Goal: Task Accomplishment & Management: Manage account settings

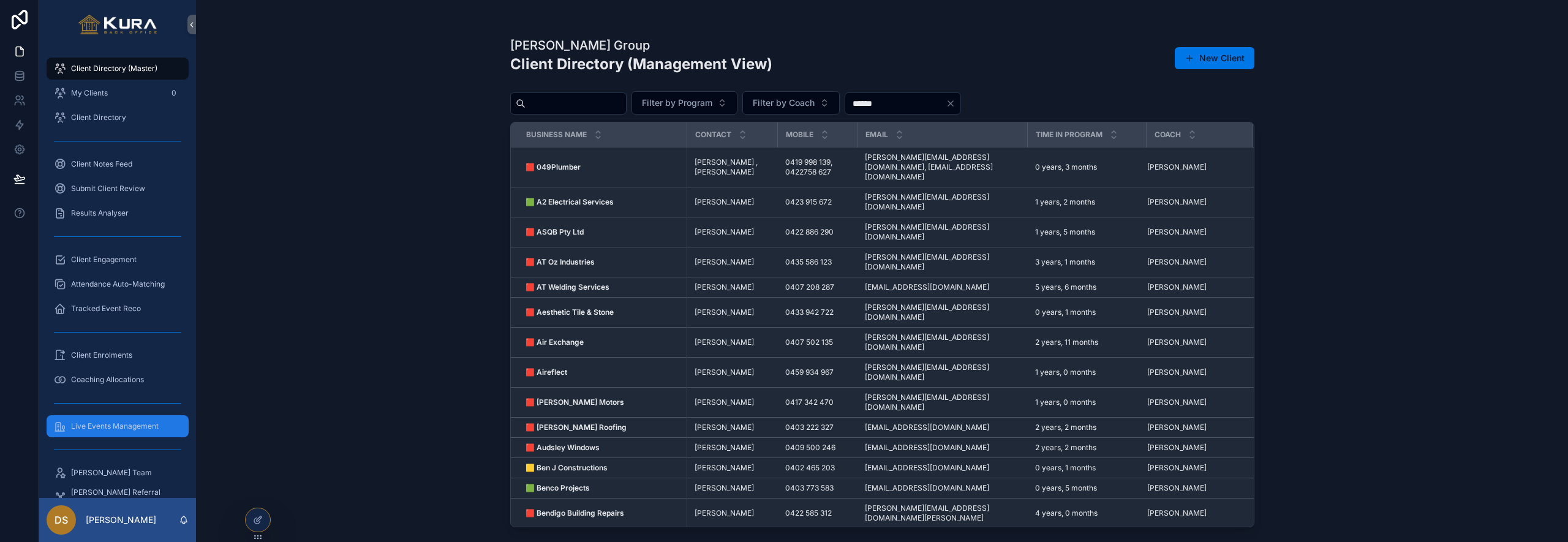
click at [113, 433] on div "Live Events Management" at bounding box center [118, 426] width 127 height 20
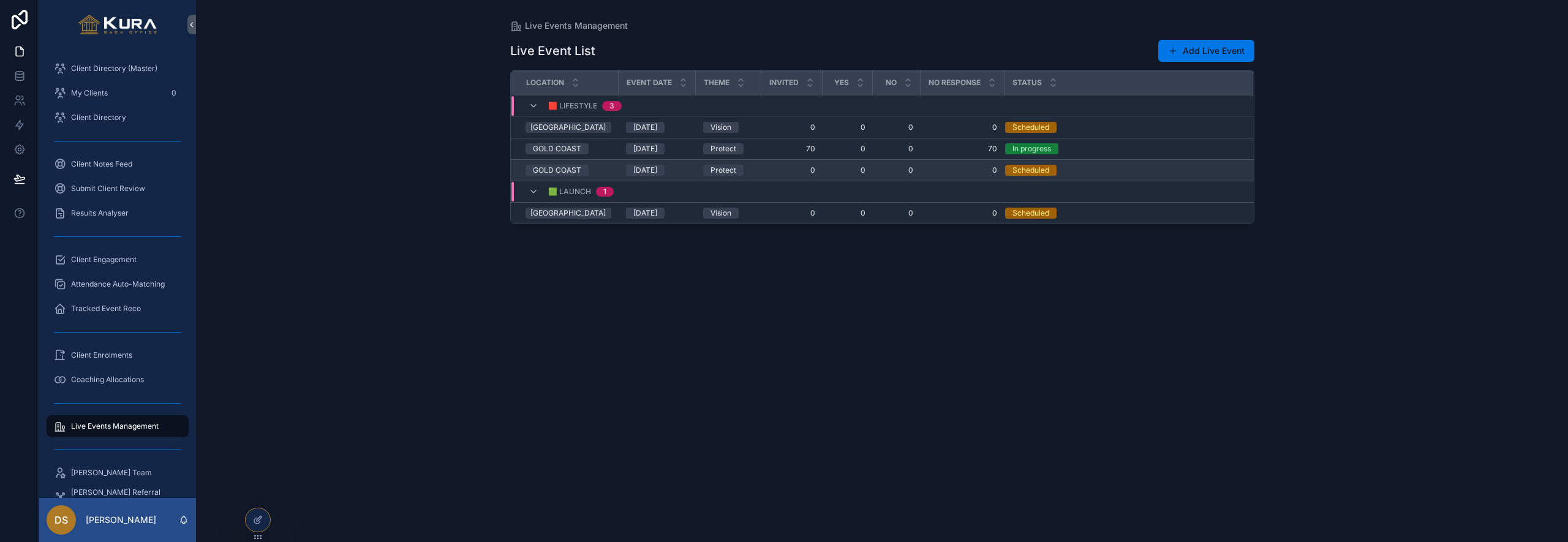
click at [1075, 170] on div "Scheduled" at bounding box center [1121, 170] width 233 height 11
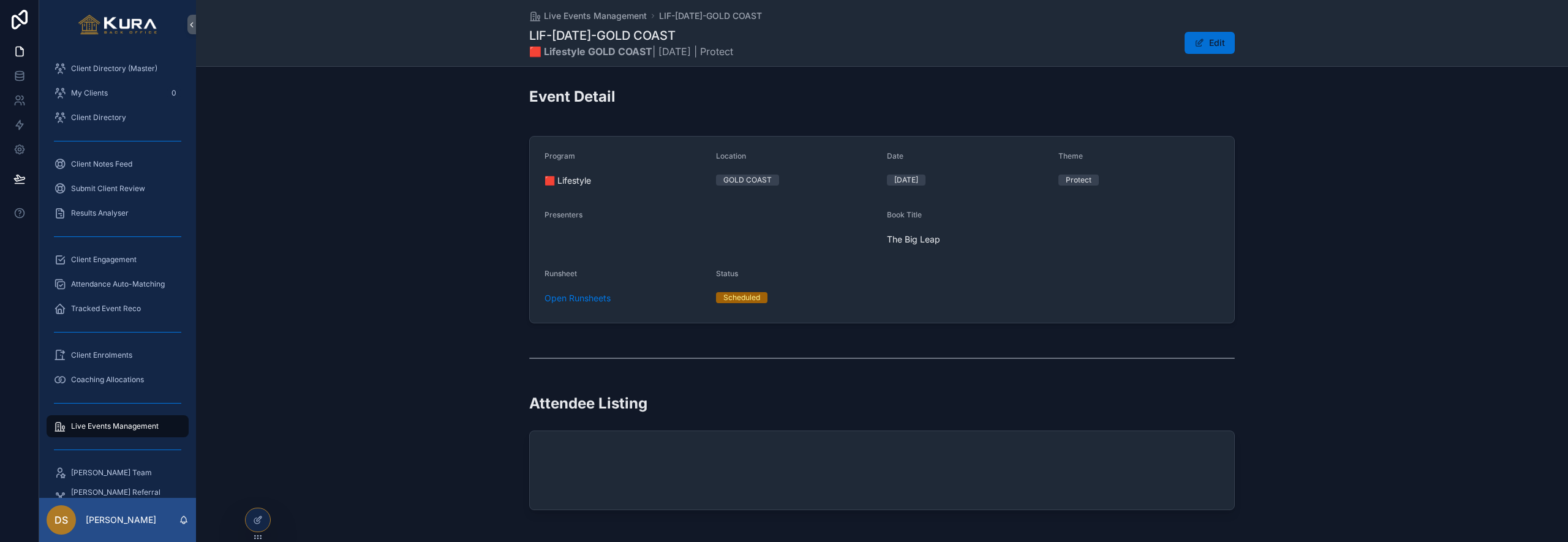
click at [1200, 37] on button "Edit" at bounding box center [1209, 42] width 50 height 22
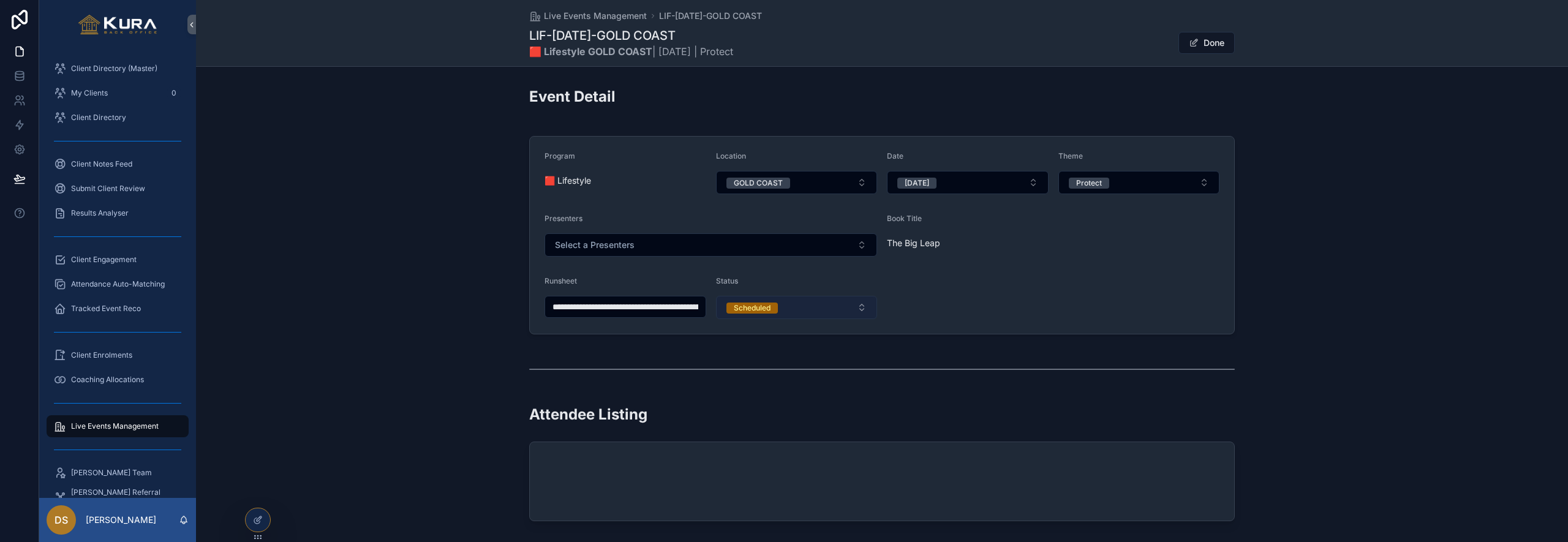
click at [863, 306] on button "Scheduled" at bounding box center [797, 307] width 162 height 23
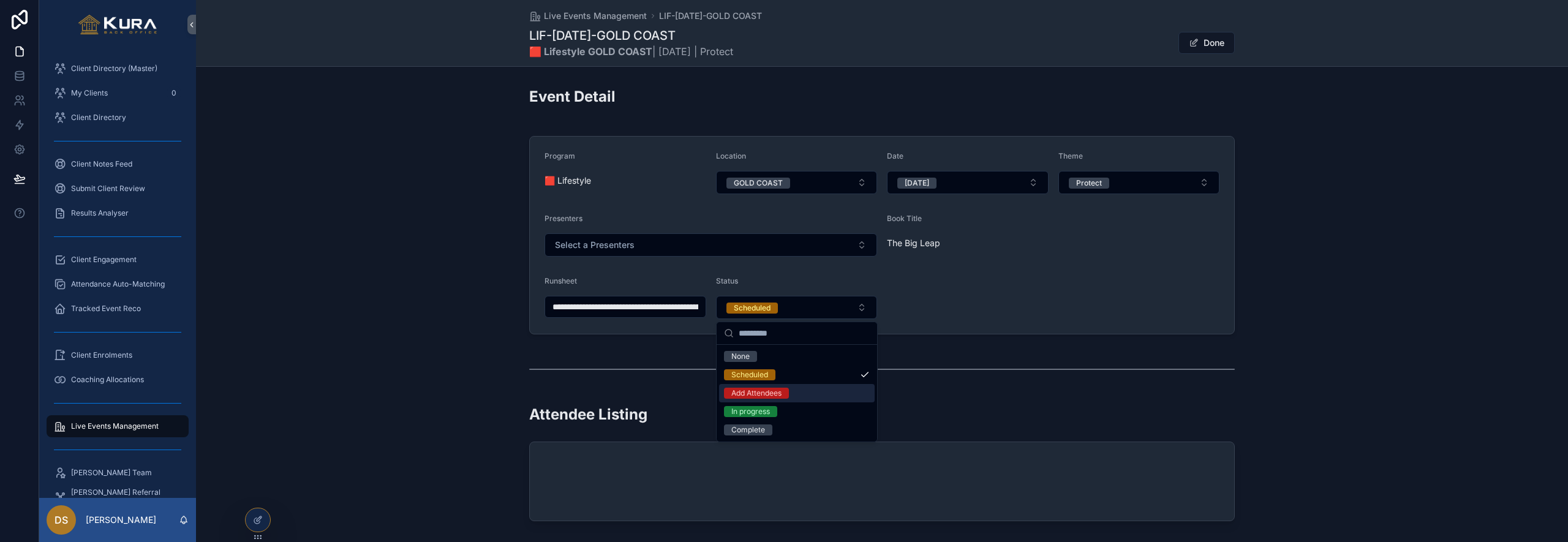
click at [812, 391] on div "Add Attendees" at bounding box center [796, 393] width 156 height 18
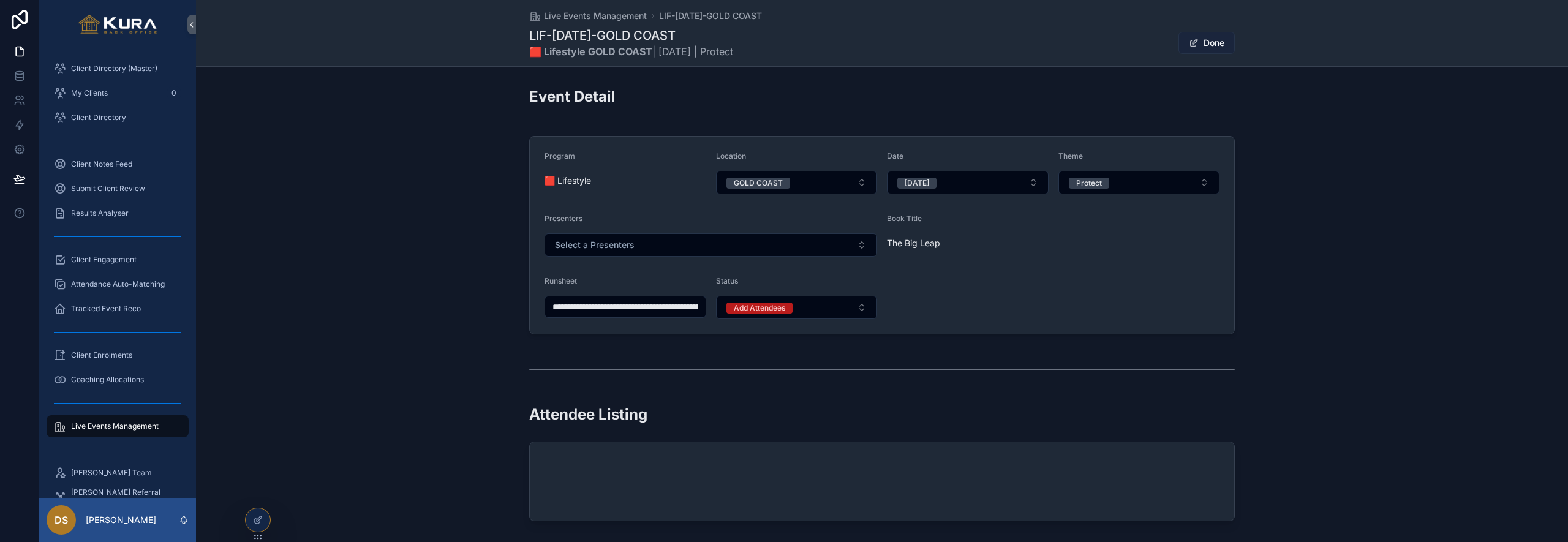
click at [1211, 46] on button "Done" at bounding box center [1207, 42] width 56 height 22
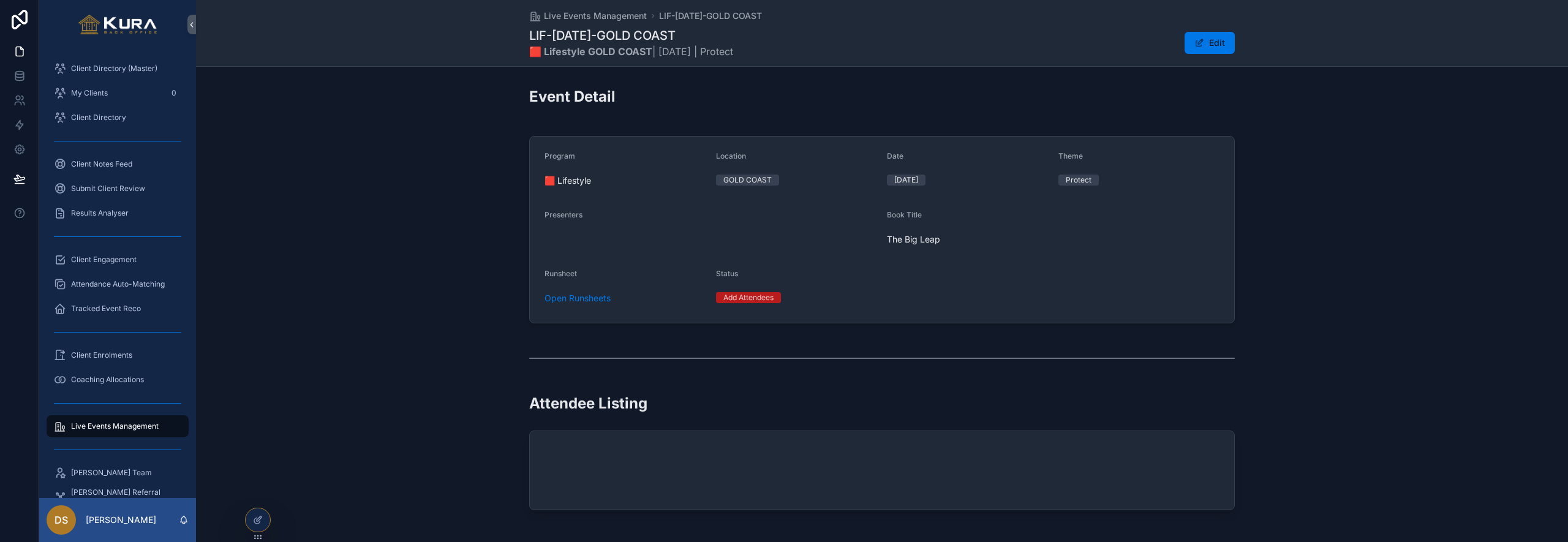
click at [108, 429] on span "Live Events Management" at bounding box center [115, 426] width 87 height 10
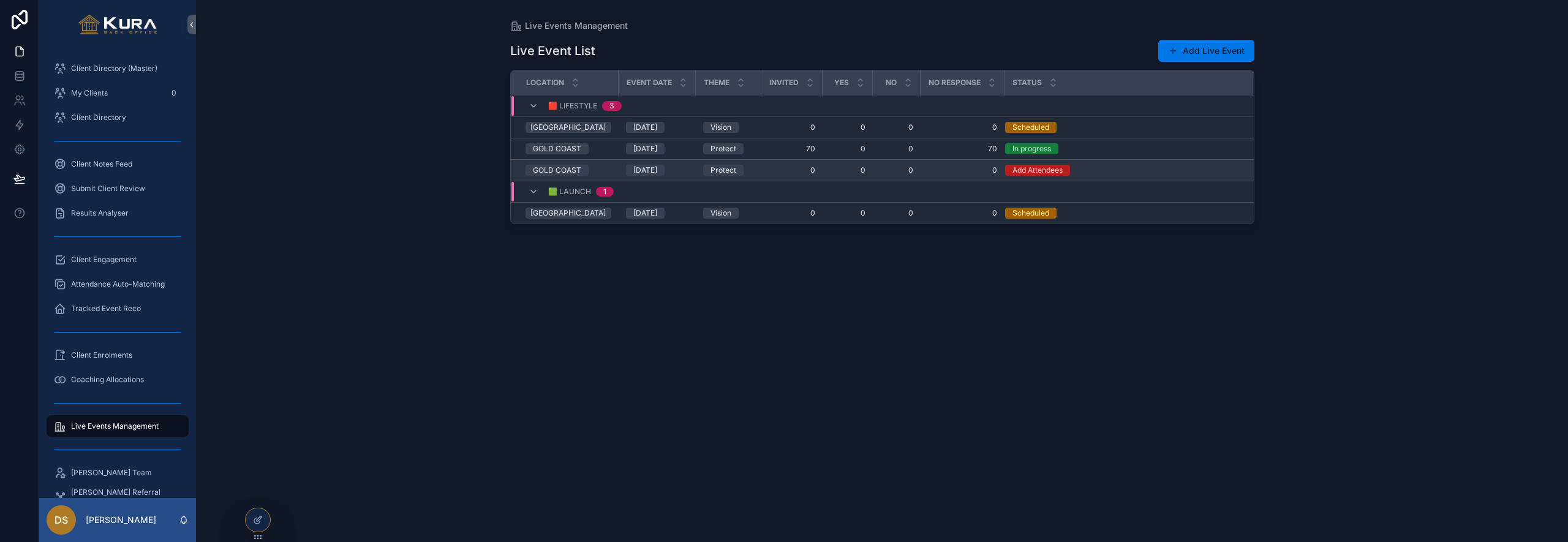
click at [1178, 172] on div "Add Attendees" at bounding box center [1121, 170] width 233 height 11
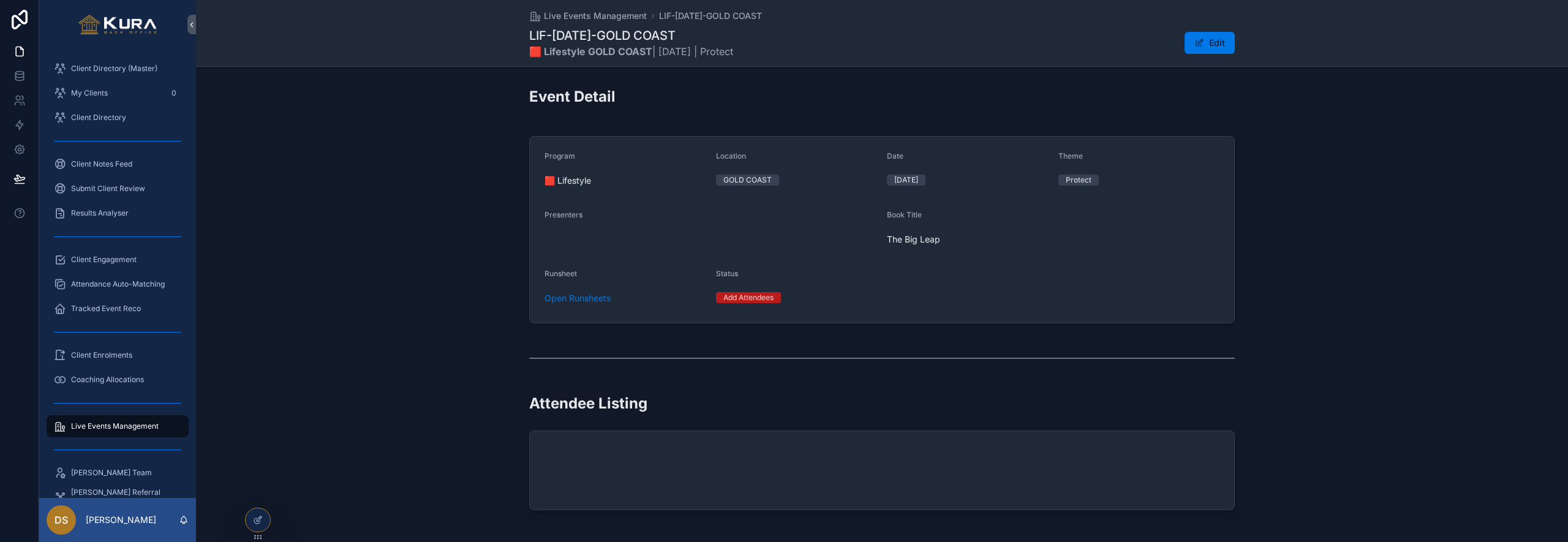
click at [333, 229] on div "Program 🟥 Lifestyle Location GOLD COAST Date OCT23 Theme Protect Presenters Boo…" at bounding box center [882, 229] width 1372 height 197
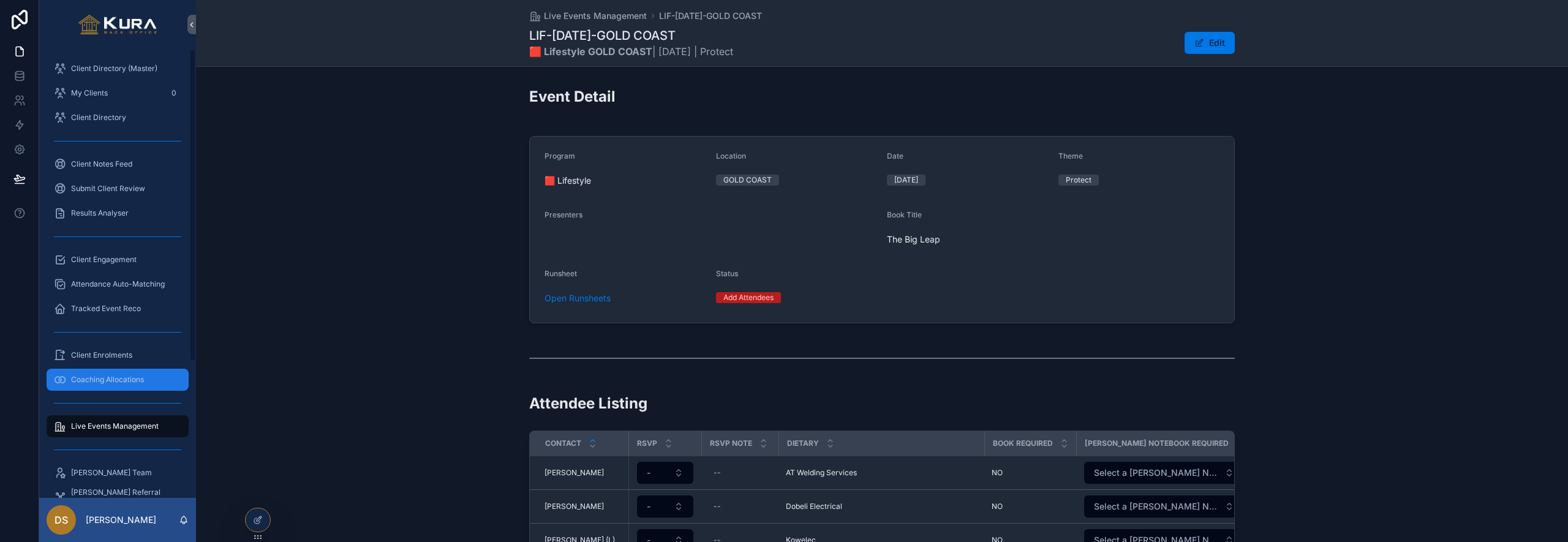
click at [125, 384] on div "Coaching Allocations" at bounding box center [118, 379] width 127 height 20
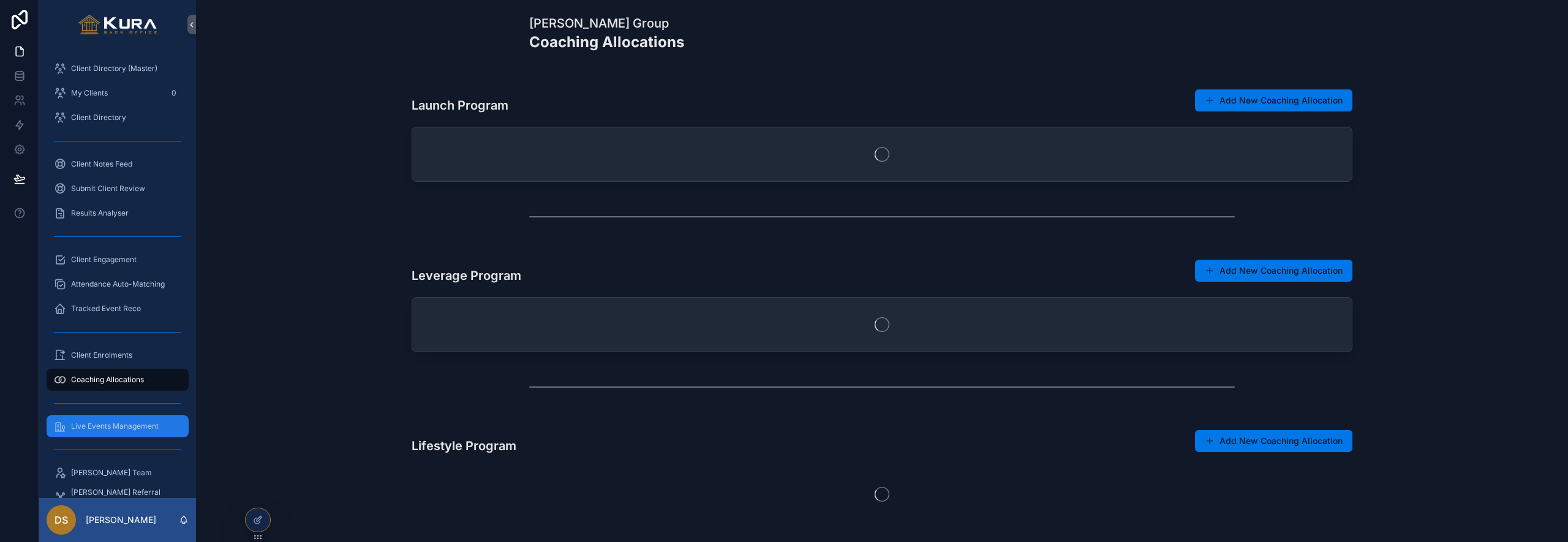
click at [120, 426] on span "Live Events Management" at bounding box center [115, 426] width 87 height 10
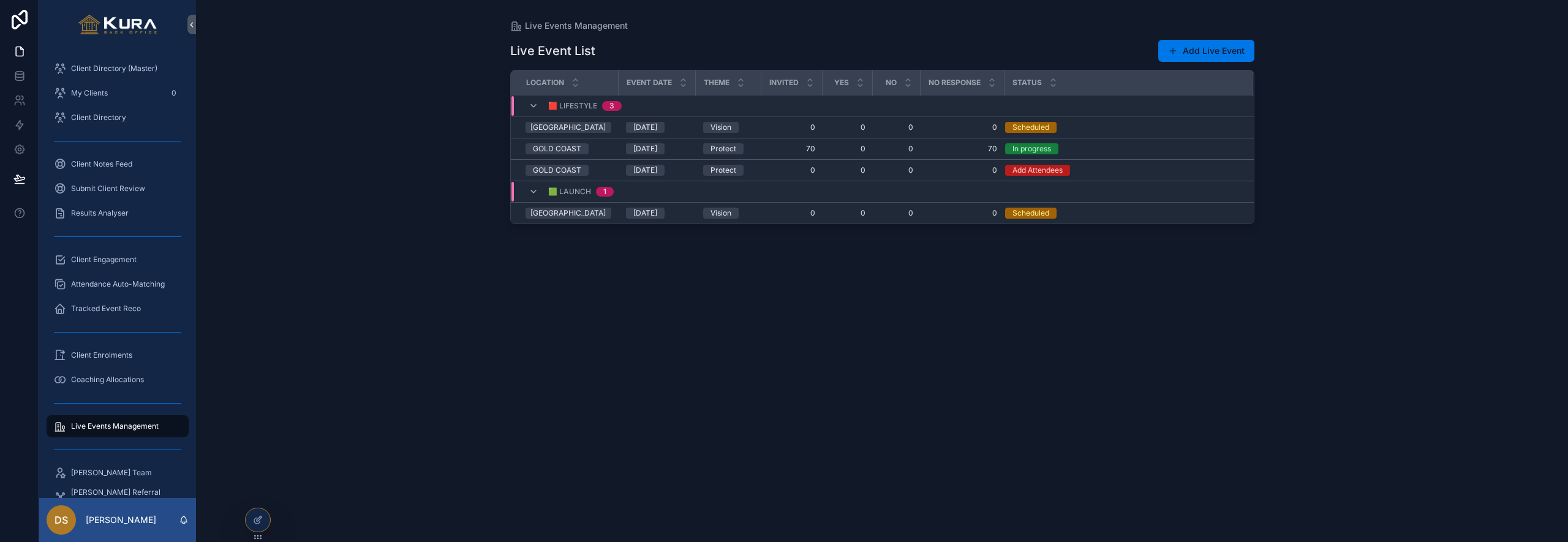
click at [420, 270] on div "Live Events Management Live Event List Add Live Event Location Event Date Theme…" at bounding box center [882, 271] width 1372 height 542
click at [1121, 172] on div "In progress" at bounding box center [1121, 170] width 233 height 11
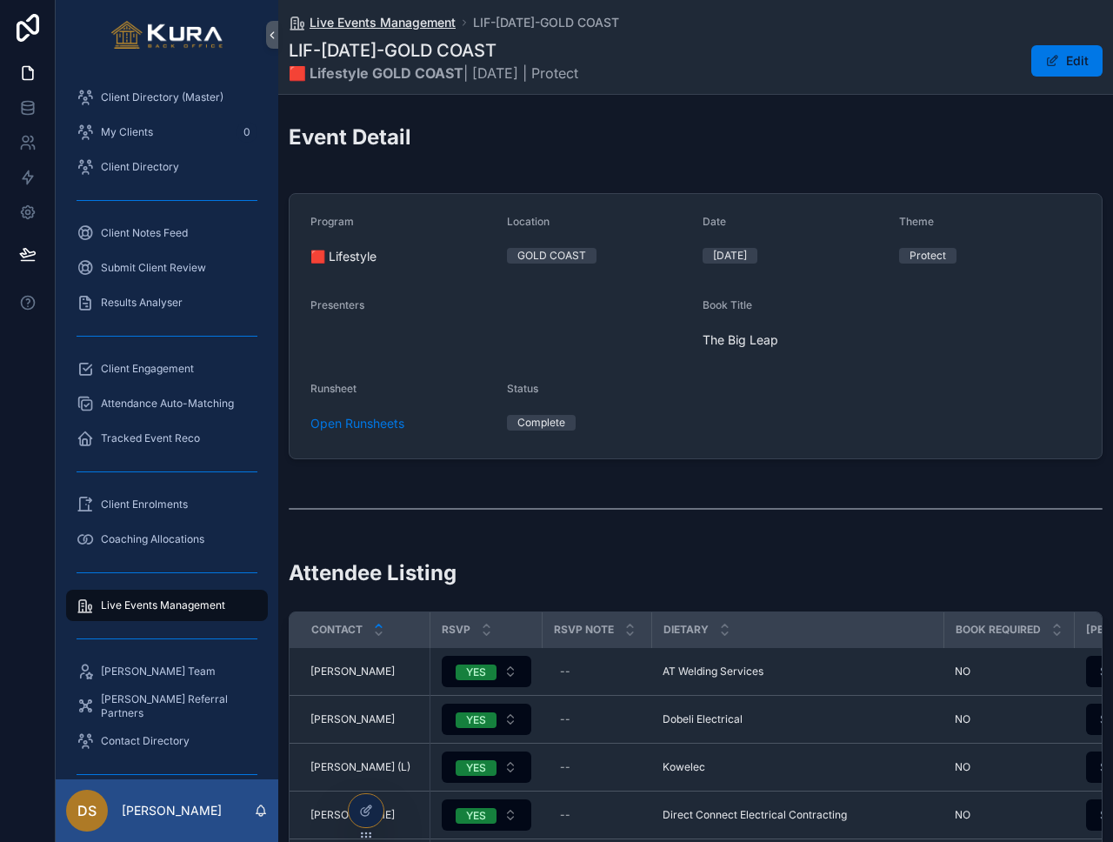
click at [390, 26] on span "Live Events Management" at bounding box center [383, 22] width 146 height 17
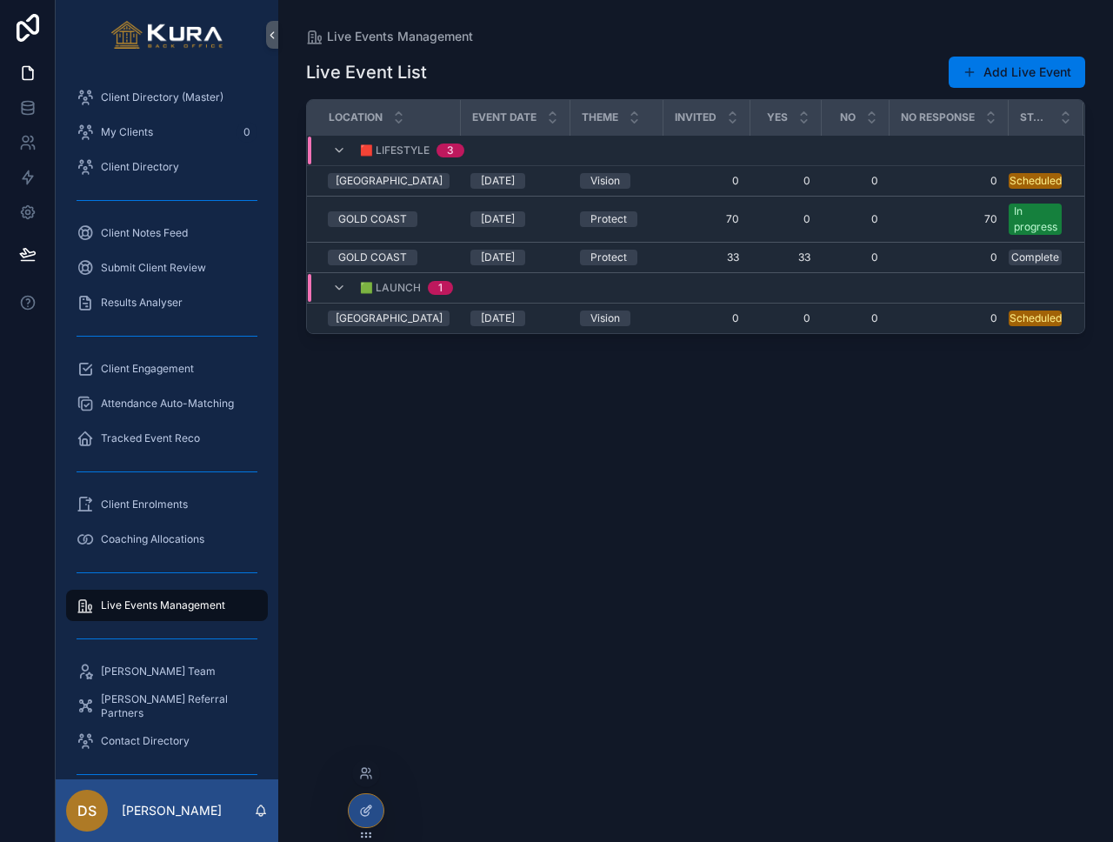
click at [371, 812] on icon at bounding box center [366, 811] width 14 height 14
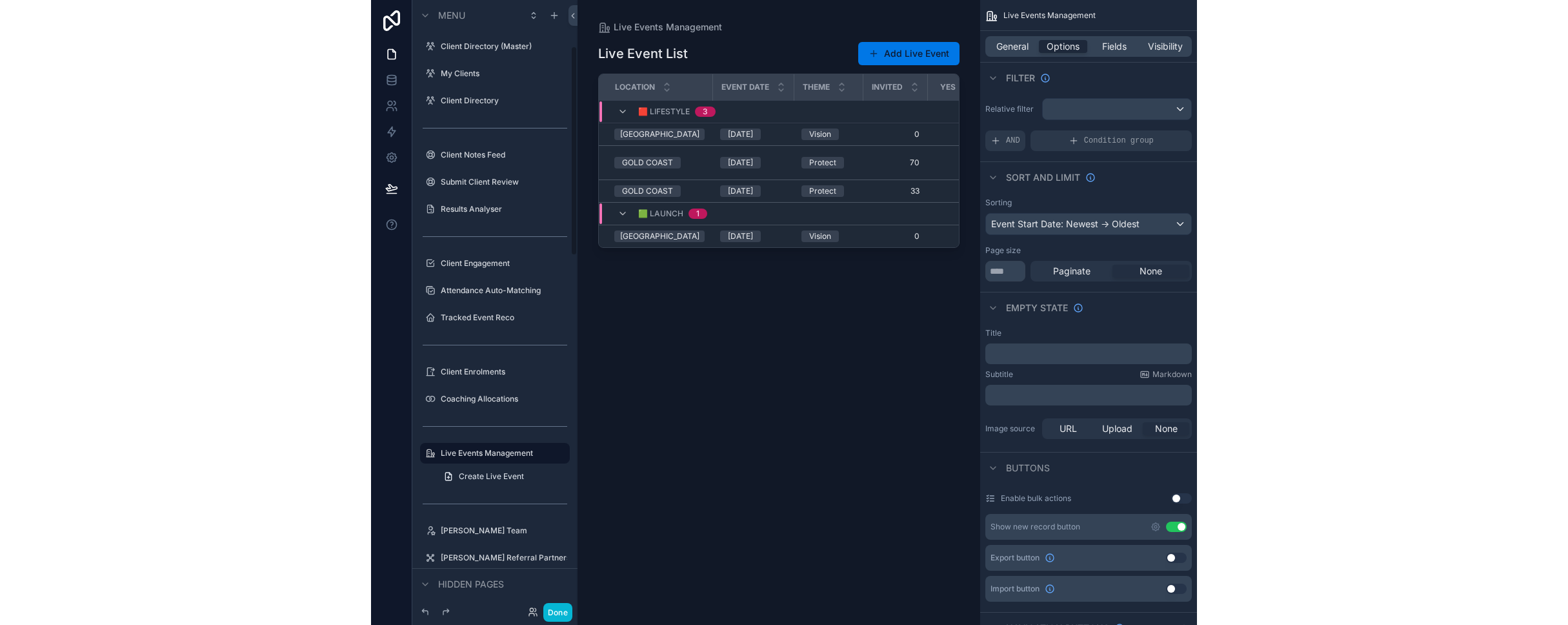
scroll to position [134, 0]
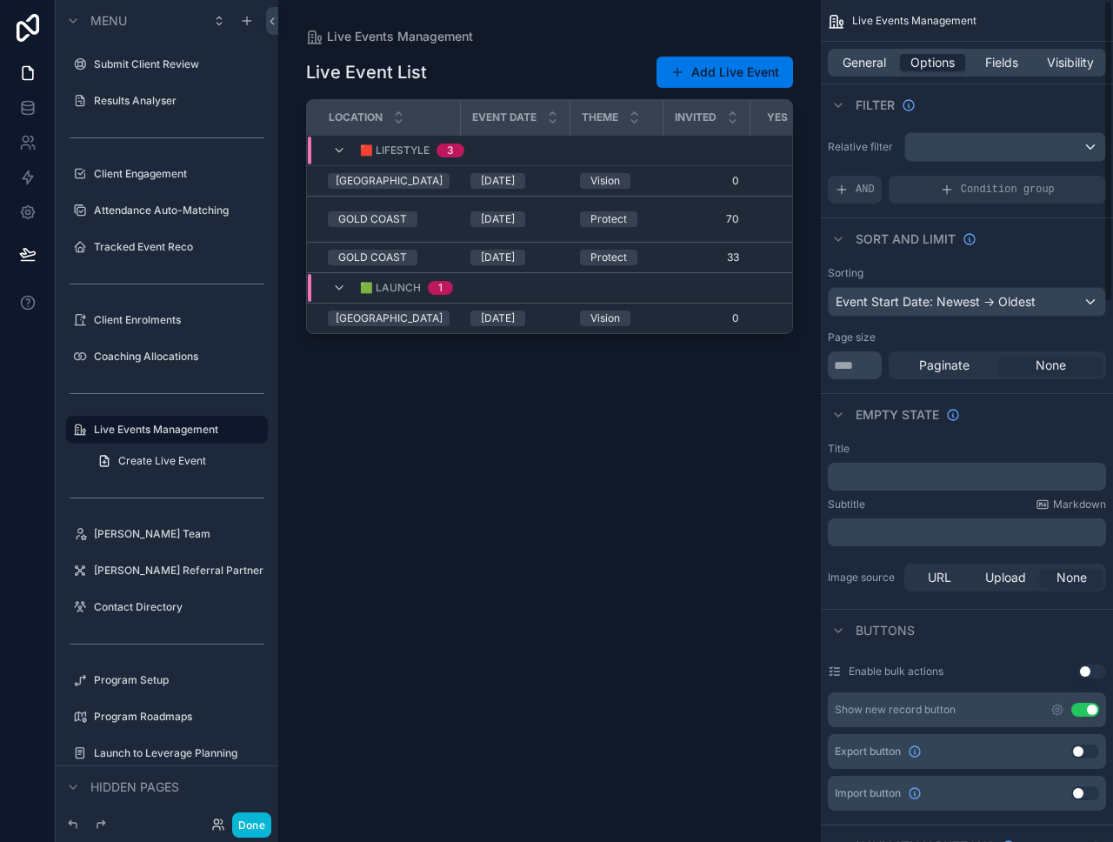
click at [1110, 156] on div "Live Events Management General Options Fields Visibility Filter Relative filter…" at bounding box center [967, 421] width 292 height 842
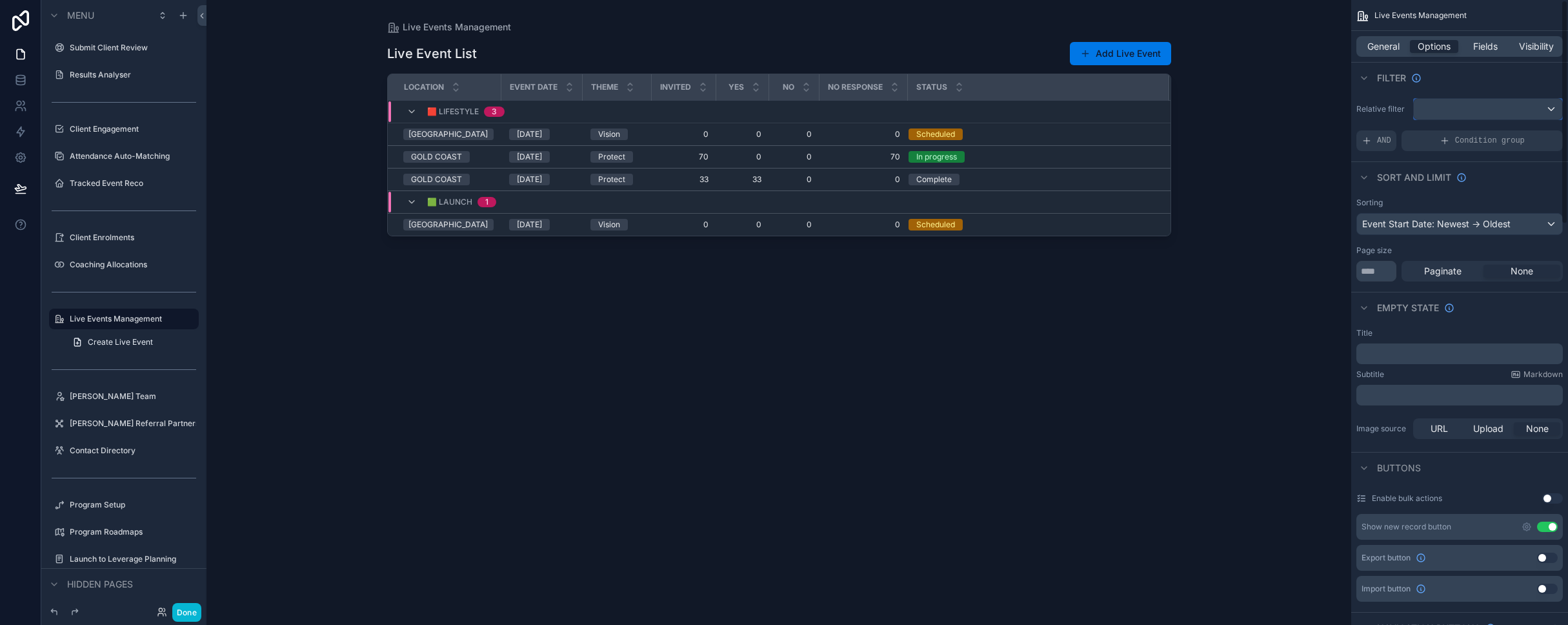
click at [825, 109] on div "scrollable content" at bounding box center [1488, 109] width 148 height 21
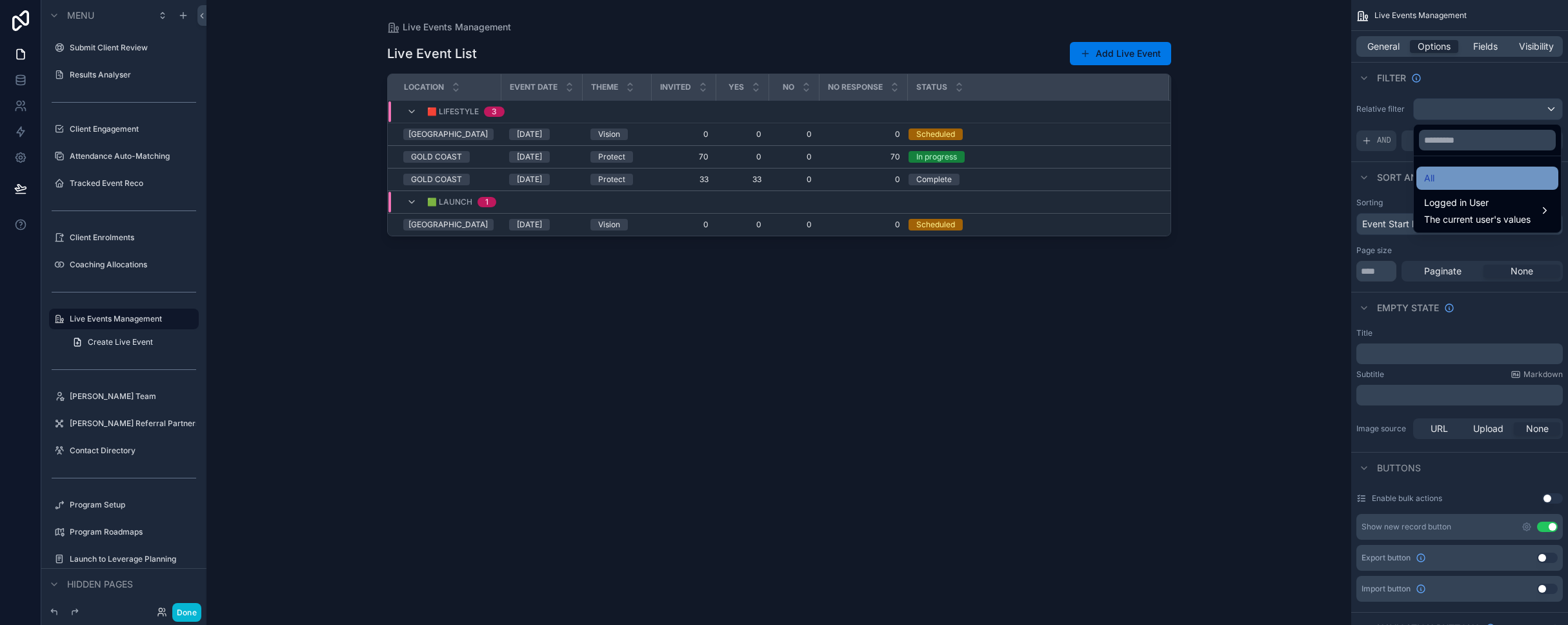
click at [825, 177] on span "All" at bounding box center [1429, 178] width 10 height 16
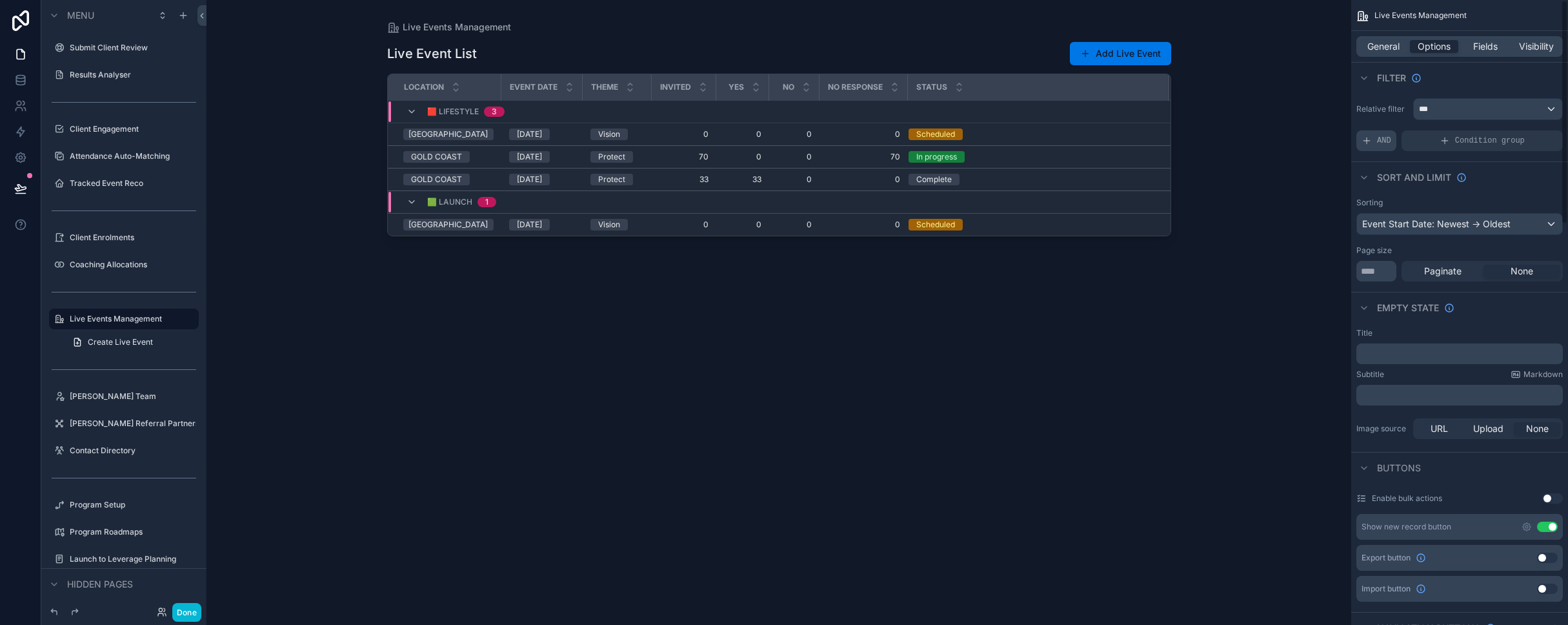
click at [825, 144] on div "AND" at bounding box center [1376, 141] width 40 height 21
click at [825, 131] on icon "scrollable content" at bounding box center [1530, 131] width 7 height 7
click at [825, 120] on span "Select a field" at bounding box center [1225, 121] width 55 height 11
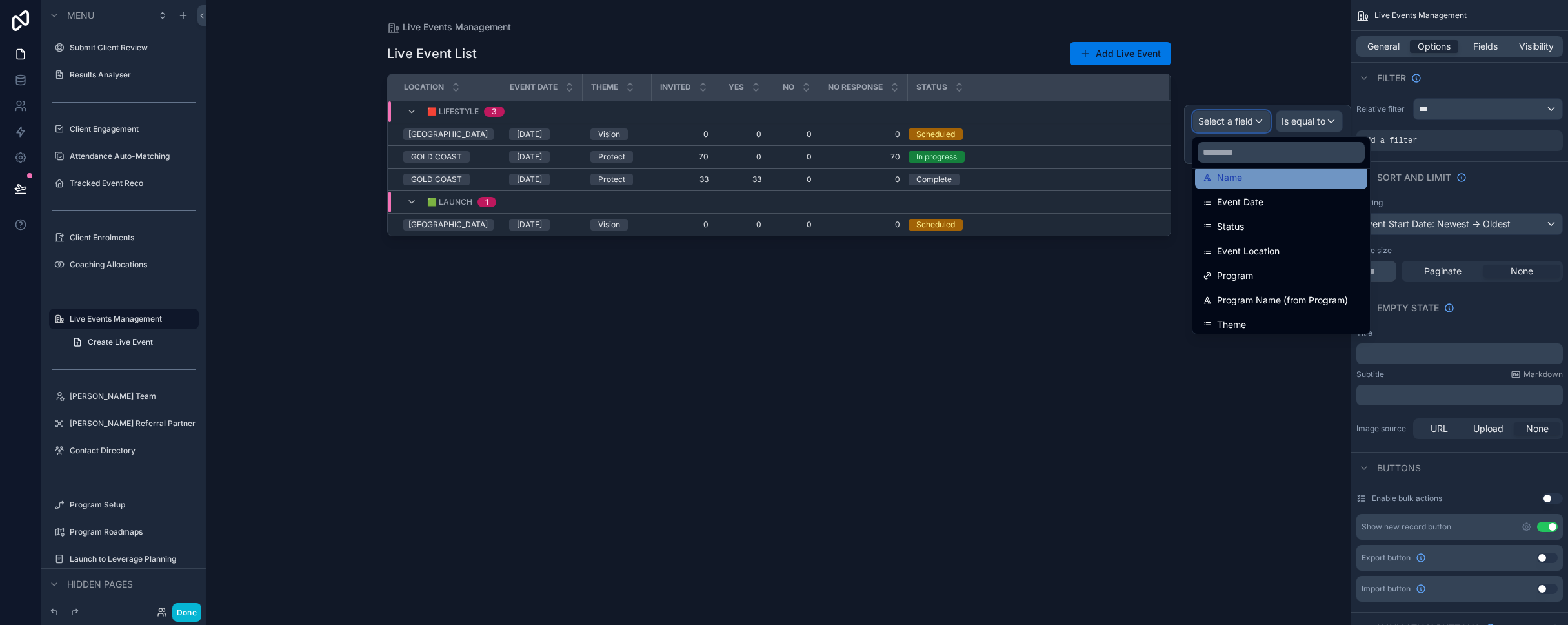
scroll to position [141, 0]
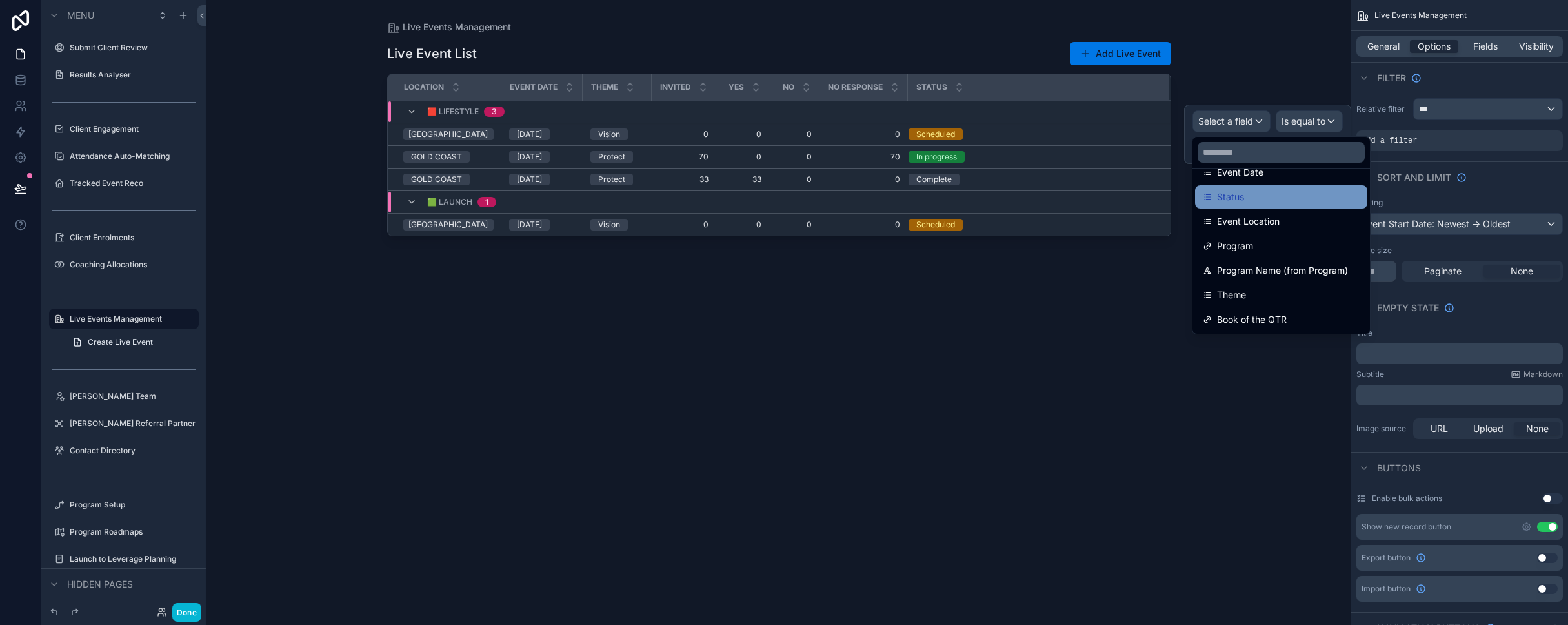
click at [825, 203] on span "Status" at bounding box center [1230, 197] width 27 height 16
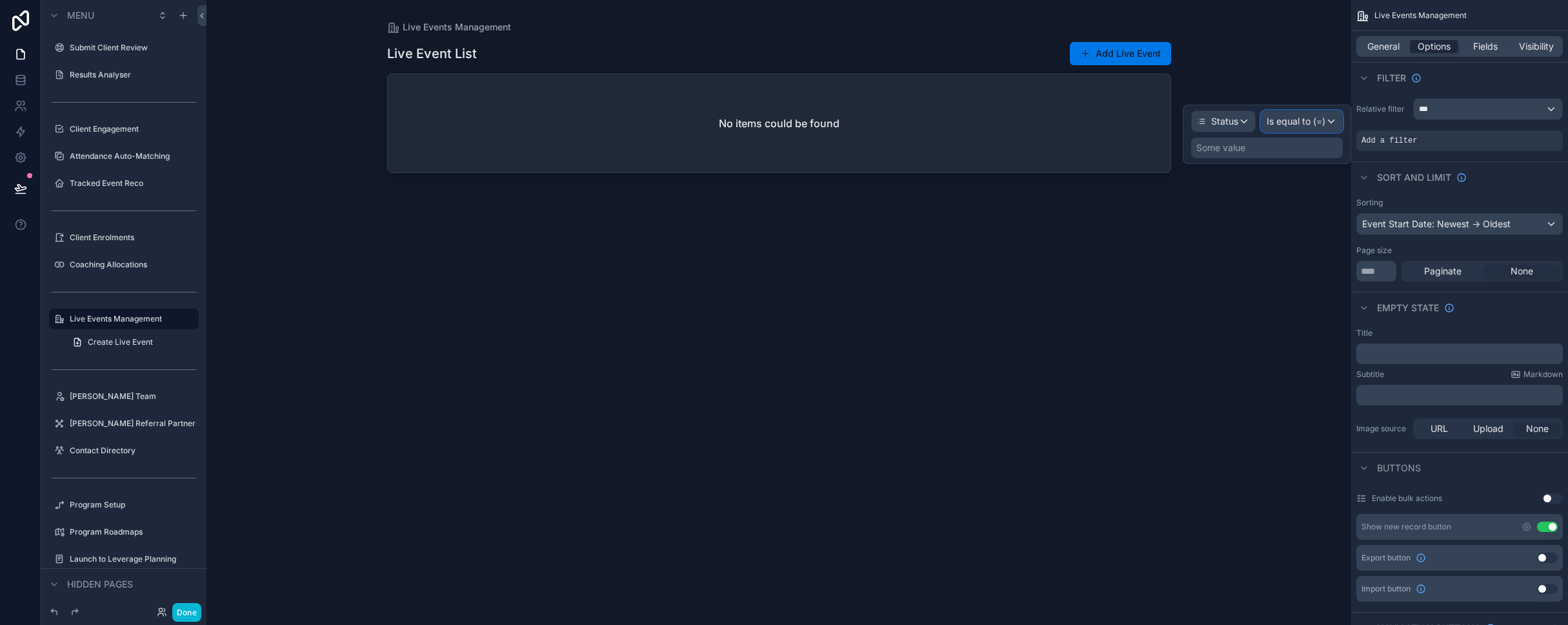
click at [825, 126] on span "Is equal to (=)" at bounding box center [1295, 121] width 59 height 13
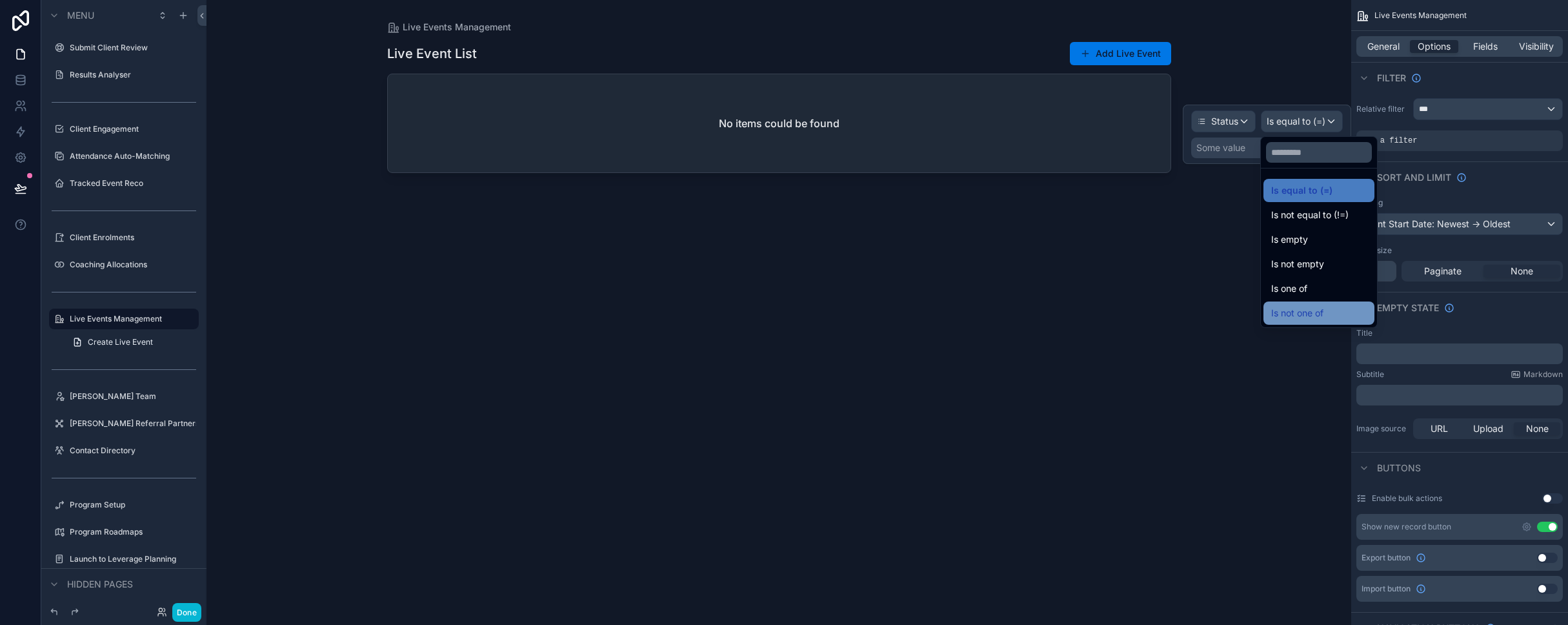
click at [825, 308] on span "Is not one of" at bounding box center [1297, 312] width 52 height 16
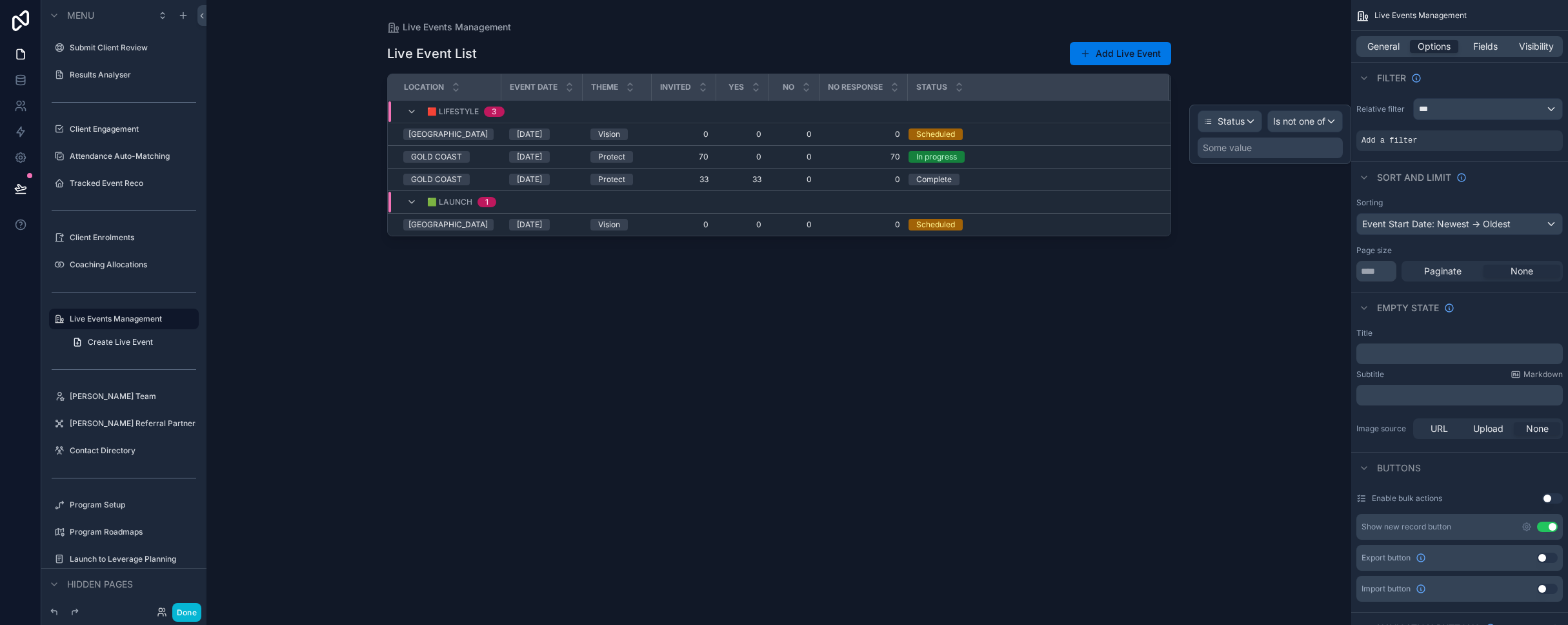
click at [825, 154] on div "Some value" at bounding box center [1227, 147] width 49 height 13
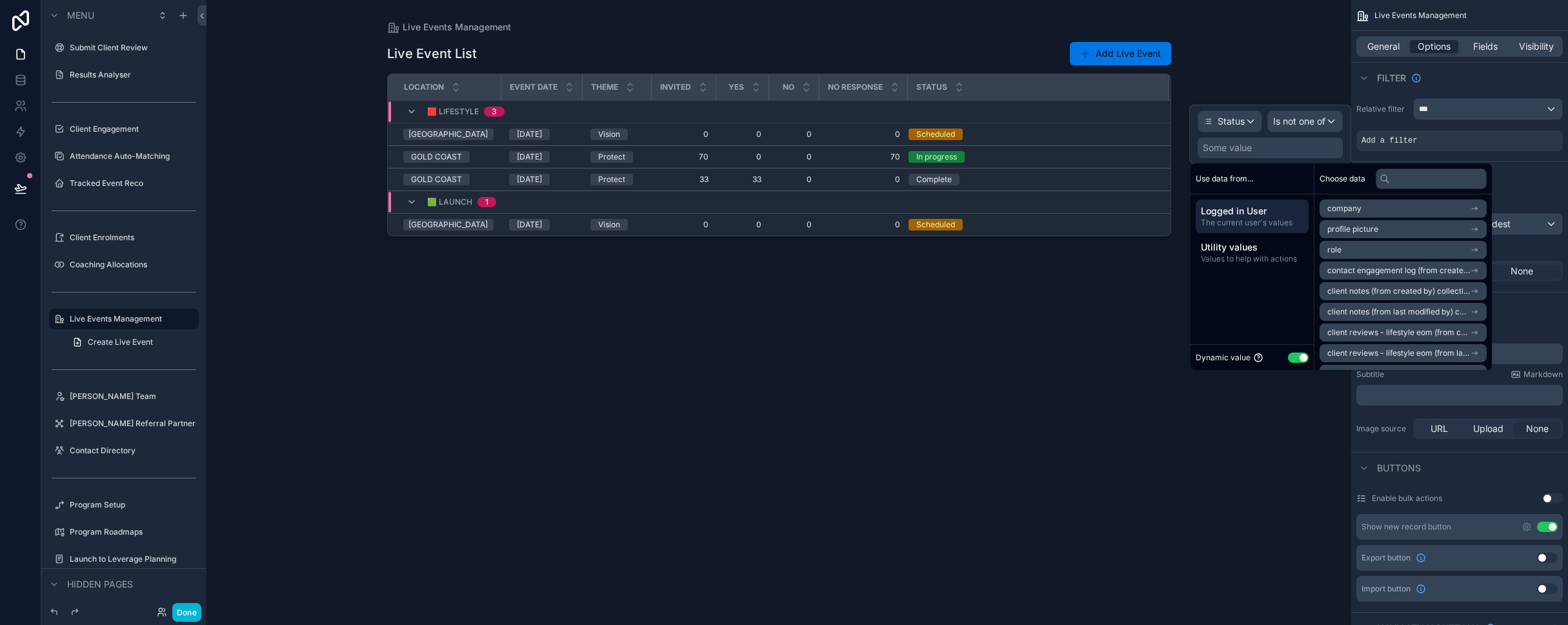
click at [825, 359] on button "Use setting" at bounding box center [1298, 358] width 21 height 10
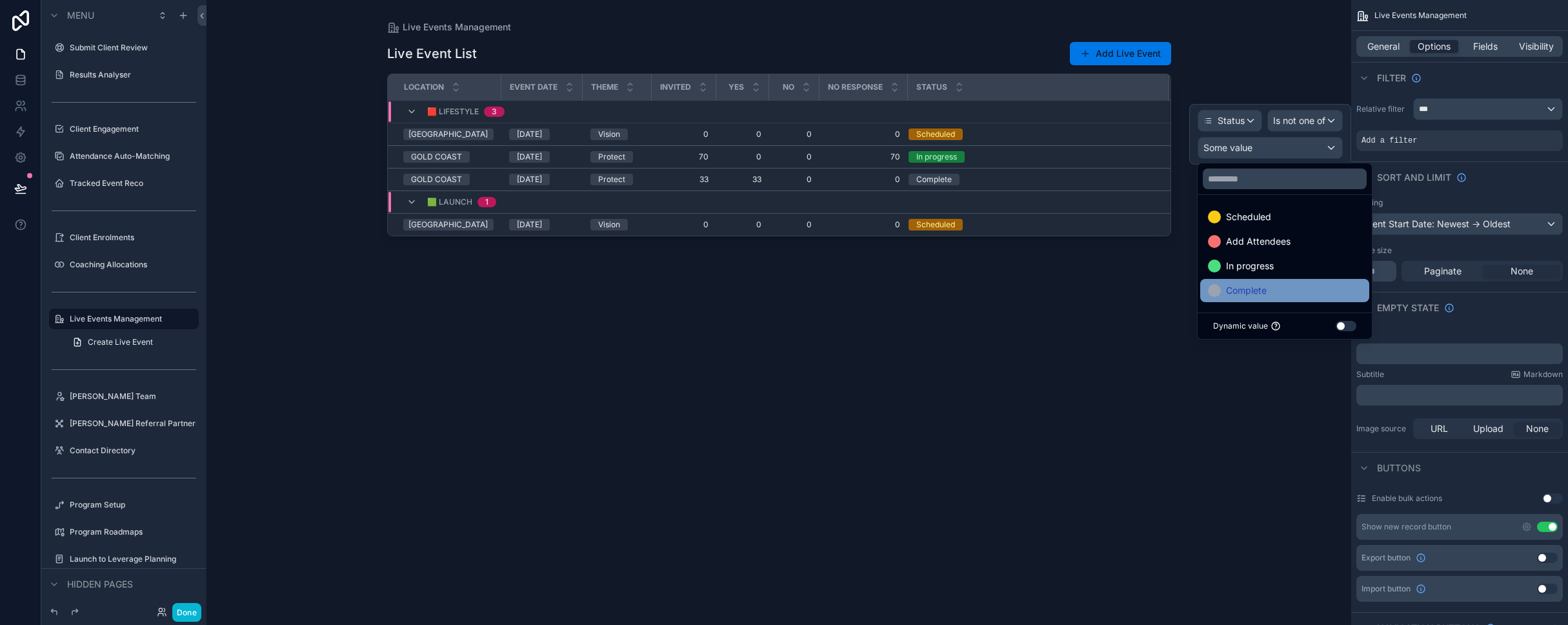
click at [825, 289] on span "Complete" at bounding box center [1246, 290] width 41 height 16
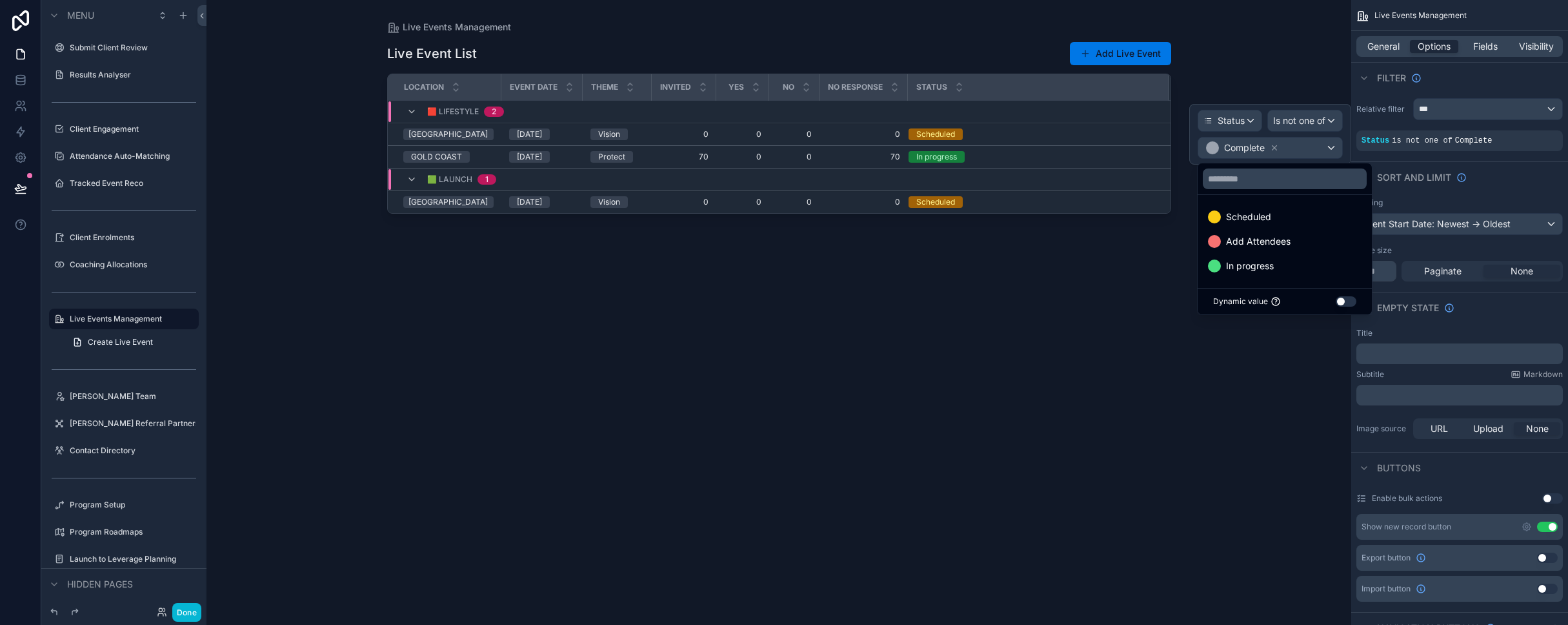
click at [825, 425] on div "scrollable content" at bounding box center [779, 304] width 825 height 609
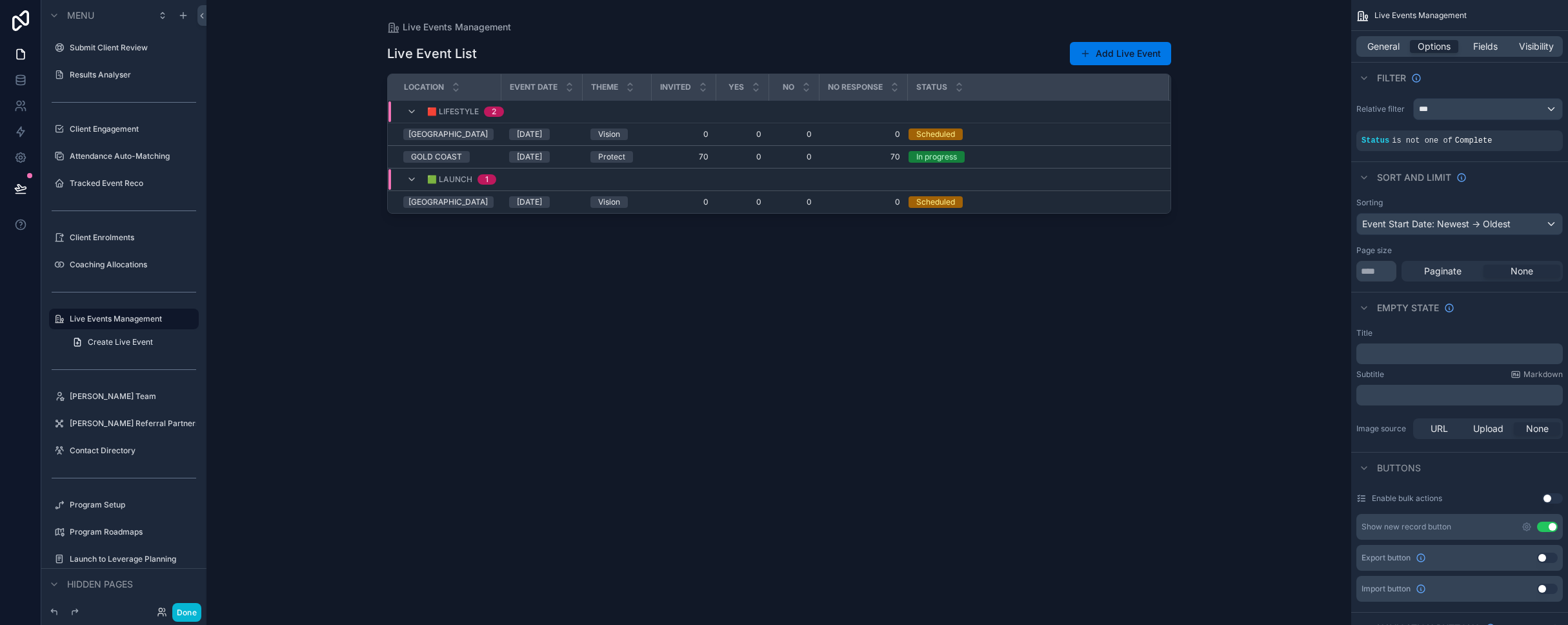
click at [766, 396] on div "Live Event List Add Live Event Location Event Date Theme Invited YES NO NO RESP…" at bounding box center [779, 321] width 784 height 576
click at [659, 156] on span "70" at bounding box center [684, 157] width 49 height 10
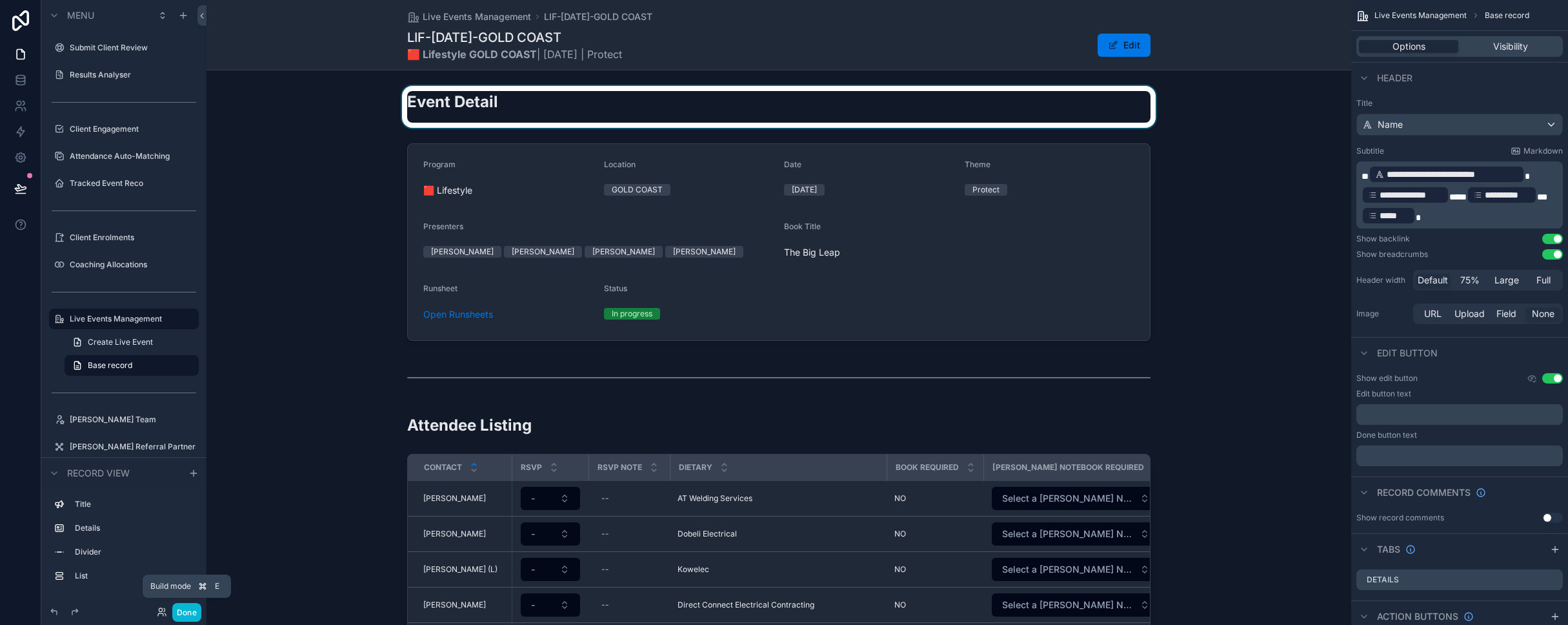
click at [545, 107] on div "scrollable content" at bounding box center [778, 107] width 1144 height 42
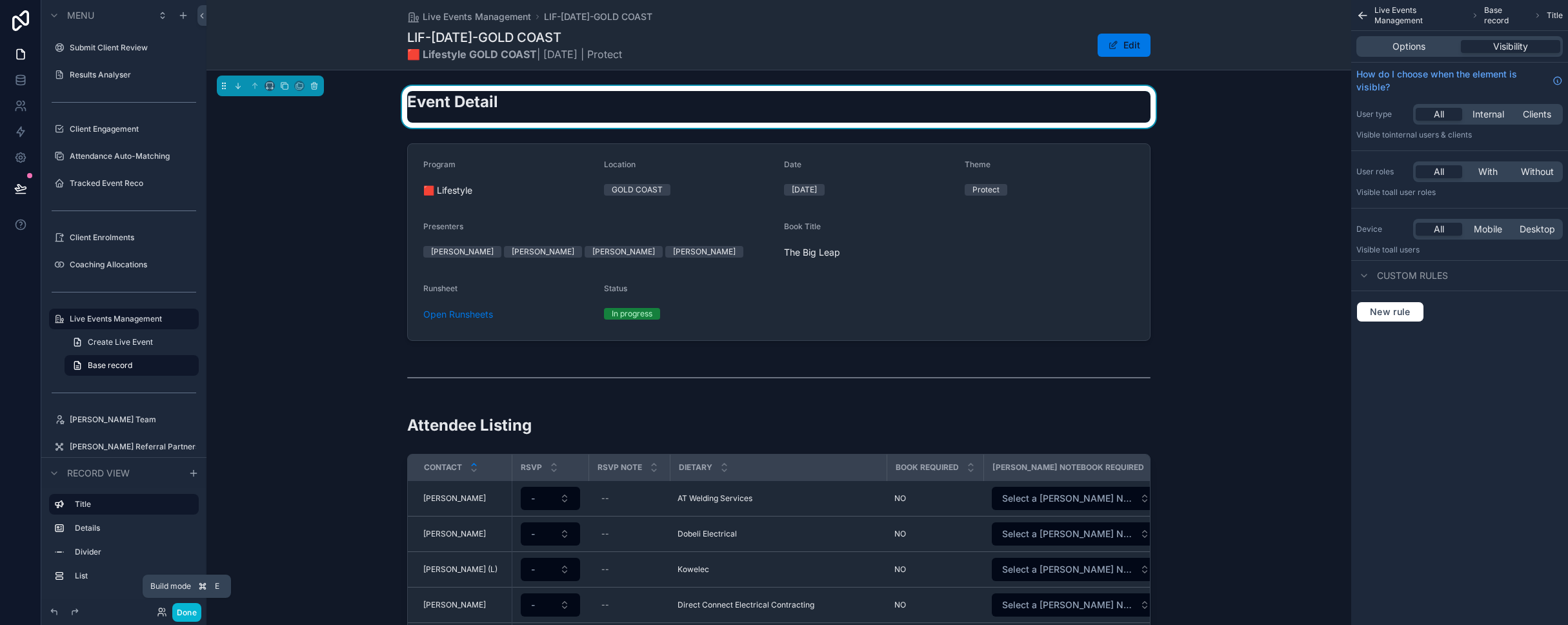
click at [673, 34] on div "LIF-[DATE]-GOLD COAST 🟥 Lifestyle GOLD COAST | [DATE] | Protect Edit" at bounding box center [779, 45] width 743 height 33
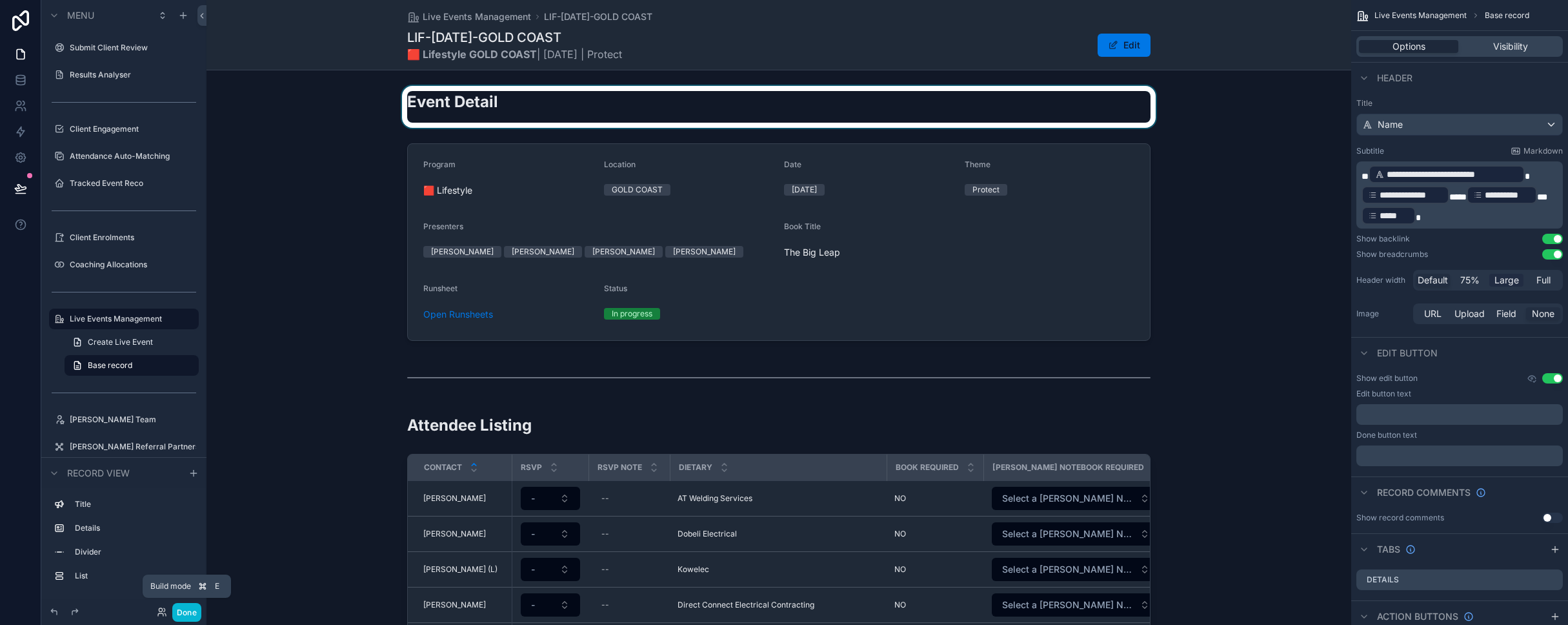
click at [825, 283] on span "Large" at bounding box center [1506, 280] width 24 height 13
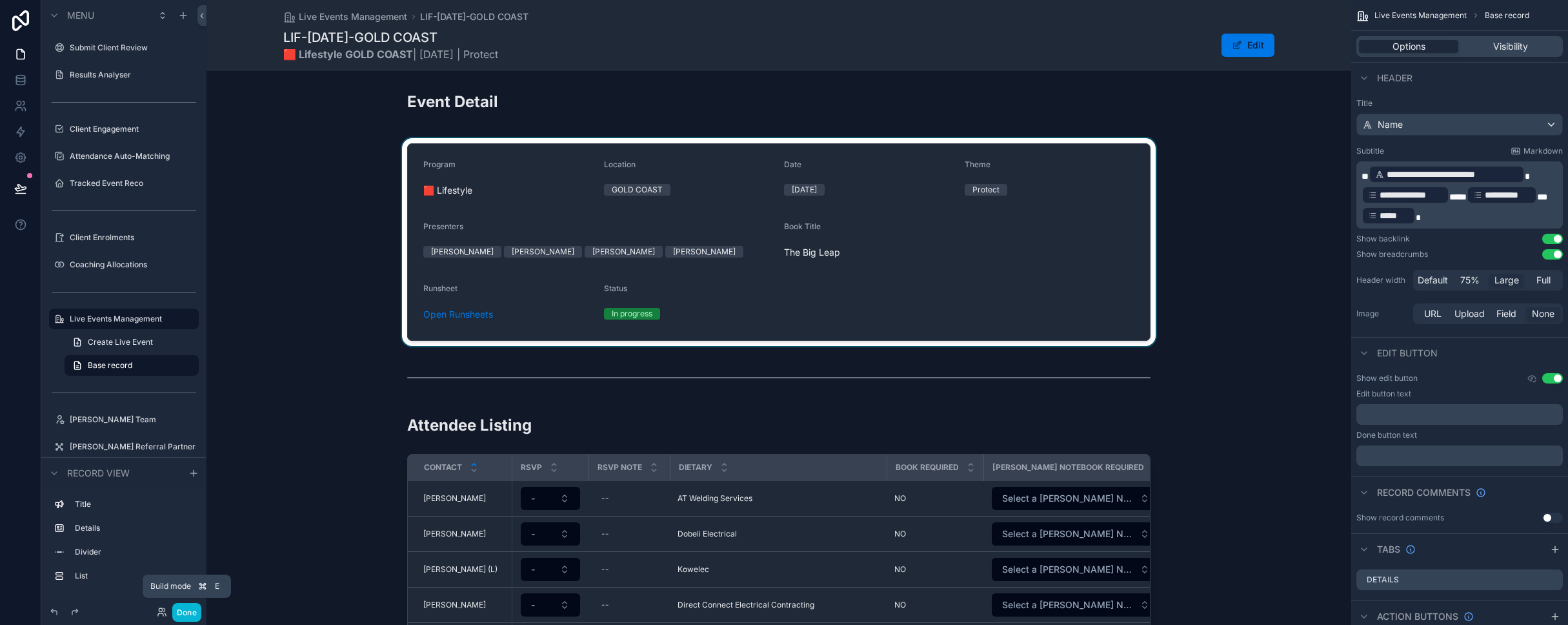
click at [825, 166] on div "scrollable content" at bounding box center [778, 242] width 1144 height 208
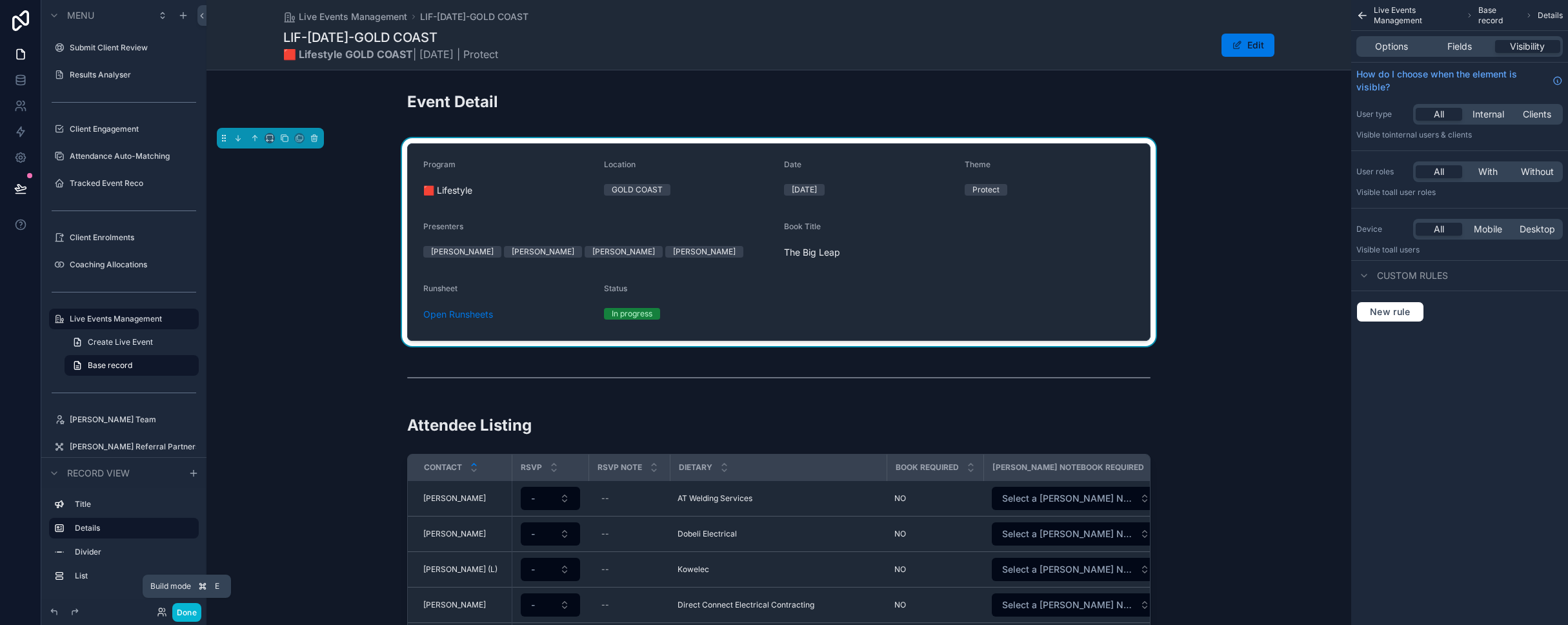
click at [825, 148] on form "Program 🟥 Lifestyle Location GOLD COAST Date [DATE] Theme Protect Presenters [P…" at bounding box center [779, 242] width 742 height 196
click at [825, 42] on span "Options" at bounding box center [1391, 46] width 33 height 13
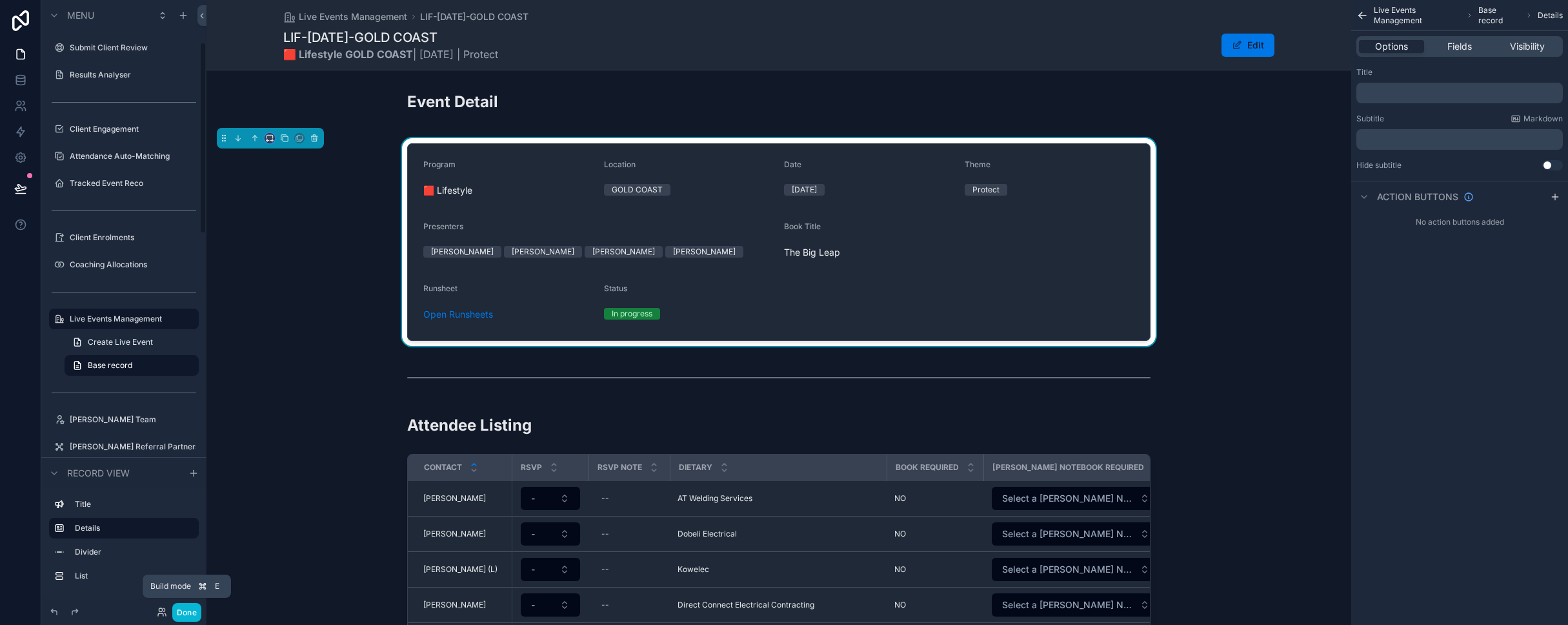
click at [268, 134] on icon "scrollable content" at bounding box center [269, 138] width 9 height 9
click at [286, 293] on span "Large" at bounding box center [287, 298] width 24 height 16
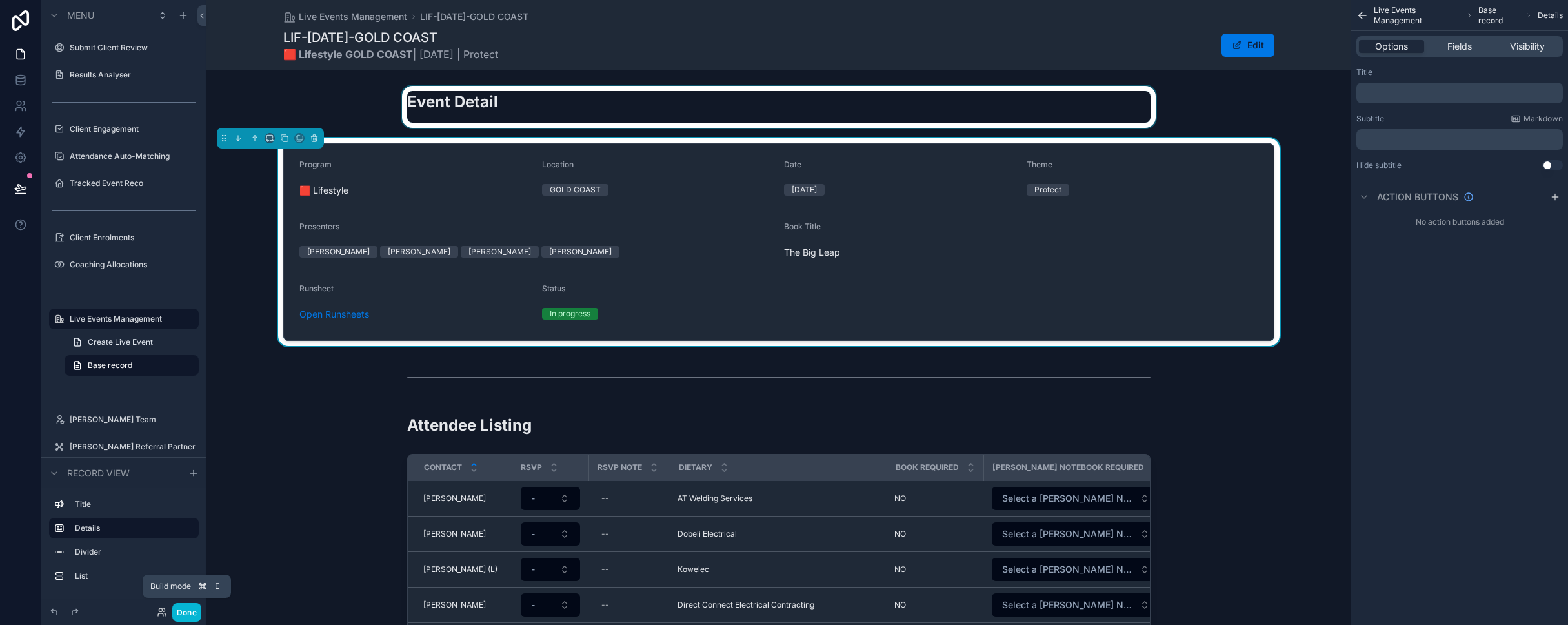
click at [575, 99] on div "scrollable content" at bounding box center [778, 107] width 1144 height 42
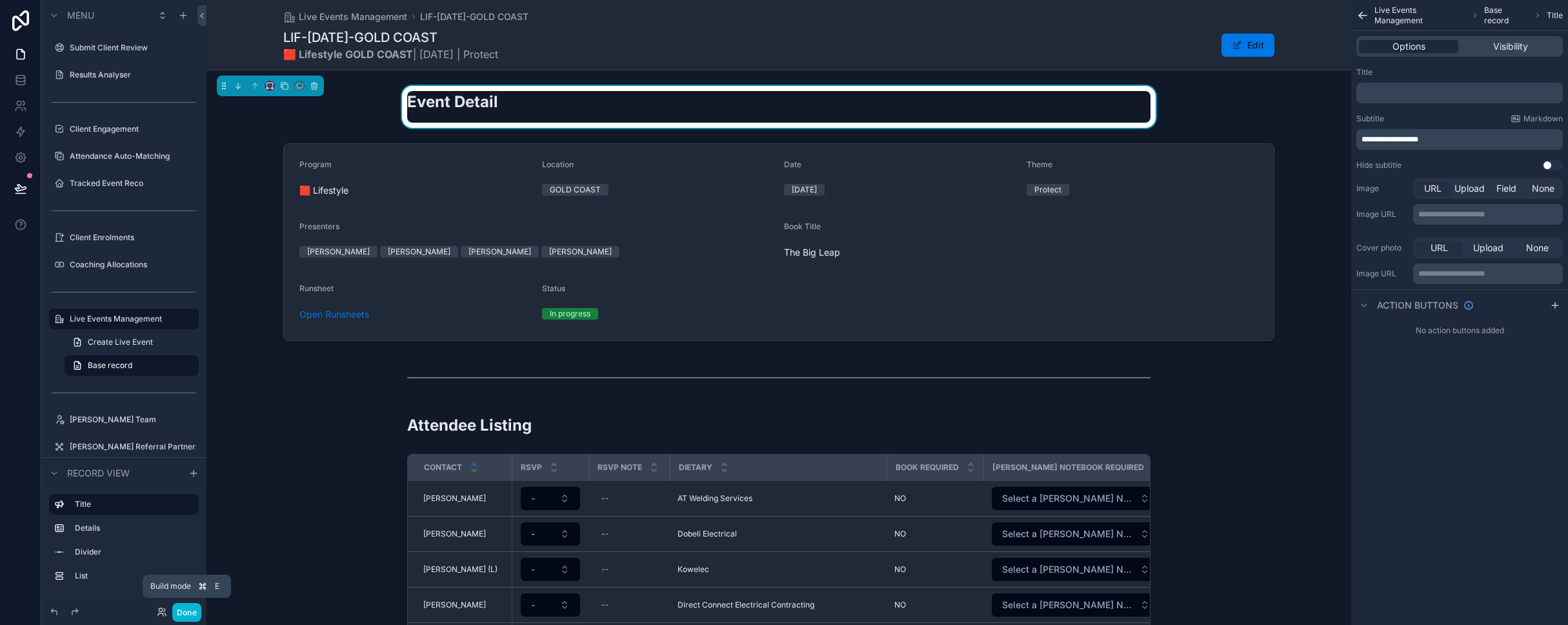
click at [265, 84] on button "scrollable content" at bounding box center [270, 86] width 10 height 10
click at [281, 241] on span "Large" at bounding box center [287, 246] width 24 height 16
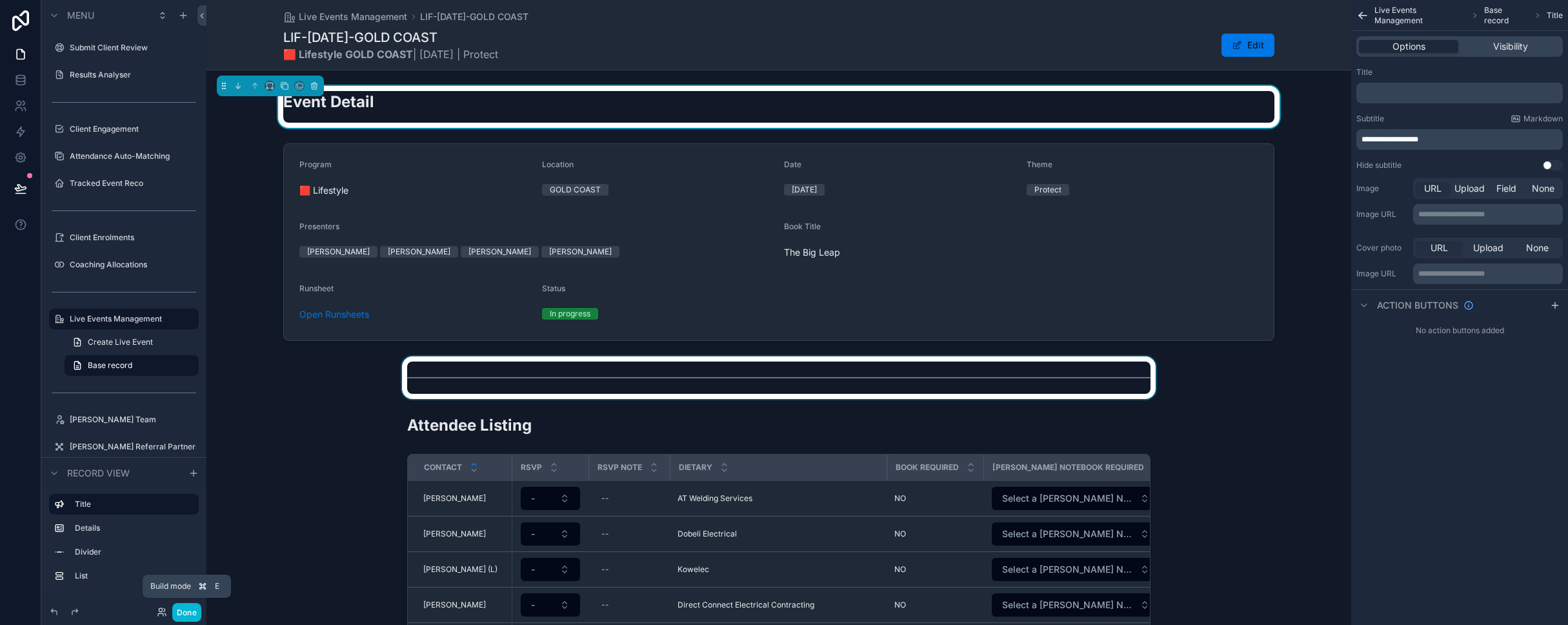
click at [492, 372] on div "scrollable content" at bounding box center [778, 377] width 1144 height 42
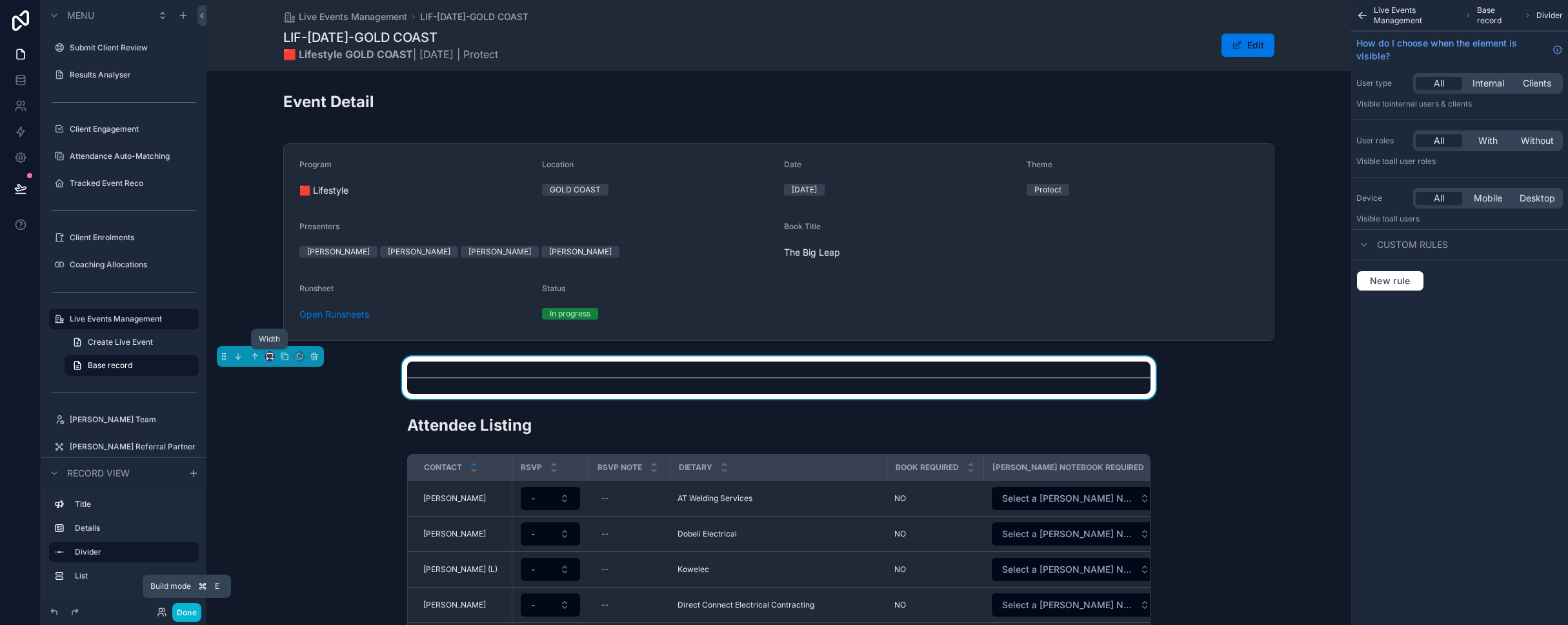
click at [269, 352] on icon "scrollable content" at bounding box center [269, 356] width 9 height 9
click at [290, 512] on span "Large" at bounding box center [287, 517] width 24 height 16
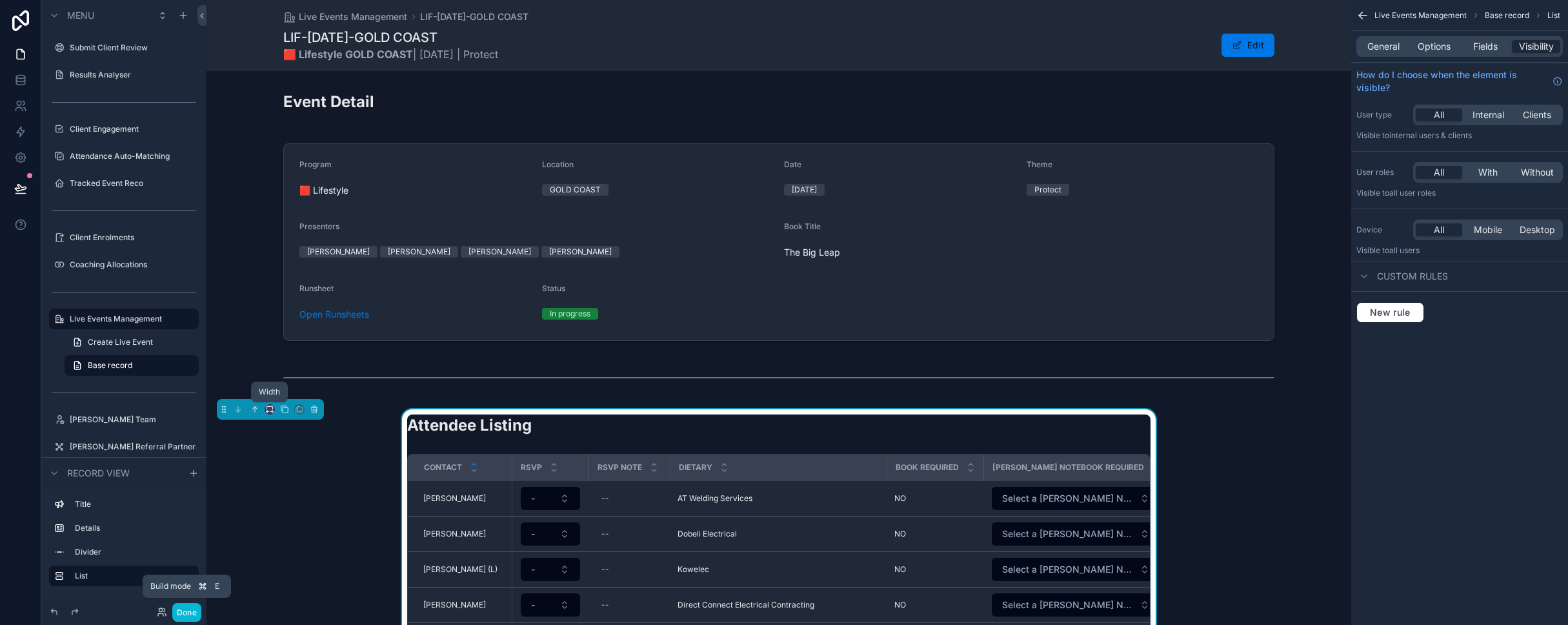
click at [267, 409] on icon "scrollable content" at bounding box center [269, 409] width 9 height 9
click at [284, 568] on span "Large" at bounding box center [287, 570] width 24 height 16
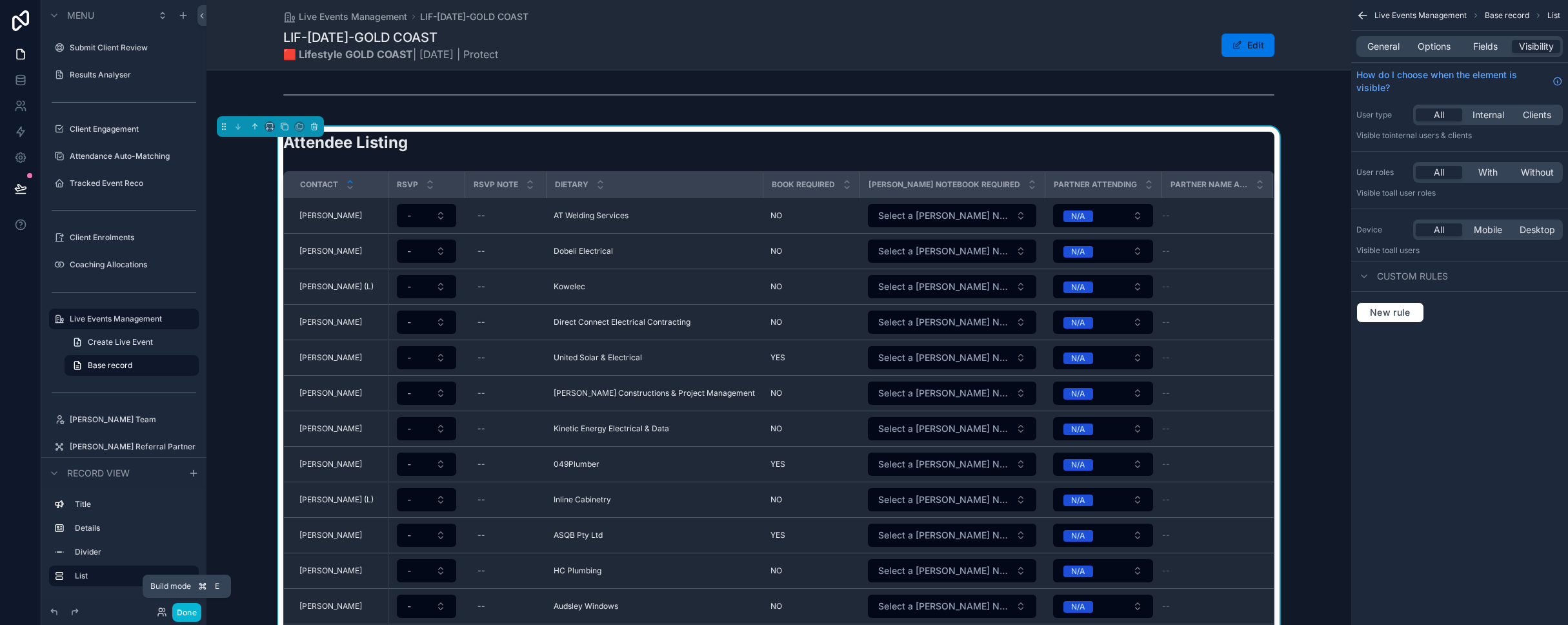
scroll to position [276, 0]
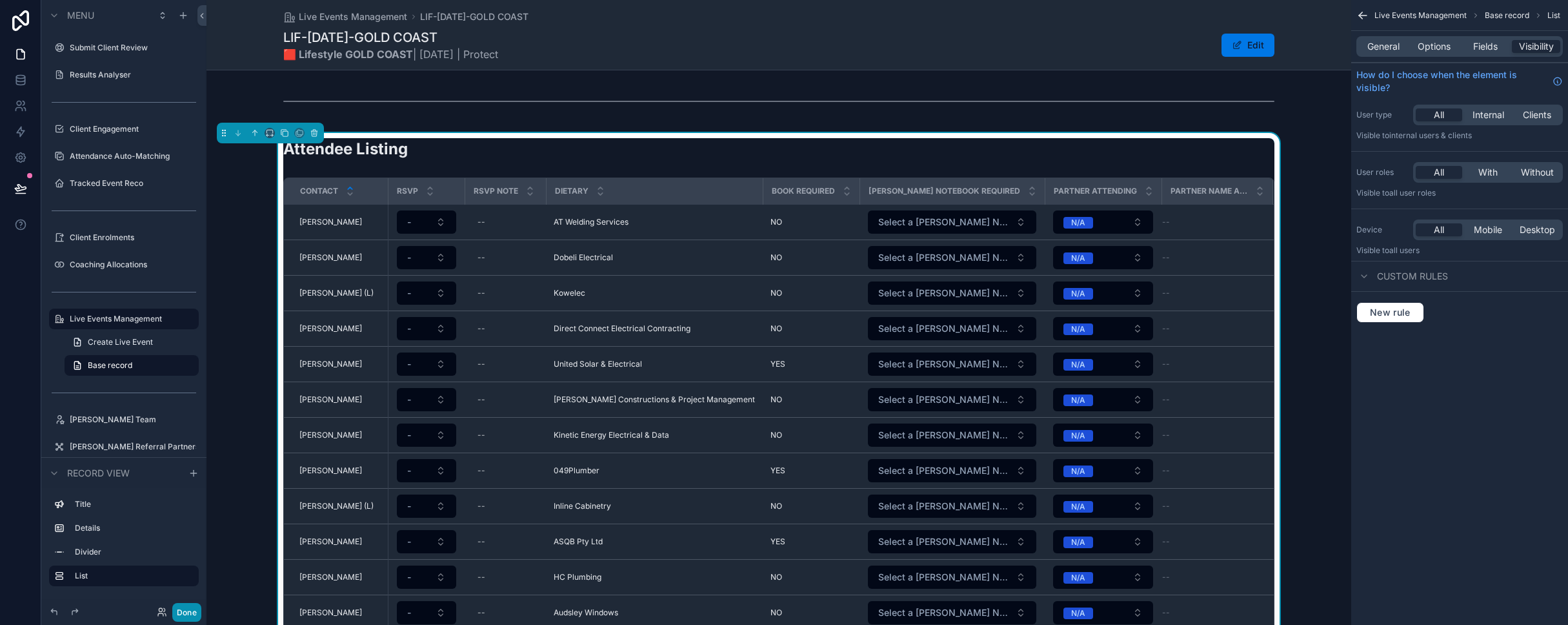
click at [188, 612] on button "Done" at bounding box center [186, 612] width 29 height 19
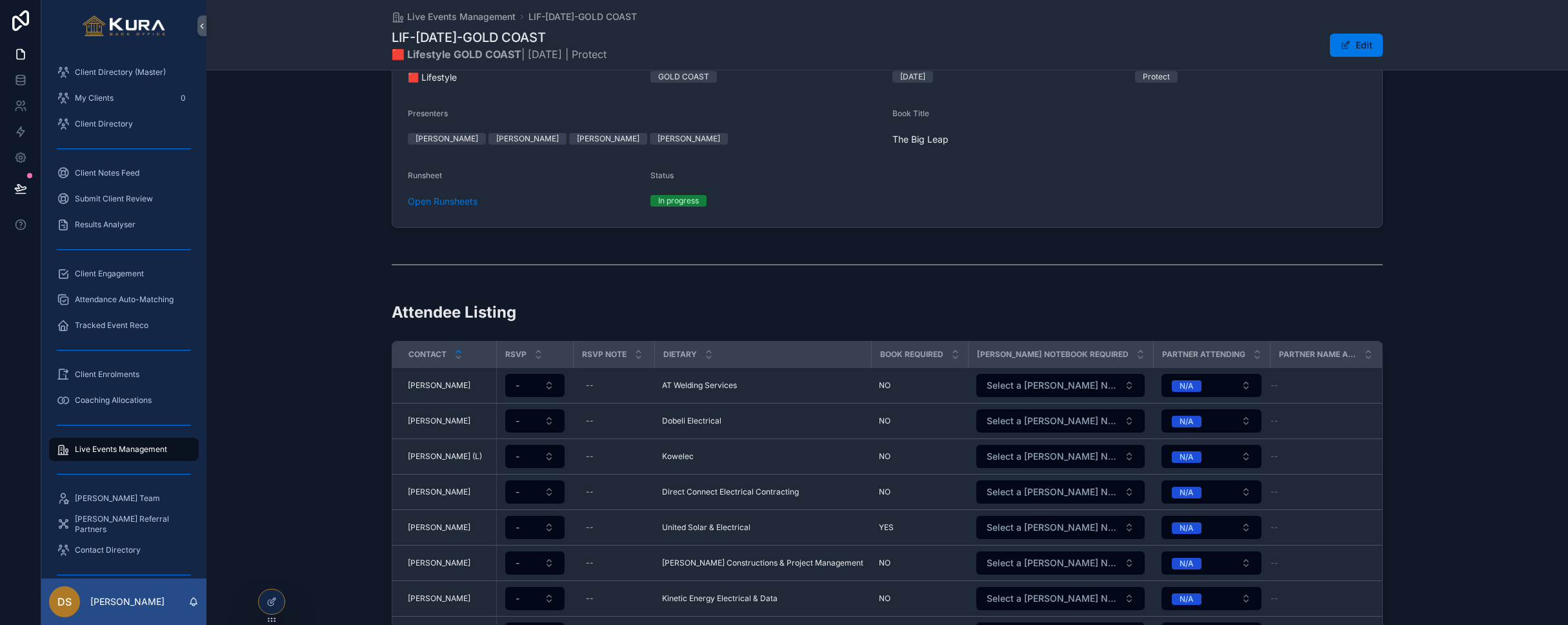
scroll to position [0, 0]
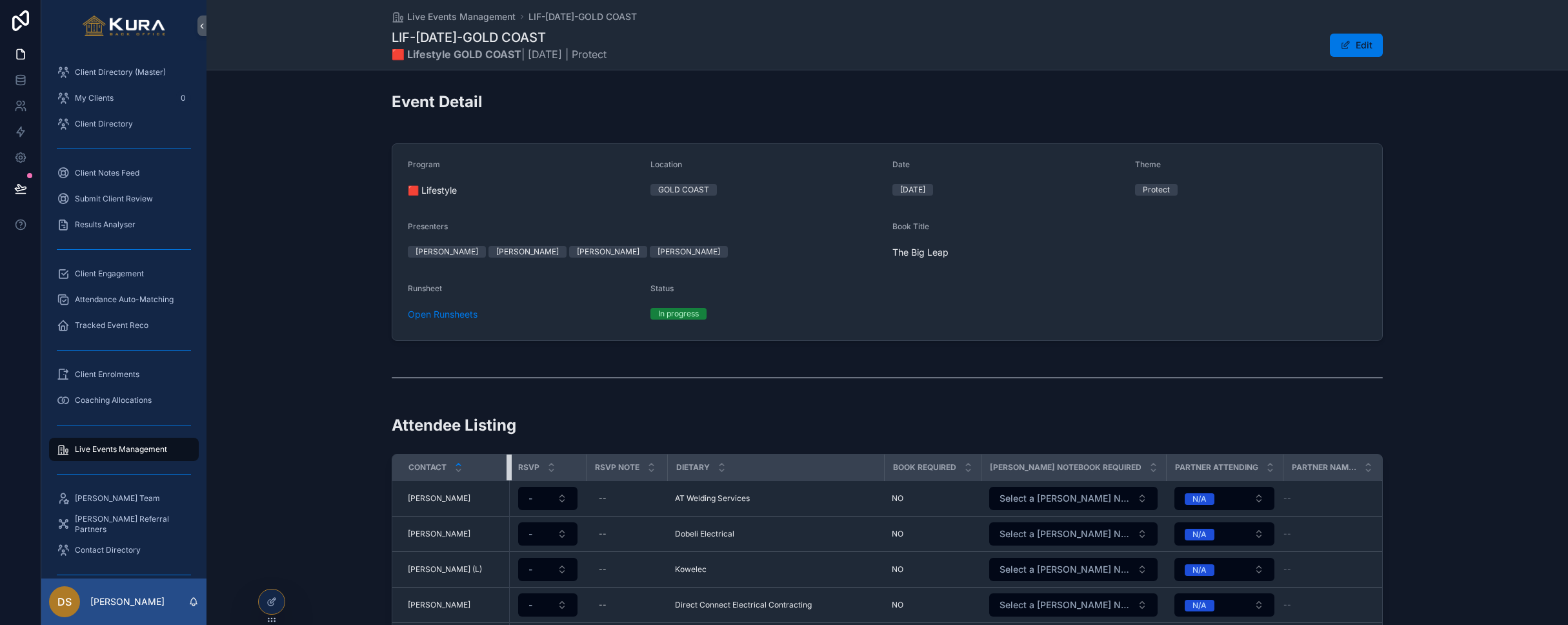
drag, startPoint x: 494, startPoint y: 464, endPoint x: 507, endPoint y: 464, distance: 13.0
click at [507, 464] on div "scrollable content" at bounding box center [509, 467] width 5 height 26
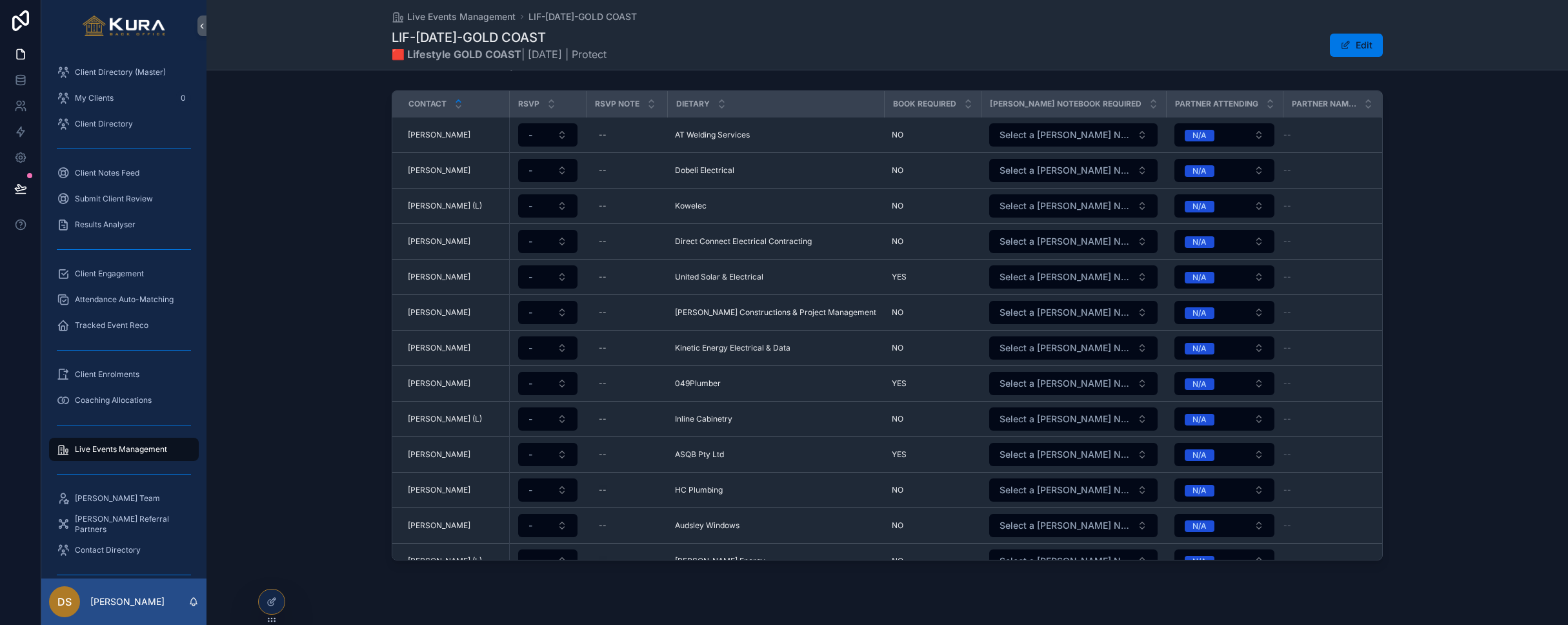
scroll to position [364, 0]
click at [280, 595] on div at bounding box center [271, 601] width 26 height 24
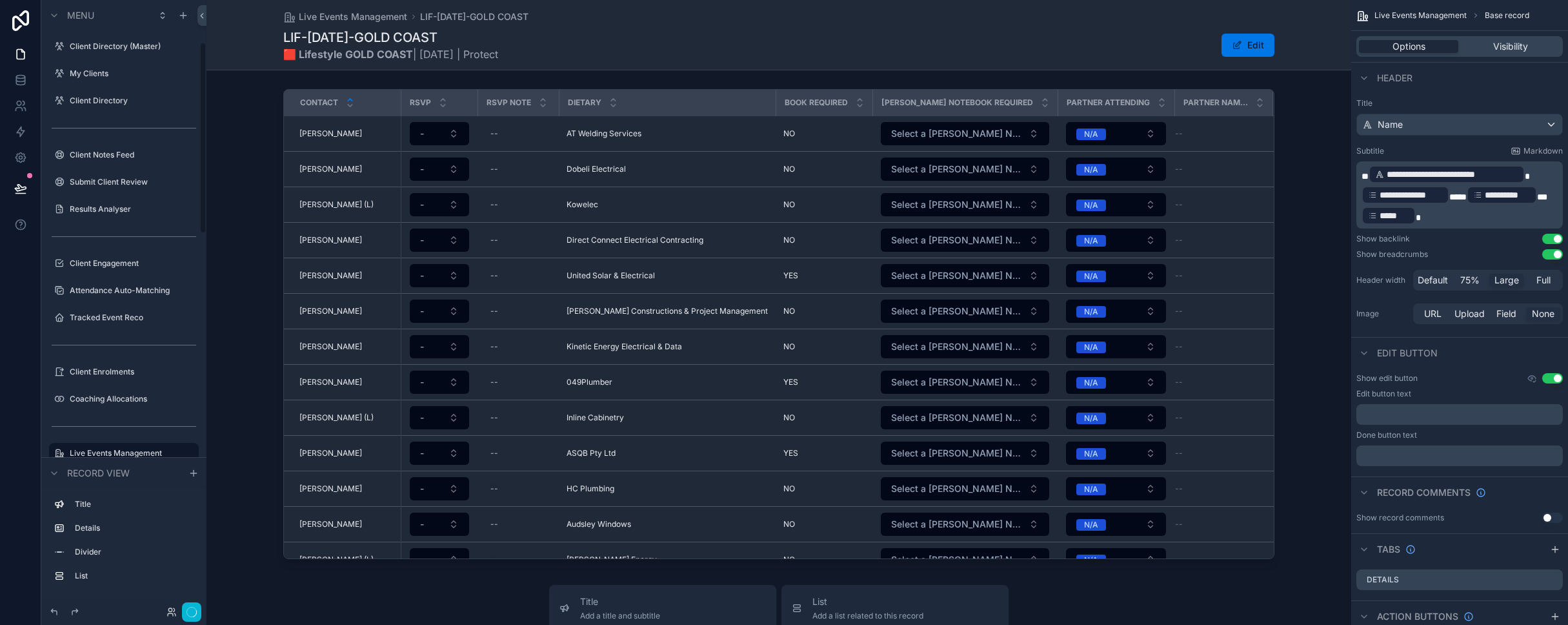
scroll to position [134, 0]
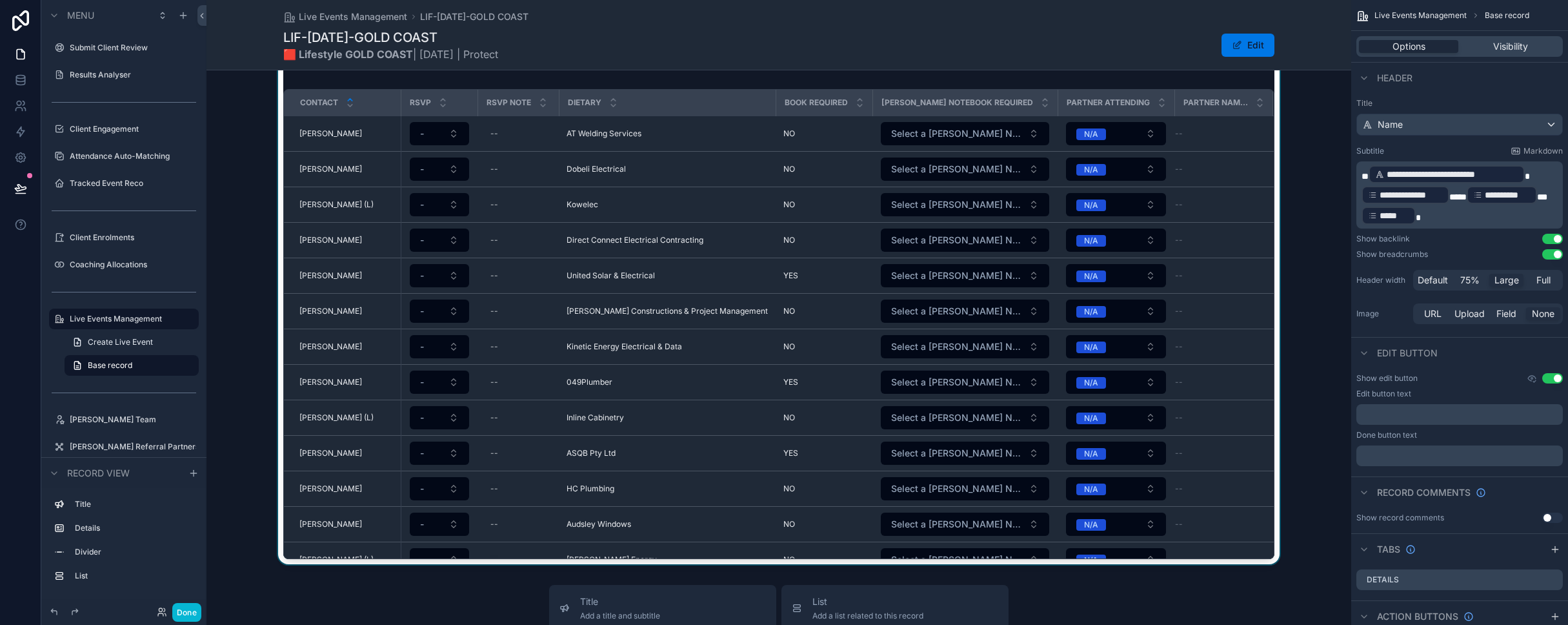
click at [723, 99] on div "Dietary" at bounding box center [668, 102] width 215 height 24
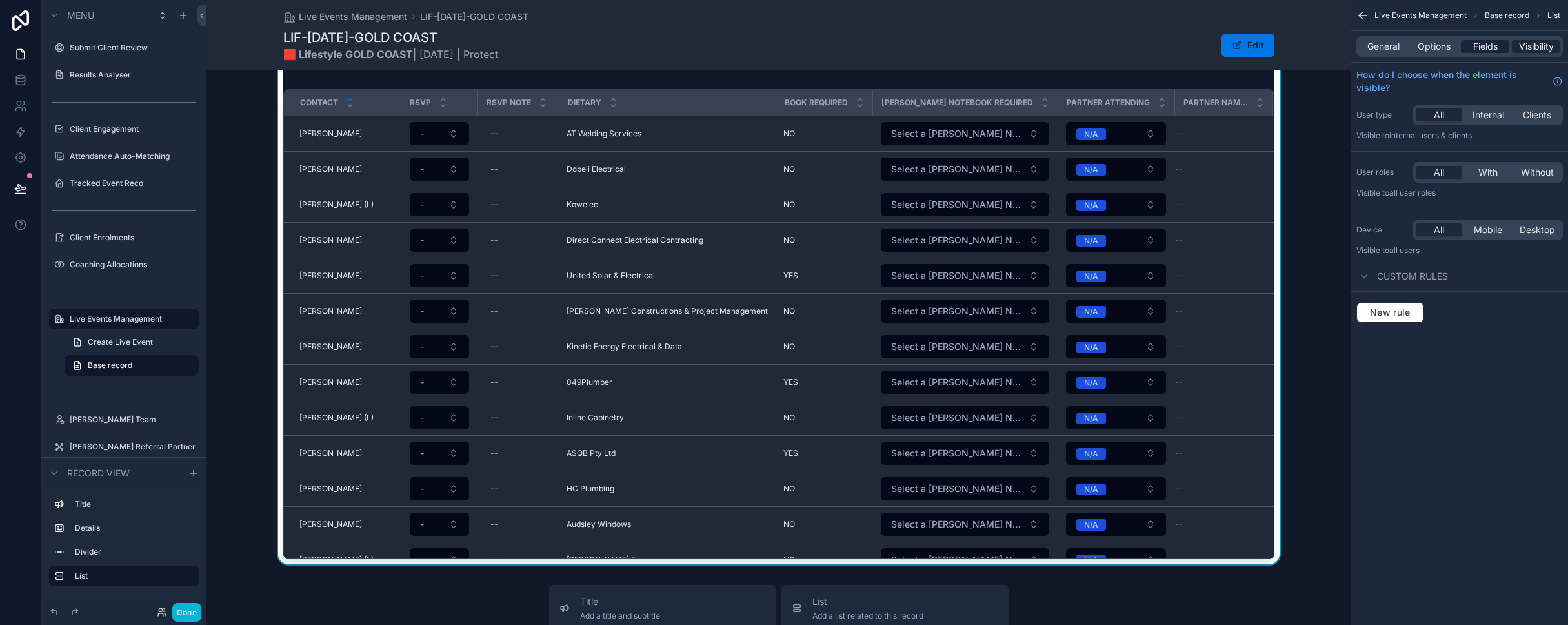
click at [825, 45] on span "Fields" at bounding box center [1485, 46] width 24 height 13
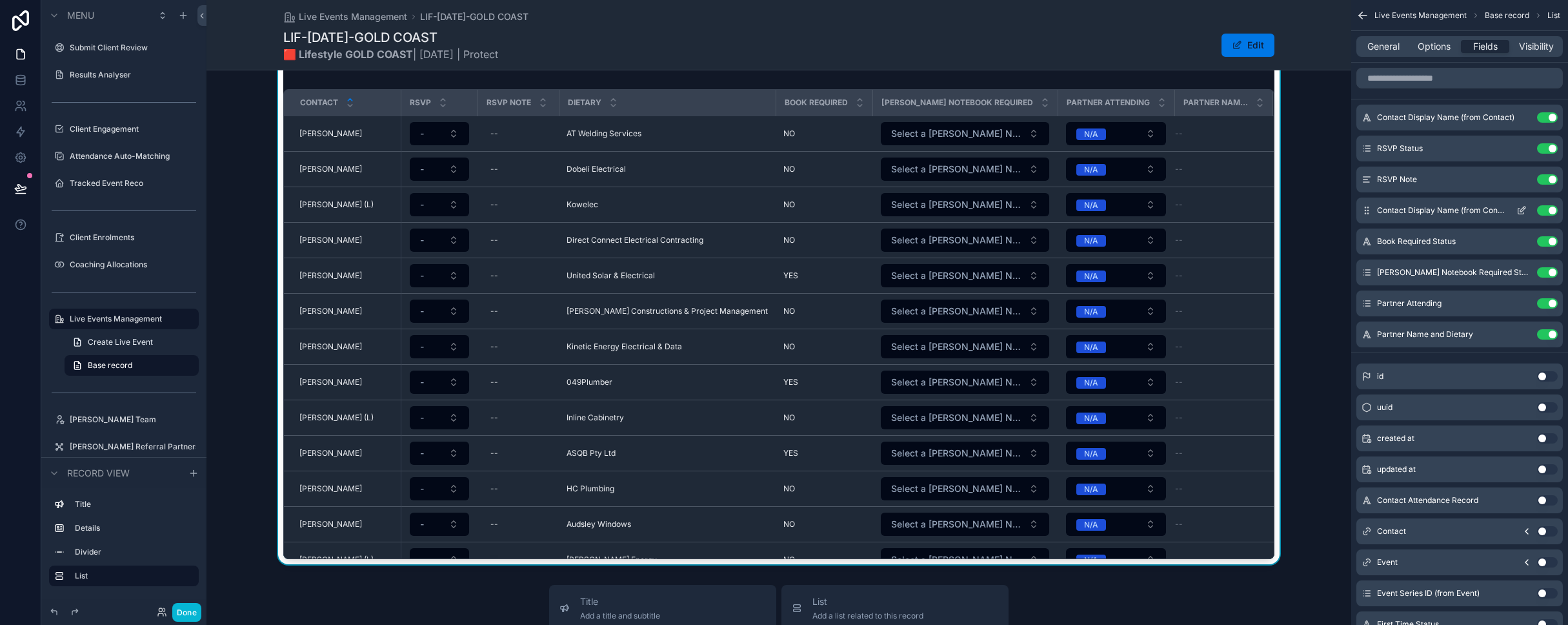
click at [825, 212] on icon "scrollable content" at bounding box center [1522, 209] width 5 height 5
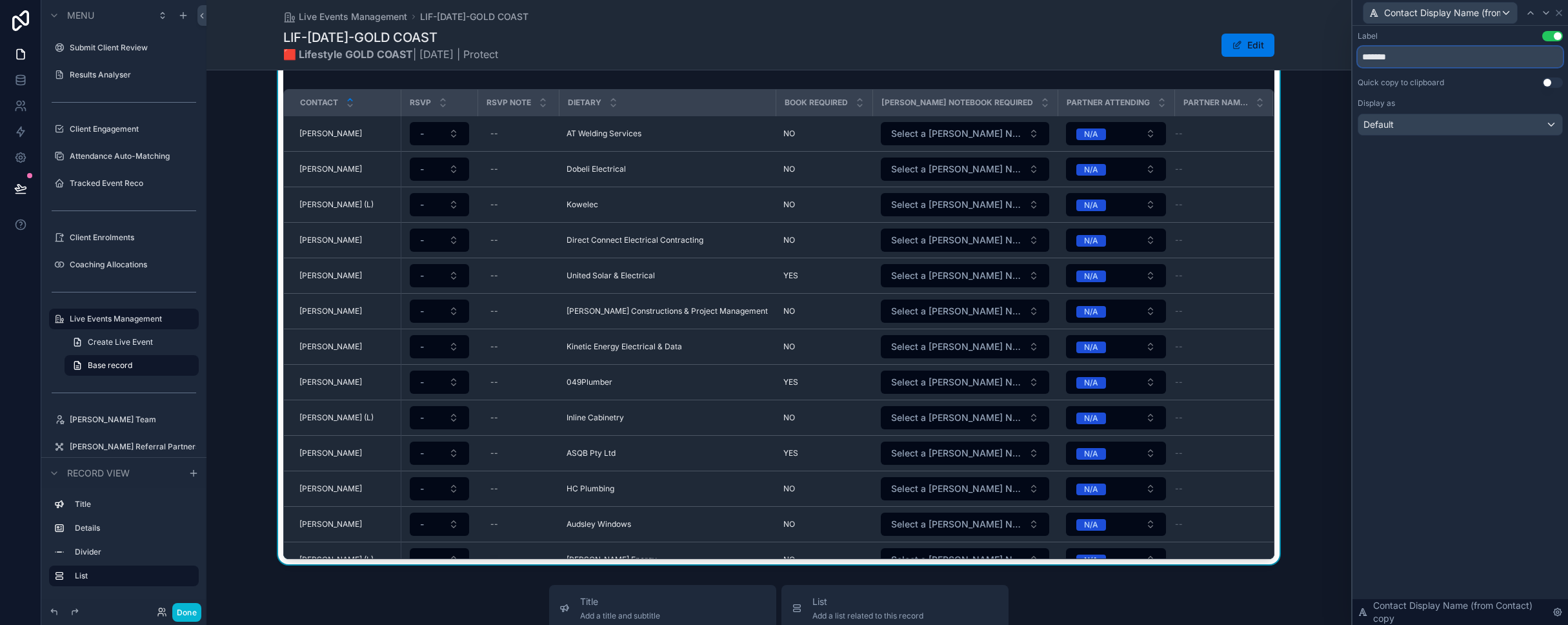
click at [825, 52] on input "*******" at bounding box center [1460, 57] width 205 height 21
drag, startPoint x: 1403, startPoint y: 54, endPoint x: 1354, endPoint y: 54, distance: 49.0
click at [825, 54] on div "Label Use setting ******* Quick copy to clipboard Use setting Display as Default" at bounding box center [1460, 96] width 216 height 141
type input "********"
click at [825, 370] on div "Attendee Listing Contact RSVP RSVP Note Business Book Required [PERSON_NAME] No…" at bounding box center [778, 304] width 1144 height 520
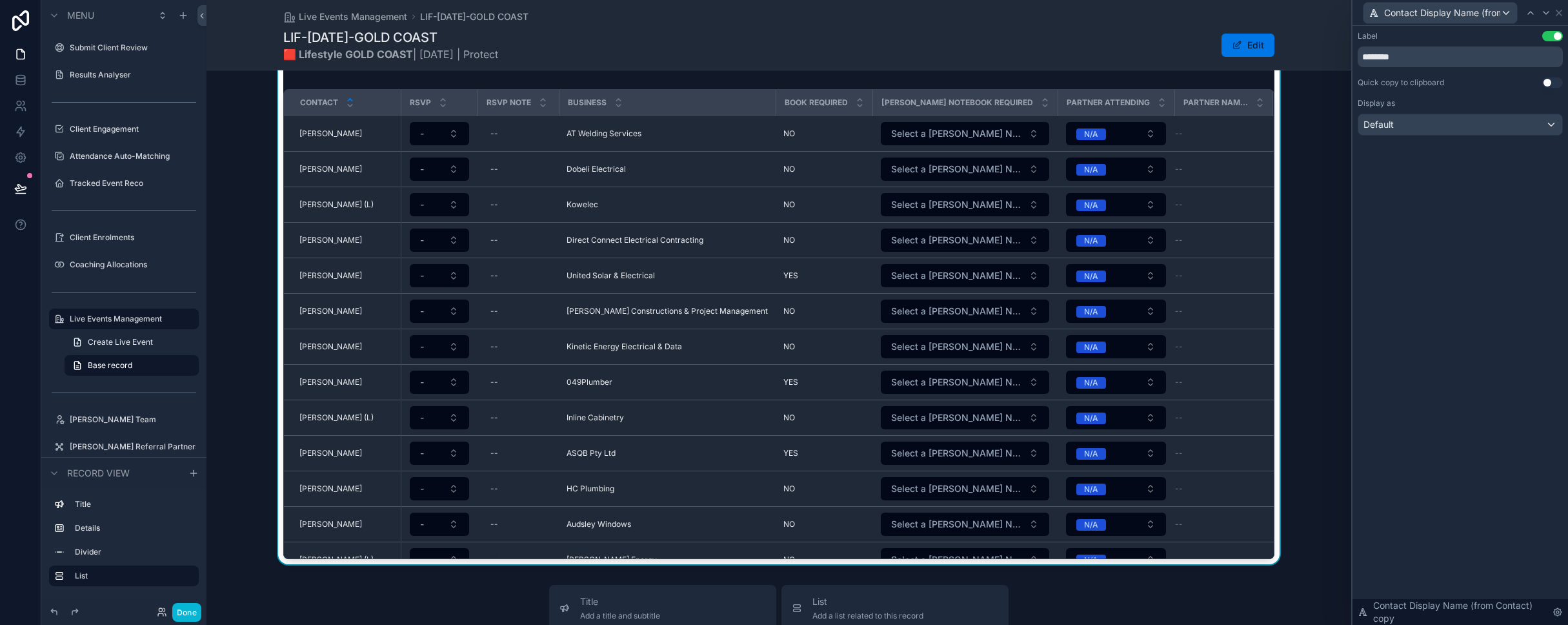
click at [825, 370] on div "Attendee Listing Contact RSVP RSVP Note Business Book Required [PERSON_NAME] No…" at bounding box center [778, 304] width 1144 height 520
click at [825, 16] on icon at bounding box center [1559, 13] width 10 height 10
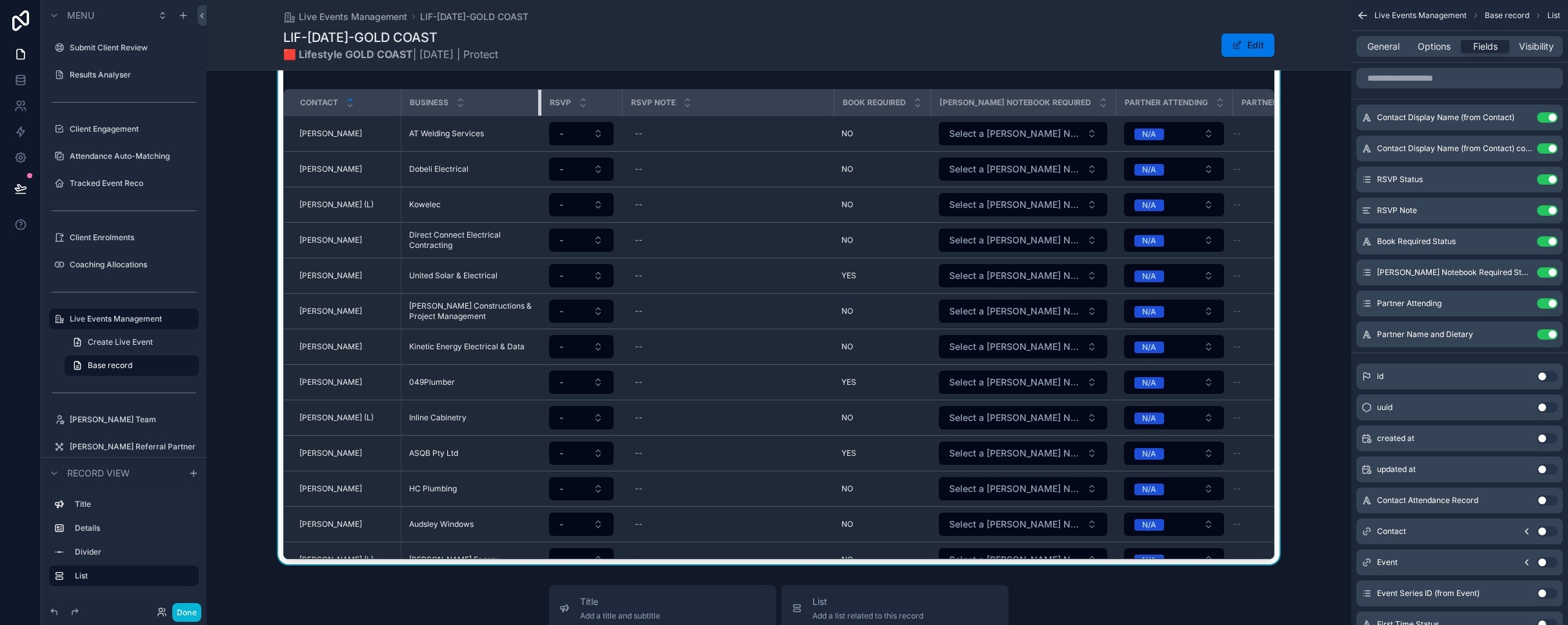
drag, startPoint x: 486, startPoint y: 101, endPoint x: 538, endPoint y: 96, distance: 52.2
click at [538, 96] on div "scrollable content" at bounding box center [540, 102] width 5 height 26
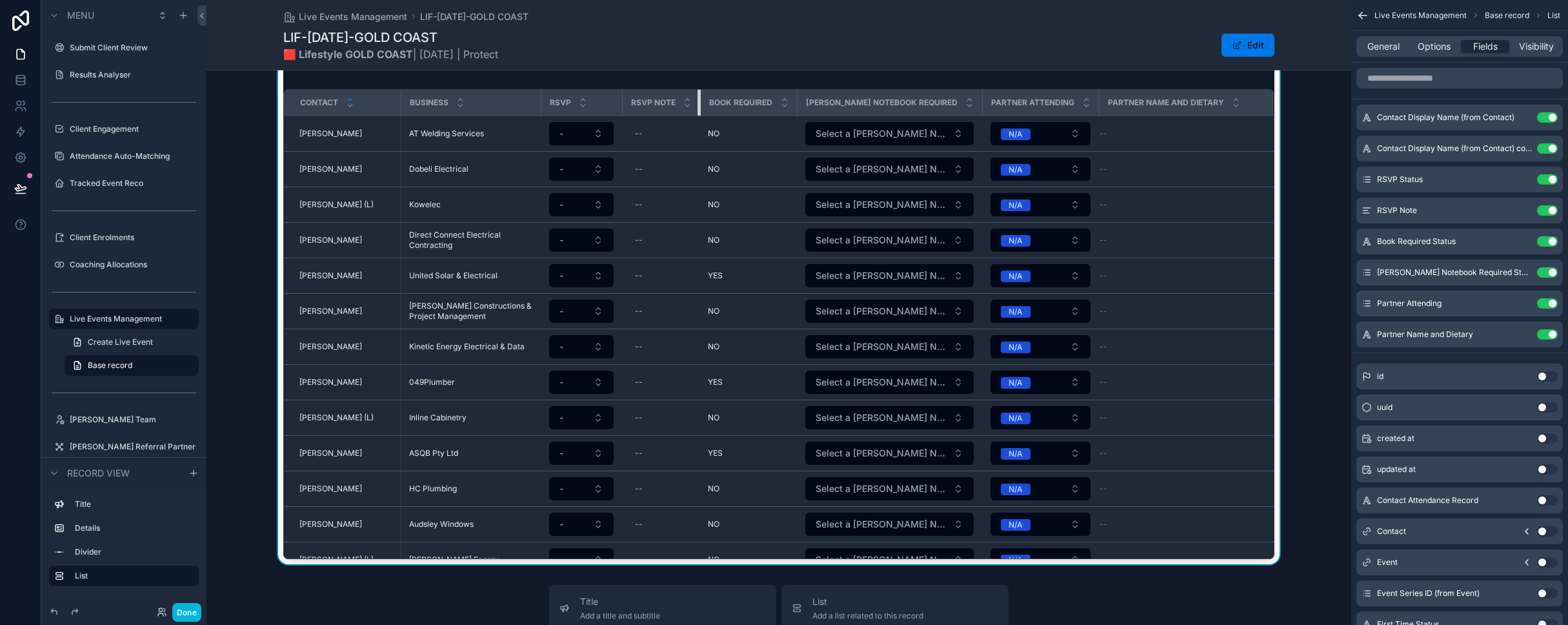
scroll to position [0, 0]
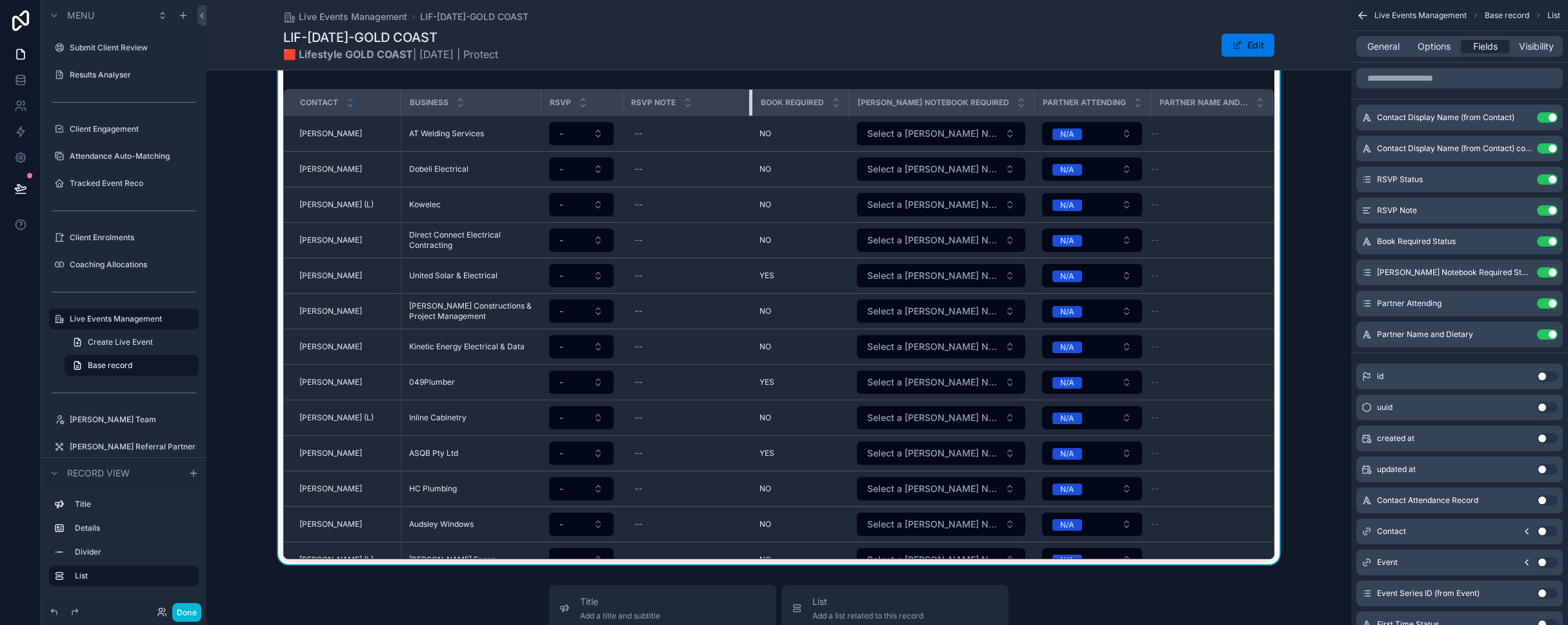
drag, startPoint x: 808, startPoint y: 94, endPoint x: 726, endPoint y: 102, distance: 82.4
click at [726, 102] on th "RSVP Note" at bounding box center [687, 103] width 130 height 27
click at [235, 328] on div "Attendee Listing Contact Business RSVP RSVP Note Book Required [PERSON_NAME] No…" at bounding box center [778, 304] width 1144 height 520
click at [190, 612] on button "Done" at bounding box center [186, 612] width 29 height 19
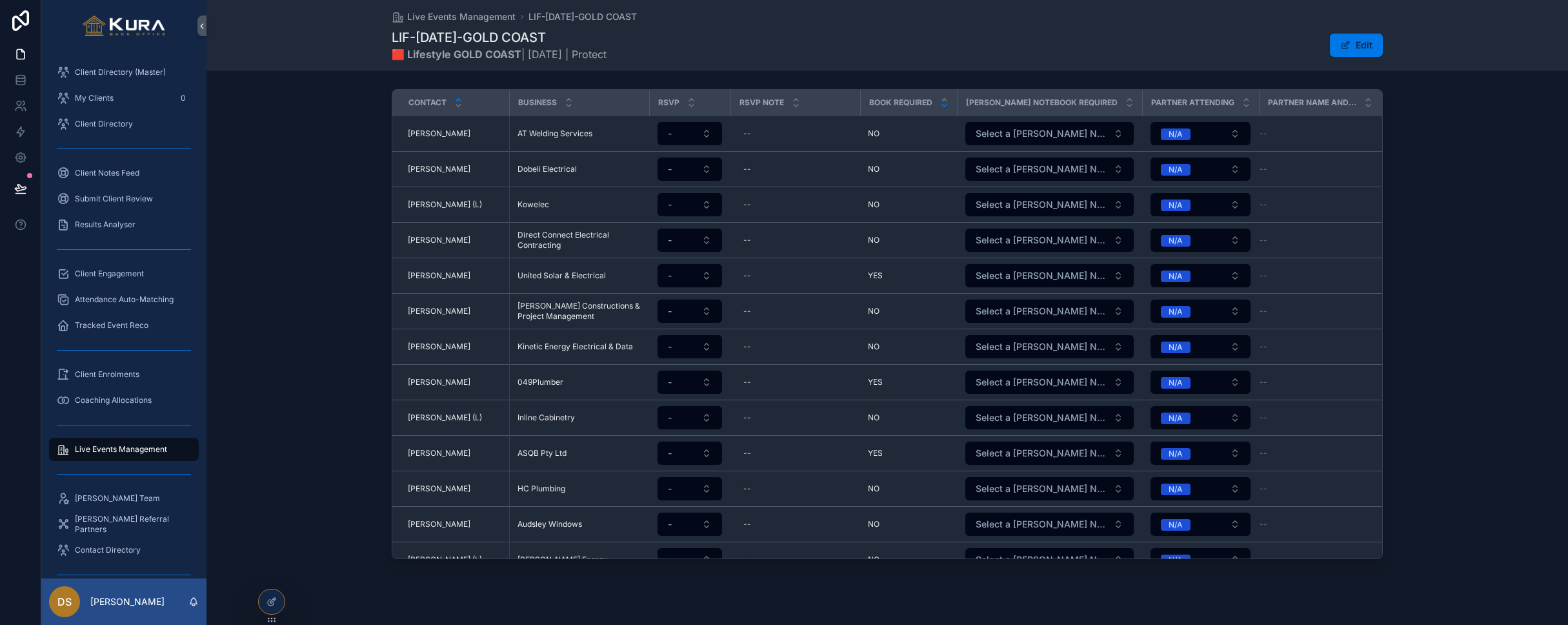
click at [825, 107] on icon "scrollable content" at bounding box center [943, 105] width 8 height 8
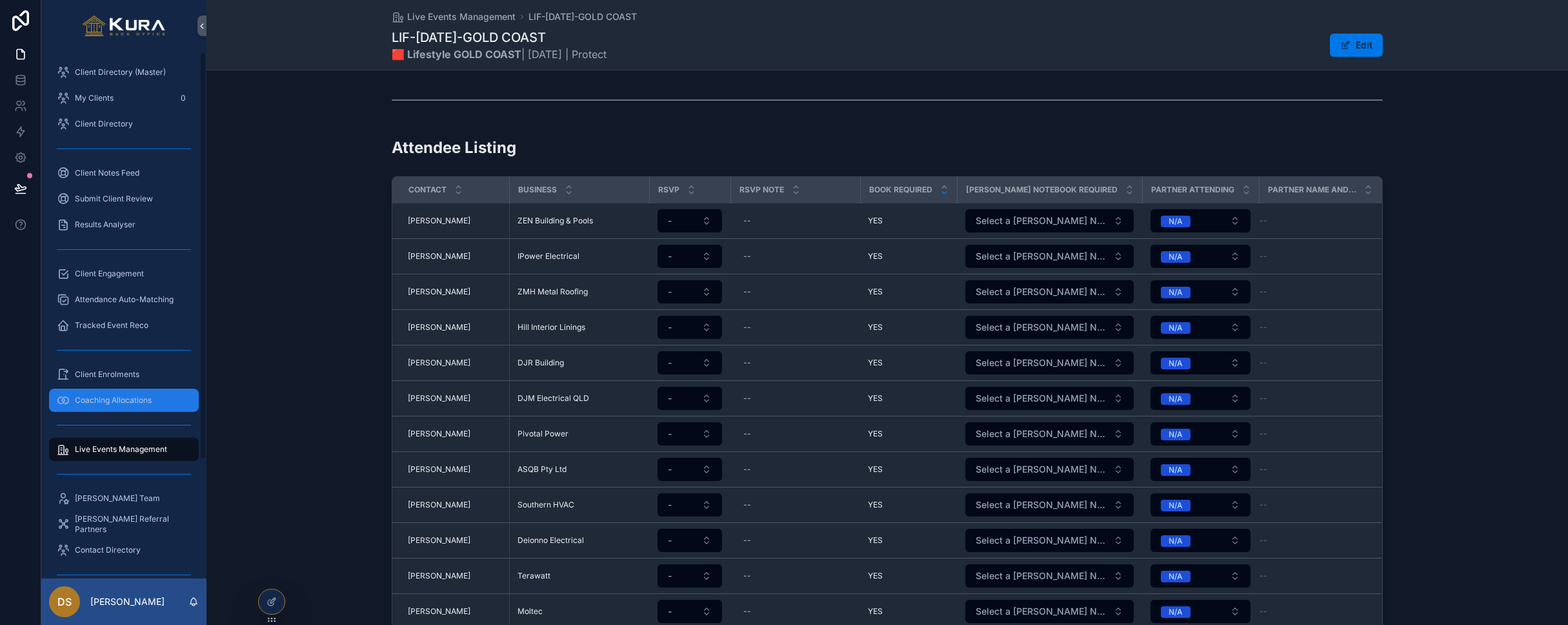
click at [115, 394] on div "Coaching Allocations" at bounding box center [124, 400] width 134 height 21
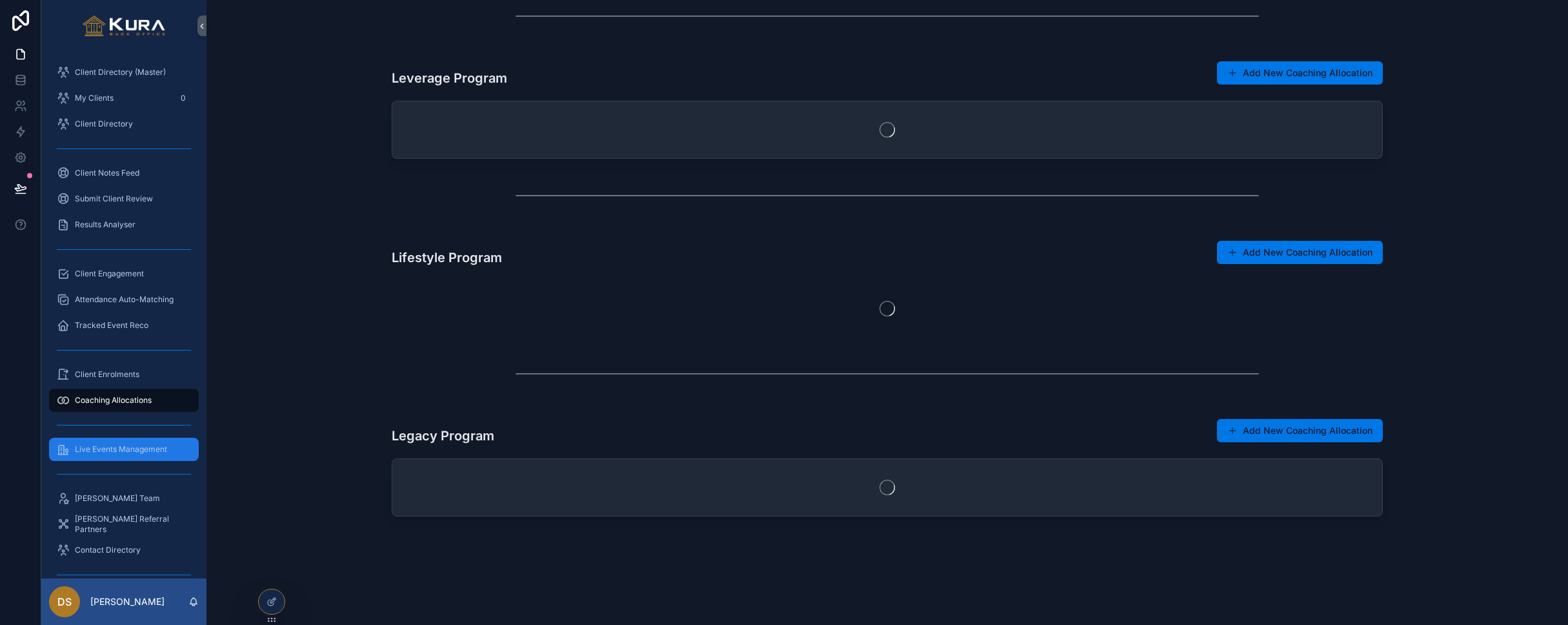
scroll to position [235, 0]
click at [104, 450] on span "Live Events Management" at bounding box center [121, 449] width 92 height 10
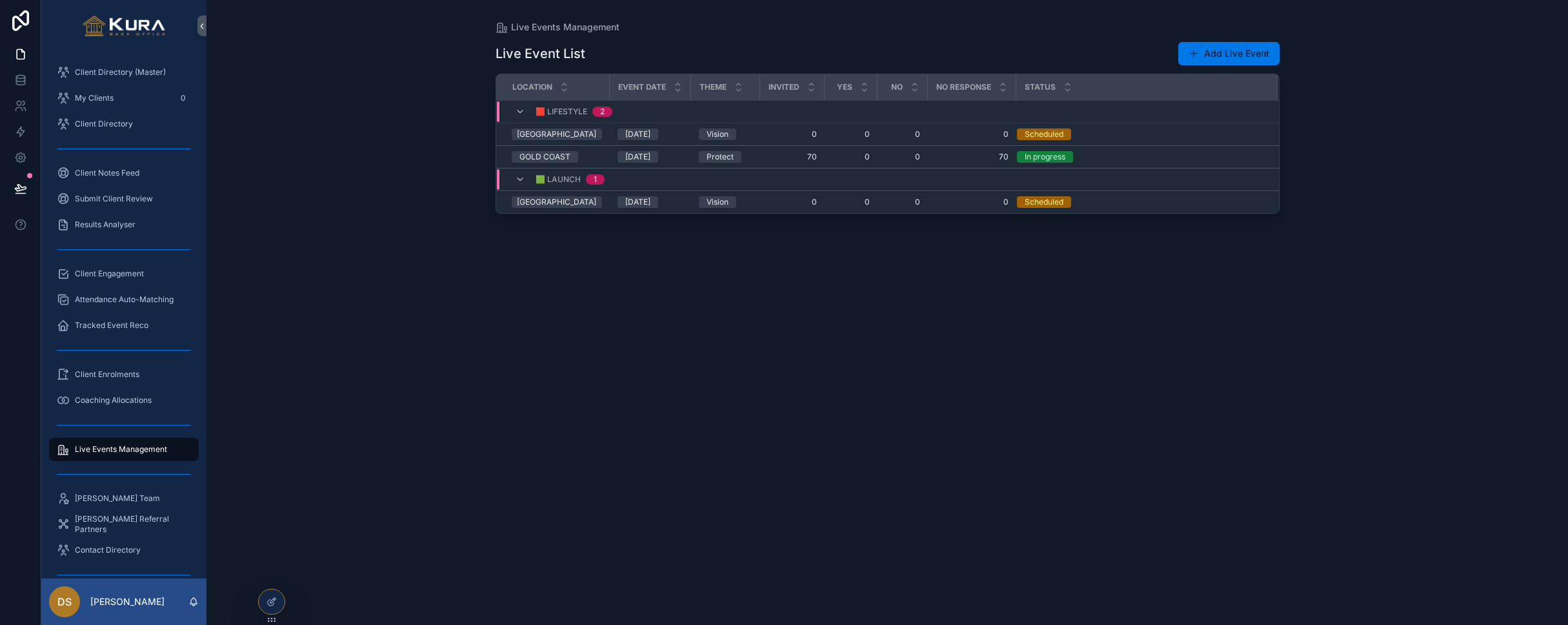
click at [409, 305] on div "Live Events Management Live Event List Add Live Event Location Event Date Theme…" at bounding box center [886, 312] width 1361 height 625
click at [278, 598] on div at bounding box center [271, 601] width 26 height 24
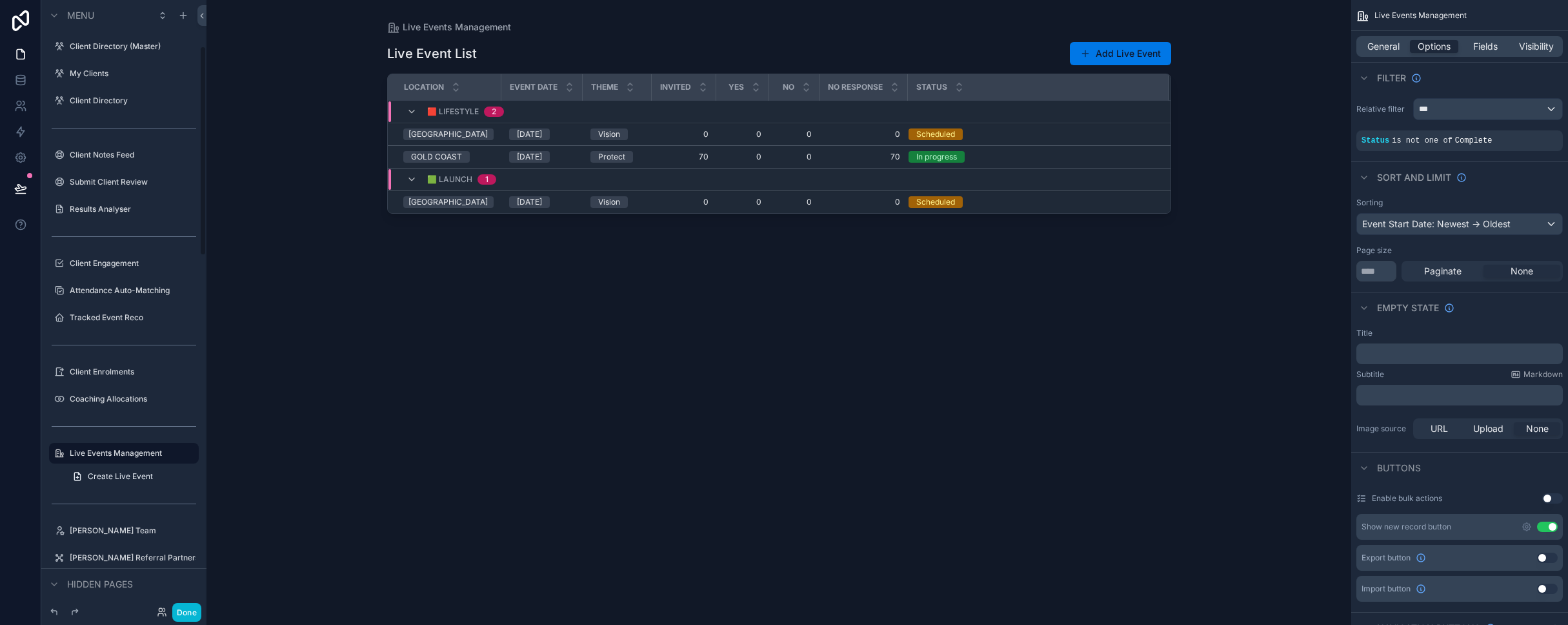
scroll to position [134, 0]
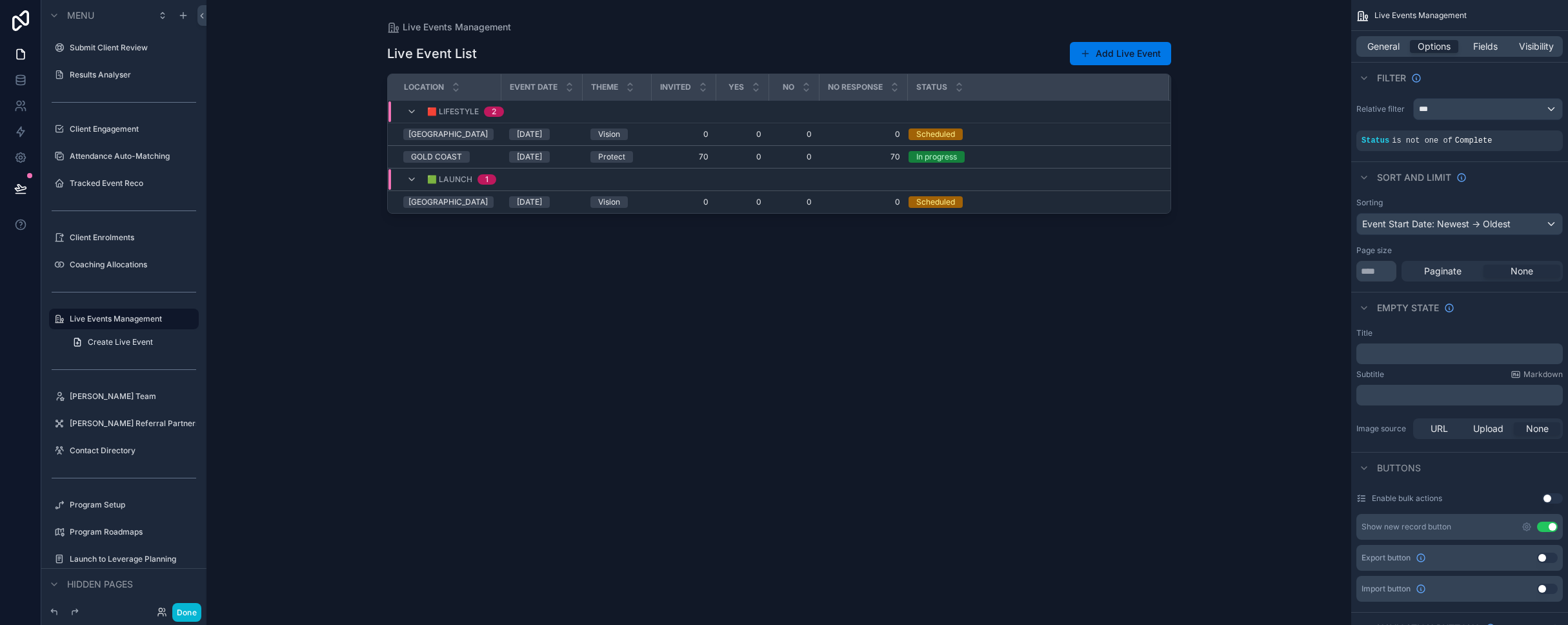
click at [568, 29] on div "scrollable content" at bounding box center [779, 304] width 825 height 609
click at [825, 50] on span "General" at bounding box center [1383, 46] width 32 height 13
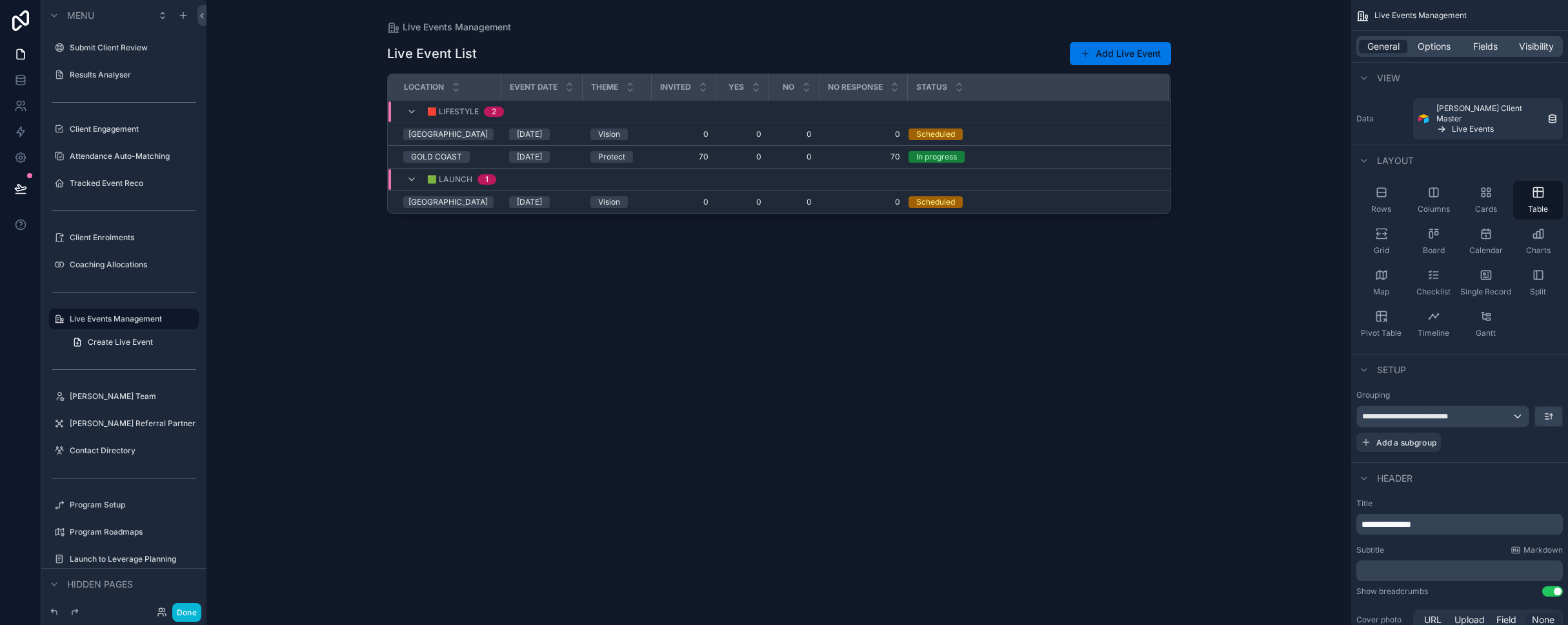
click at [468, 422] on div "Live Event List Add Live Event Location Event Date Theme Invited YES NO NO RESP…" at bounding box center [779, 321] width 784 height 576
click at [825, 406] on div "**********" at bounding box center [1442, 416] width 171 height 21
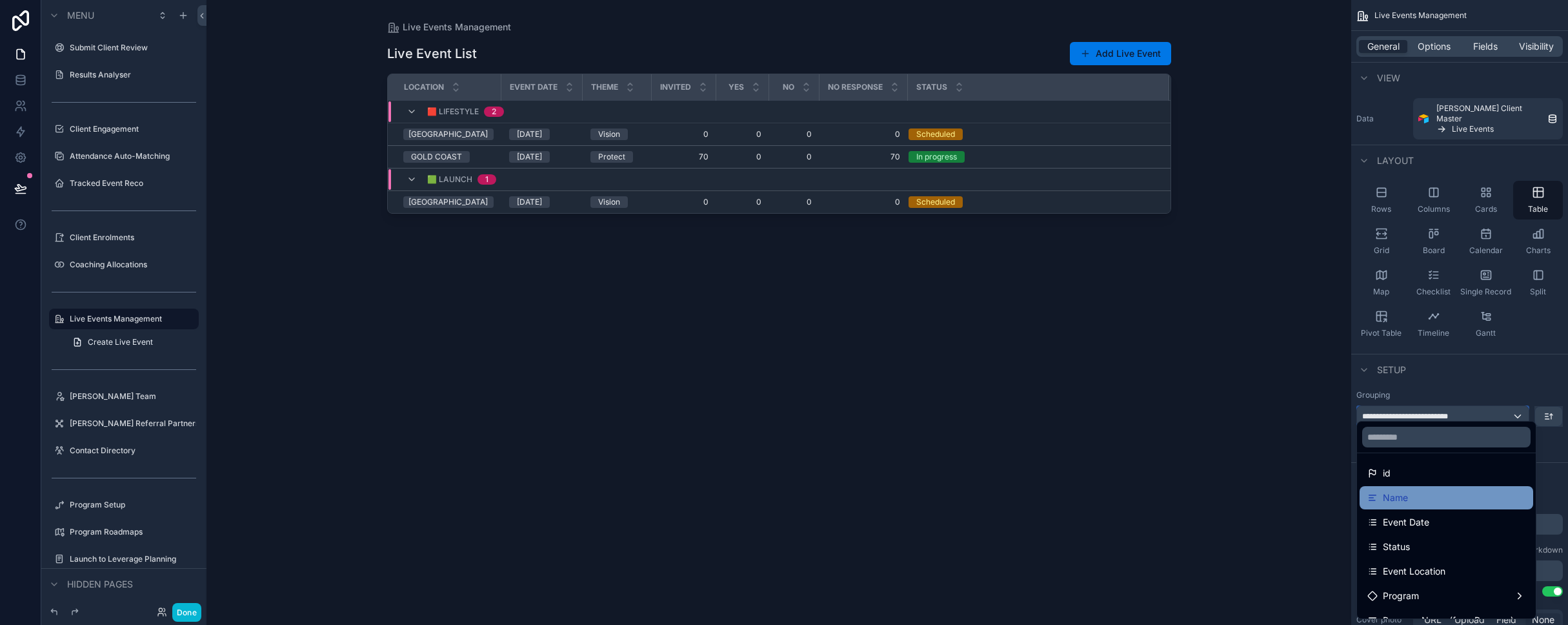
scroll to position [65, 0]
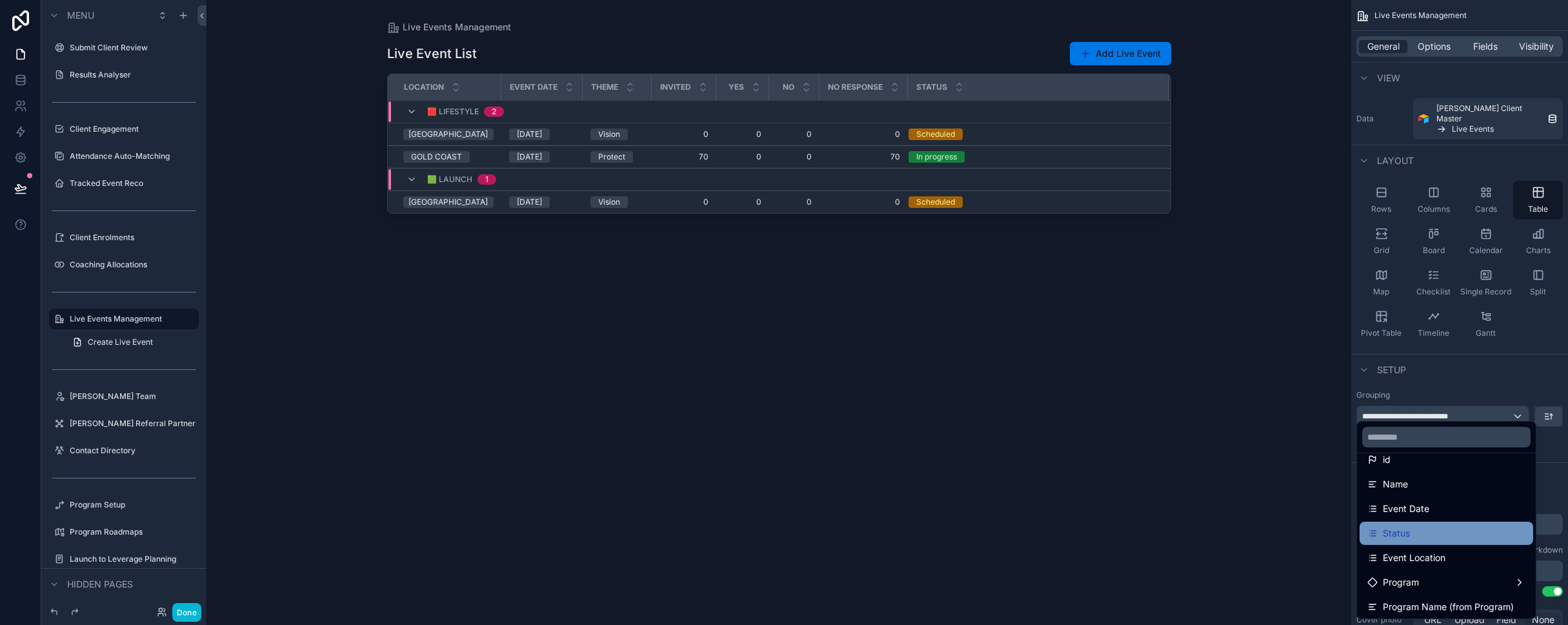
click at [825, 537] on div "Status" at bounding box center [1446, 533] width 158 height 16
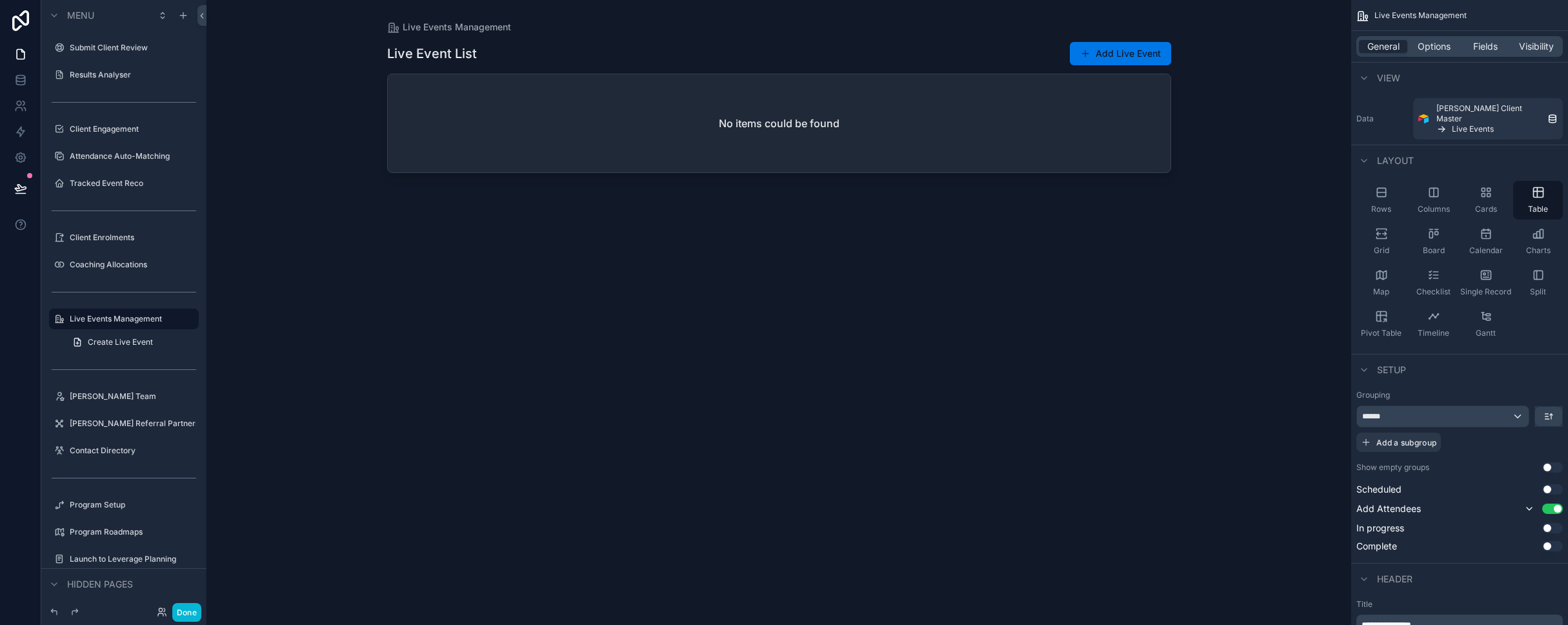
click at [825, 558] on div "Live Event List Add Live Event No items could be found" at bounding box center [779, 321] width 784 height 576
click at [825, 484] on button "Use setting" at bounding box center [1552, 489] width 21 height 10
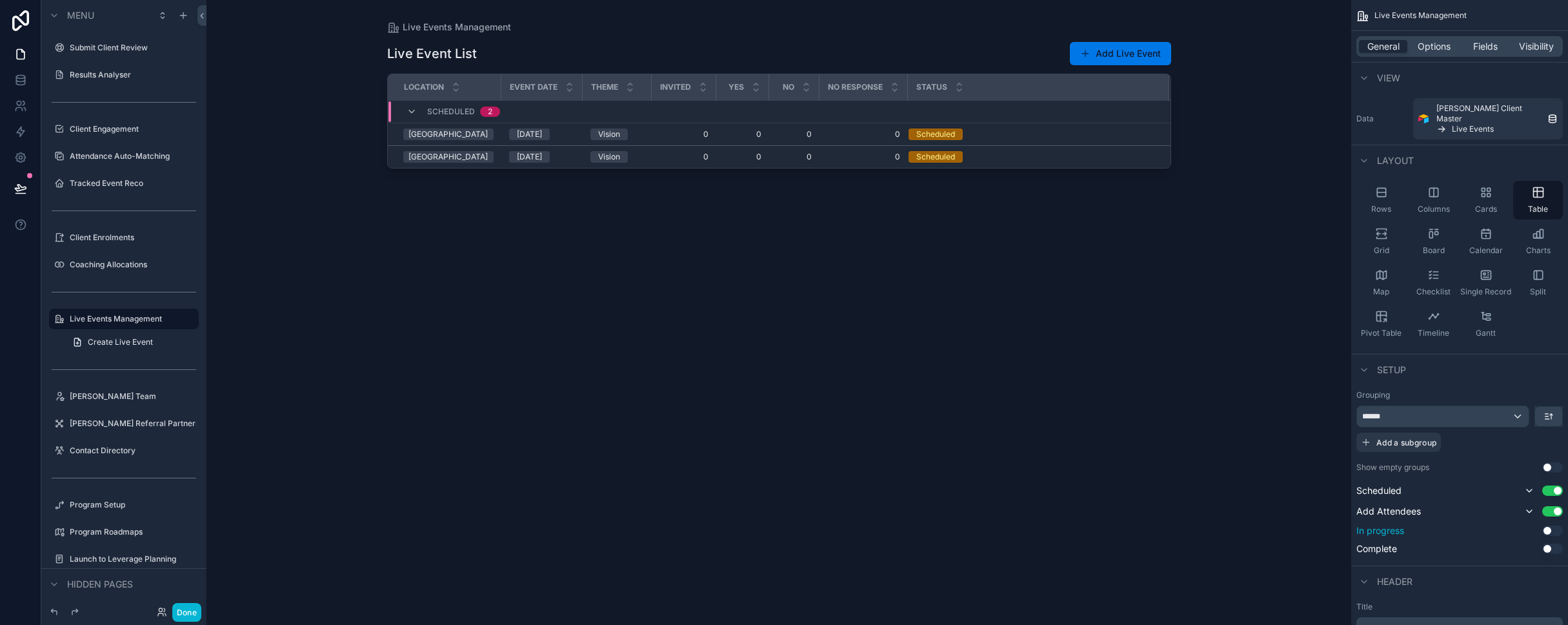
click at [825, 526] on button "Use setting" at bounding box center [1552, 531] width 21 height 10
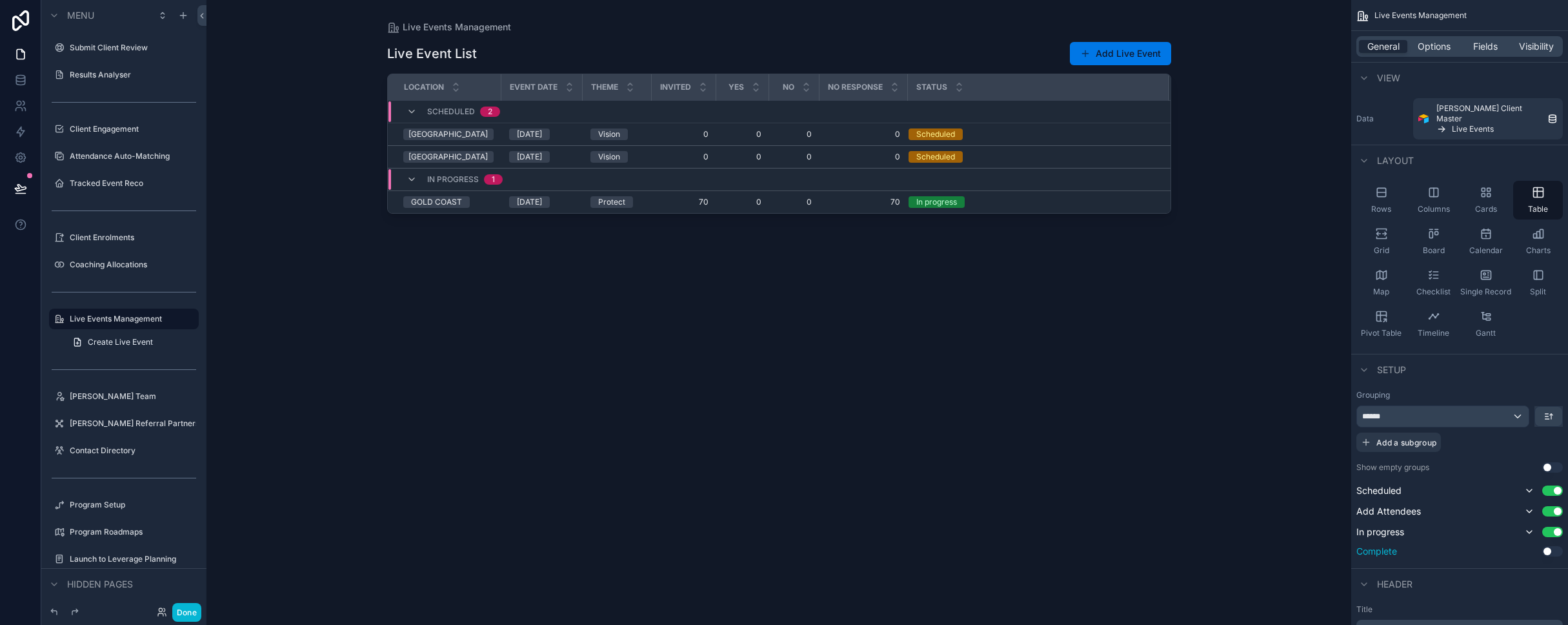
click at [825, 546] on button "Use setting" at bounding box center [1552, 552] width 21 height 10
click at [825, 411] on icon "scrollable content" at bounding box center [1549, 416] width 10 height 10
click at [825, 457] on span "Last -> First" at bounding box center [1523, 459] width 50 height 16
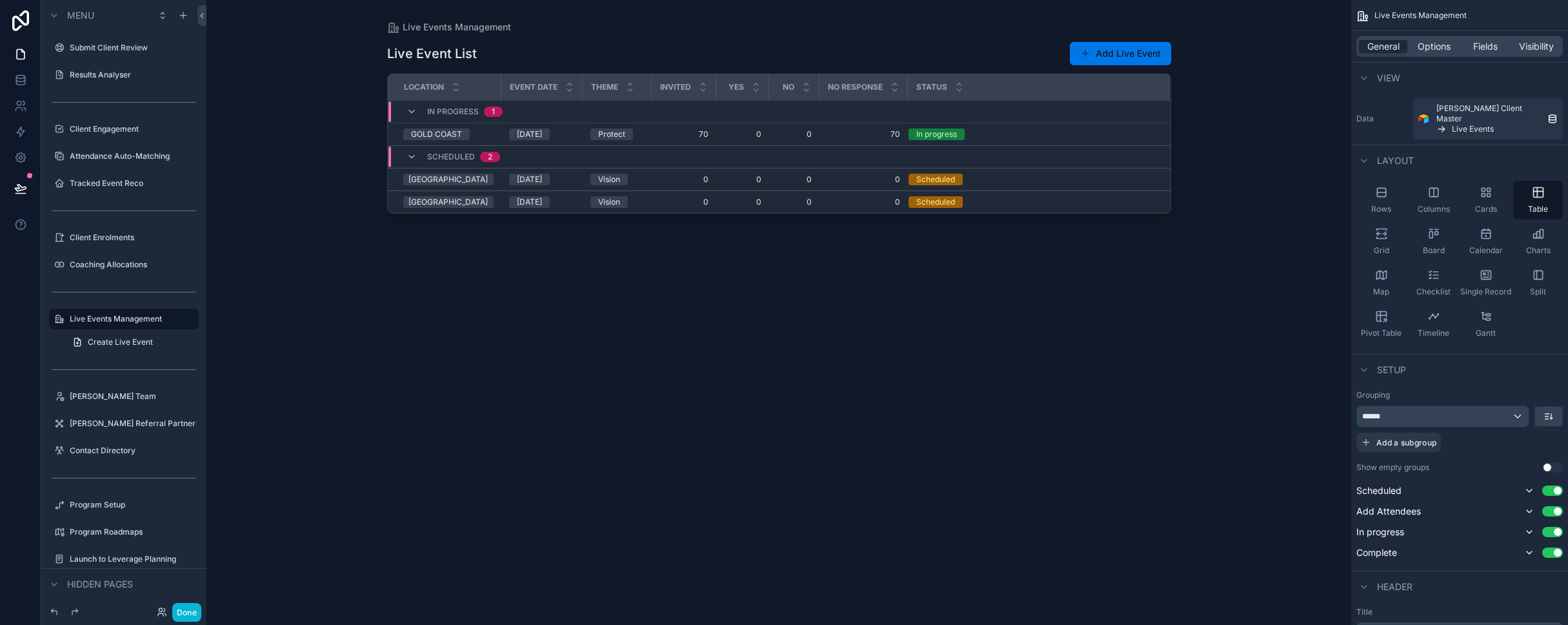
click at [825, 539] on div "Live Events Management Live Event List Add Live Event Location Event Date Theme…" at bounding box center [779, 304] width 825 height 609
click at [825, 462] on button "Use setting" at bounding box center [1552, 468] width 21 height 10
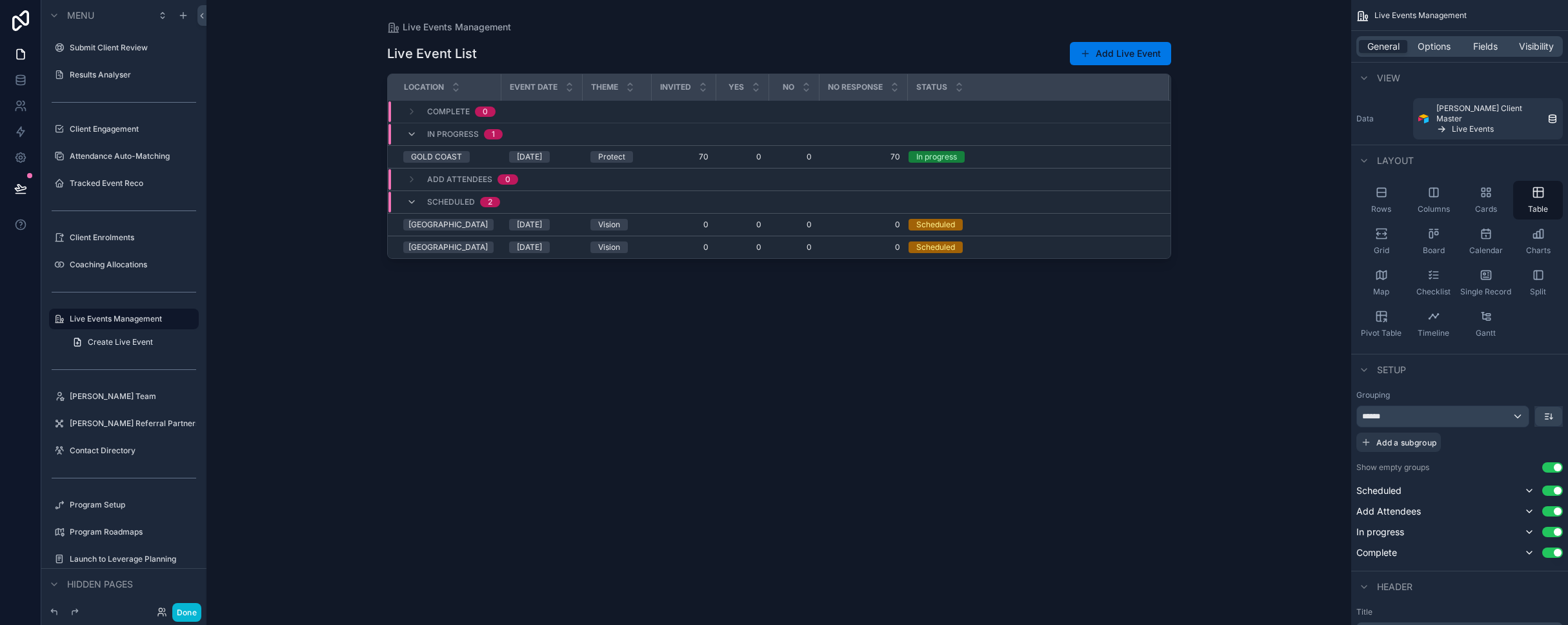
click at [825, 462] on button "Use setting" at bounding box center [1552, 468] width 21 height 10
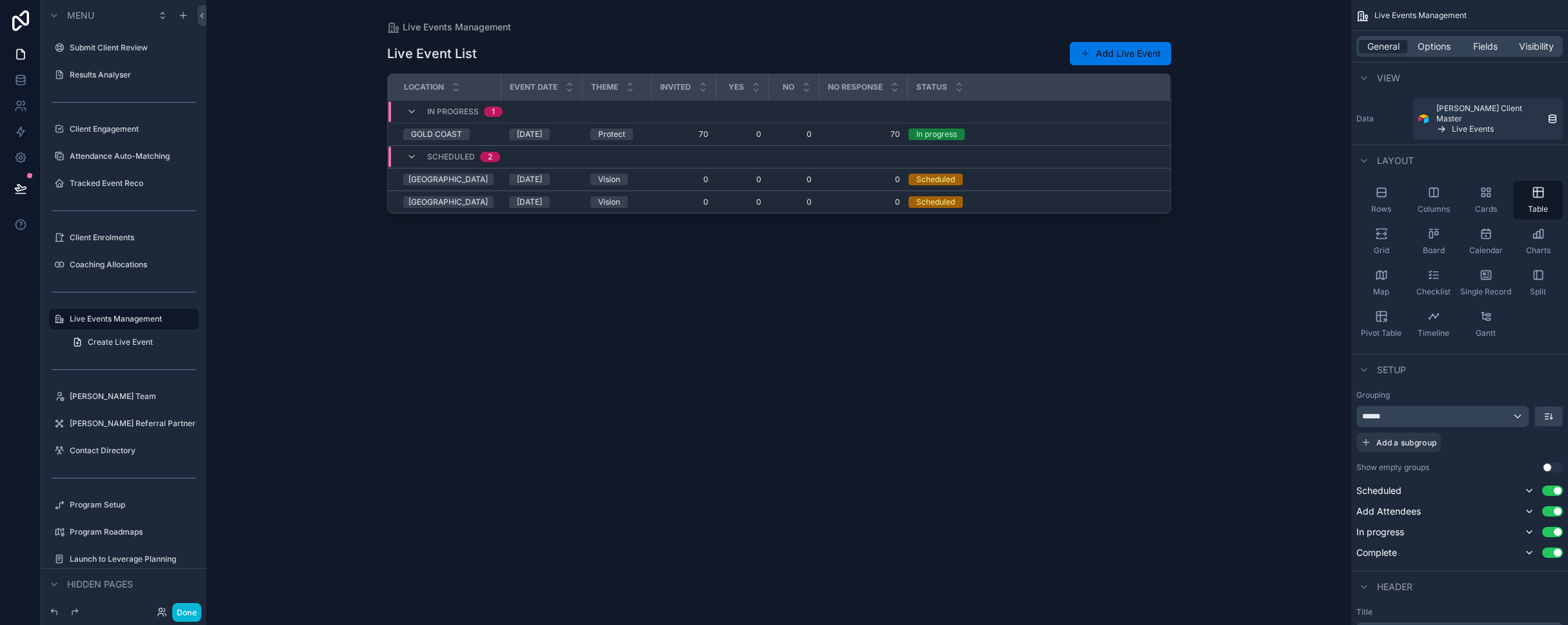
click at [825, 479] on div "Live Event List Add Live Event Location Event Date Theme Invited YES NO NO RESP…" at bounding box center [779, 321] width 784 height 576
click at [795, 433] on div "Live Event List Add Live Event Location Event Date Theme Invited YES NO NO RESP…" at bounding box center [779, 321] width 784 height 576
click at [825, 230] on div "Grid" at bounding box center [1380, 241] width 50 height 39
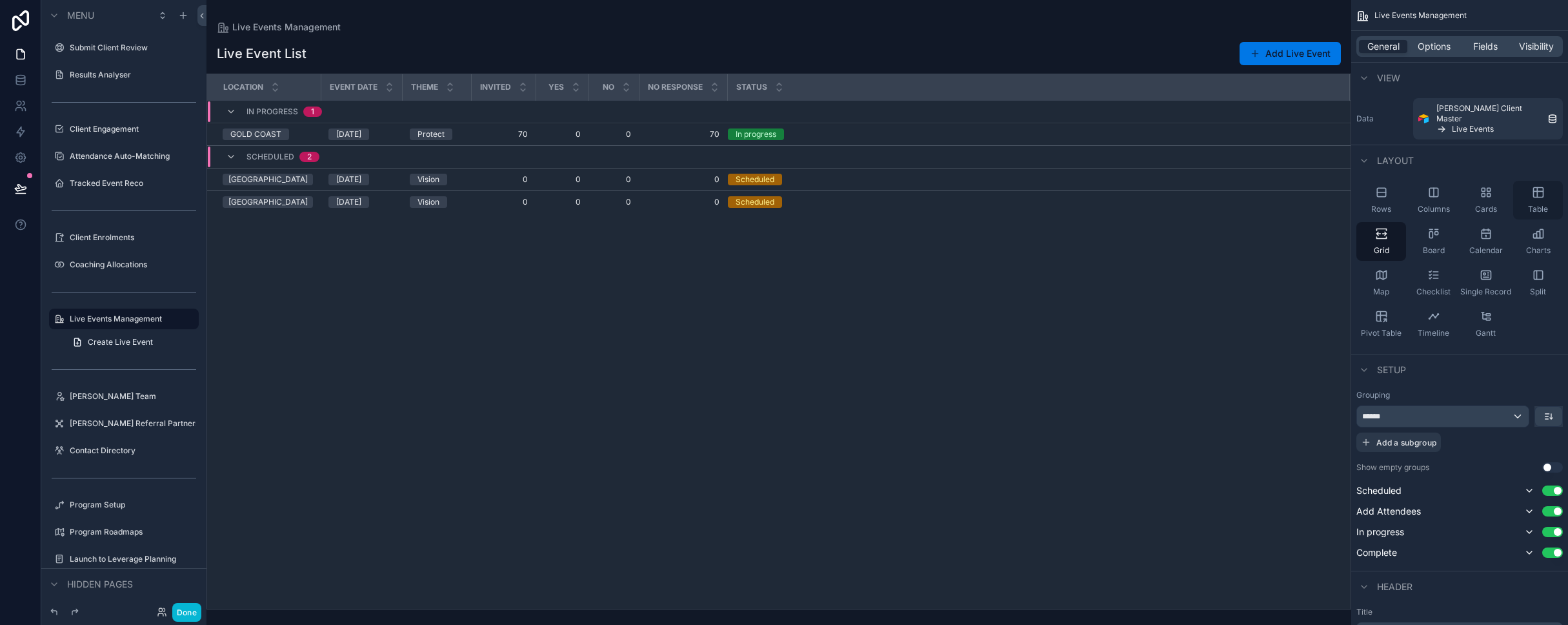
click at [825, 187] on icon "scrollable content" at bounding box center [1538, 192] width 13 height 13
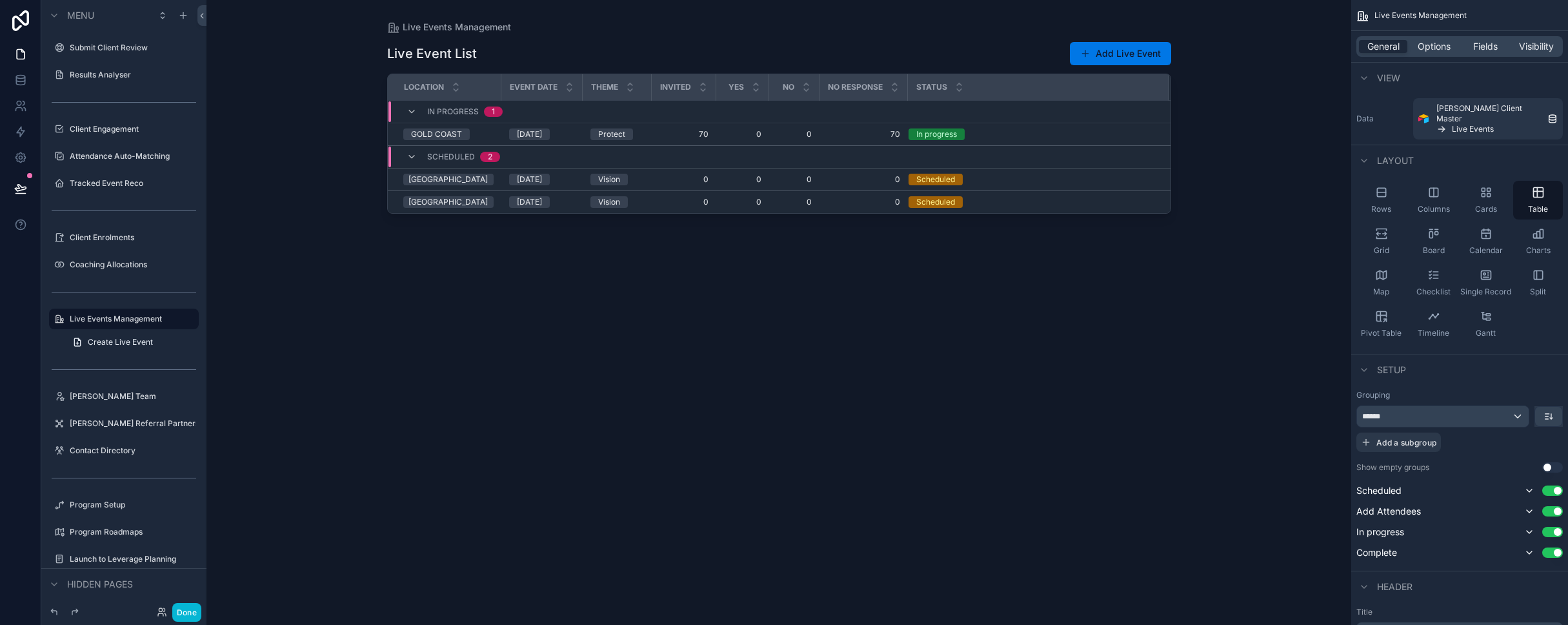
click at [825, 343] on div "Live Event List Add Live Event Location Event Date Theme Invited YES NO NO RESP…" at bounding box center [779, 321] width 784 height 576
click at [825, 45] on span "Options" at bounding box center [1434, 46] width 33 height 13
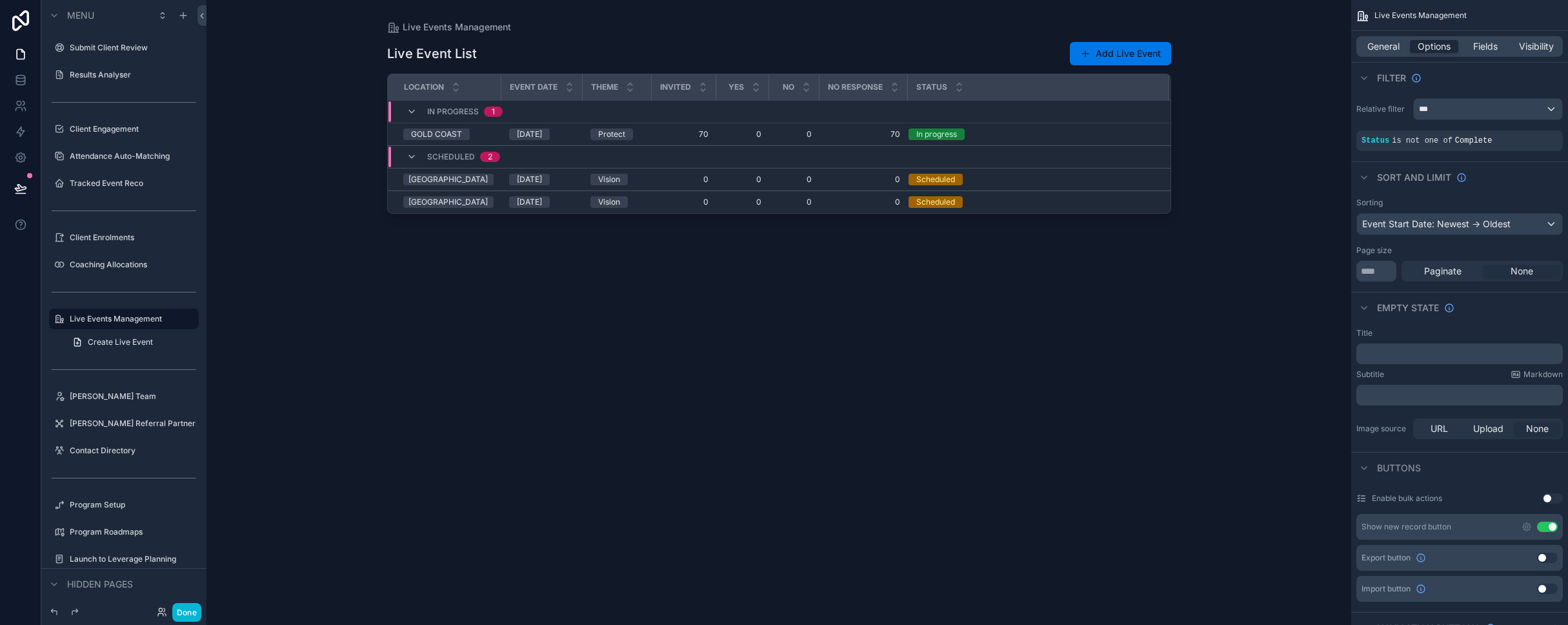
click at [825, 320] on div "Live Events Management Live Event List Add Live Event Location Event Date Theme…" at bounding box center [778, 312] width 1144 height 625
click at [825, 46] on span "General" at bounding box center [1383, 46] width 32 height 13
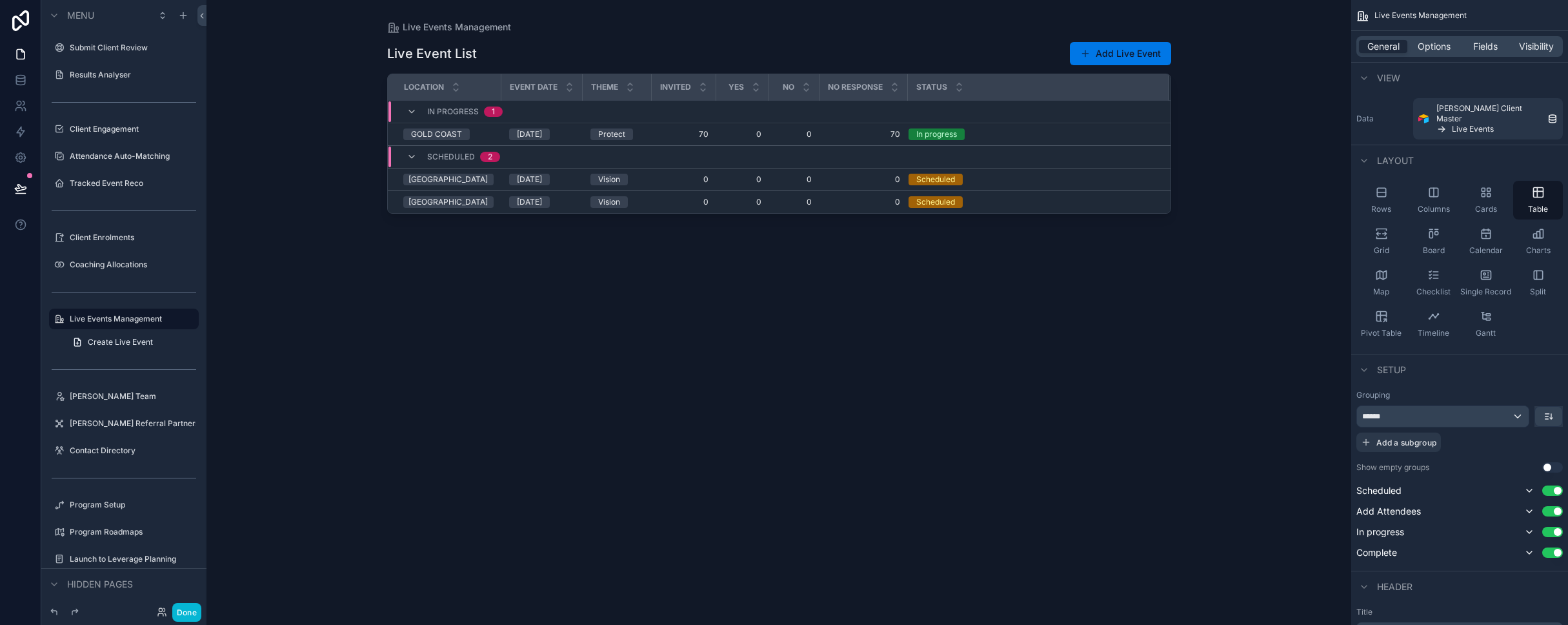
click at [825, 444] on div "Live Event List Add Live Event Location Event Date Theme Invited YES NO NO RESP…" at bounding box center [779, 321] width 784 height 576
click at [604, 376] on div "Live Event List Add Live Event Location Event Date Theme Invited YES NO NO RESP…" at bounding box center [779, 321] width 784 height 576
click at [825, 53] on div "General Options Fields Visibility" at bounding box center [1459, 47] width 206 height 21
click at [825, 45] on span "Options" at bounding box center [1434, 46] width 33 height 13
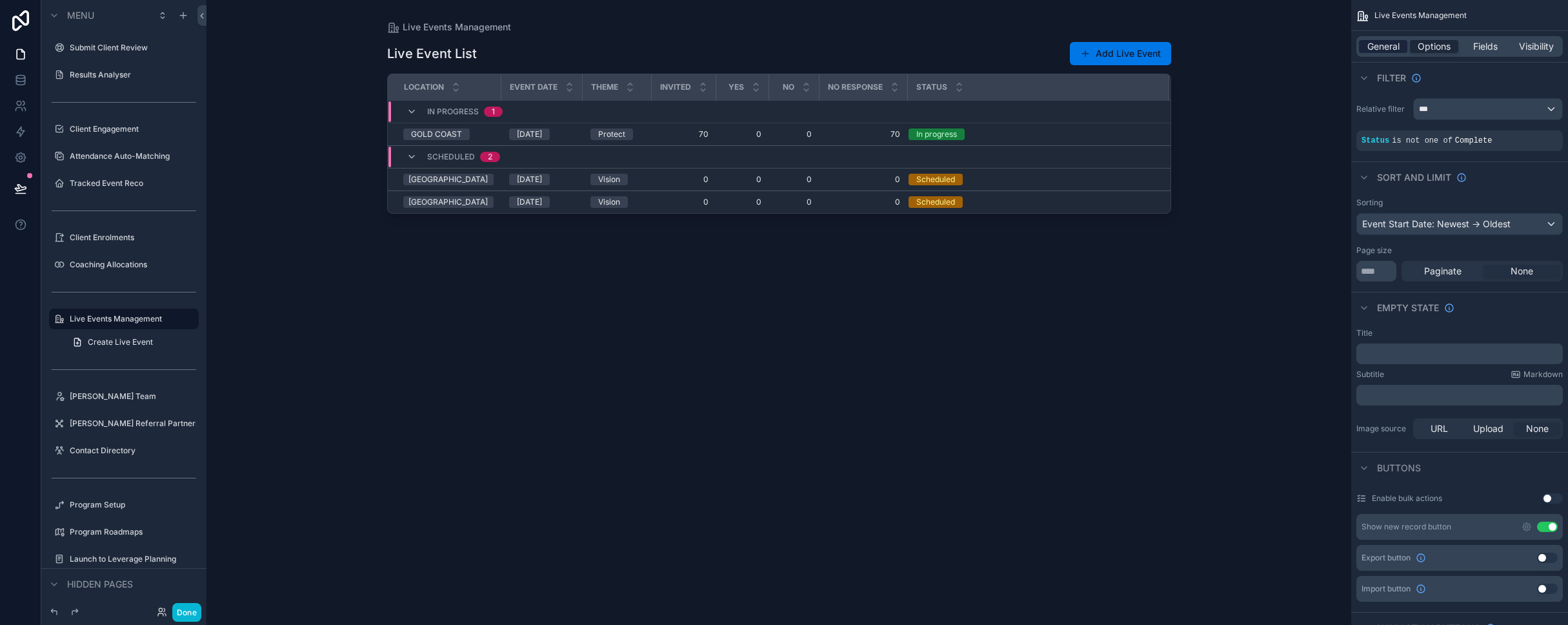
click at [825, 50] on span "General" at bounding box center [1383, 46] width 32 height 13
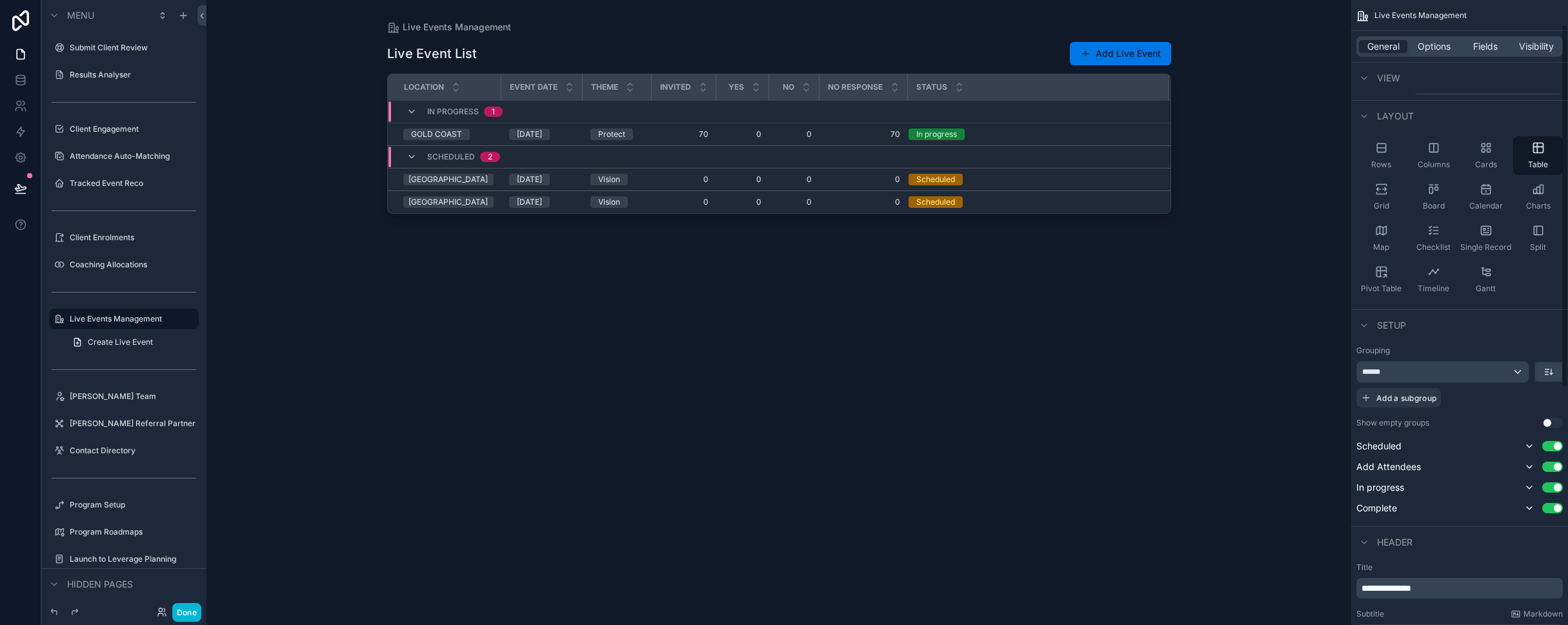
scroll to position [51, 0]
click at [825, 387] on span "Add a subgroup" at bounding box center [1406, 391] width 60 height 10
click at [825, 385] on div "Choose a field" at bounding box center [1443, 393] width 173 height 21
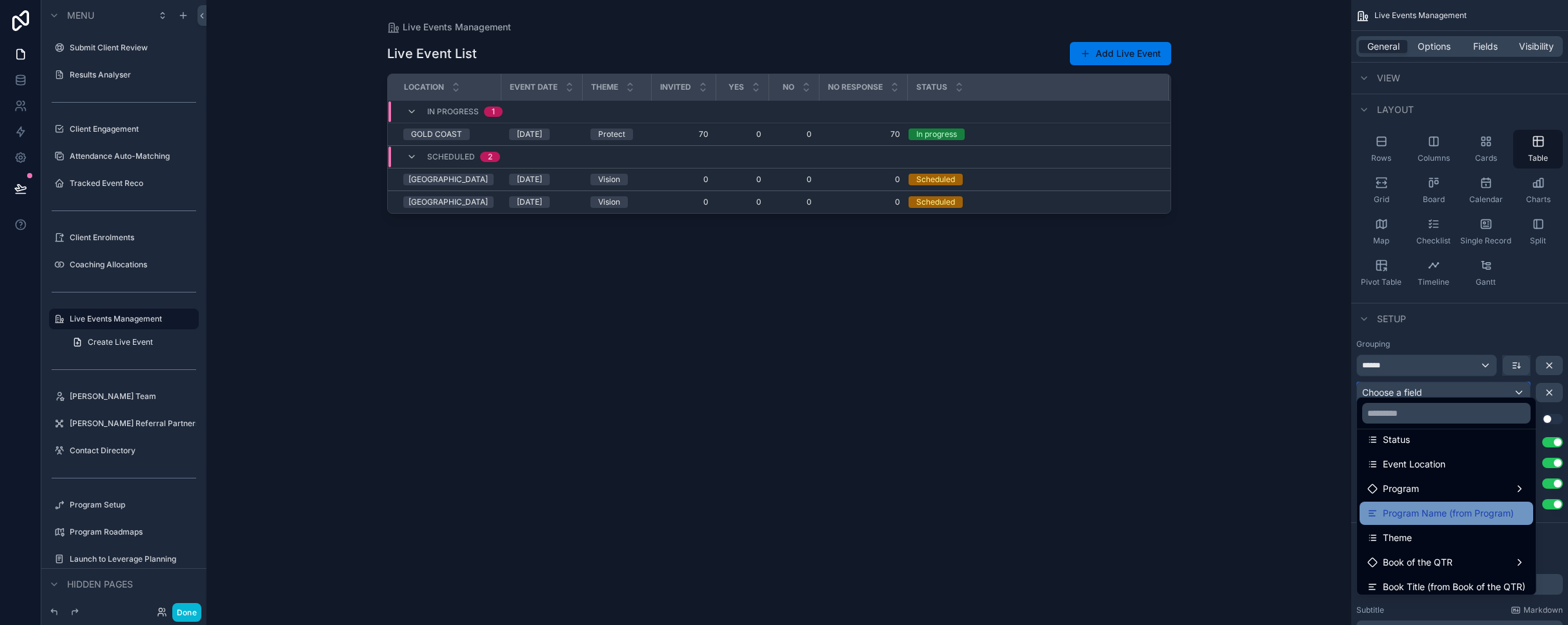
scroll to position [136, 0]
drag, startPoint x: 1418, startPoint y: 495, endPoint x: 1420, endPoint y: 509, distance: 14.1
click at [825, 509] on ul "---- Live Events id Name Event Date Status Event Location Program Program Name …" at bounding box center [1446, 511] width 179 height 166
click at [825, 509] on span "Program Name (from Program)" at bounding box center [1448, 511] width 131 height 16
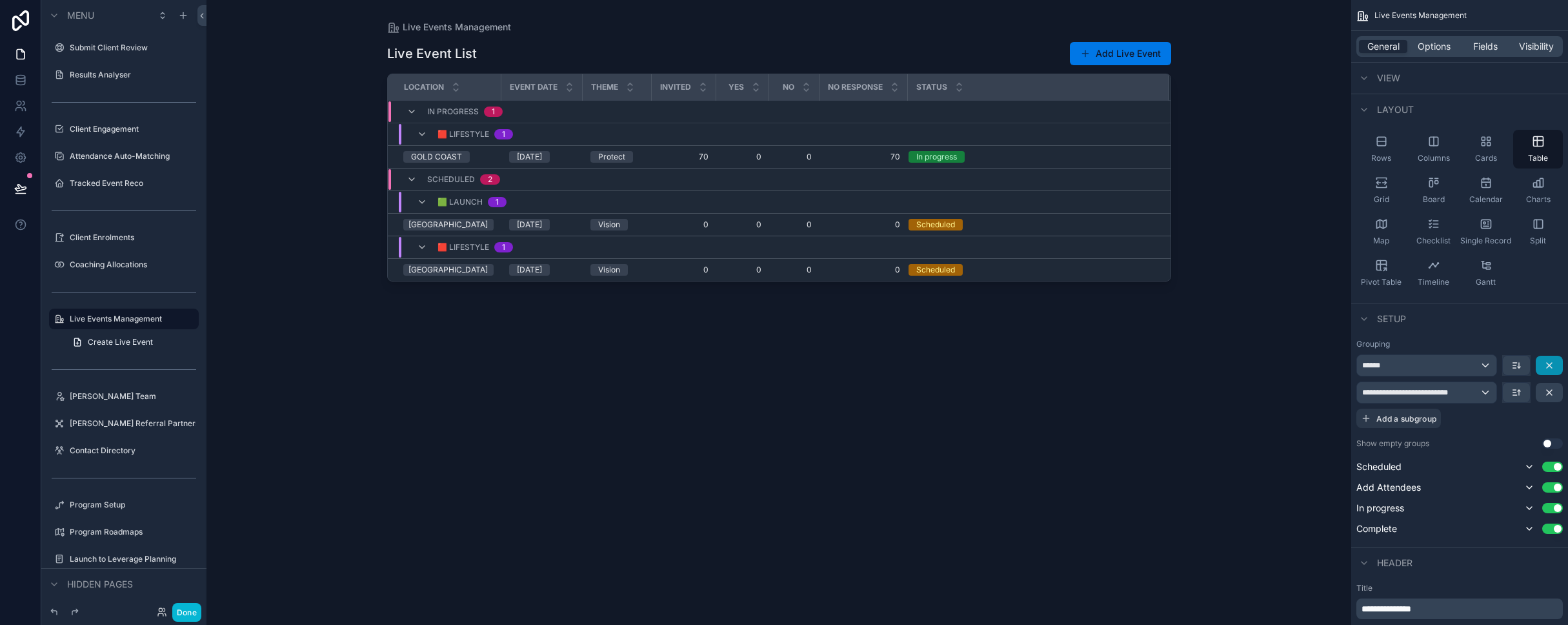
click at [825, 360] on icon "scrollable content" at bounding box center [1549, 365] width 10 height 10
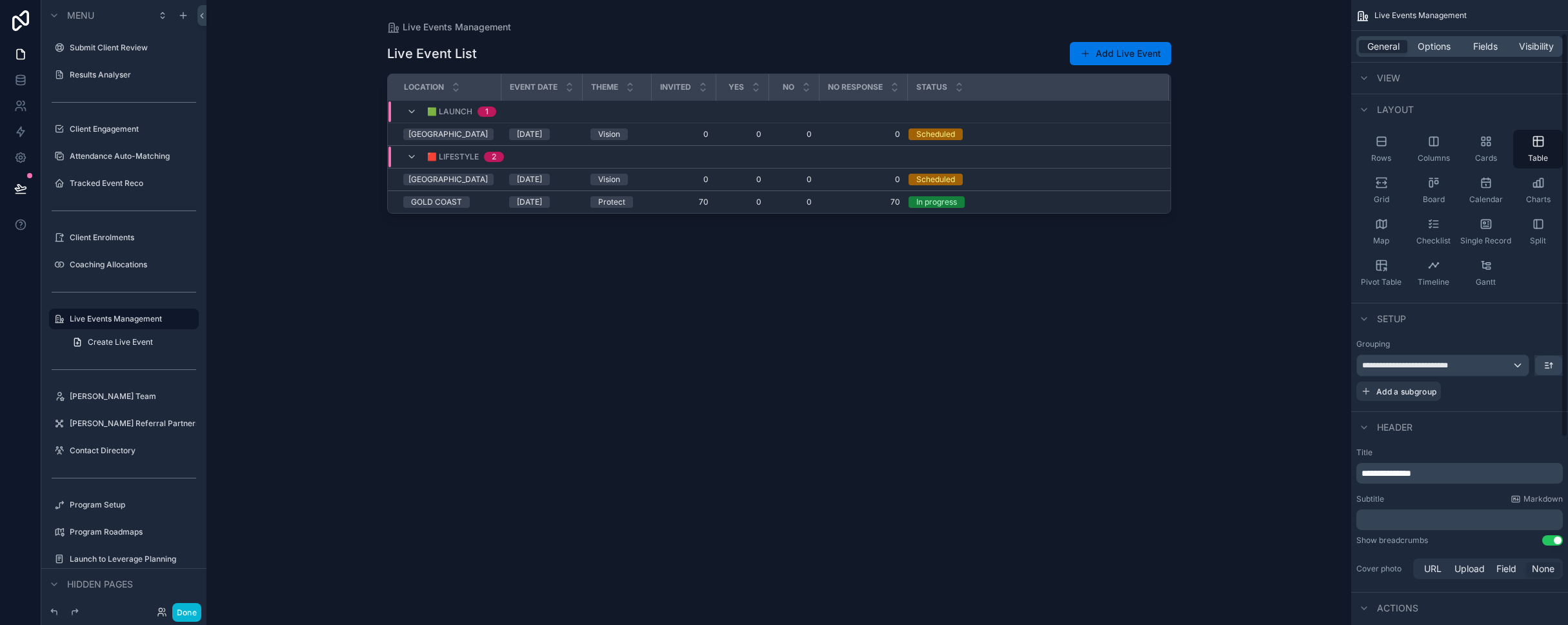
click at [825, 391] on div "**********" at bounding box center [1459, 370] width 217 height 72
click at [825, 387] on span "Add a subgroup" at bounding box center [1406, 391] width 60 height 10
click at [825, 382] on div "Choose a field" at bounding box center [1443, 393] width 173 height 21
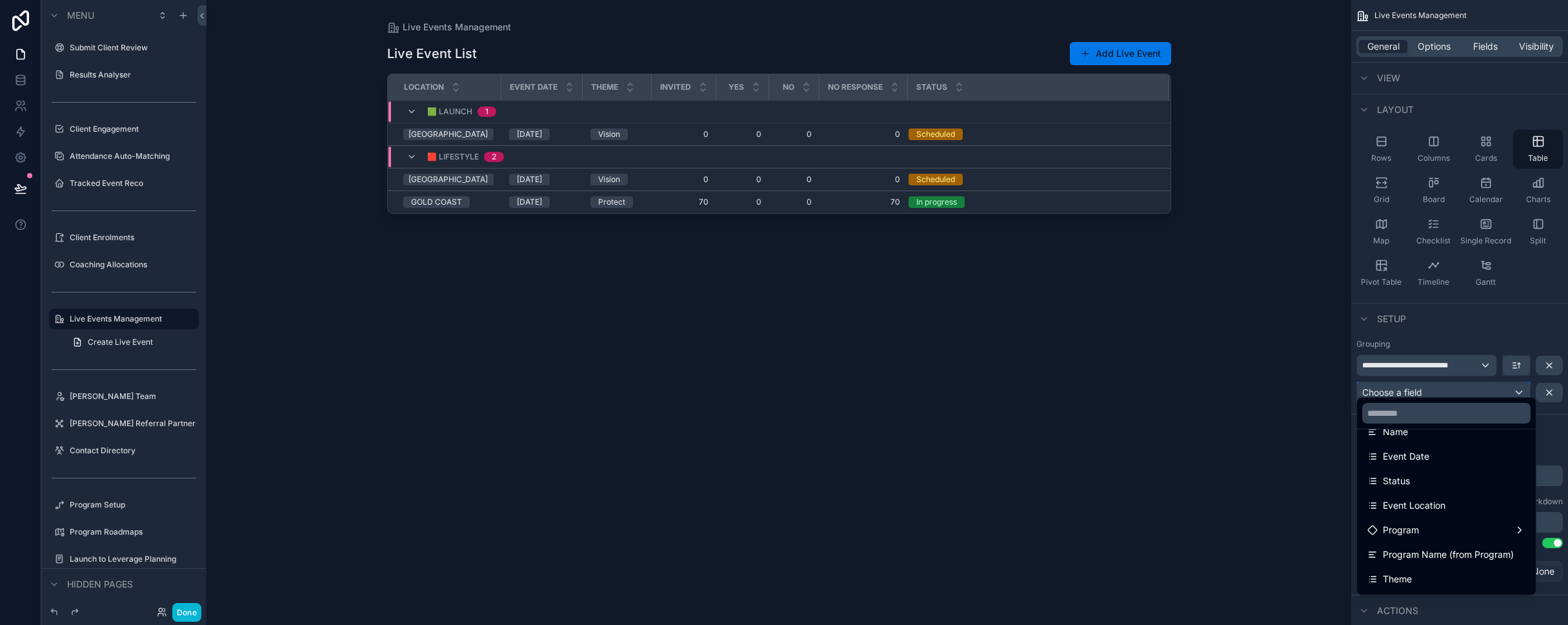
scroll to position [95, 0]
click at [825, 483] on div "Status" at bounding box center [1388, 479] width 42 height 16
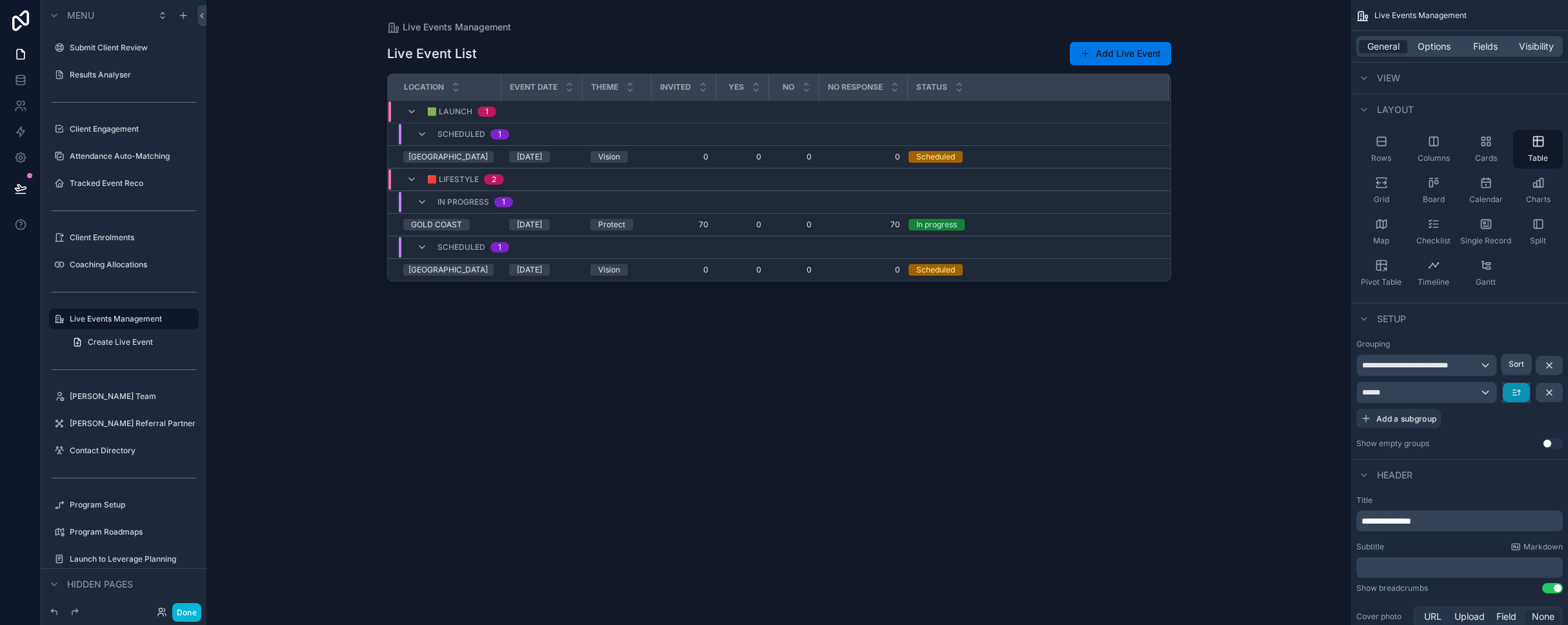
click at [825, 387] on icon "scrollable content" at bounding box center [1516, 393] width 10 height 10
click at [825, 436] on span "Last -> First" at bounding box center [1492, 436] width 50 height 16
click at [825, 498] on div "Live Event List Add Live Event Location Event Date Theme Invited YES NO NO RESP…" at bounding box center [779, 321] width 784 height 576
click at [290, 379] on div "Live Events Management Live Event List Add Live Event Location Event Date Theme…" at bounding box center [778, 312] width 1144 height 625
click at [825, 360] on icon "scrollable content" at bounding box center [1549, 365] width 10 height 10
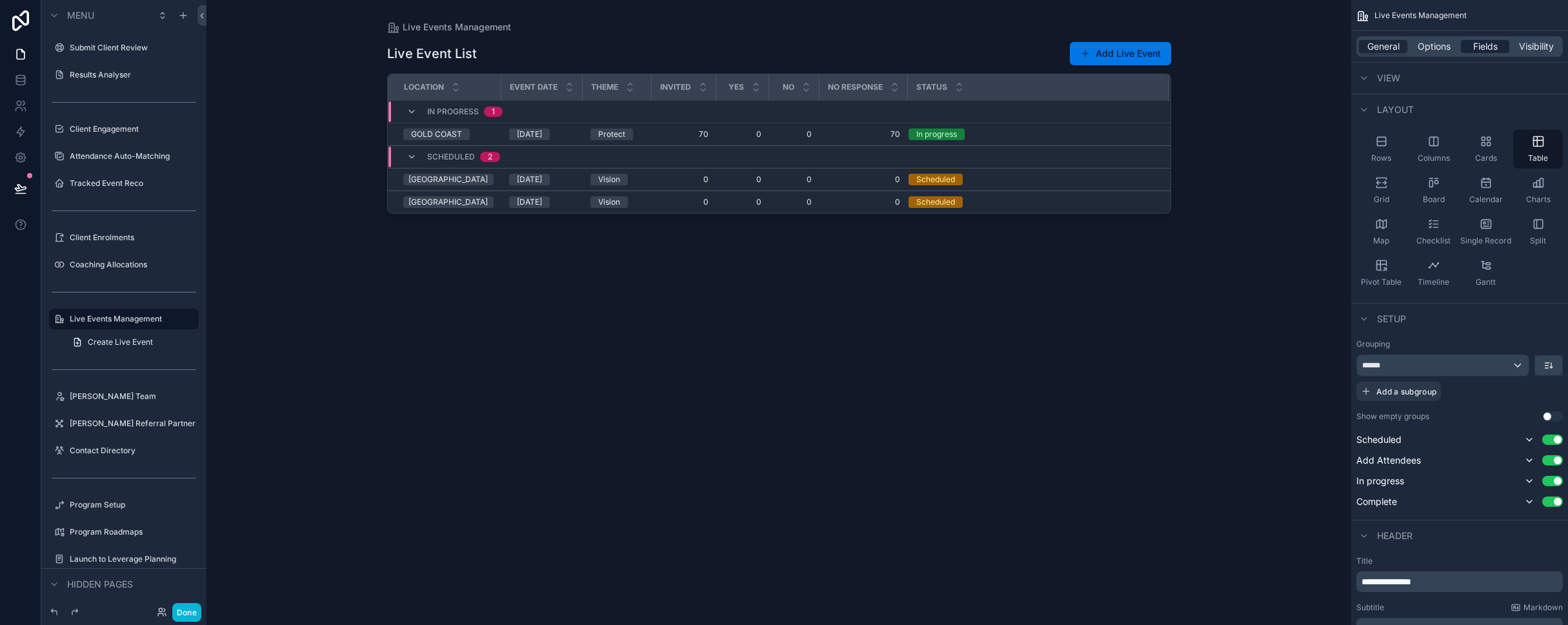
click at [825, 45] on span "Fields" at bounding box center [1485, 46] width 24 height 13
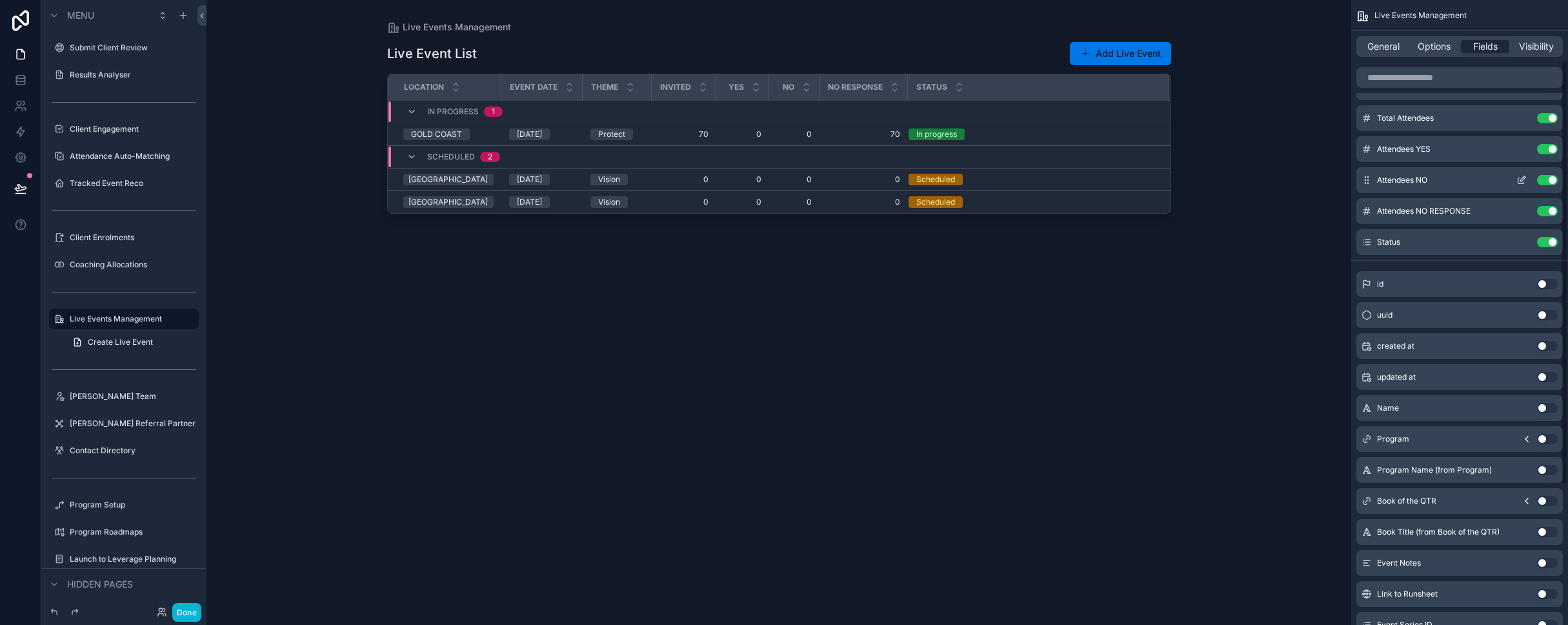
scroll to position [107, 0]
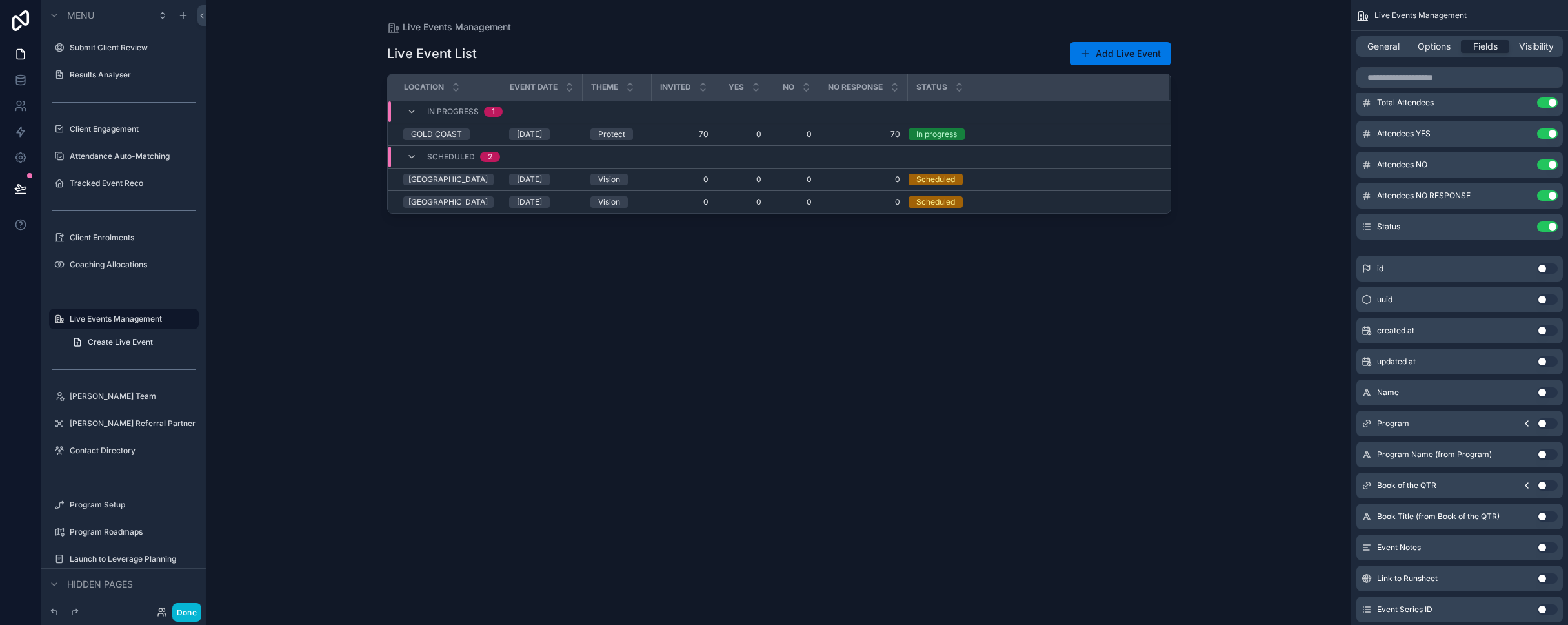
click at [825, 454] on button "Use setting" at bounding box center [1547, 454] width 21 height 10
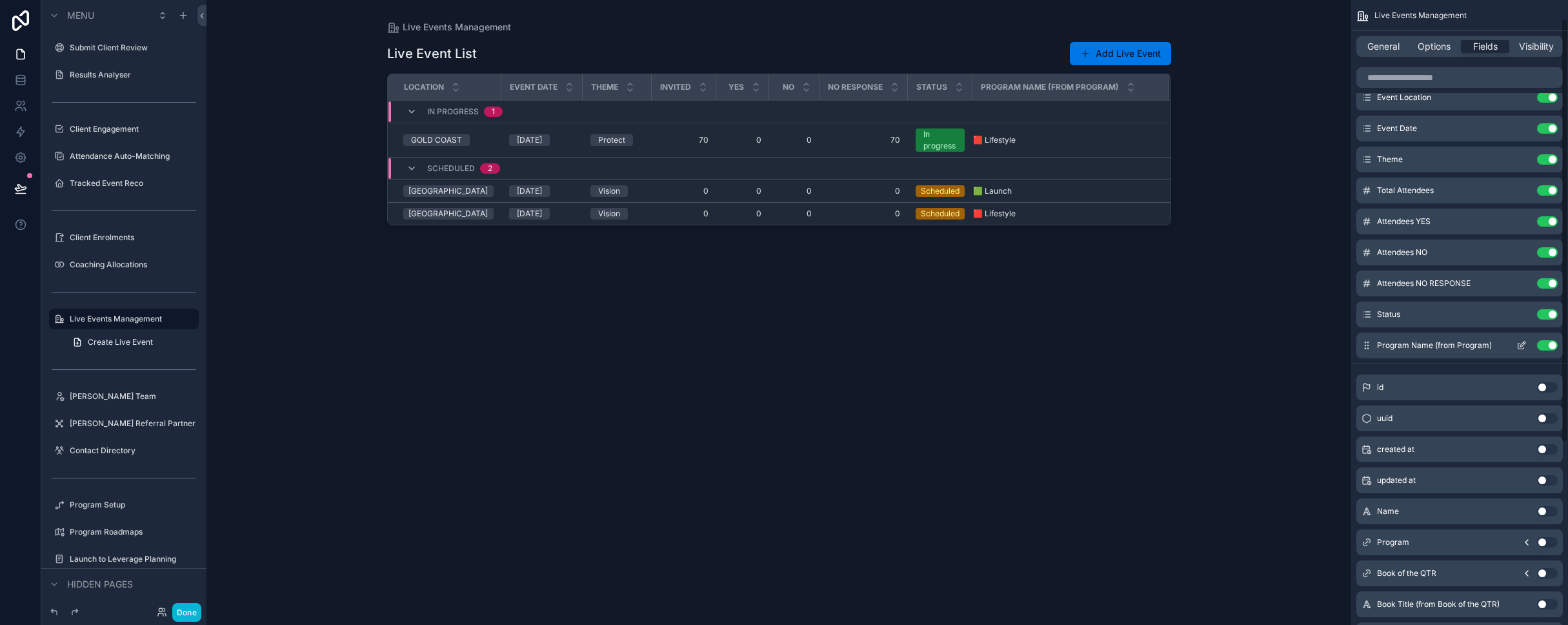
scroll to position [0, 0]
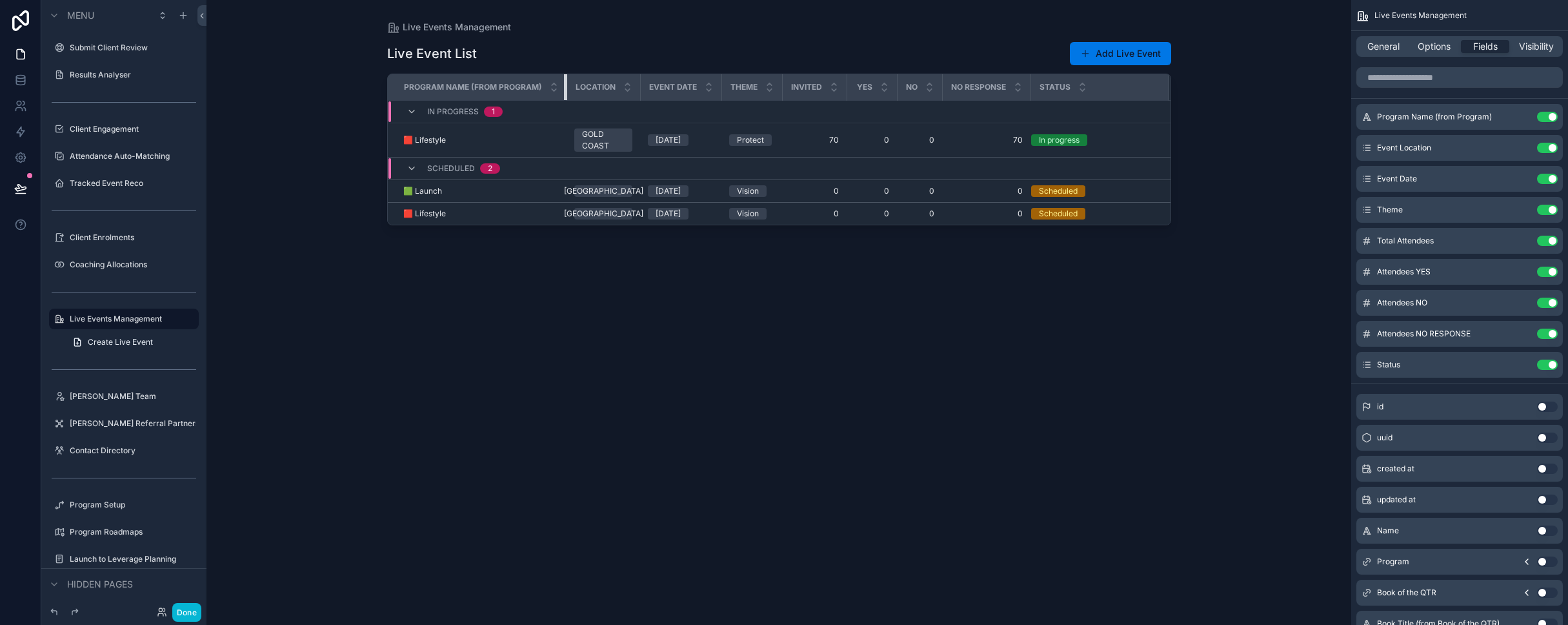
drag, startPoint x: 564, startPoint y: 85, endPoint x: 524, endPoint y: 85, distance: 40.0
click at [524, 85] on th "Program Name (from Program)" at bounding box center [478, 88] width 179 height 27
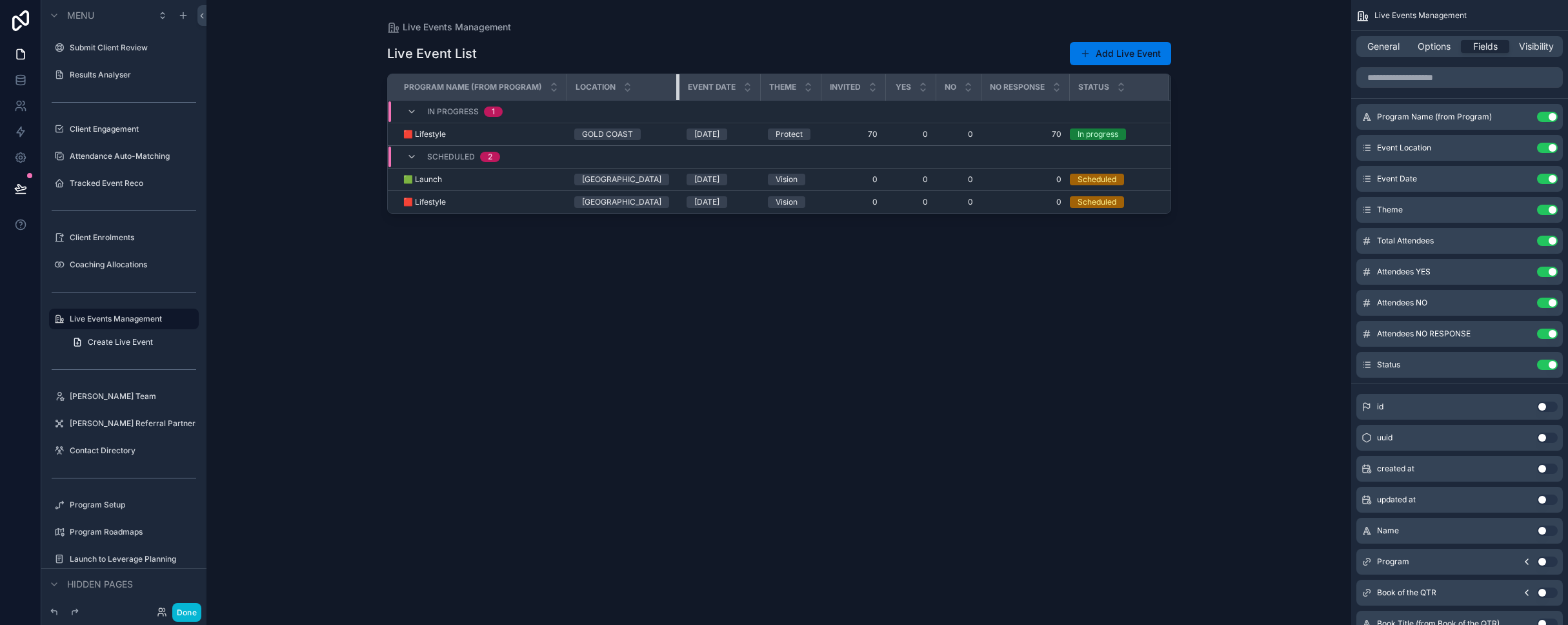
drag, startPoint x: 637, startPoint y: 85, endPoint x: 695, endPoint y: 84, distance: 58.0
click at [695, 84] on tr "Program Name (from Program) Location Event Date Theme Invited YES NO NO RESPONS…" at bounding box center [779, 88] width 783 height 27
click at [825, 298] on div "Live Event List Add Live Event Program Name (from Program) Location Event Date …" at bounding box center [779, 321] width 784 height 576
click at [285, 191] on div "Live Events Management Live Event List Add Live Event Program Name (from Progra…" at bounding box center [778, 312] width 1144 height 625
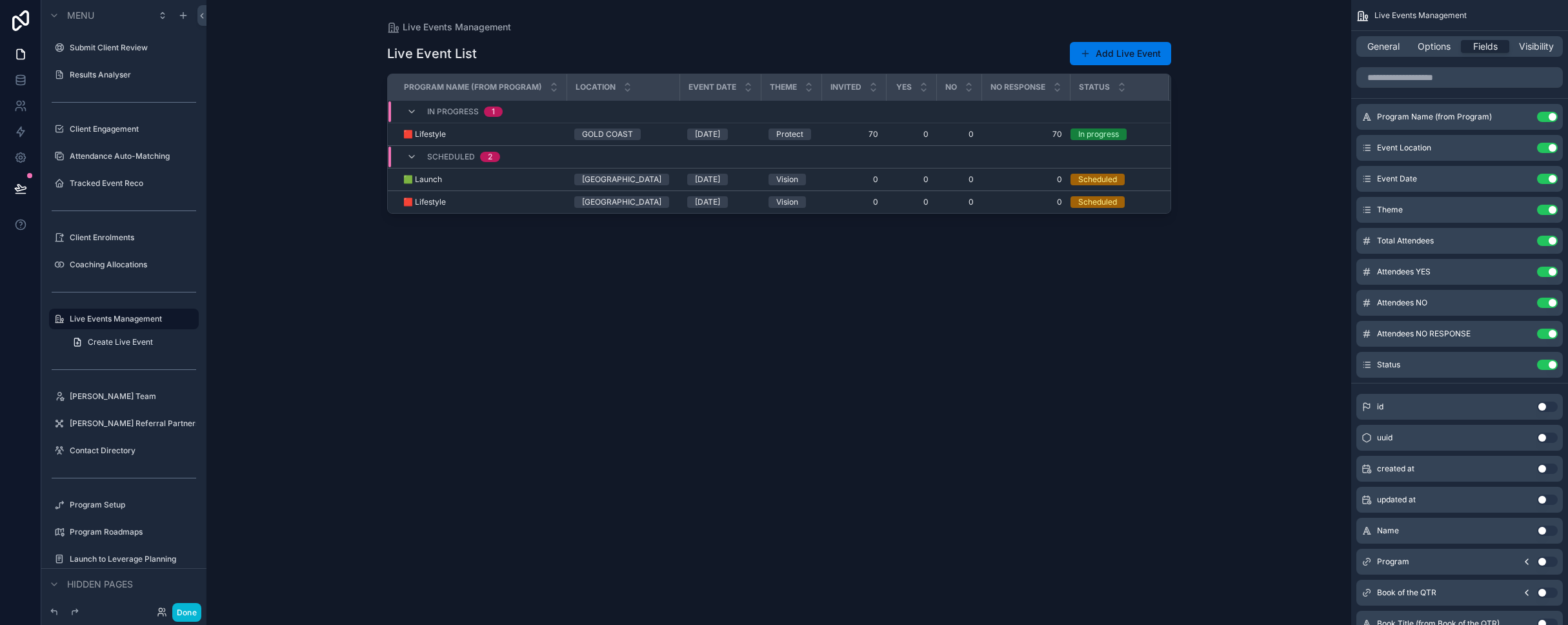
click at [285, 191] on div "Live Events Management Live Event List Add Live Event Program Name (from Progra…" at bounding box center [778, 312] width 1144 height 625
click at [825, 53] on button "Add Live Event" at bounding box center [1120, 53] width 102 height 23
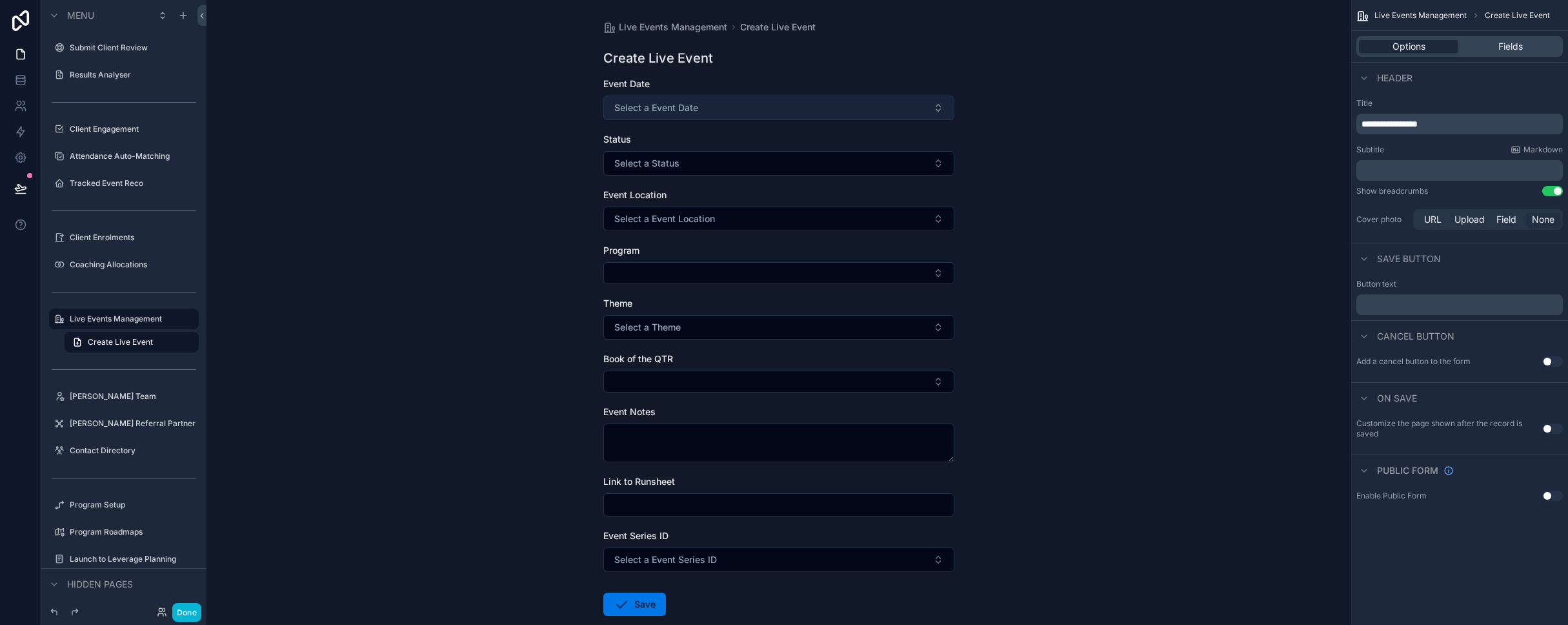
click at [764, 105] on button "Select a Event Date" at bounding box center [778, 108] width 351 height 24
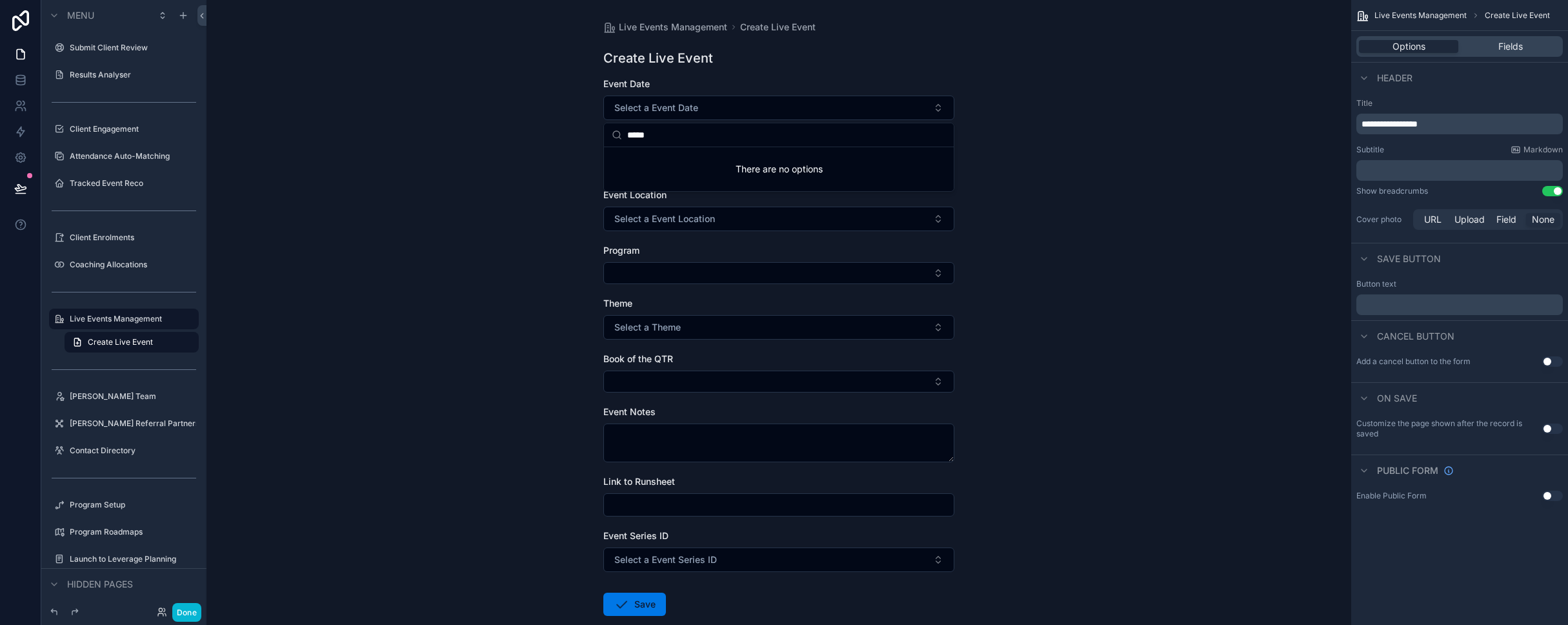
type input "*****"
click at [260, 151] on div "Live Events Management Create Live Event Create Live Event Event Date Select a …" at bounding box center [778, 312] width 1144 height 625
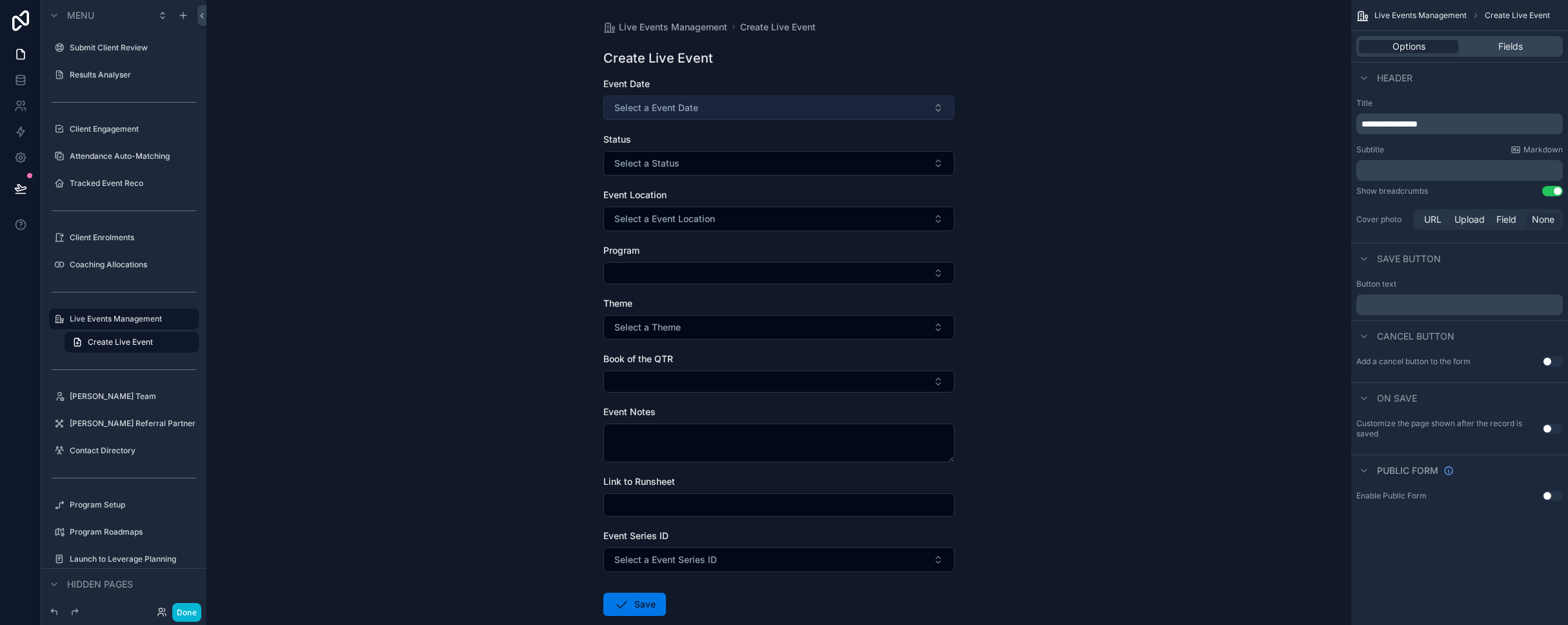
click at [705, 104] on button "Select a Event Date" at bounding box center [778, 108] width 351 height 24
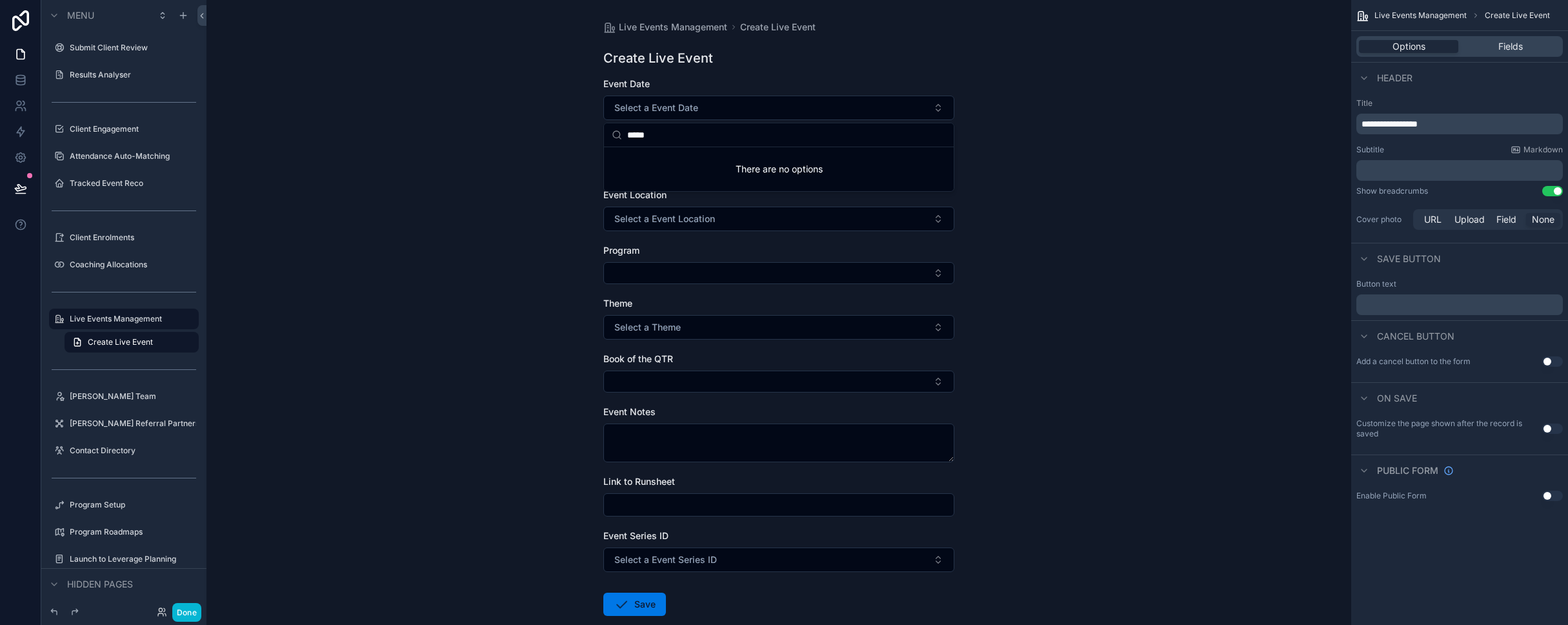
type input "*****"
click at [554, 164] on div "Live Events Management Create Live Event Create Live Event Event Date Select a …" at bounding box center [778, 312] width 1144 height 625
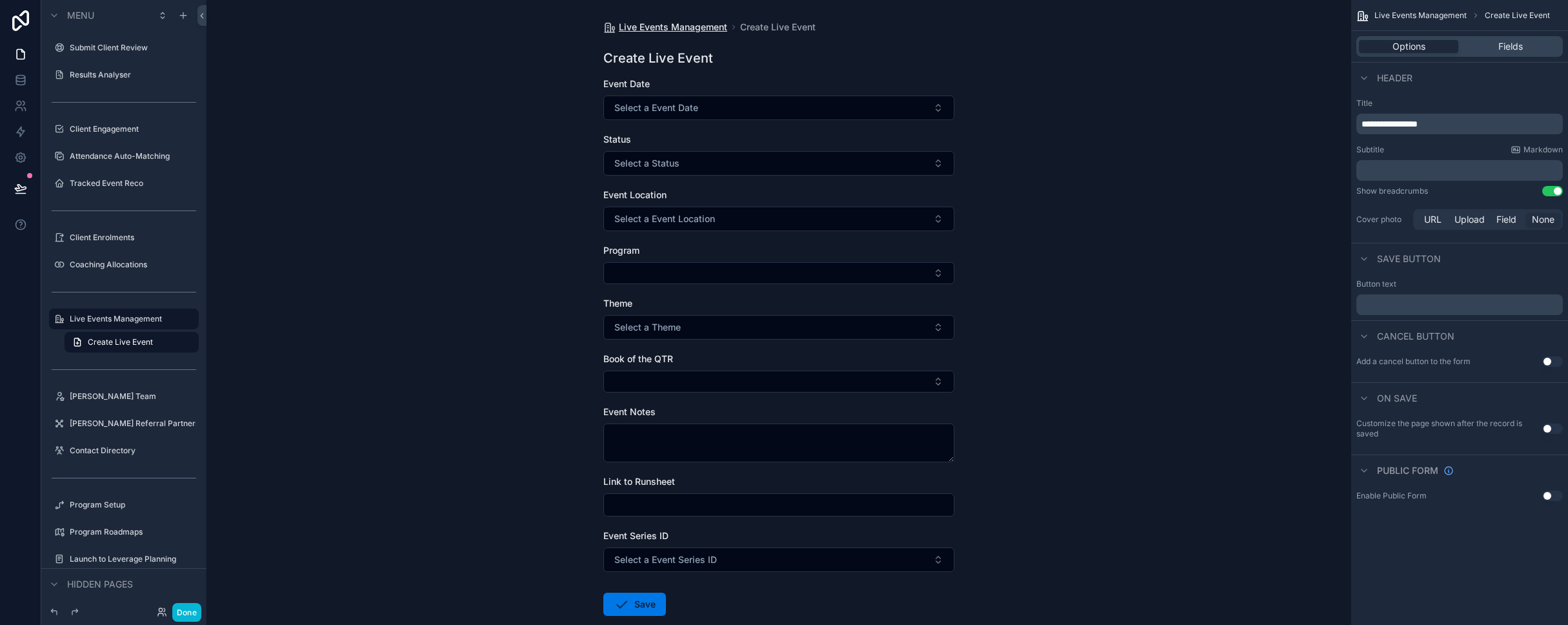
click at [696, 29] on span "Live Events Management" at bounding box center [673, 27] width 108 height 13
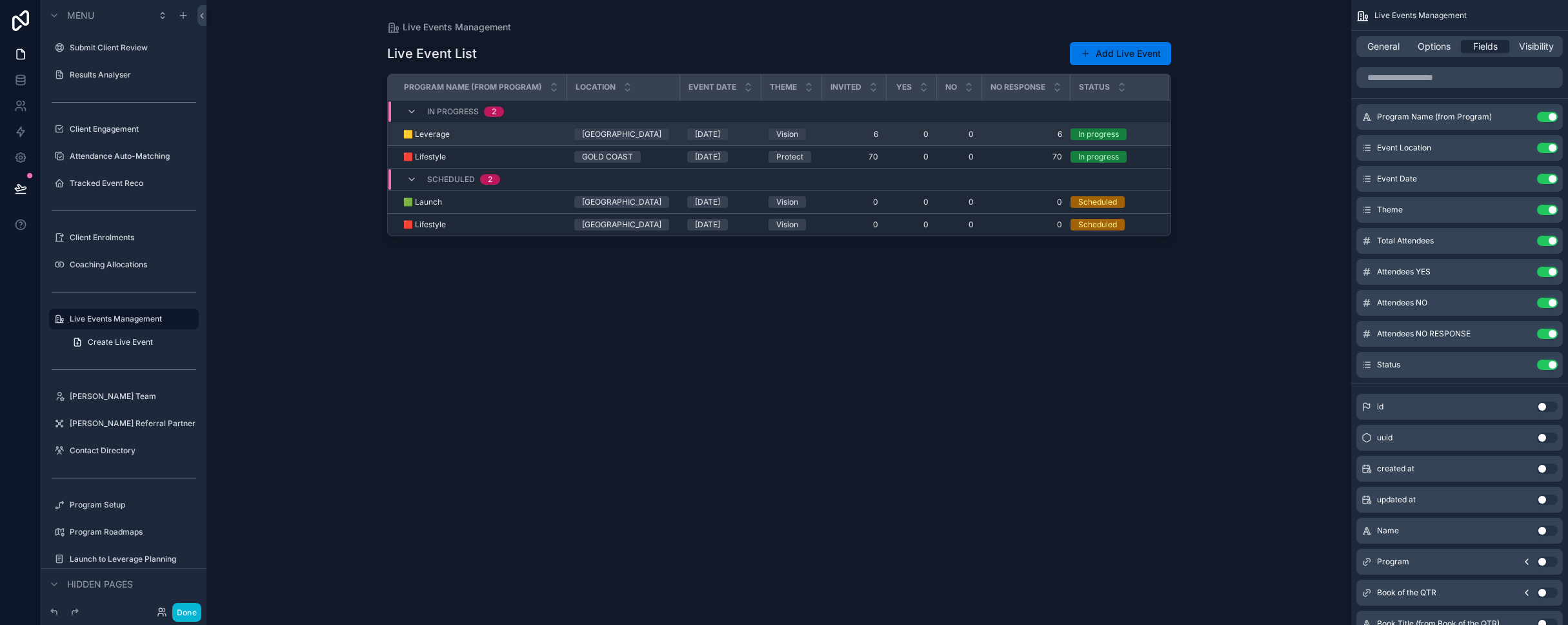
click at [530, 134] on div "🟨 Leverage 🟨 Leverage" at bounding box center [481, 134] width 156 height 10
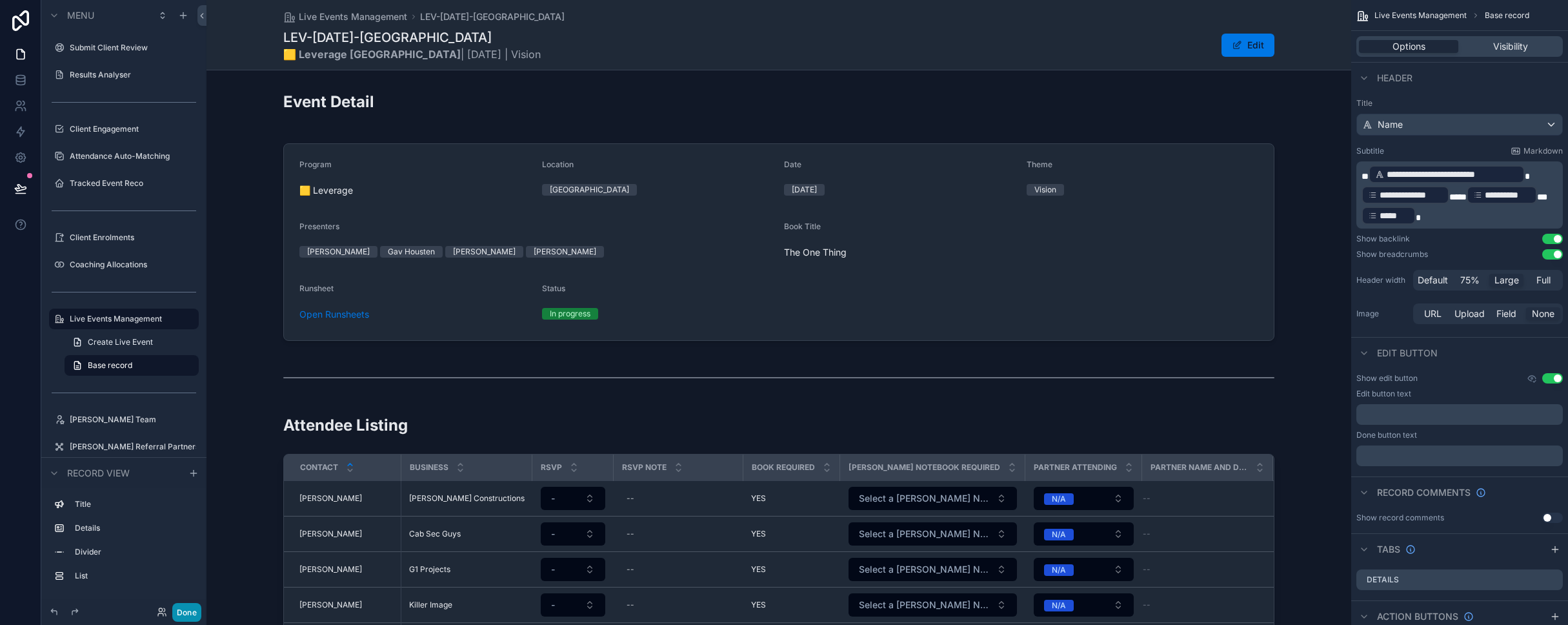
click at [198, 611] on button "Done" at bounding box center [186, 612] width 29 height 19
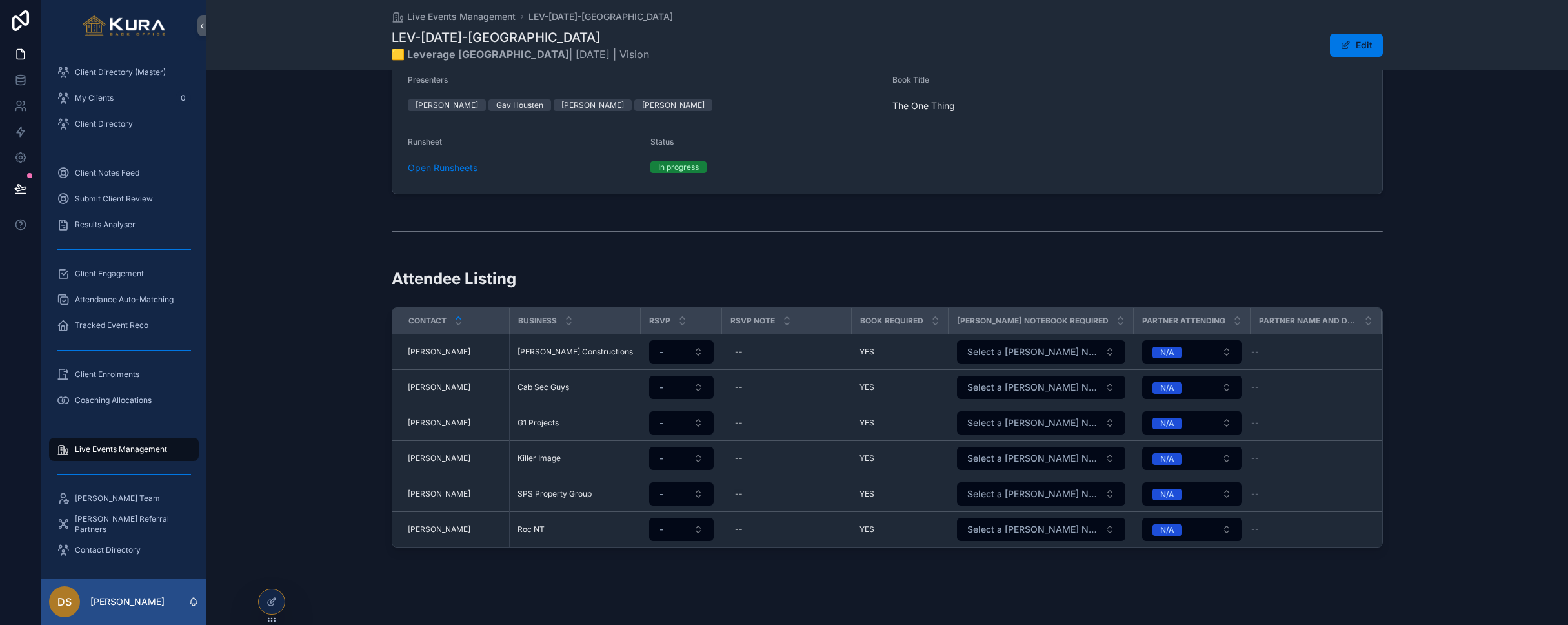
scroll to position [157, 0]
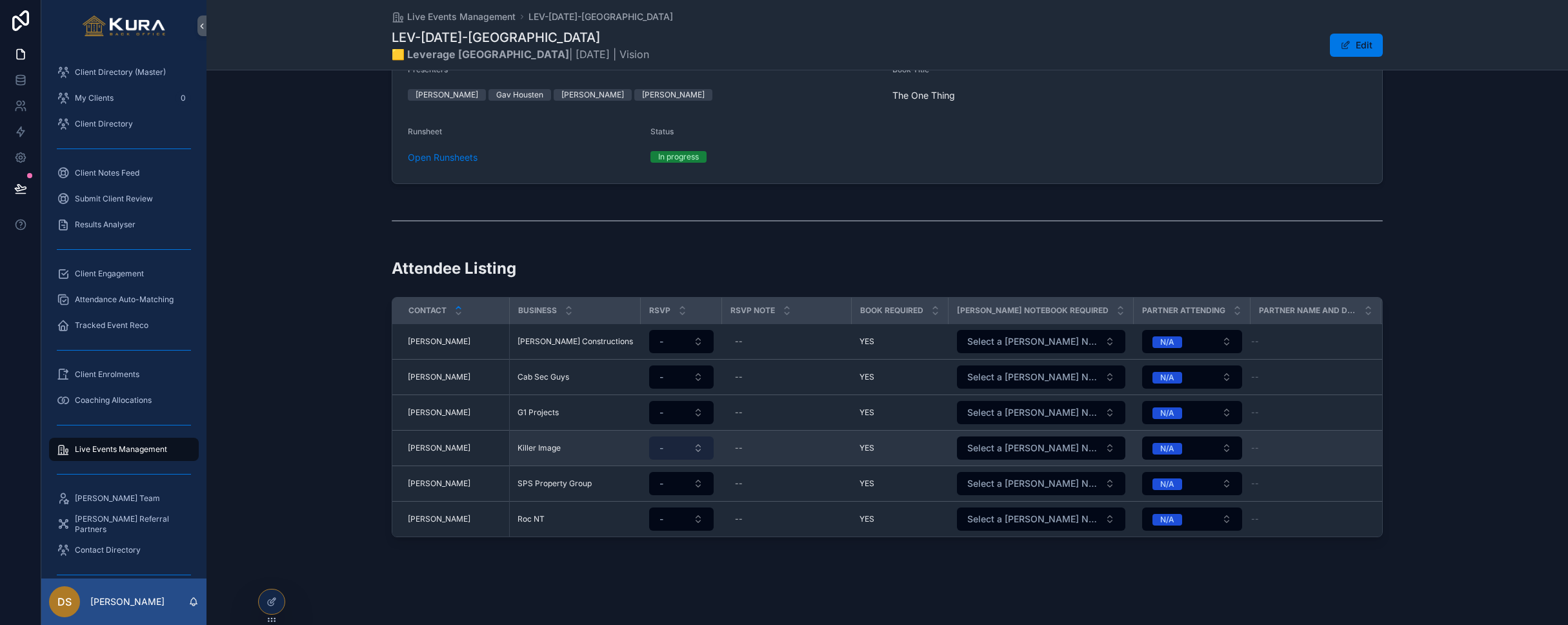
click at [705, 448] on button "-" at bounding box center [681, 448] width 65 height 23
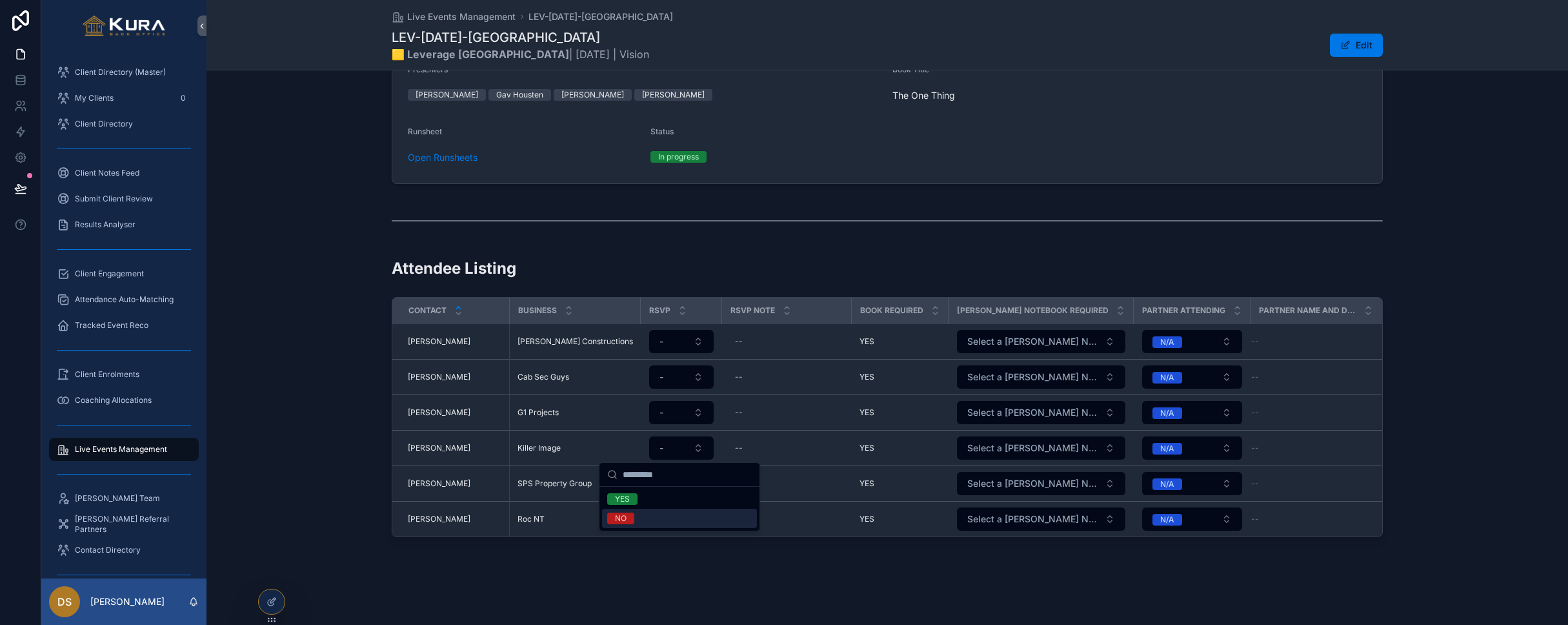
click at [682, 515] on div "NO" at bounding box center [679, 518] width 155 height 19
click at [316, 315] on div "Attendee Listing Contact Business RSVP RSVP Note Book Required [PERSON_NAME] No…" at bounding box center [886, 397] width 1361 height 290
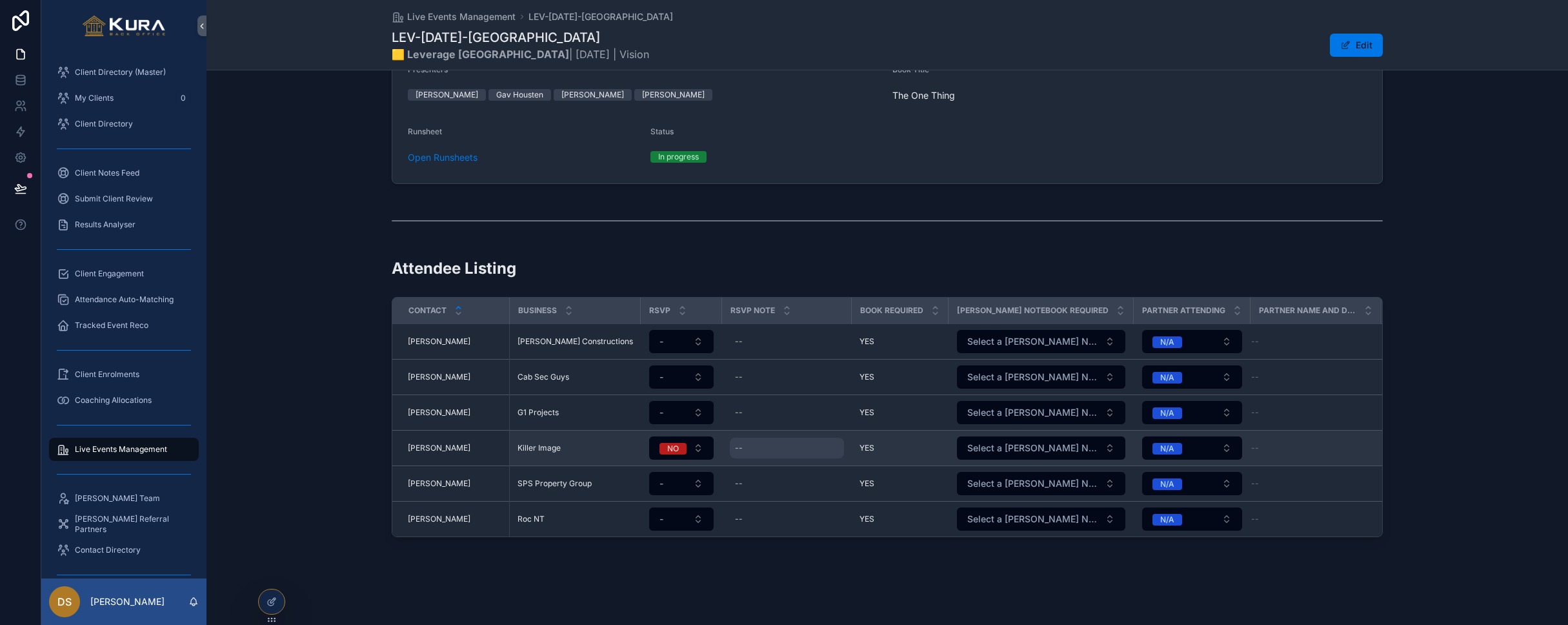
click at [756, 451] on div "--" at bounding box center [787, 448] width 114 height 21
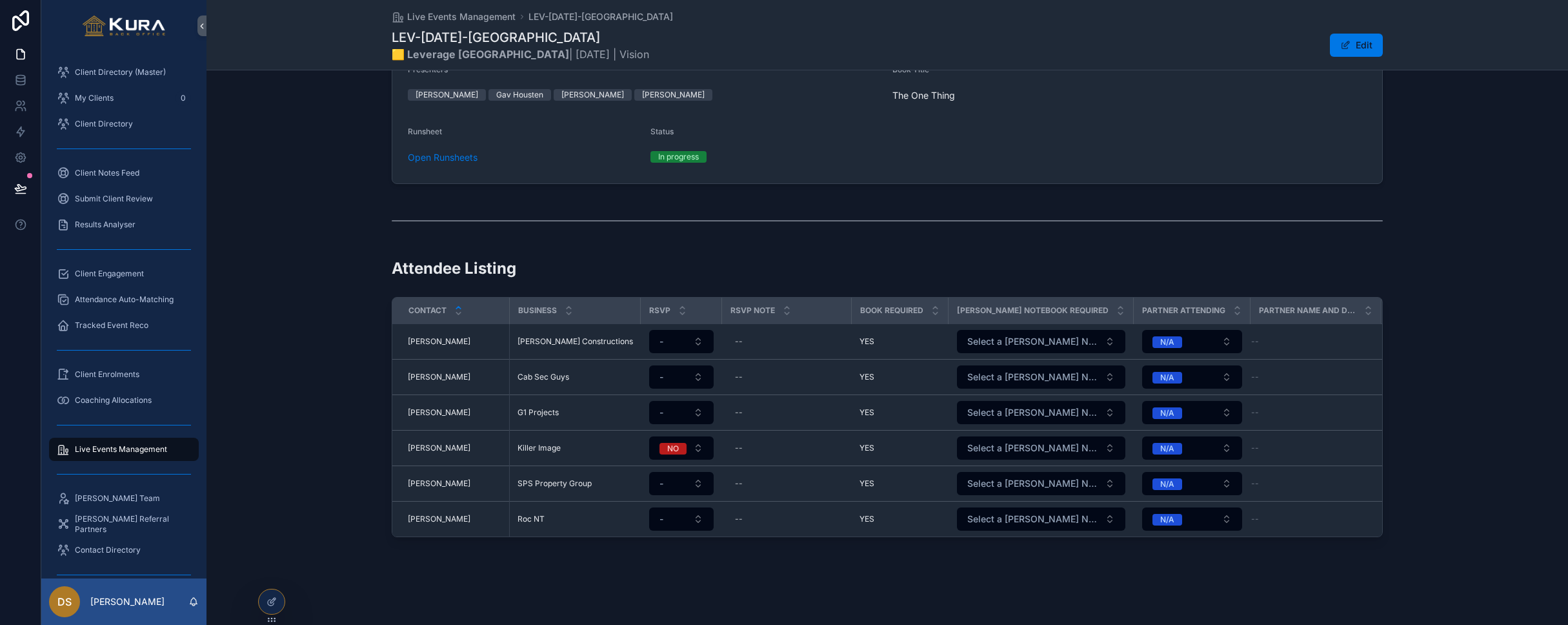
click at [756, 451] on div "--" at bounding box center [787, 448] width 114 height 21
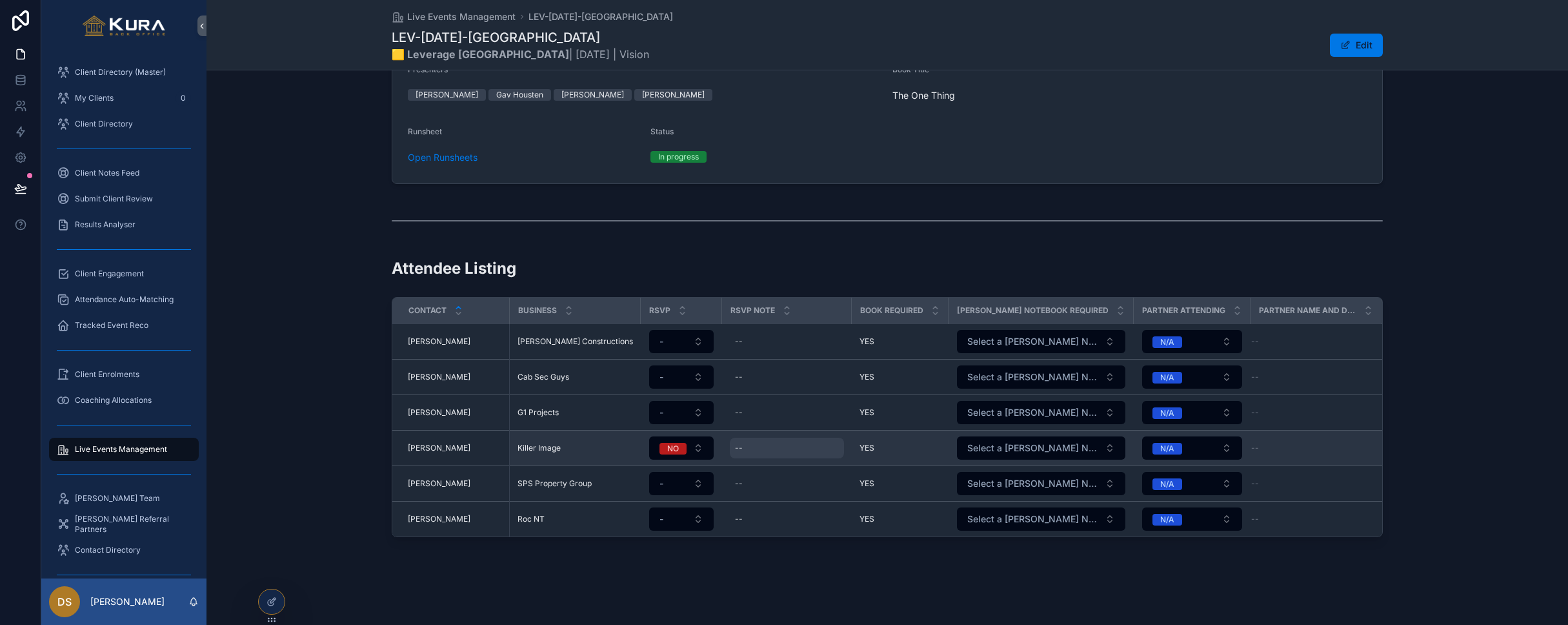
click at [738, 449] on div "--" at bounding box center [739, 448] width 7 height 10
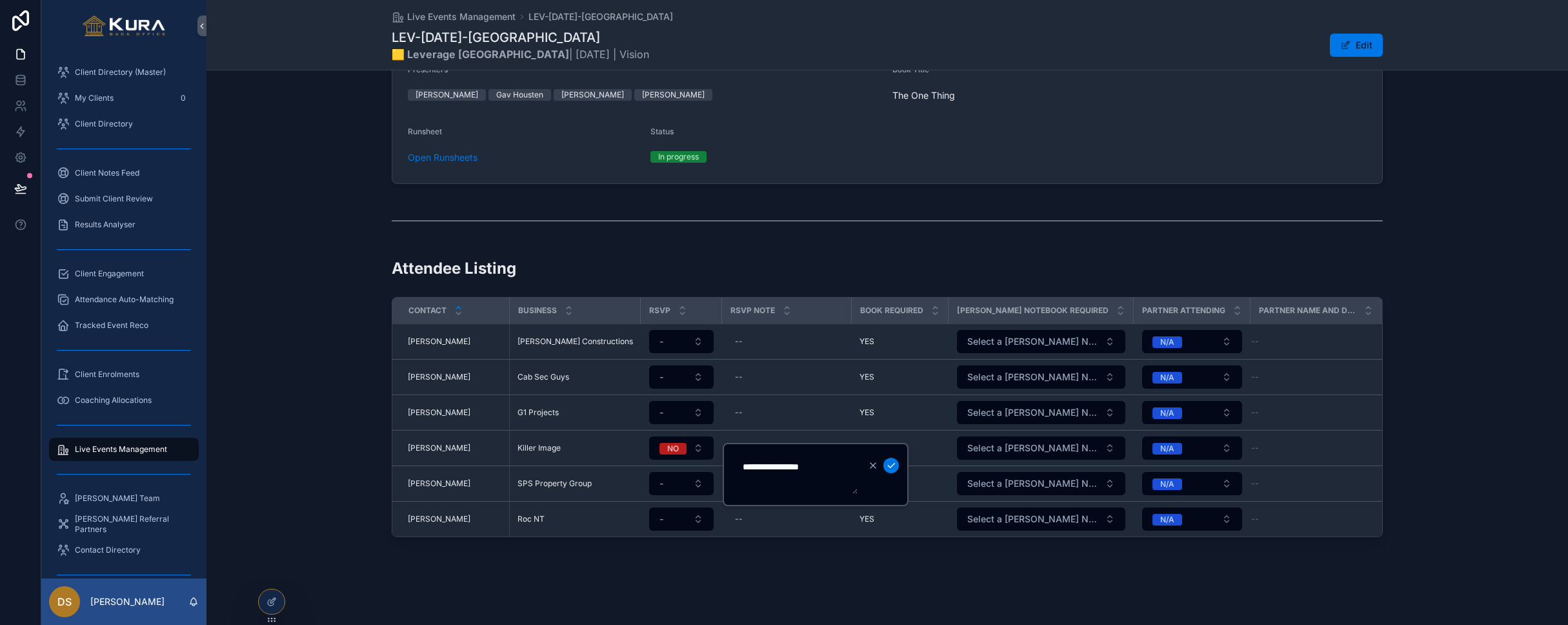
click at [745, 468] on textarea "**********" at bounding box center [796, 474] width 122 height 39
click at [780, 480] on textarea "**********" at bounding box center [796, 474] width 122 height 39
type textarea "**********"
click at [825, 462] on icon "scrollable content" at bounding box center [891, 465] width 10 height 10
click at [310, 352] on div "Attendee Listing Contact Business RSVP RSVP Note Book Required [PERSON_NAME] No…" at bounding box center [886, 397] width 1361 height 290
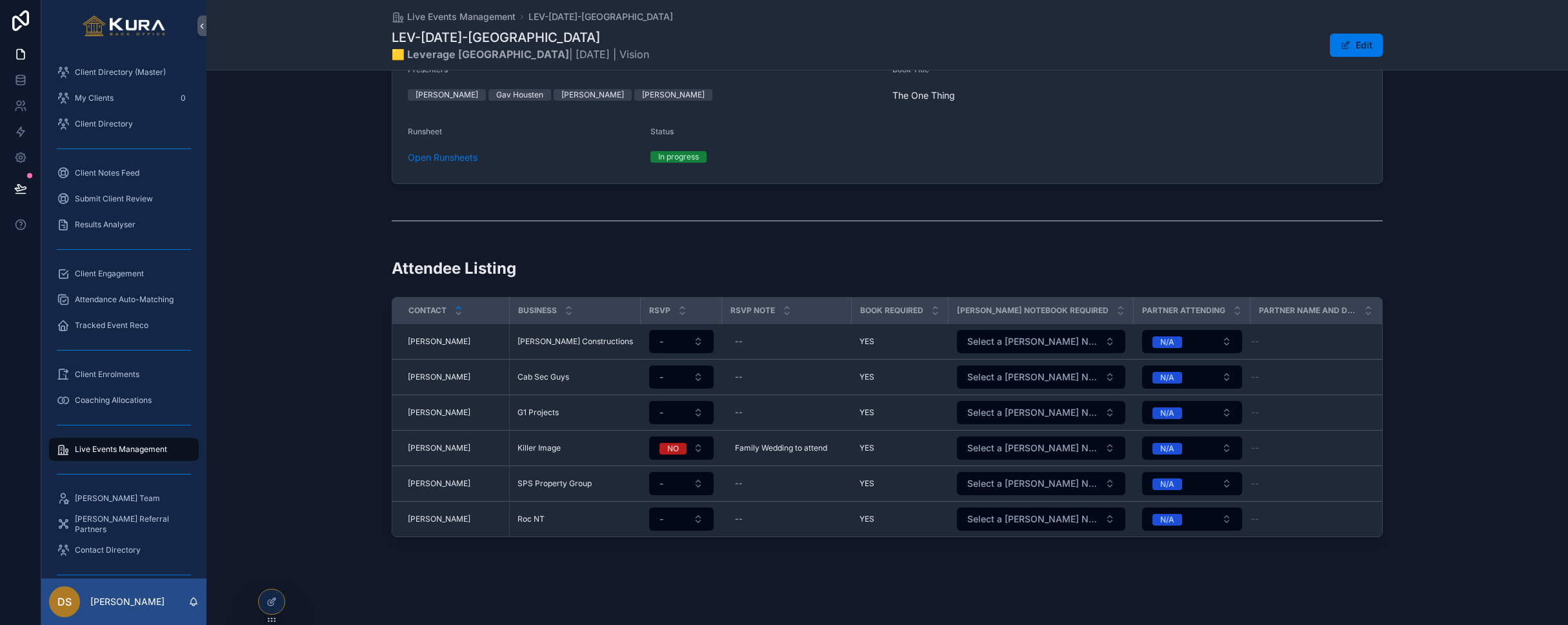
click at [310, 352] on div "Attendee Listing Contact Business RSVP RSVP Note Book Required [PERSON_NAME] No…" at bounding box center [886, 397] width 1361 height 290
click at [118, 451] on span "Live Events Management" at bounding box center [121, 449] width 92 height 10
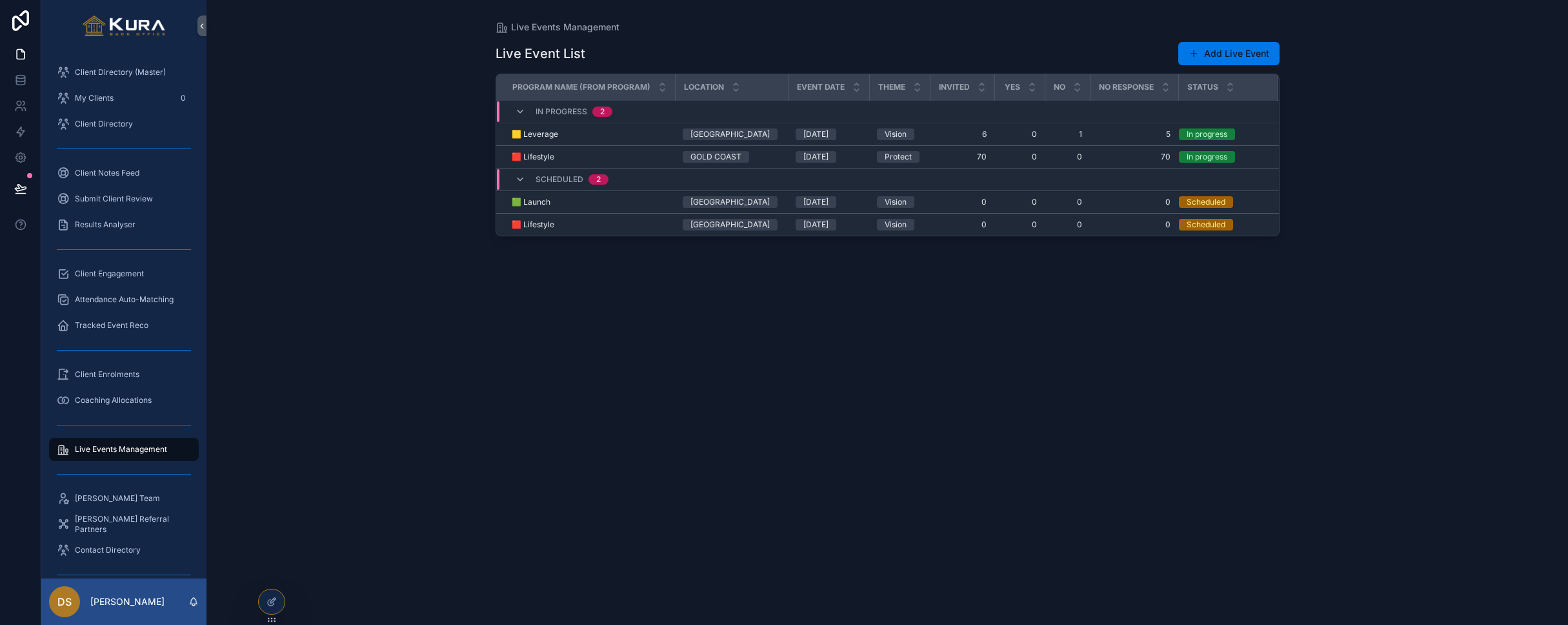
click at [448, 315] on div "Live Events Management Live Event List Add Live Event Program Name (from Progra…" at bounding box center [886, 312] width 1361 height 625
click at [329, 239] on div "Live Events Management Live Event List Add Live Event Program Name (from Progra…" at bounding box center [886, 312] width 1361 height 625
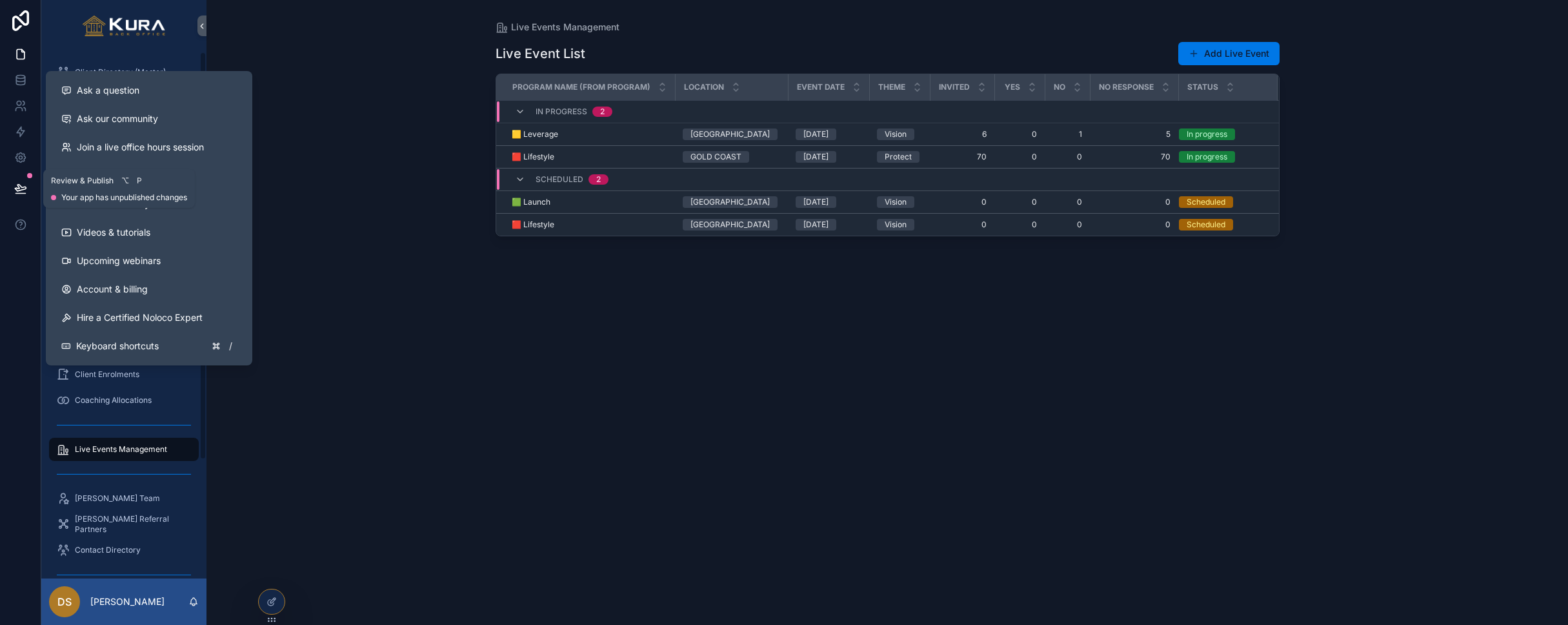
click at [27, 183] on button at bounding box center [21, 189] width 28 height 36
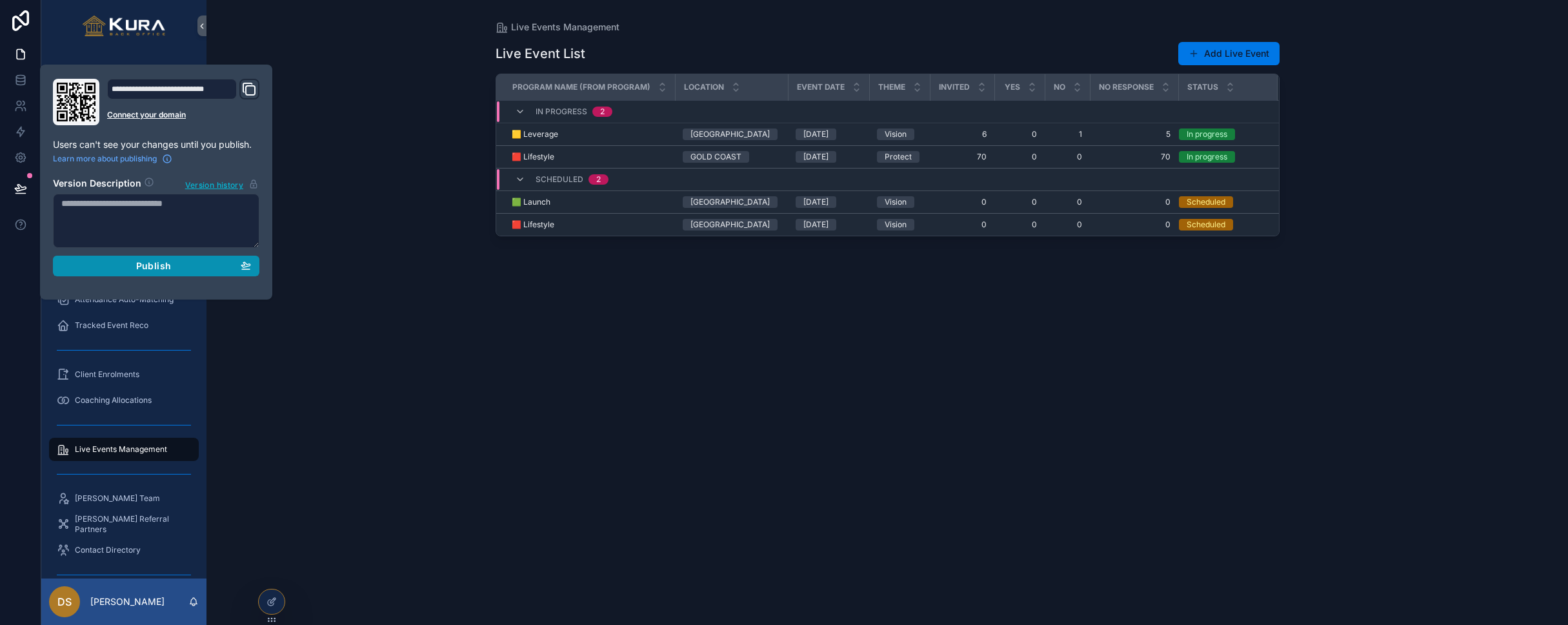
click at [182, 261] on div "Publish" at bounding box center [157, 266] width 190 height 12
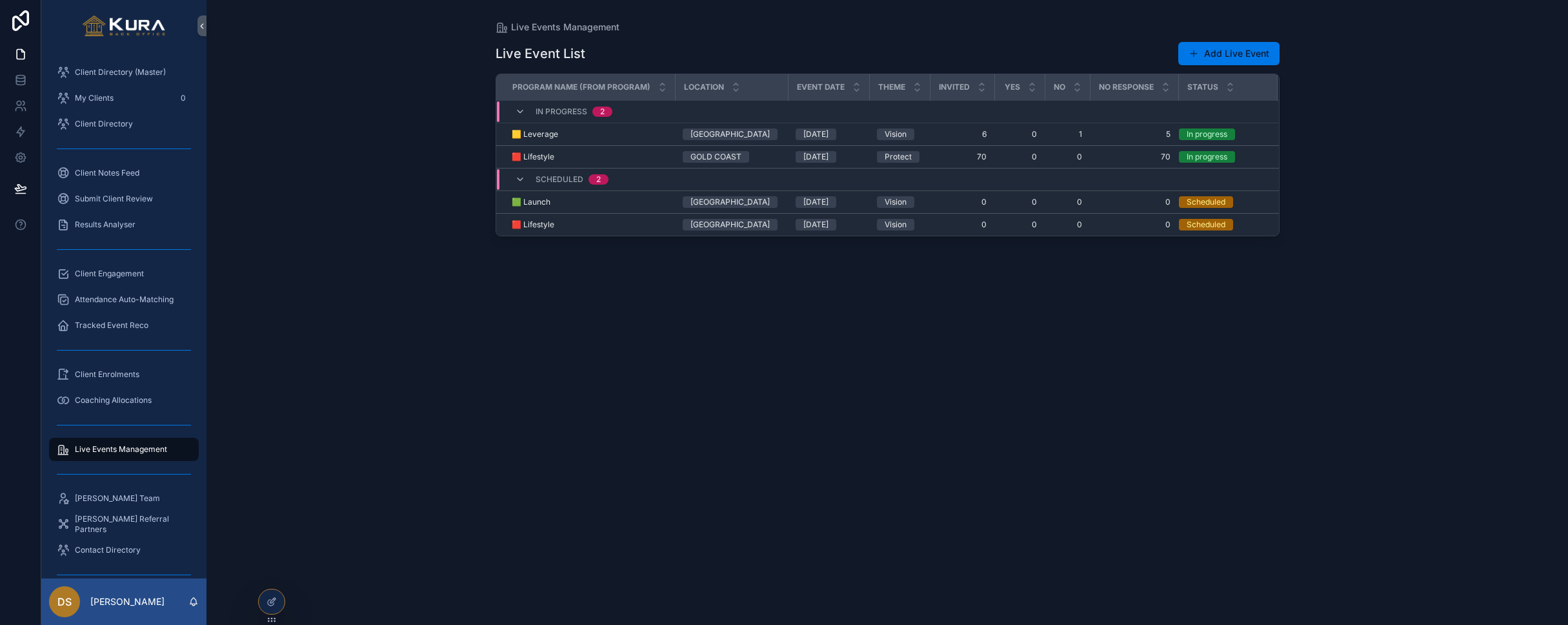
click at [381, 266] on div "Live Events Management Live Event List Add Live Event Program Name (from Progra…" at bounding box center [886, 312] width 1361 height 625
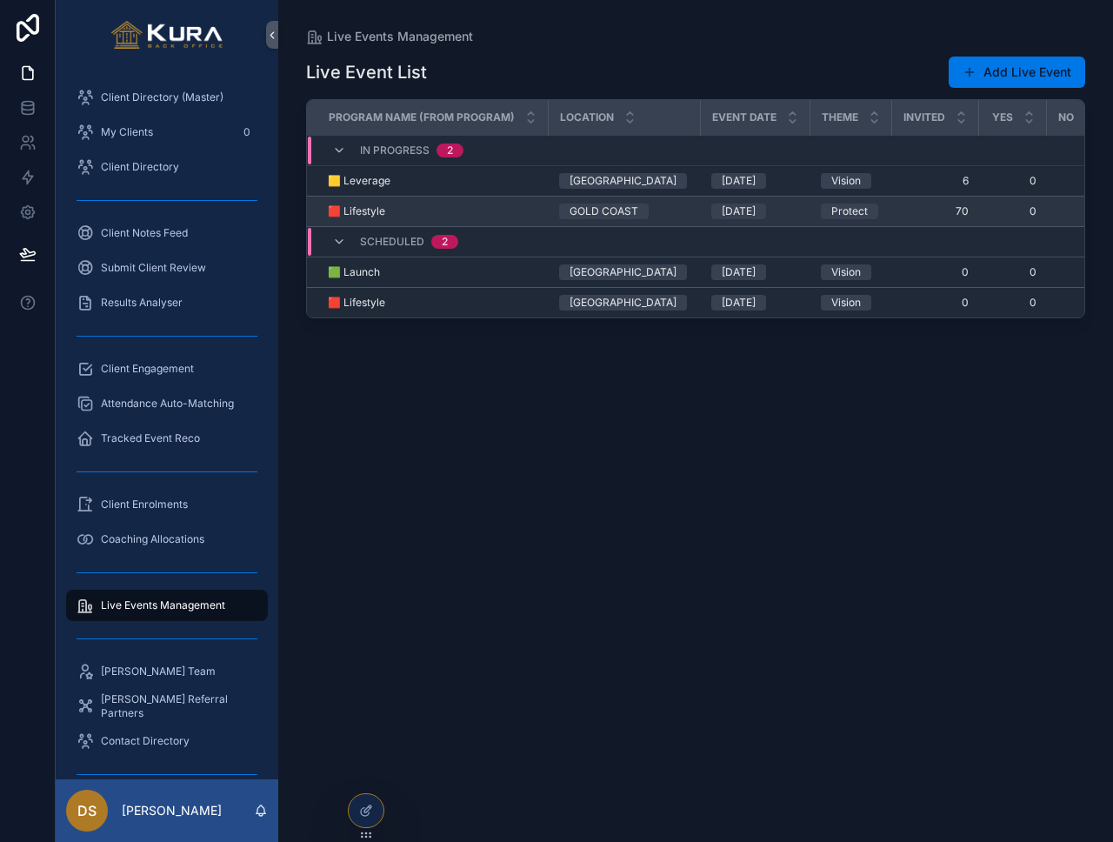
click at [487, 216] on div "🟥 Lifestyle 🟥 Lifestyle" at bounding box center [433, 211] width 210 height 14
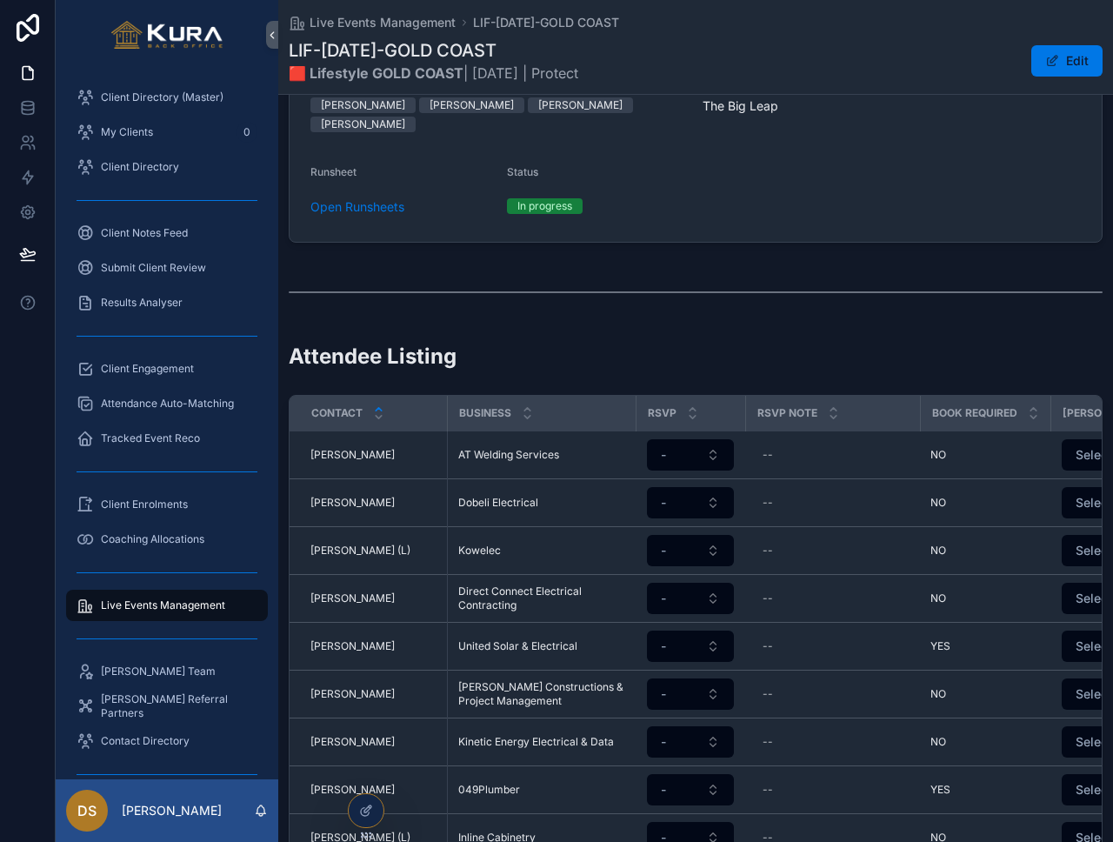
scroll to position [239, 0]
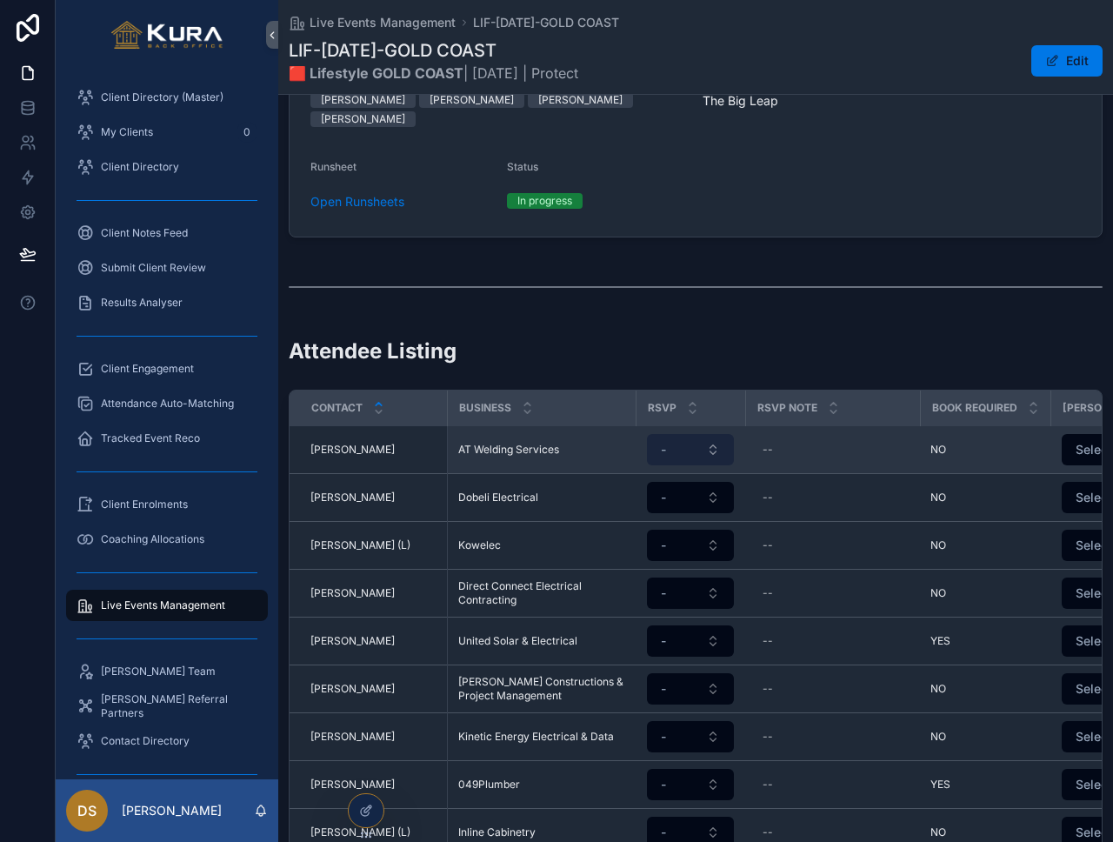
click at [717, 434] on button "-" at bounding box center [690, 449] width 87 height 31
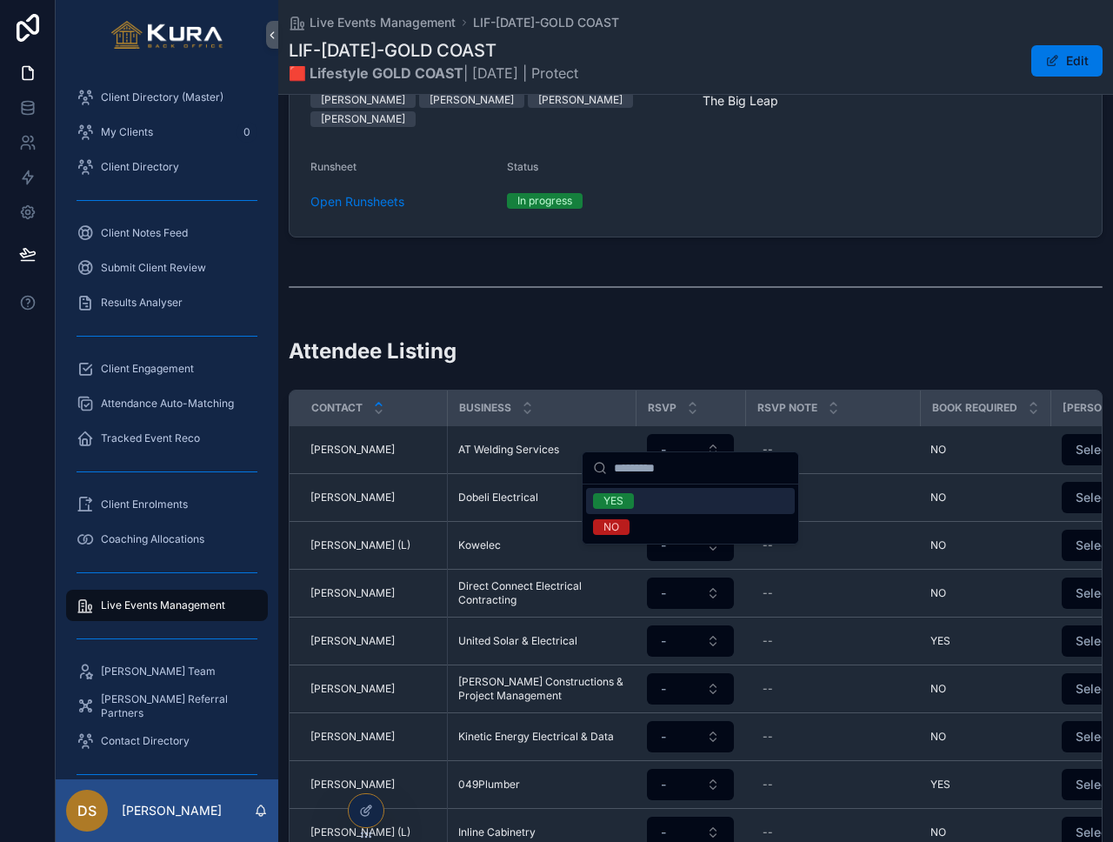
click at [584, 346] on div "Attendee Listing" at bounding box center [696, 358] width 814 height 43
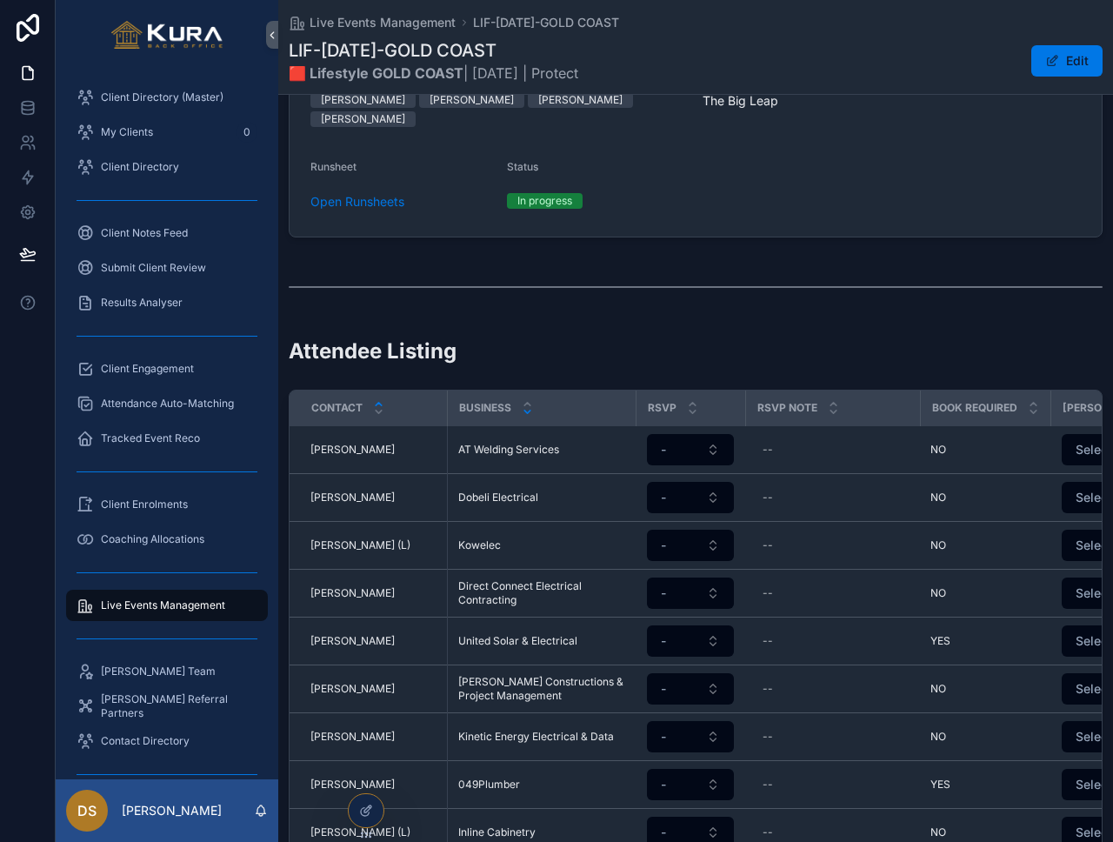
click at [527, 406] on icon "scrollable content" at bounding box center [527, 411] width 11 height 11
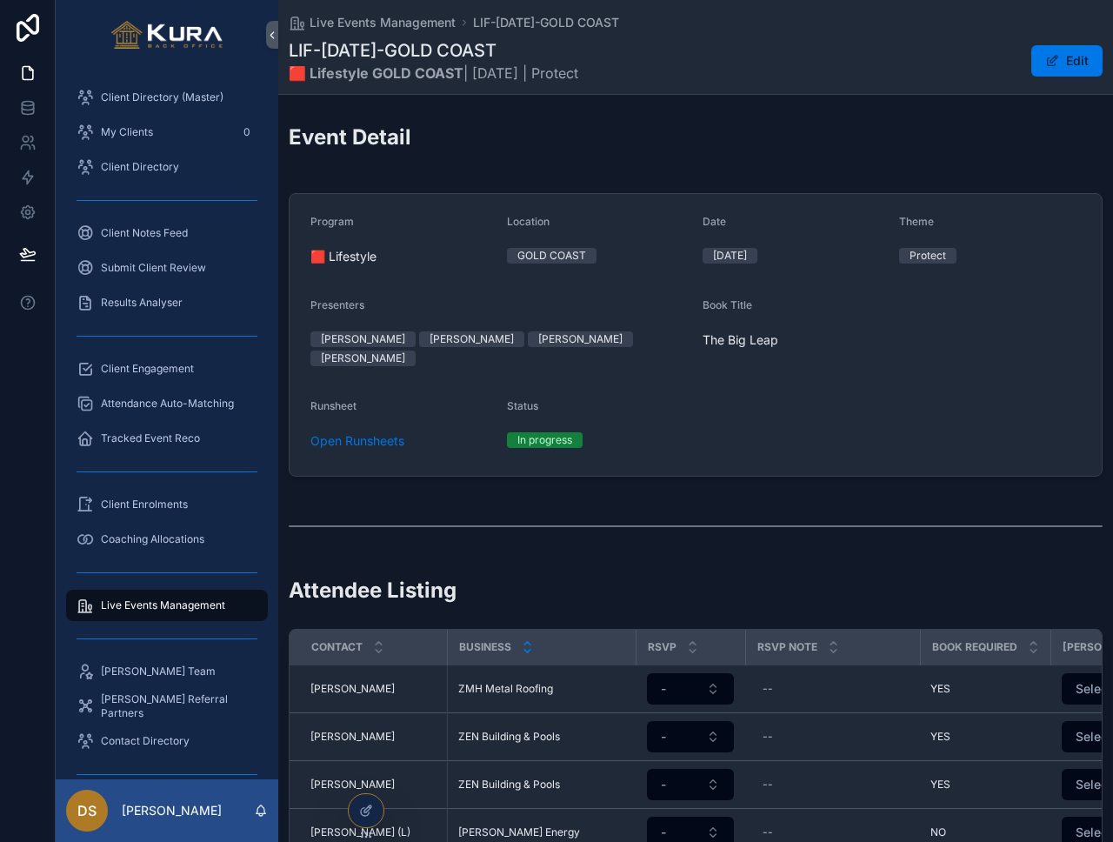
click at [527, 638] on icon "scrollable content" at bounding box center [527, 643] width 11 height 11
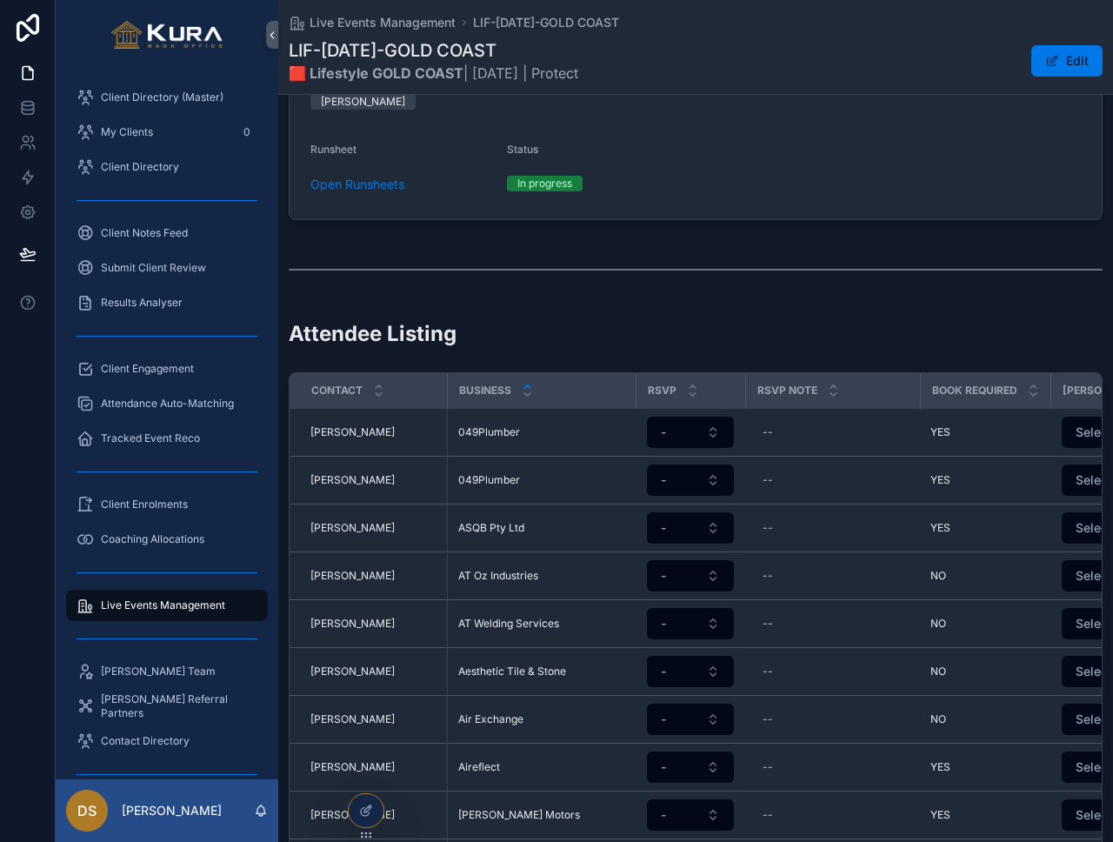
scroll to position [319, 0]
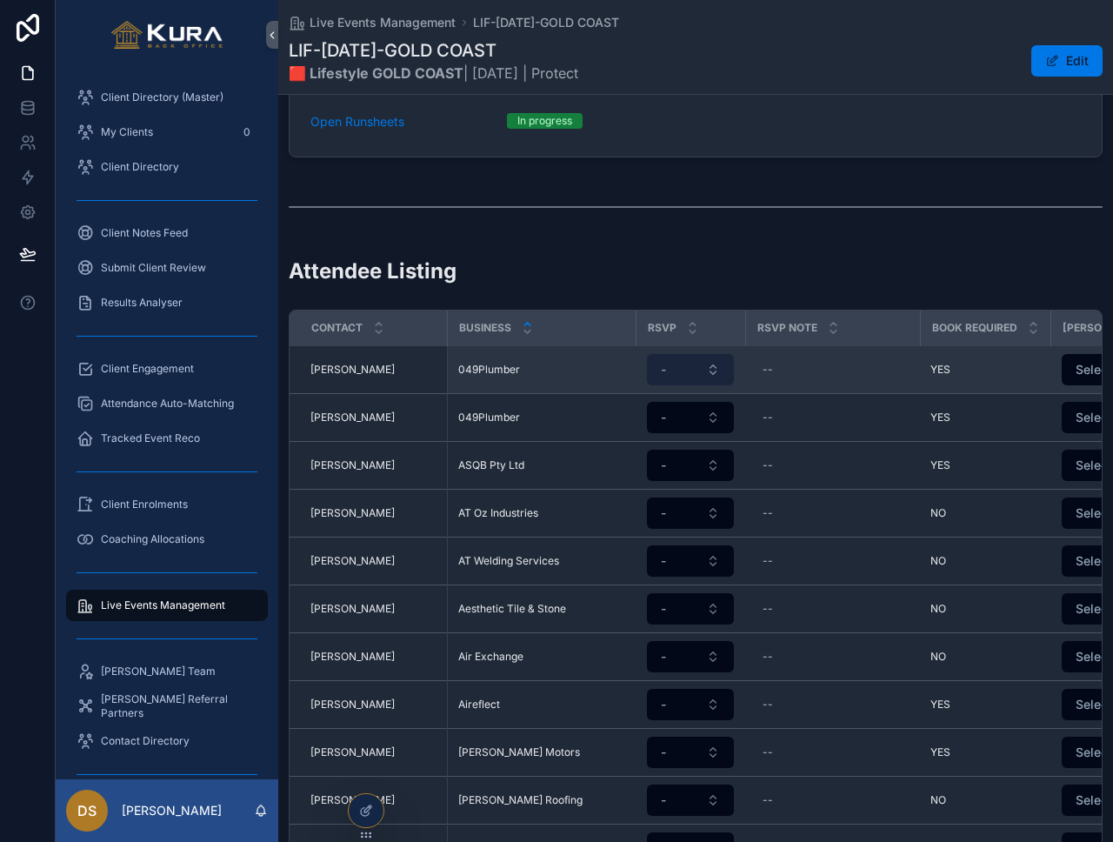
click at [712, 354] on button "-" at bounding box center [690, 369] width 87 height 31
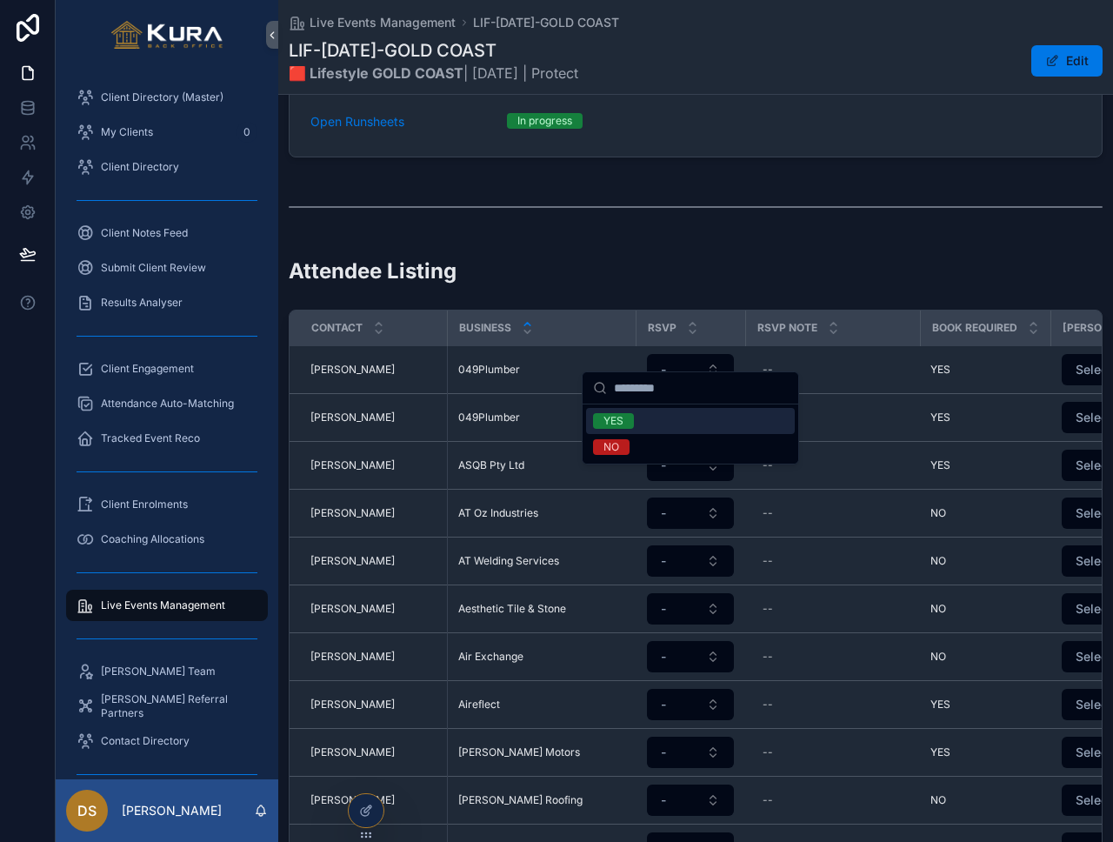
click at [692, 424] on div "YES" at bounding box center [690, 421] width 209 height 26
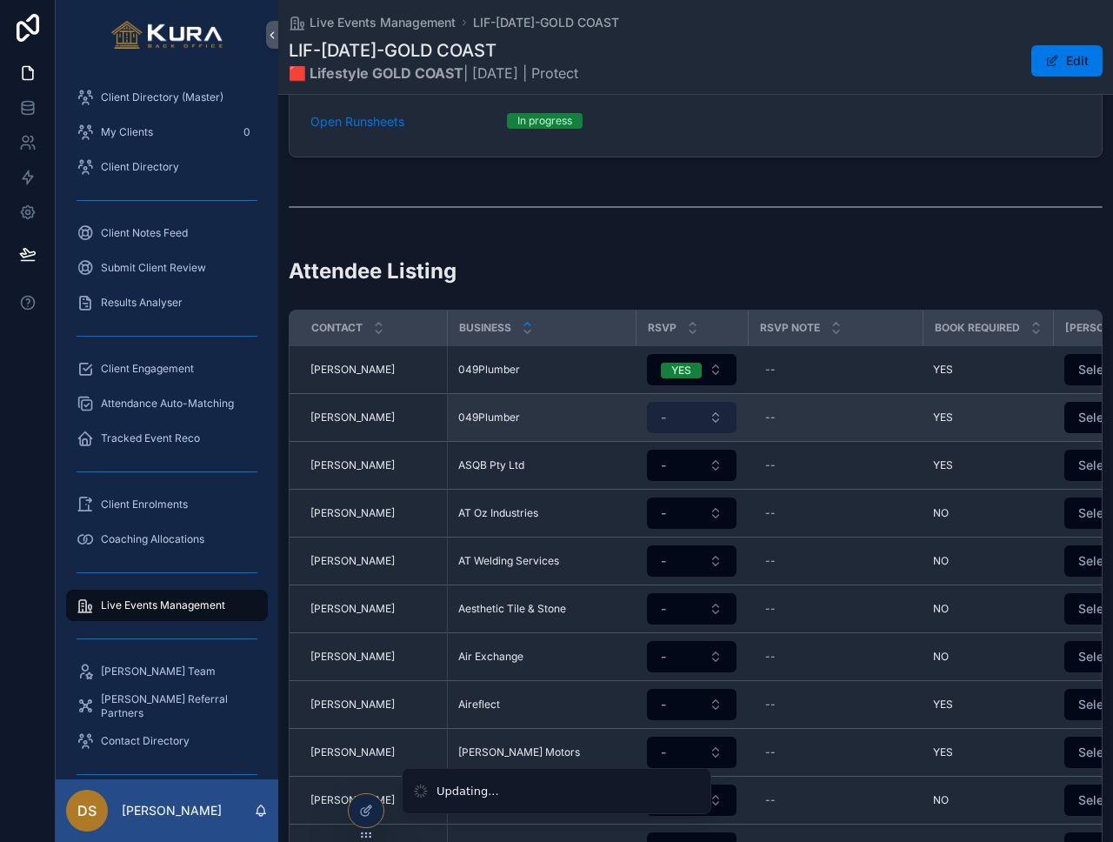
click at [723, 402] on button "-" at bounding box center [692, 417] width 90 height 31
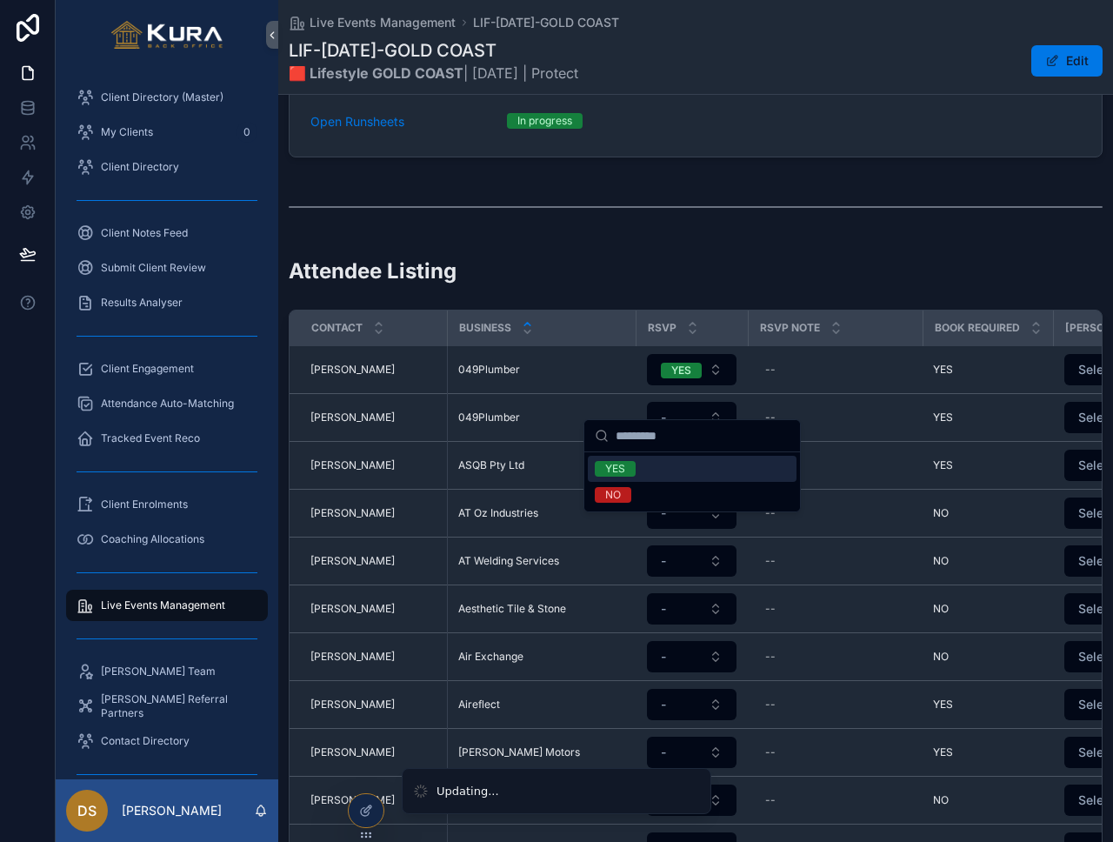
click at [710, 475] on div "YES" at bounding box center [692, 469] width 209 height 26
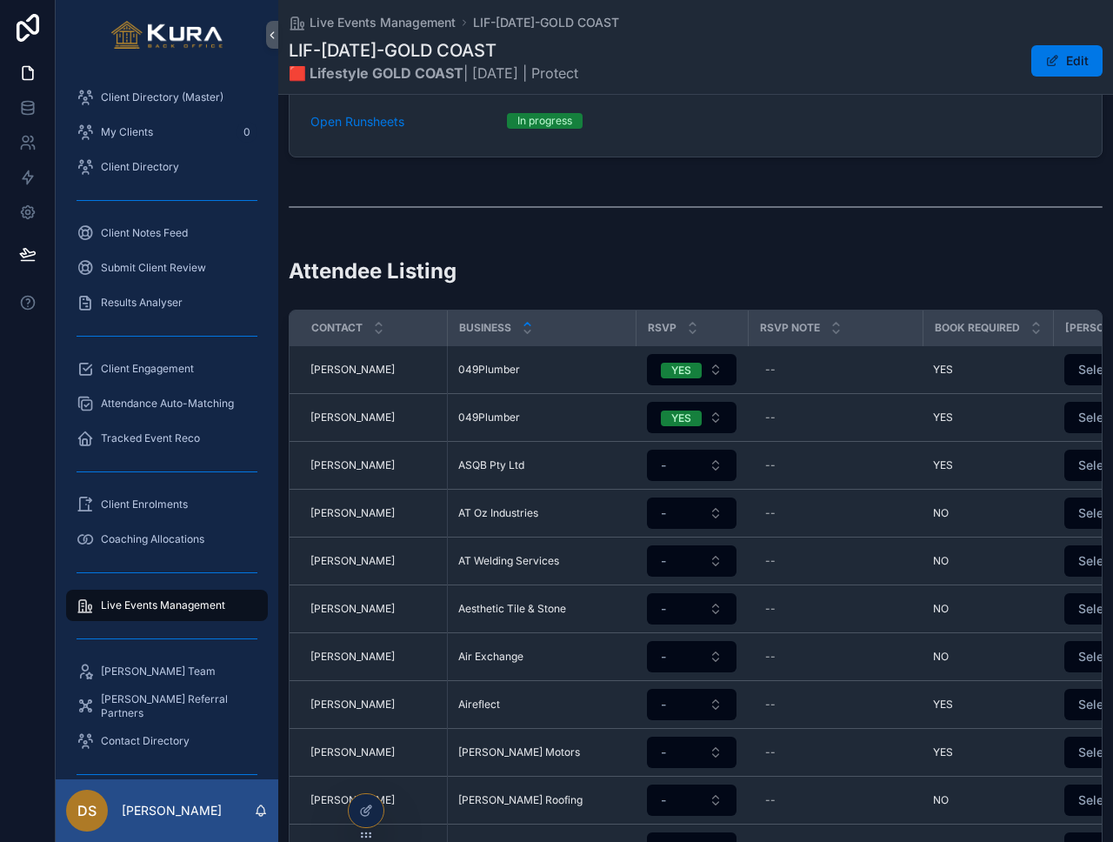
click at [714, 453] on button "-" at bounding box center [692, 465] width 90 height 31
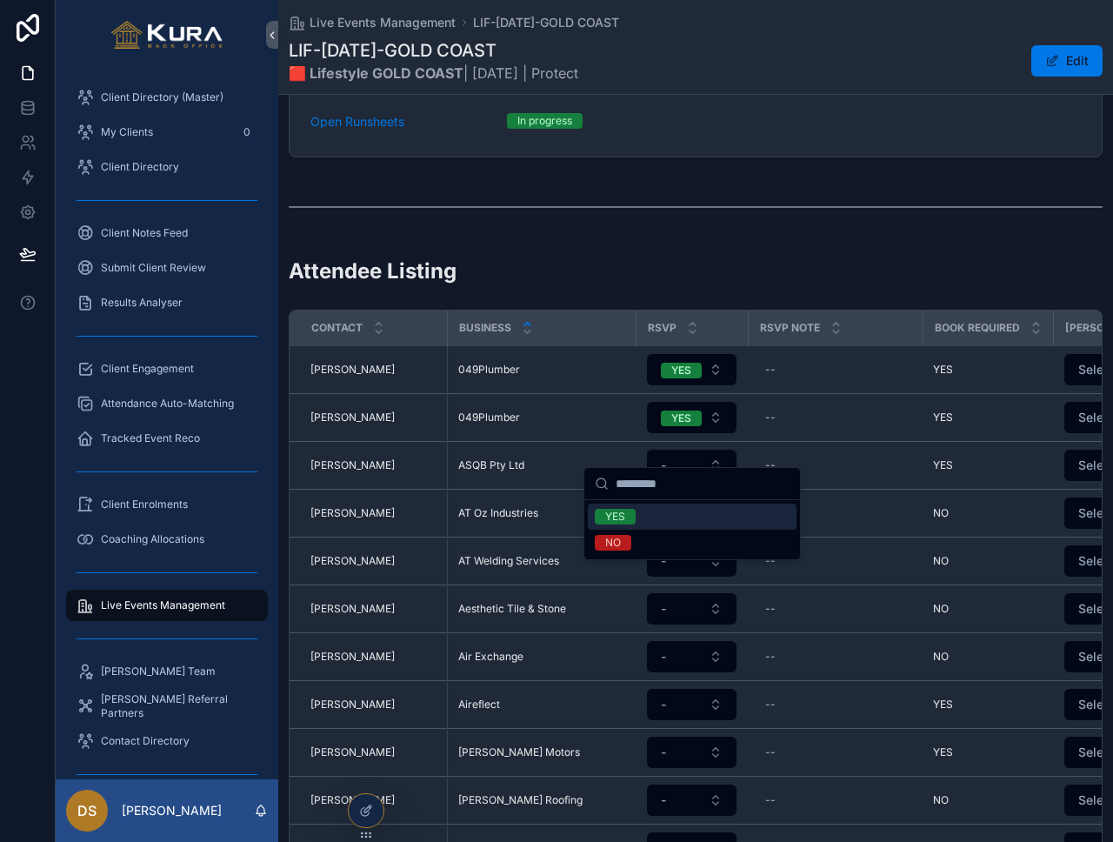
click at [715, 516] on div "YES" at bounding box center [692, 517] width 209 height 26
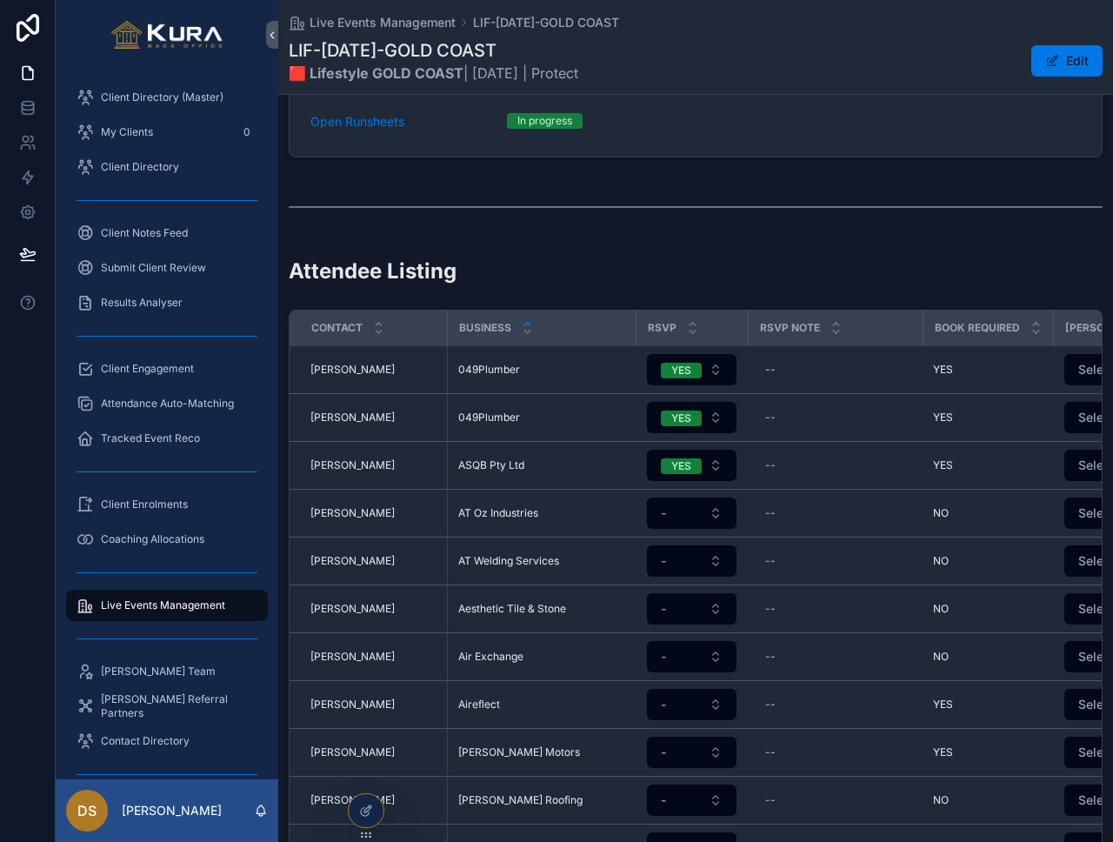
click at [716, 498] on button "-" at bounding box center [692, 513] width 90 height 31
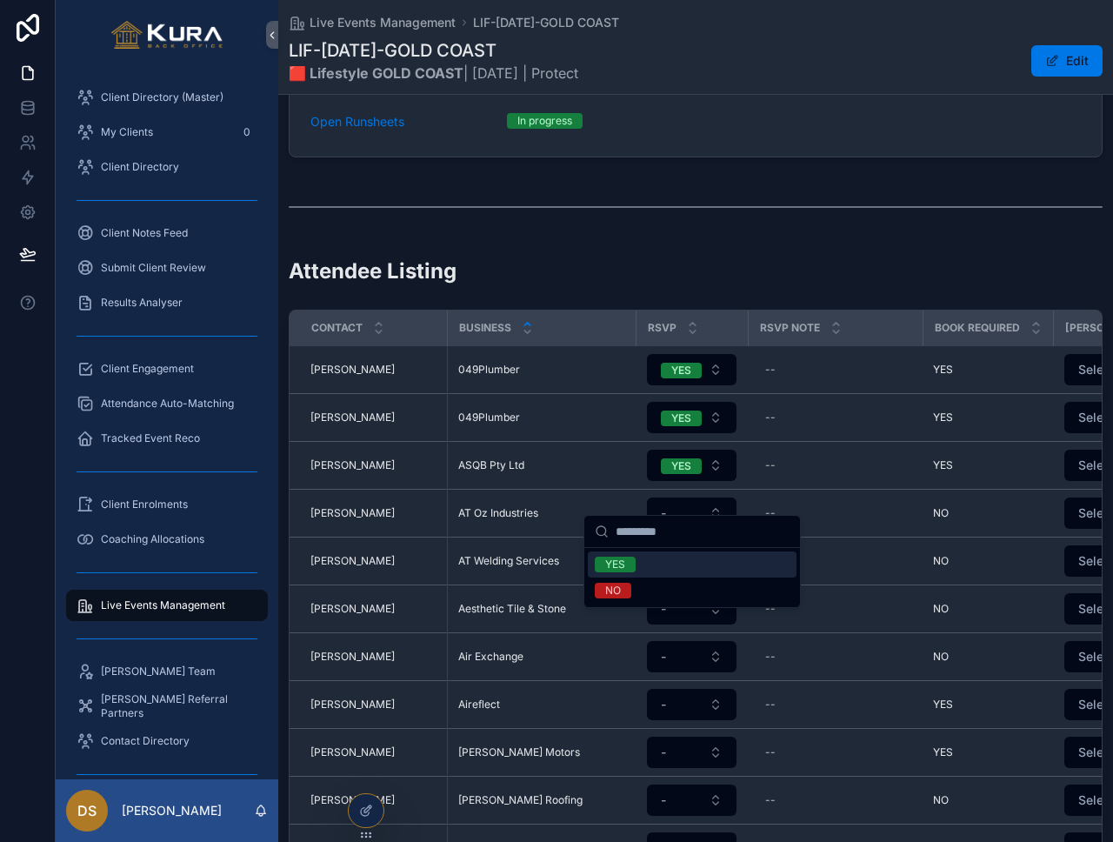
click at [716, 498] on button "-" at bounding box center [692, 513] width 90 height 31
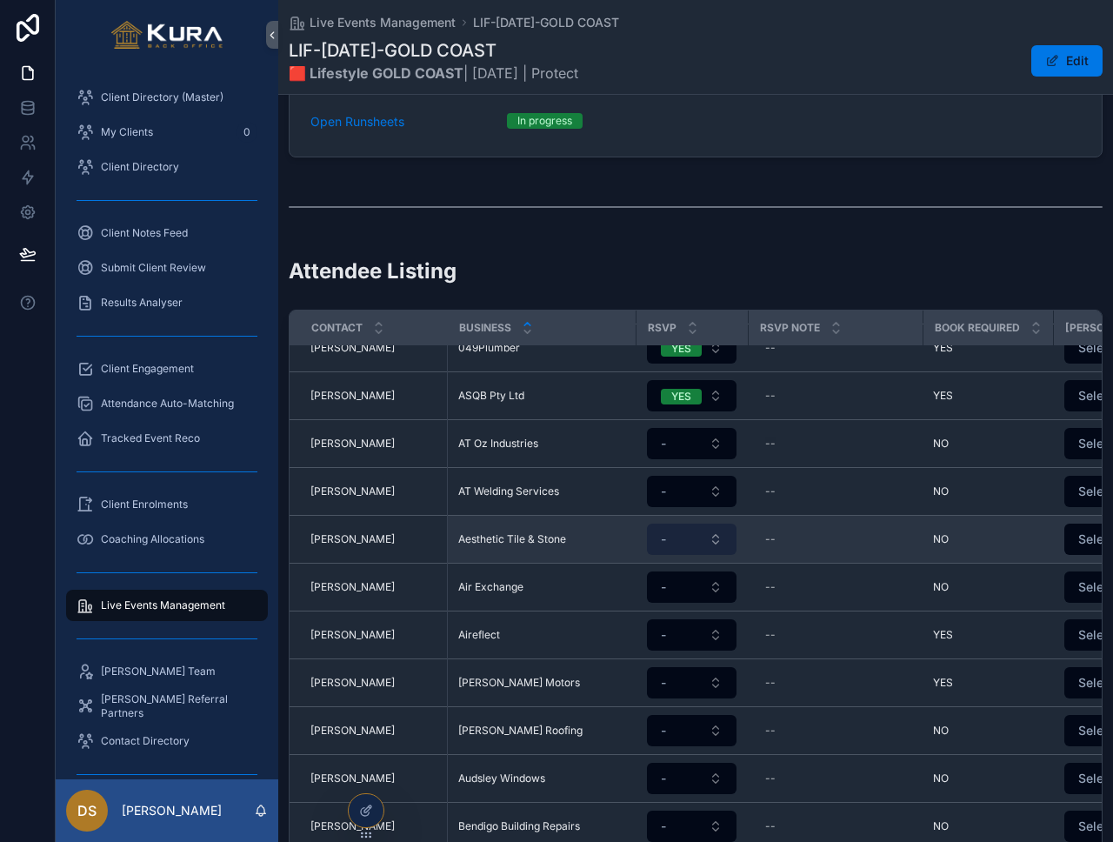
scroll to position [0, 0]
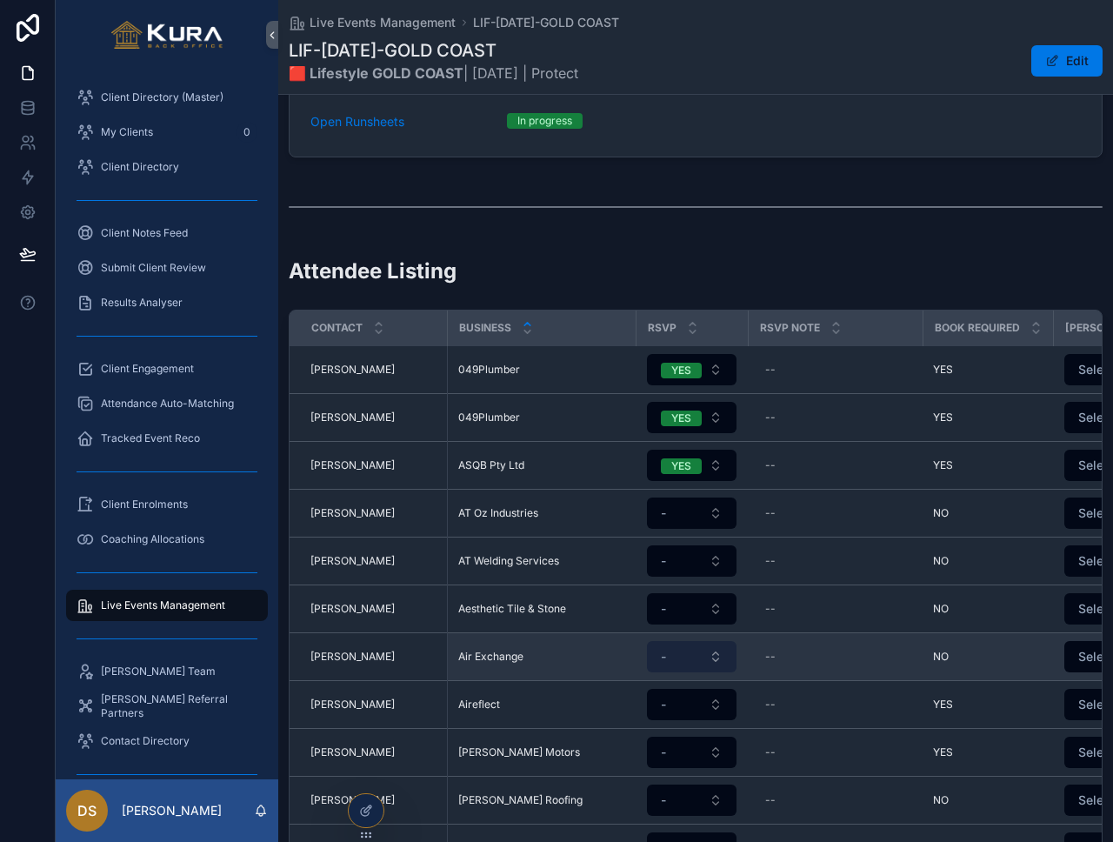
click at [719, 641] on button "-" at bounding box center [692, 656] width 90 height 31
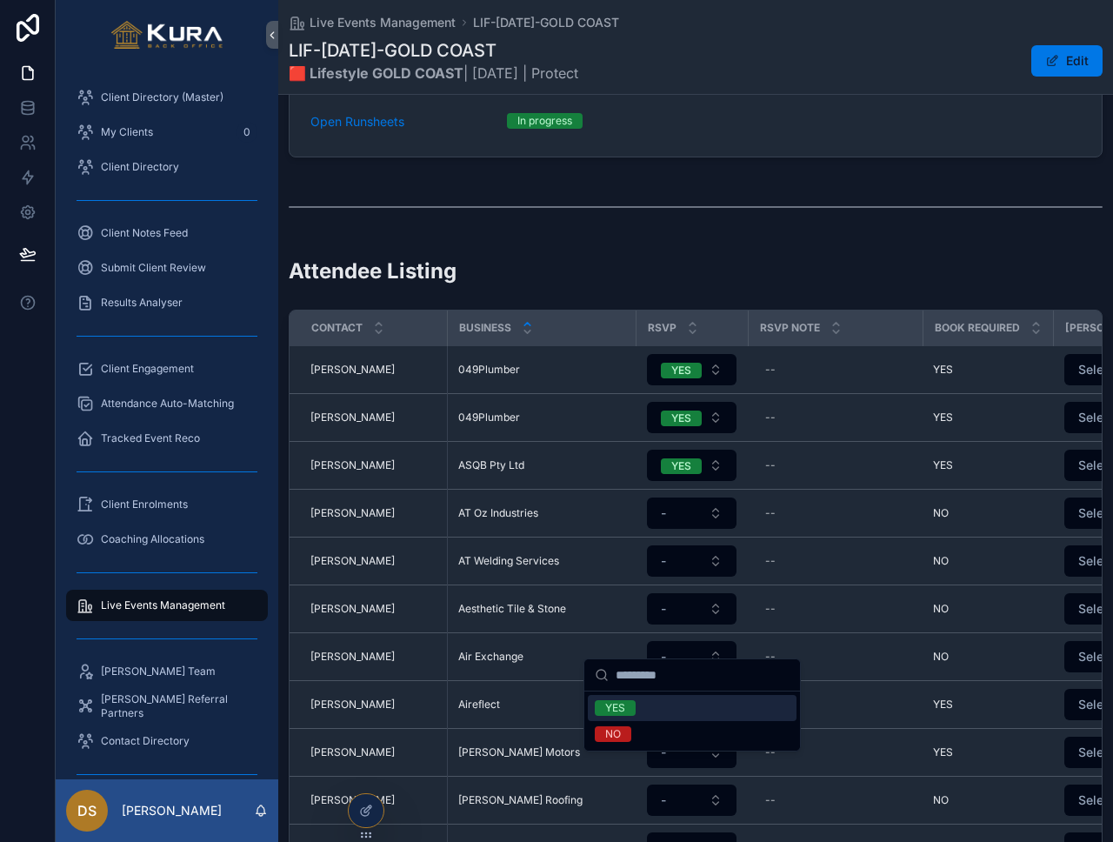
click at [679, 716] on div "YES" at bounding box center [692, 708] width 209 height 26
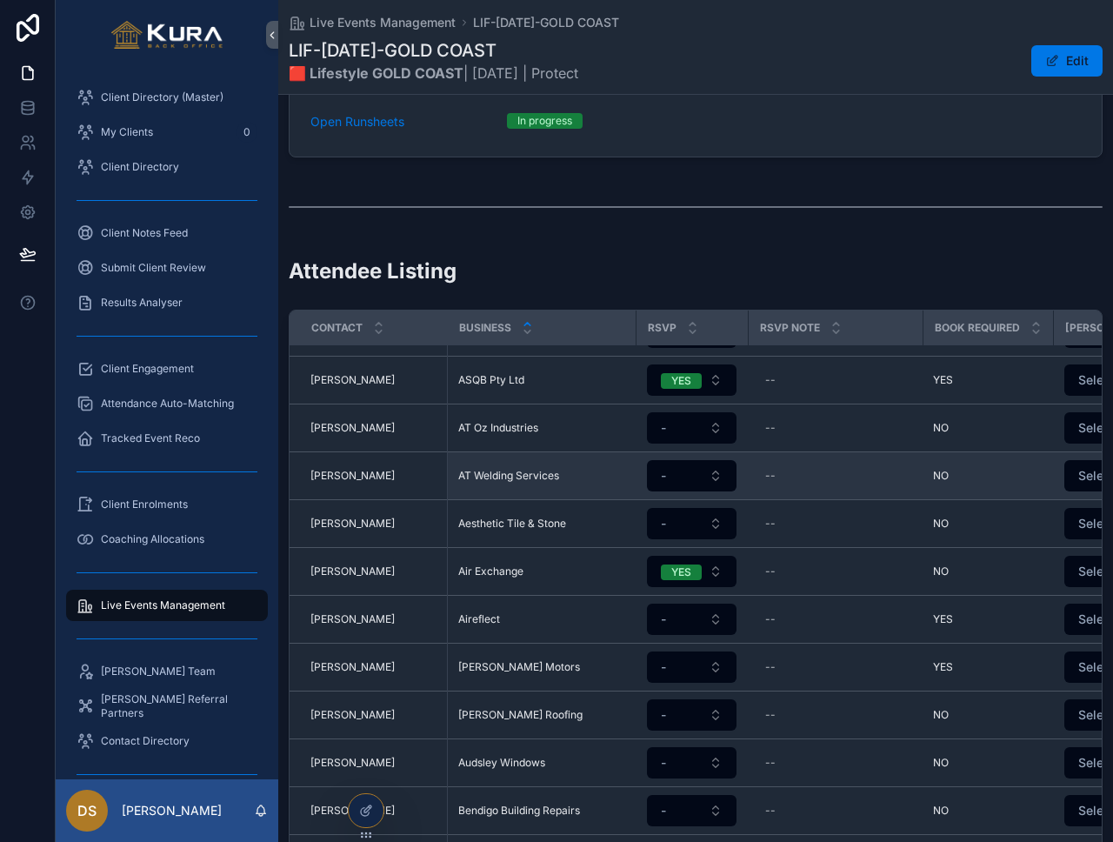
scroll to position [109, 0]
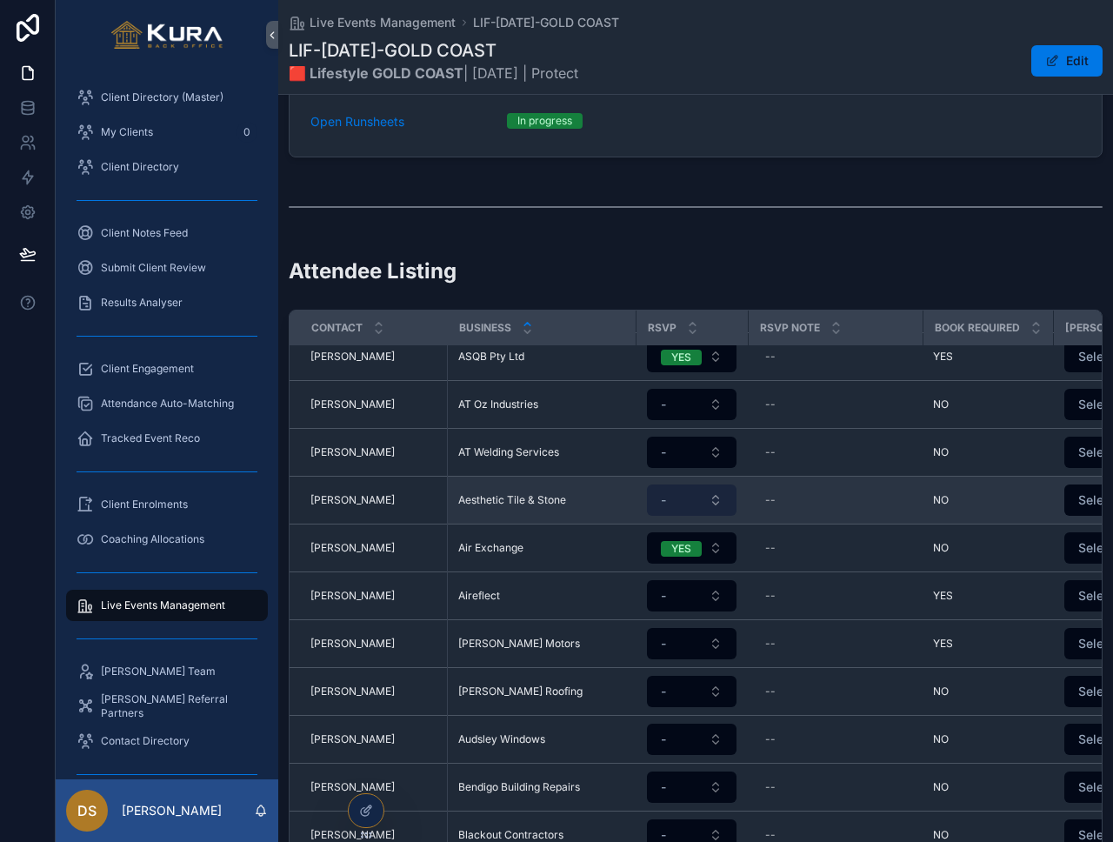
click at [717, 484] on button "-" at bounding box center [692, 499] width 90 height 31
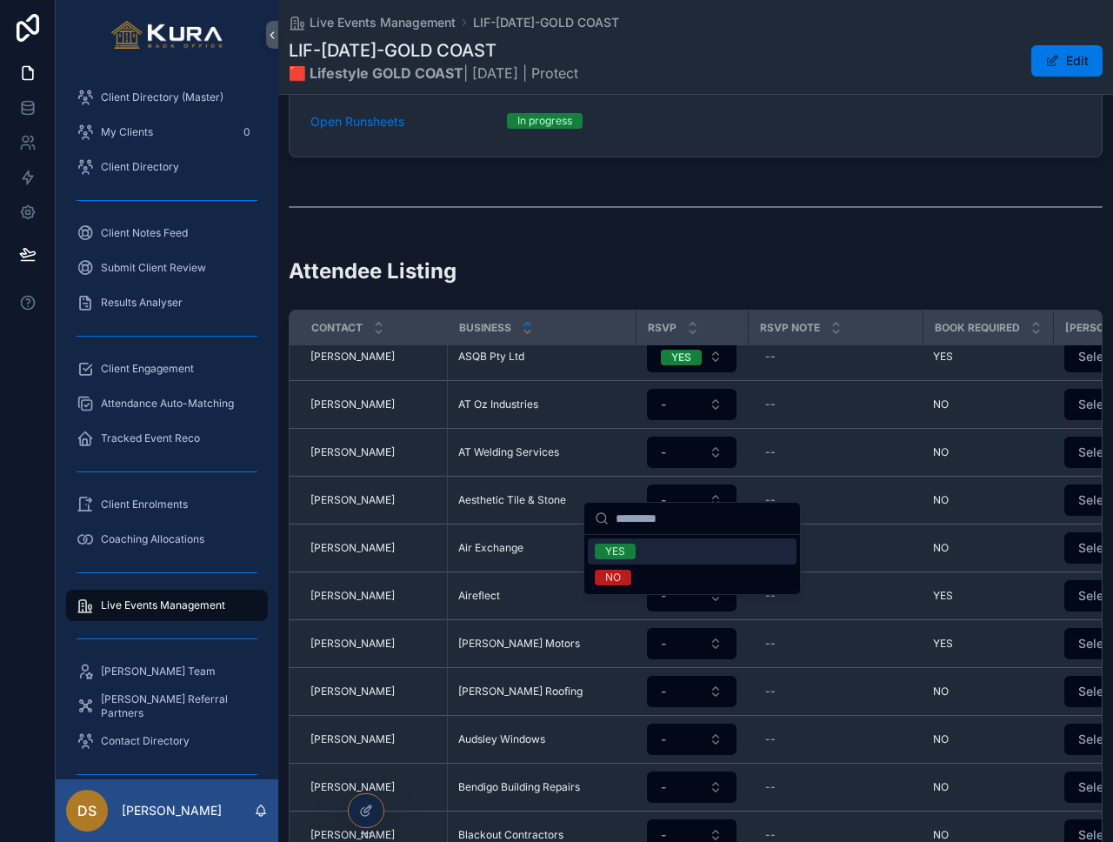
click at [690, 557] on div "YES" at bounding box center [692, 551] width 209 height 26
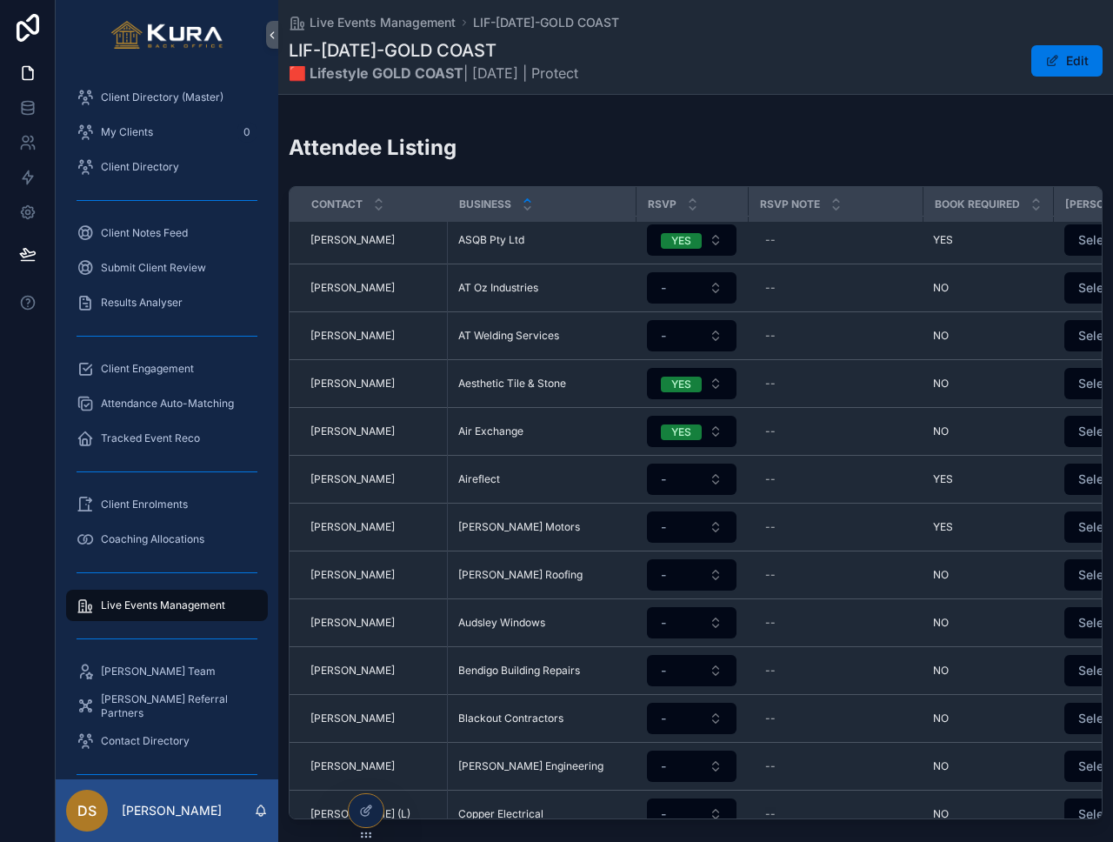
scroll to position [103, 0]
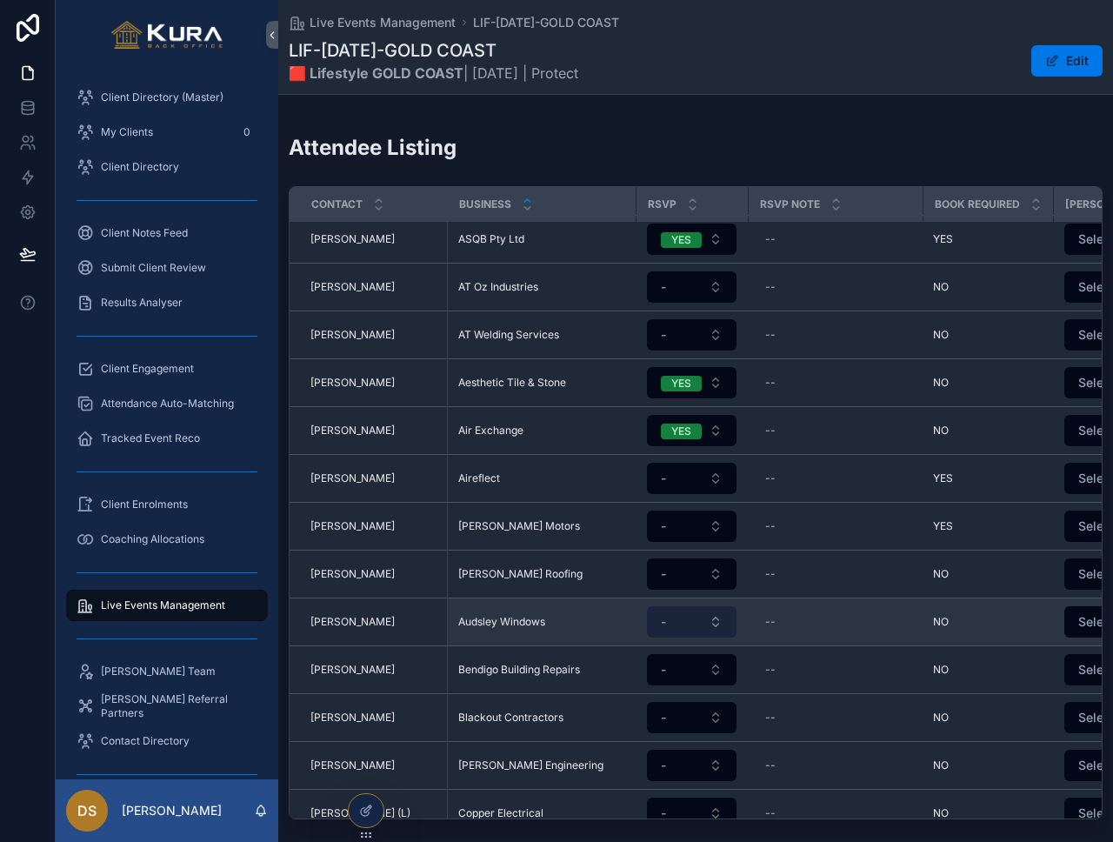
click at [717, 606] on button "-" at bounding box center [692, 621] width 90 height 31
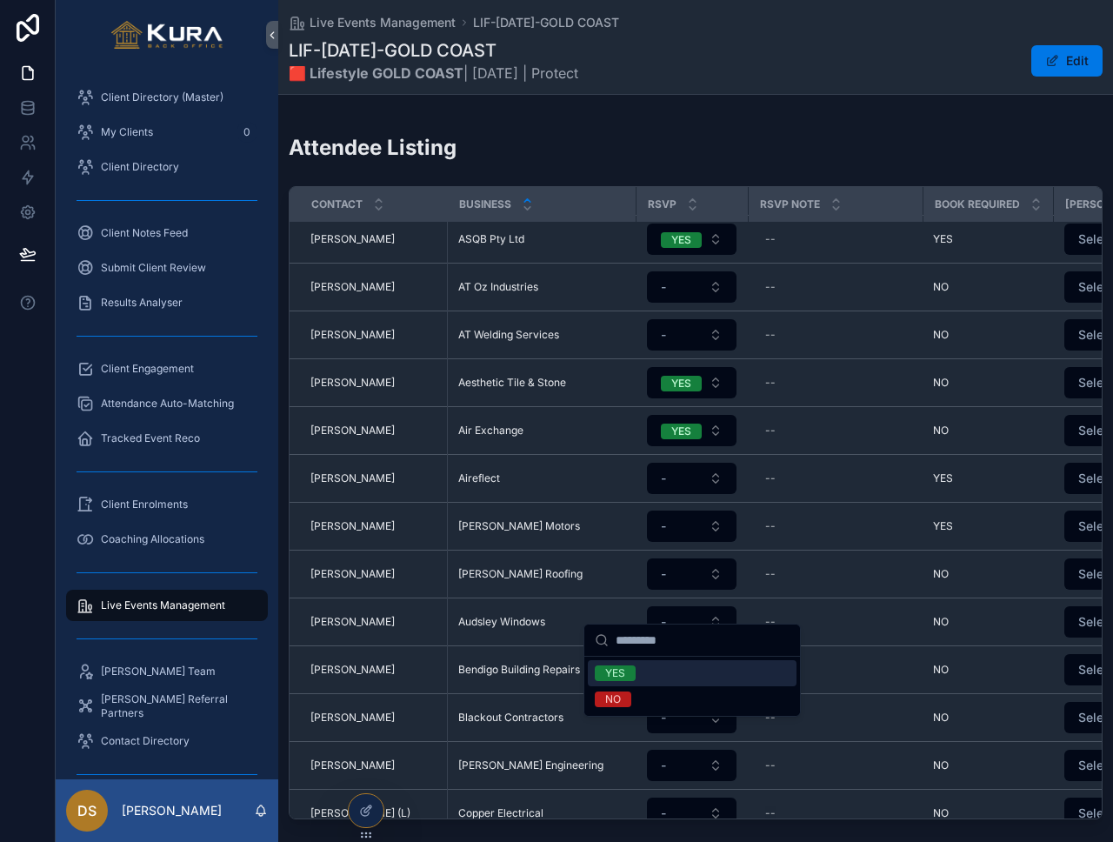
click at [691, 673] on div "YES" at bounding box center [692, 673] width 209 height 26
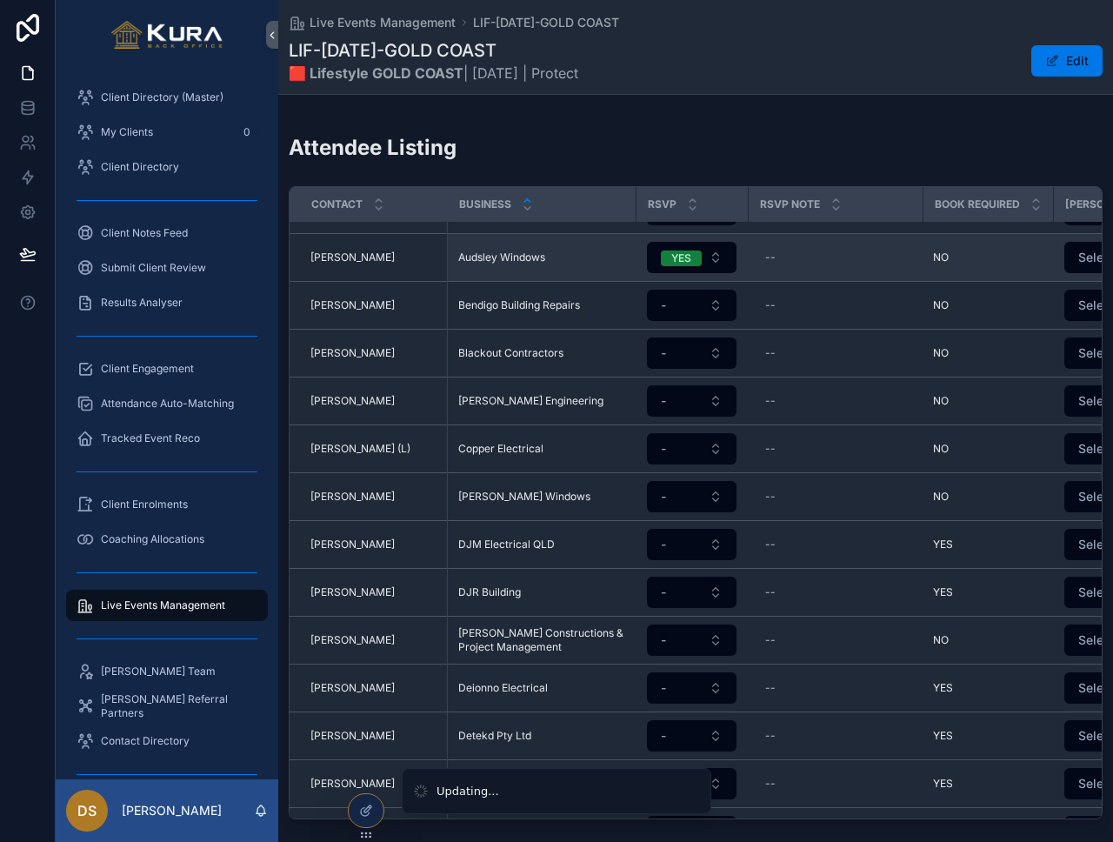
scroll to position [491, 0]
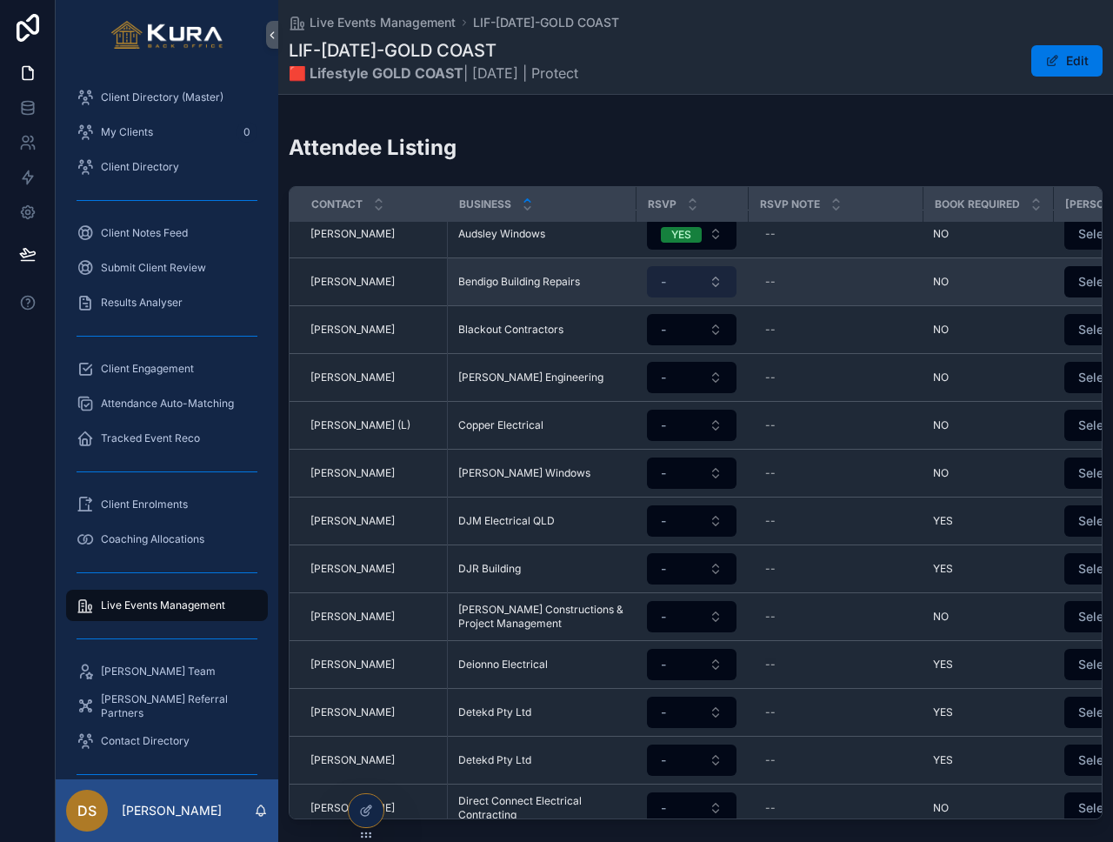
click at [709, 266] on button "-" at bounding box center [692, 281] width 90 height 31
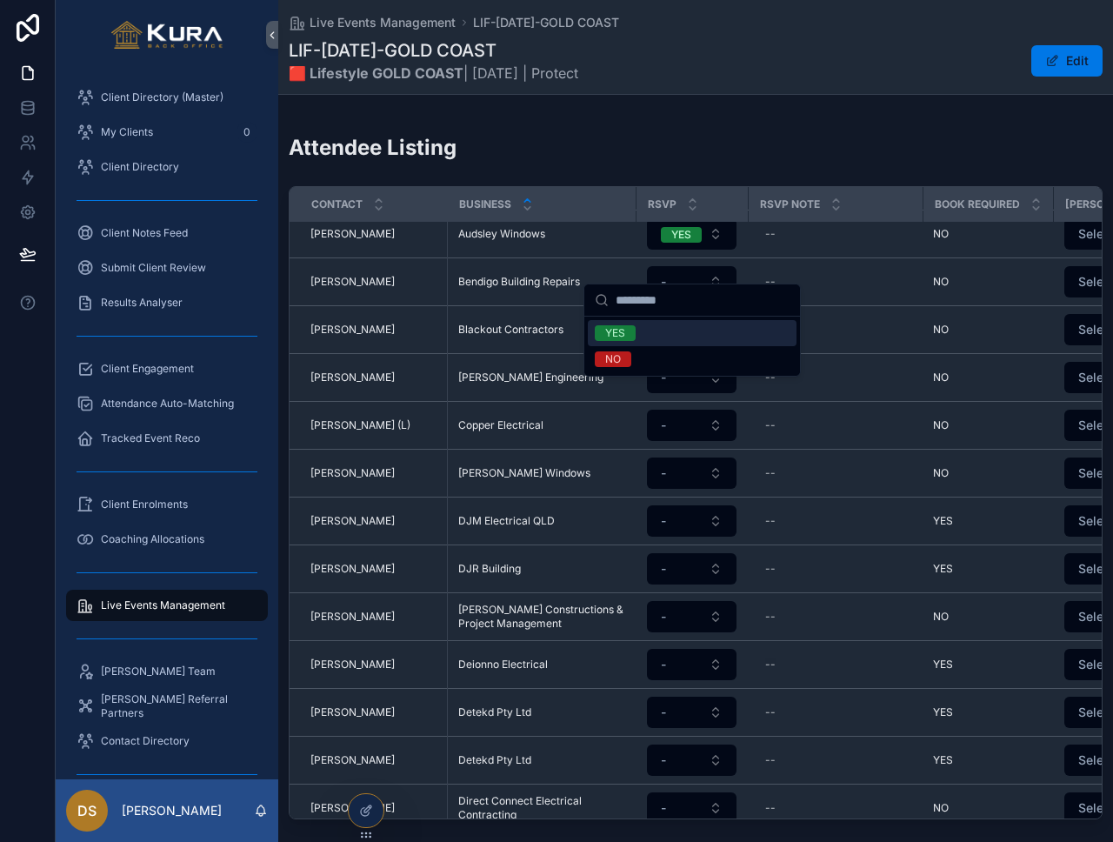
click at [678, 329] on div "YES" at bounding box center [692, 333] width 209 height 26
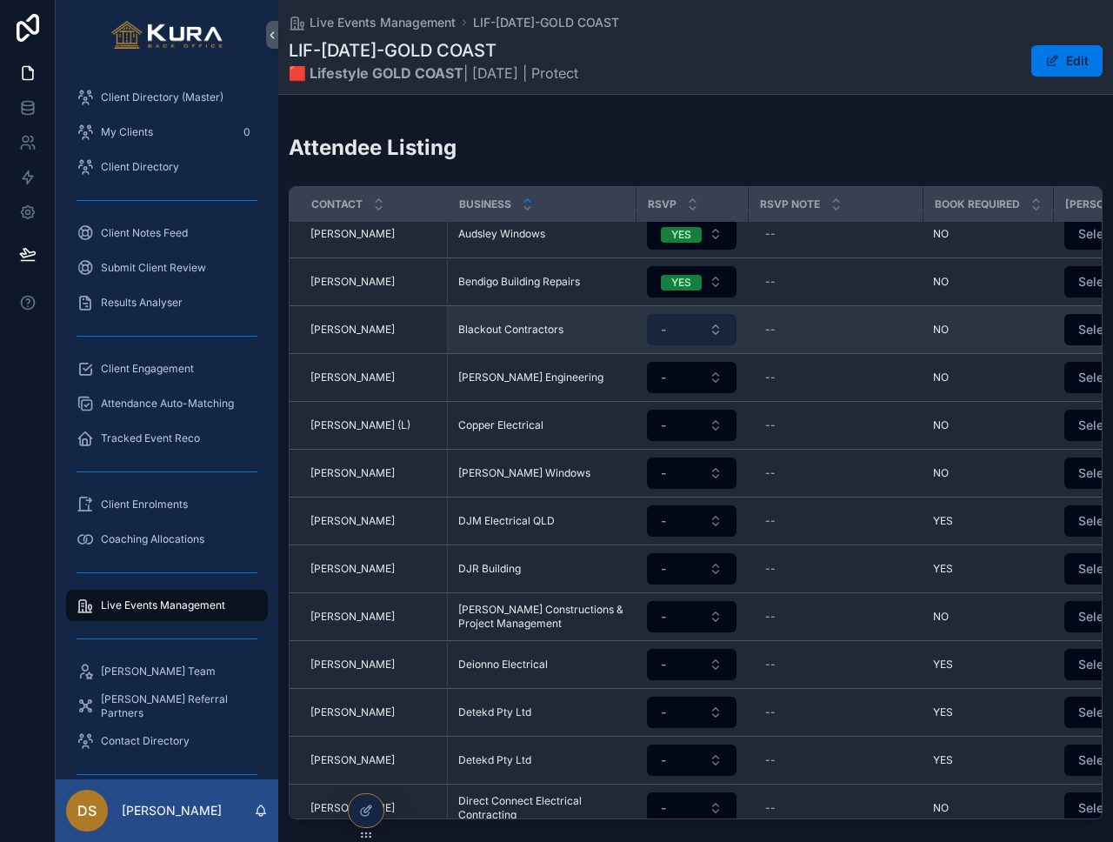
click at [697, 318] on button "-" at bounding box center [692, 329] width 90 height 31
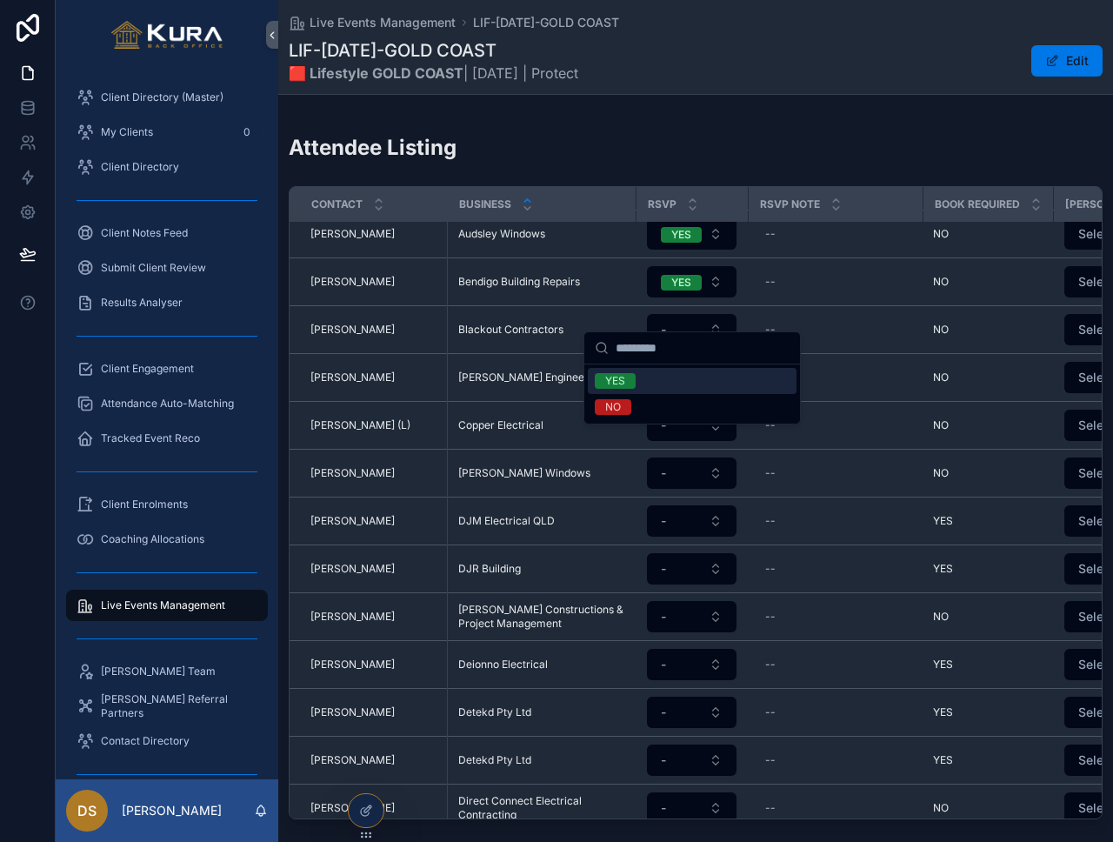
click at [680, 377] on div "YES" at bounding box center [692, 381] width 209 height 26
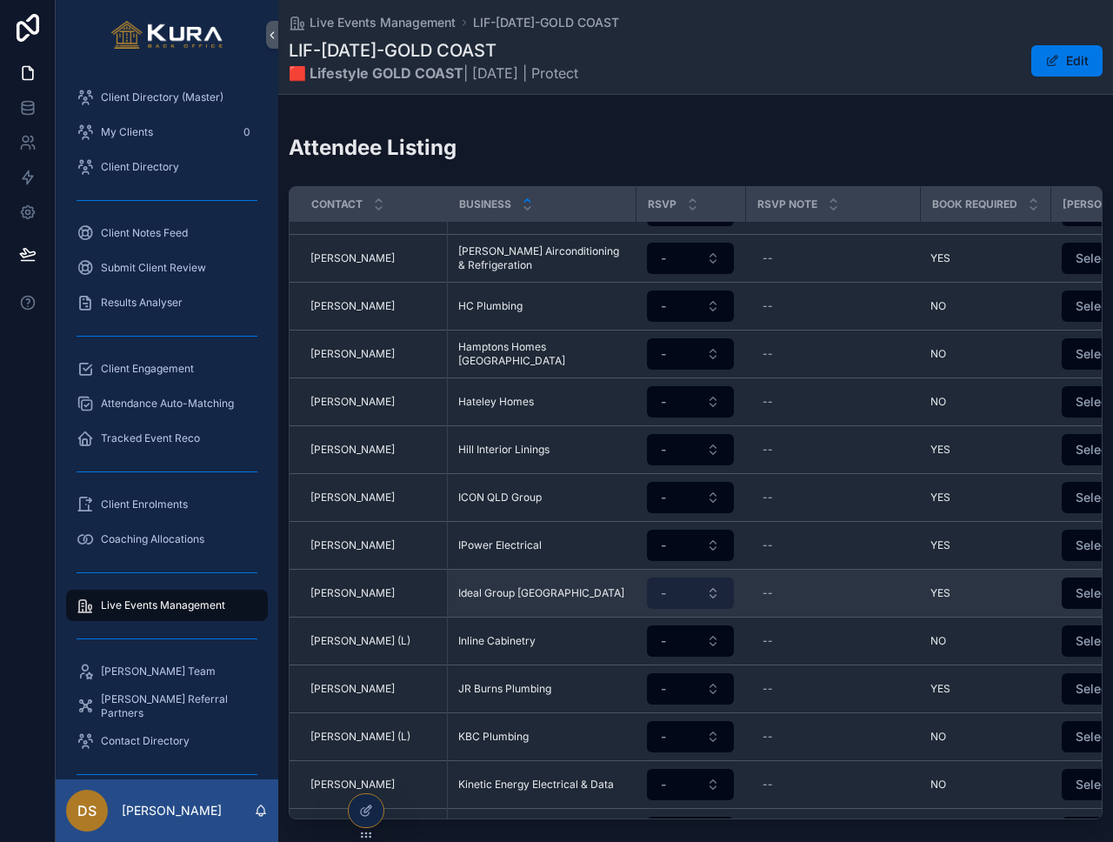
scroll to position [1328, 0]
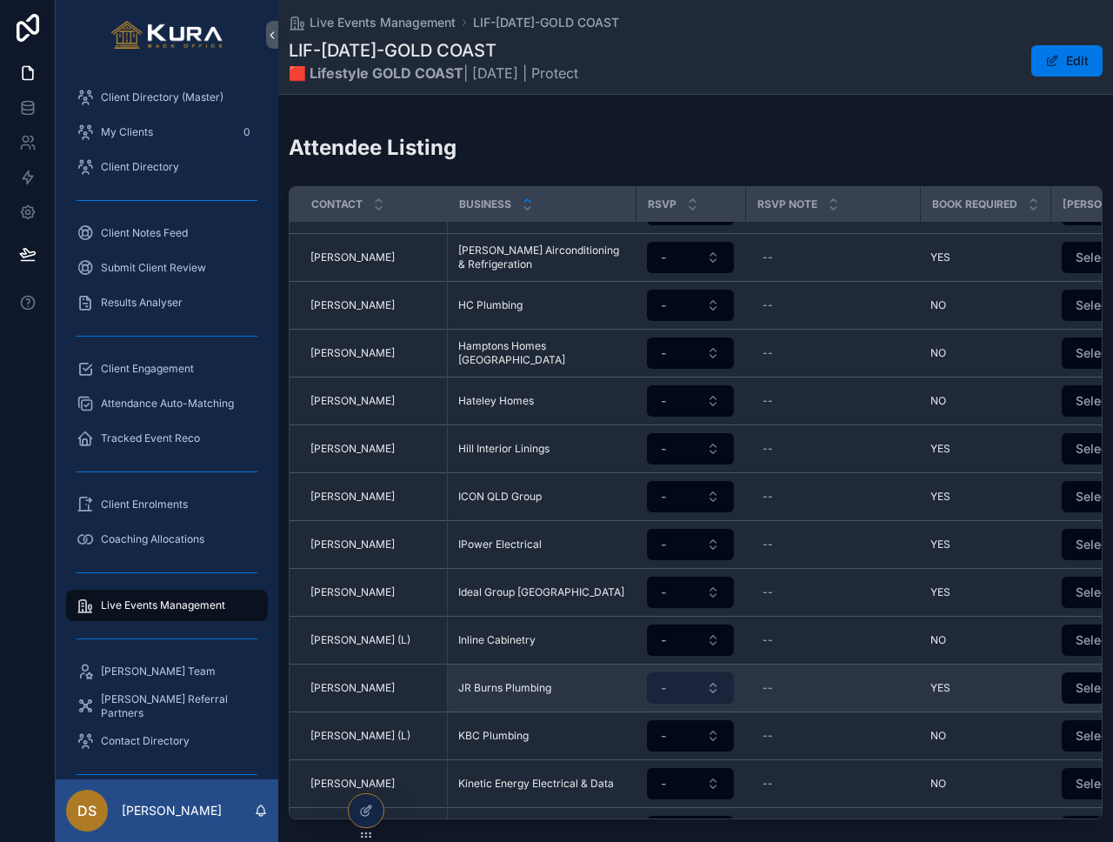
click at [712, 672] on button "-" at bounding box center [690, 687] width 87 height 31
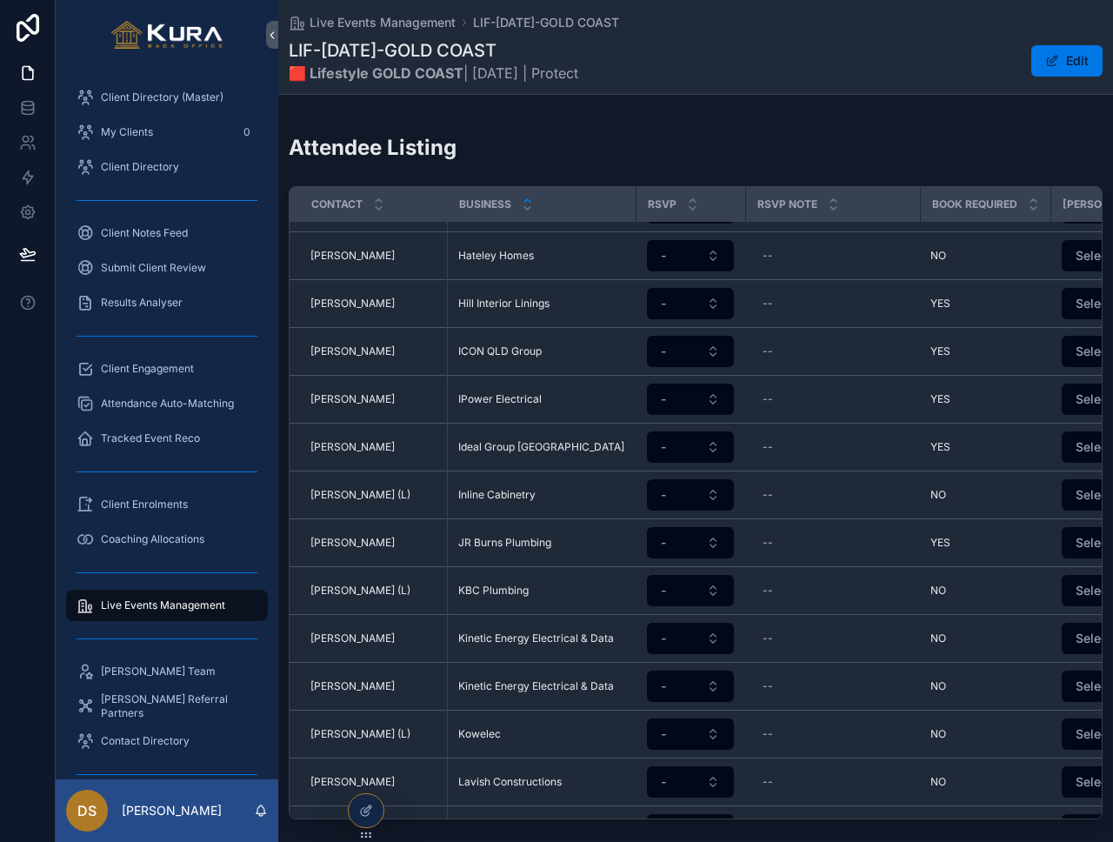
scroll to position [1491, 0]
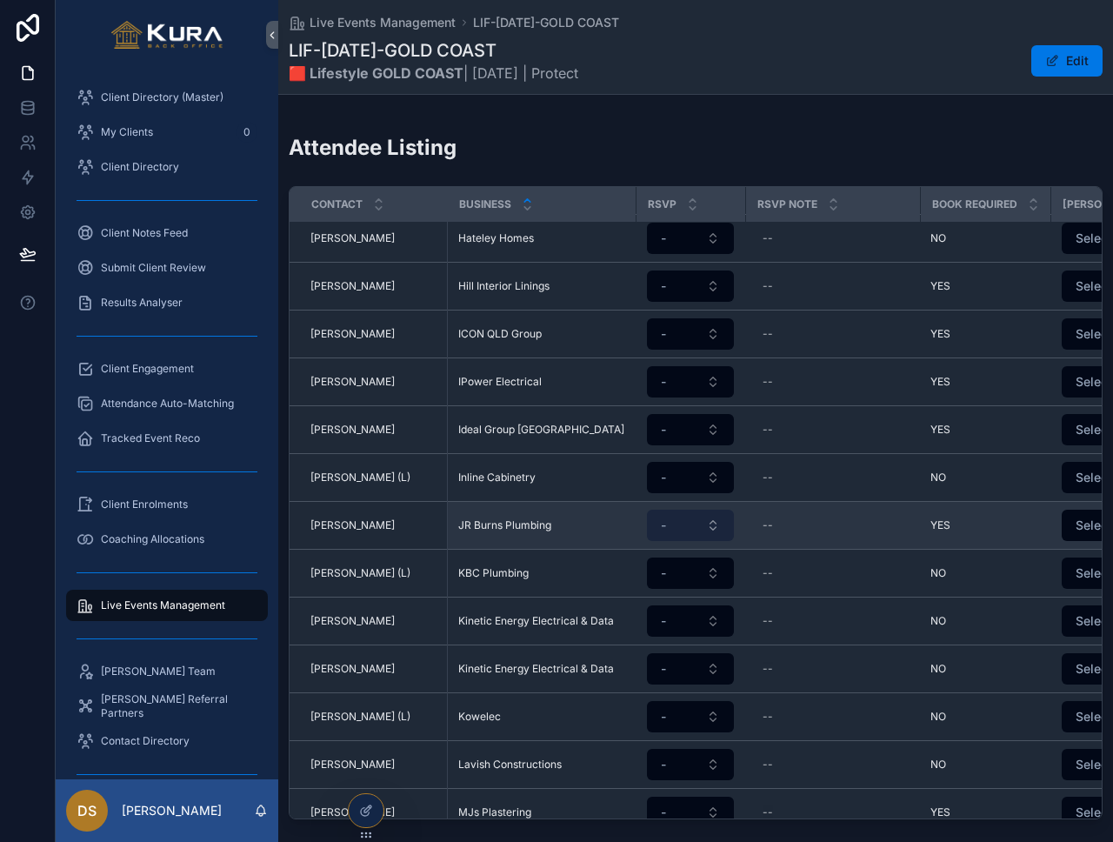
click at [718, 511] on button "-" at bounding box center [690, 525] width 87 height 31
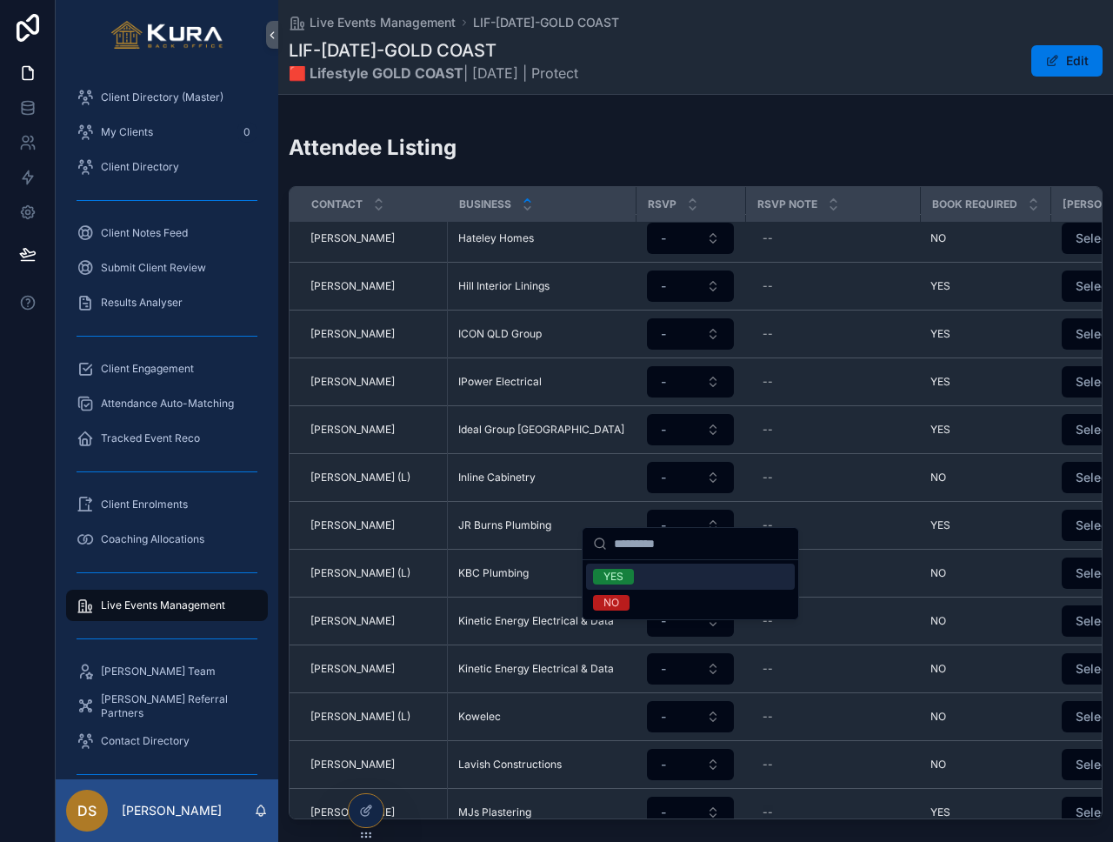
click at [668, 579] on div "YES" at bounding box center [690, 577] width 209 height 26
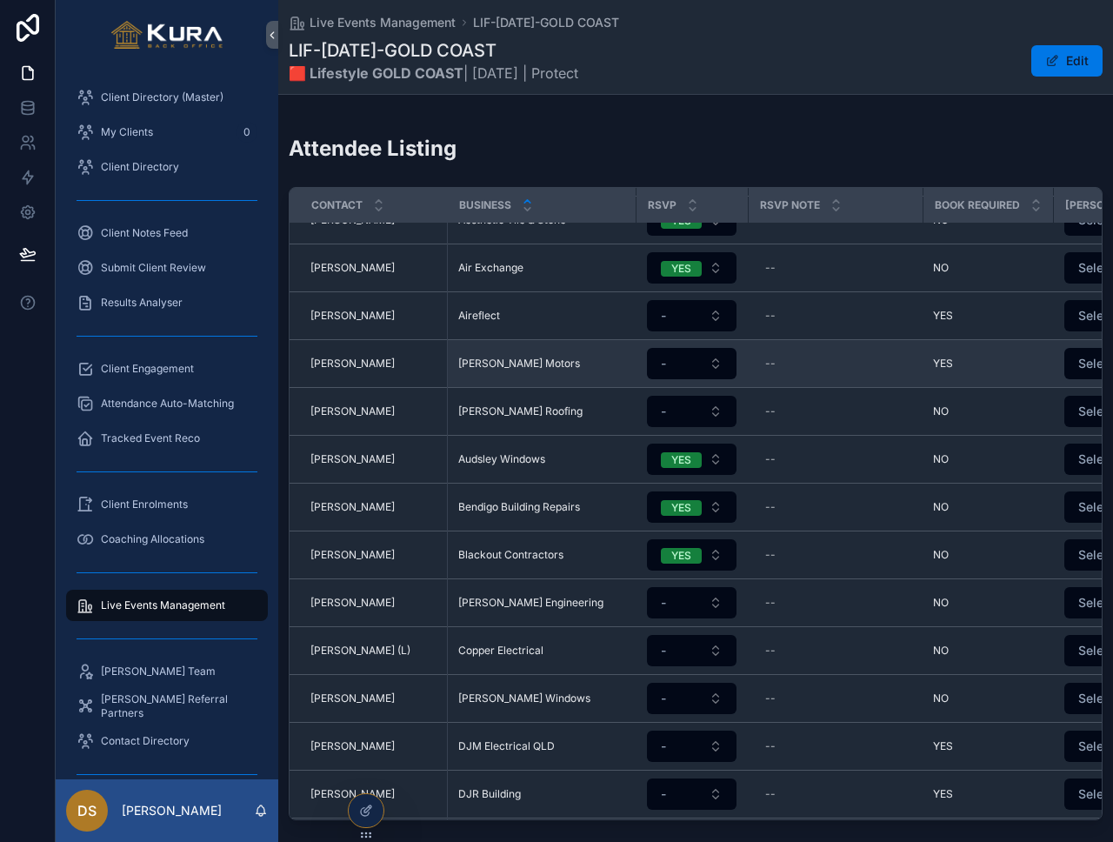
scroll to position [281, 0]
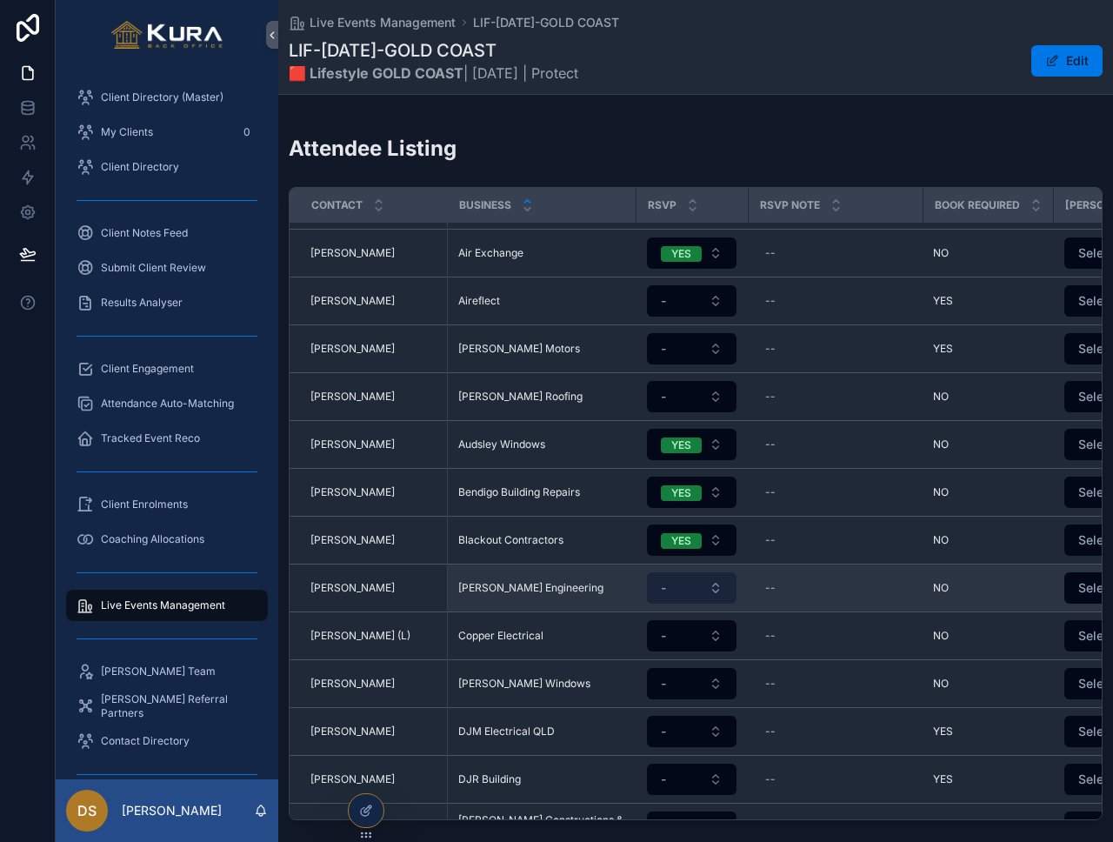
click at [718, 572] on button "-" at bounding box center [692, 587] width 90 height 31
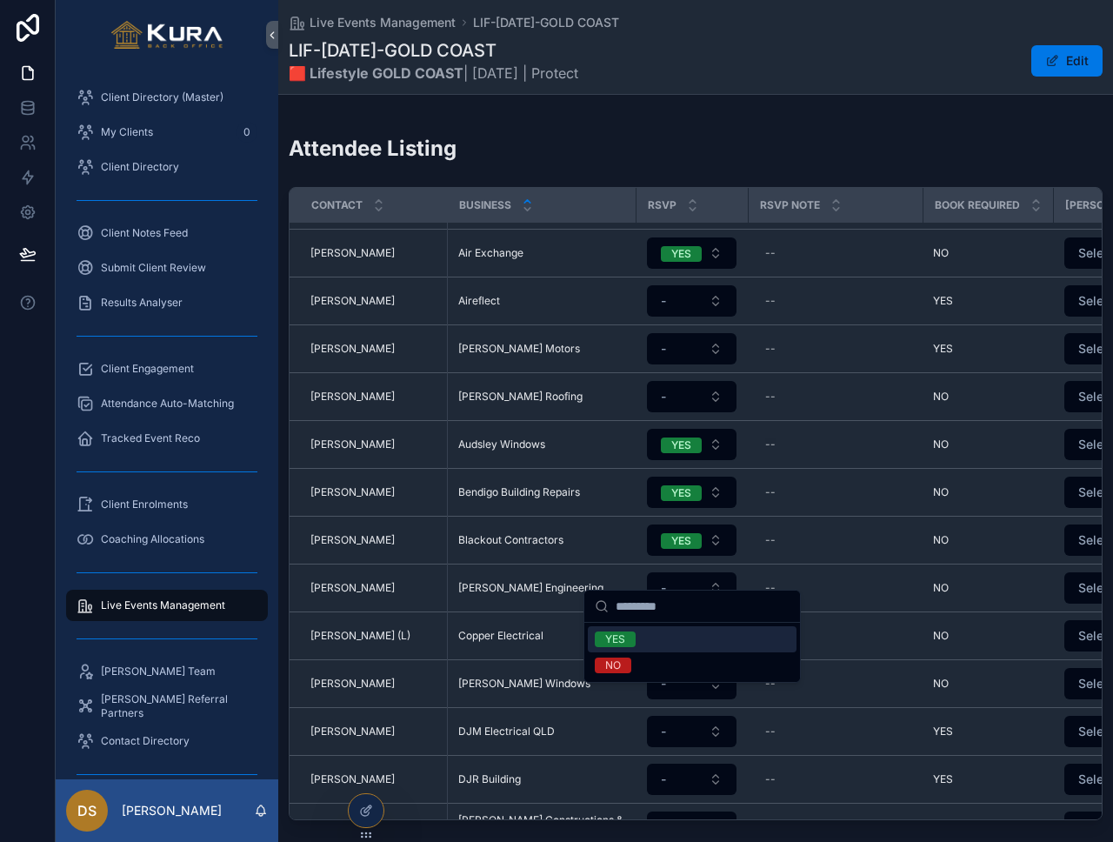
click at [651, 637] on div "YES" at bounding box center [692, 639] width 209 height 26
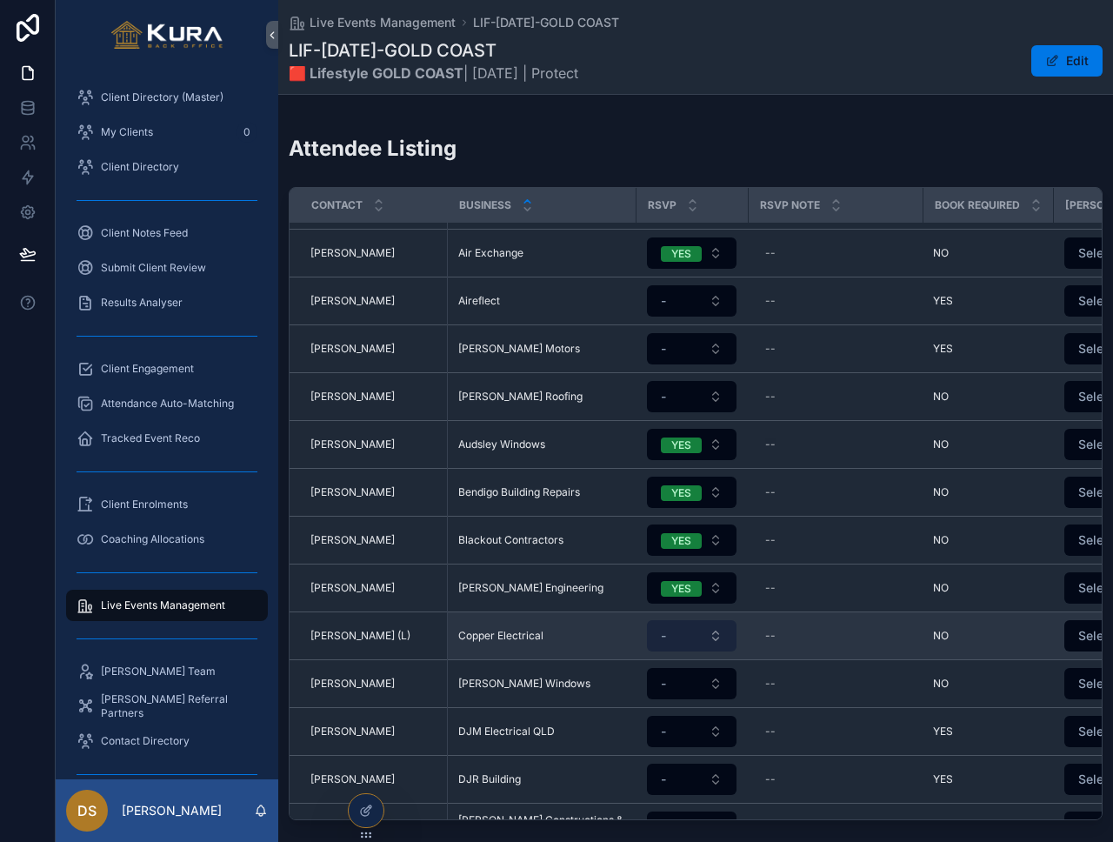
click at [712, 620] on button "-" at bounding box center [692, 635] width 90 height 31
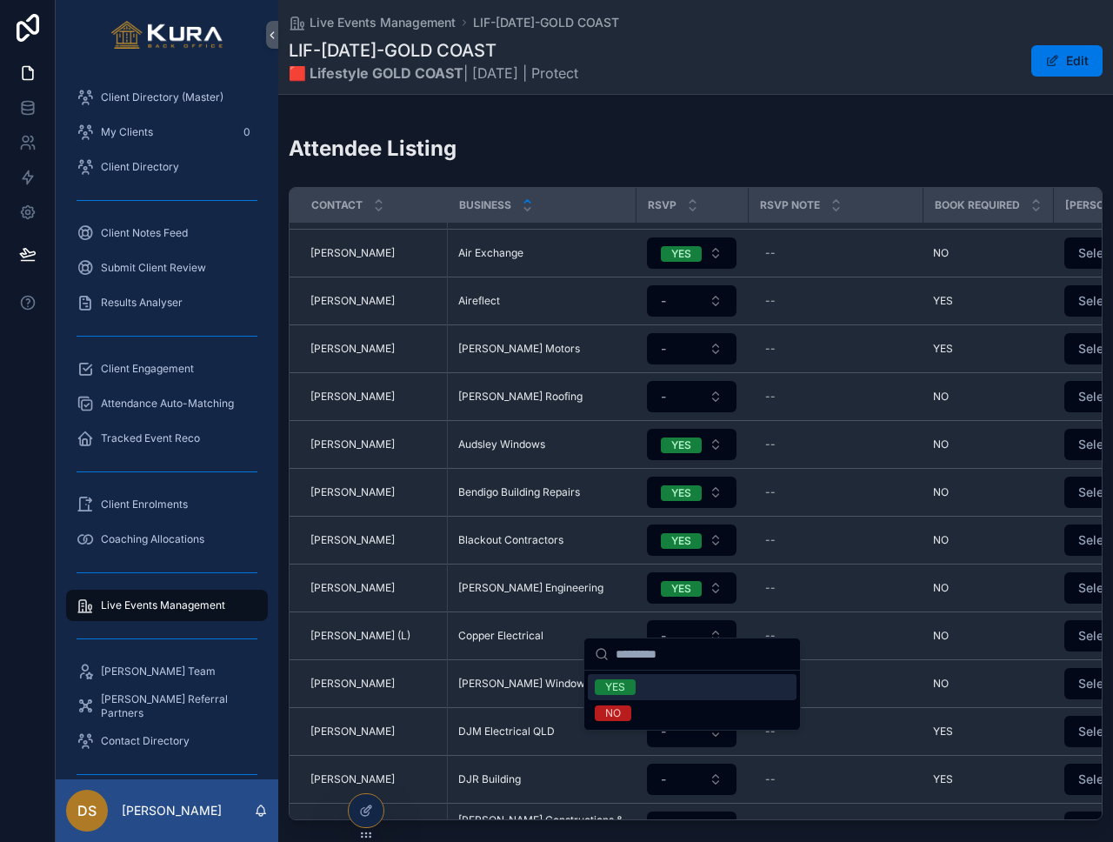
click at [681, 685] on div "YES" at bounding box center [692, 687] width 209 height 26
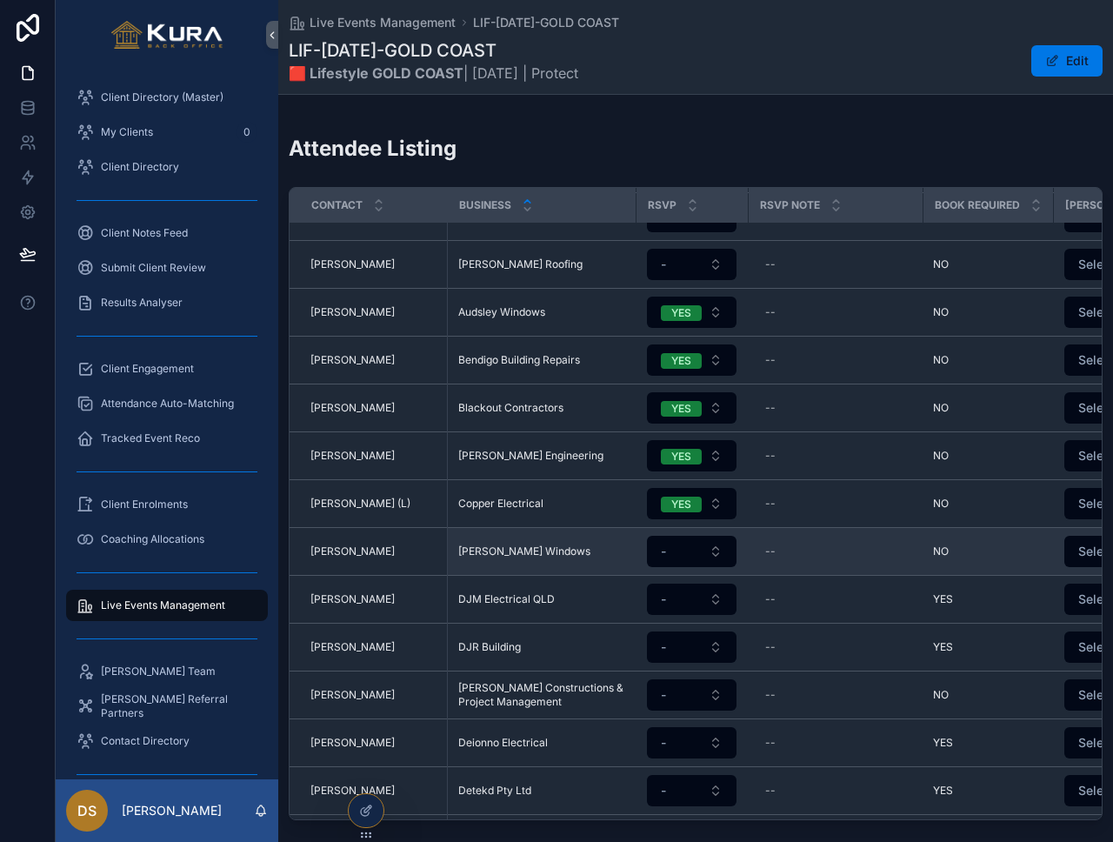
scroll to position [416, 0]
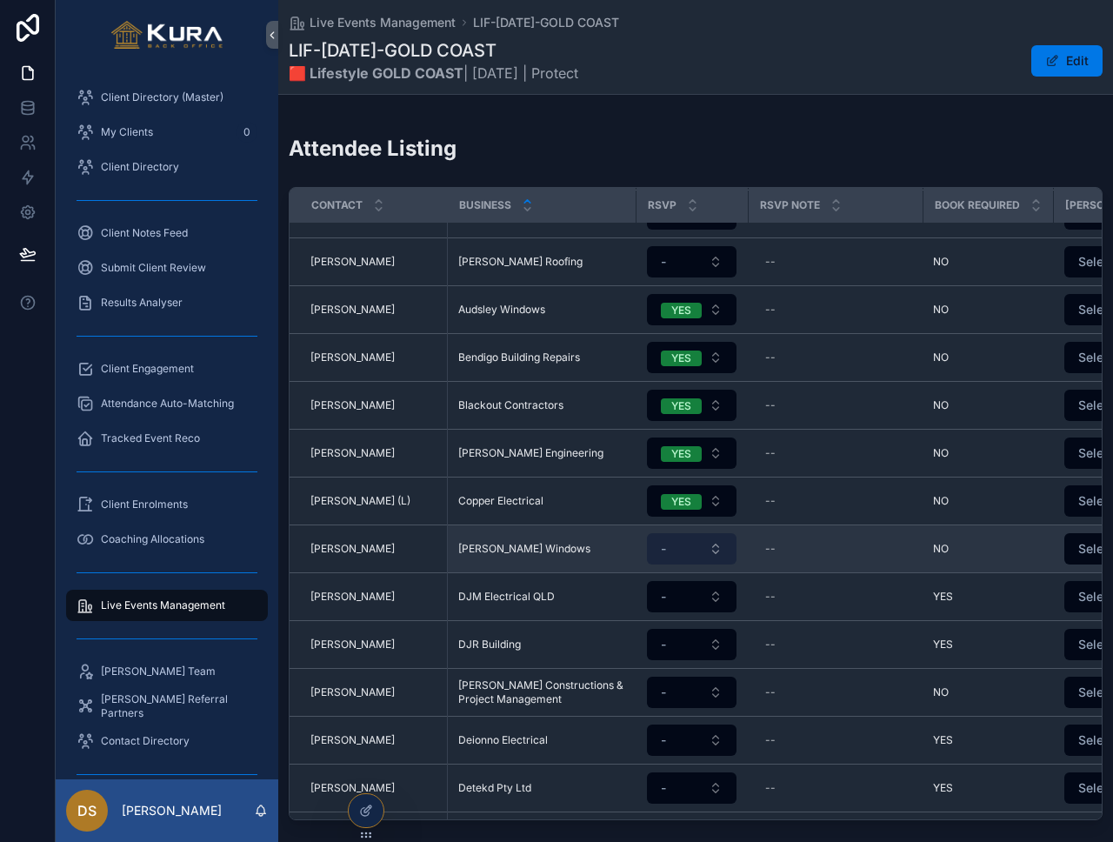
click at [724, 533] on button "-" at bounding box center [692, 548] width 90 height 31
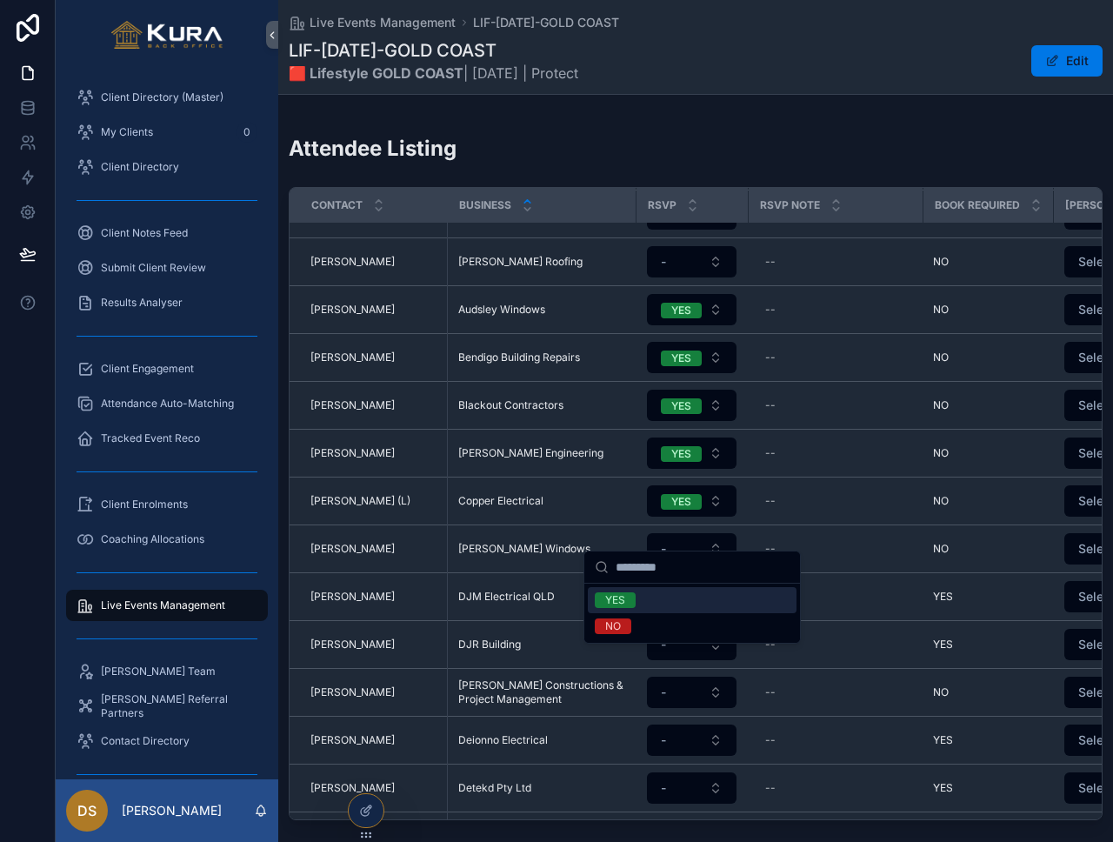
click at [681, 597] on div "YES" at bounding box center [692, 600] width 209 height 26
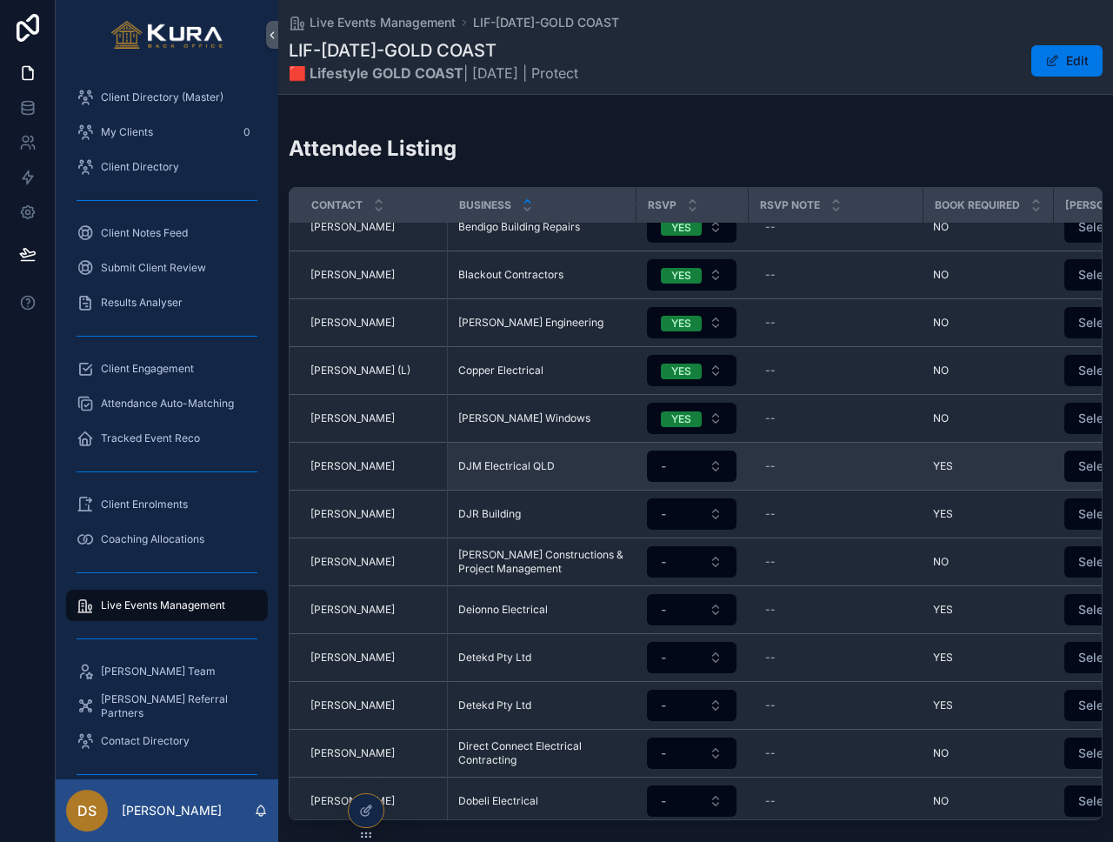
scroll to position [549, 0]
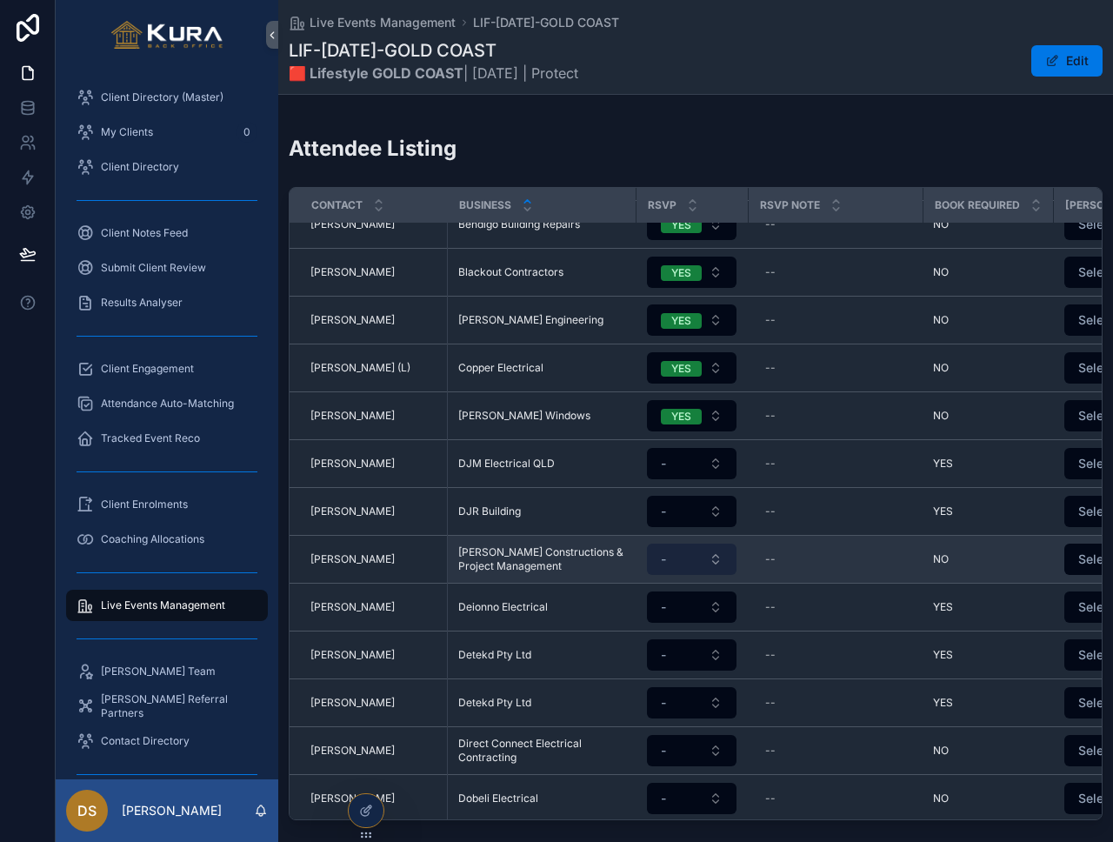
click at [717, 551] on button "-" at bounding box center [692, 559] width 90 height 31
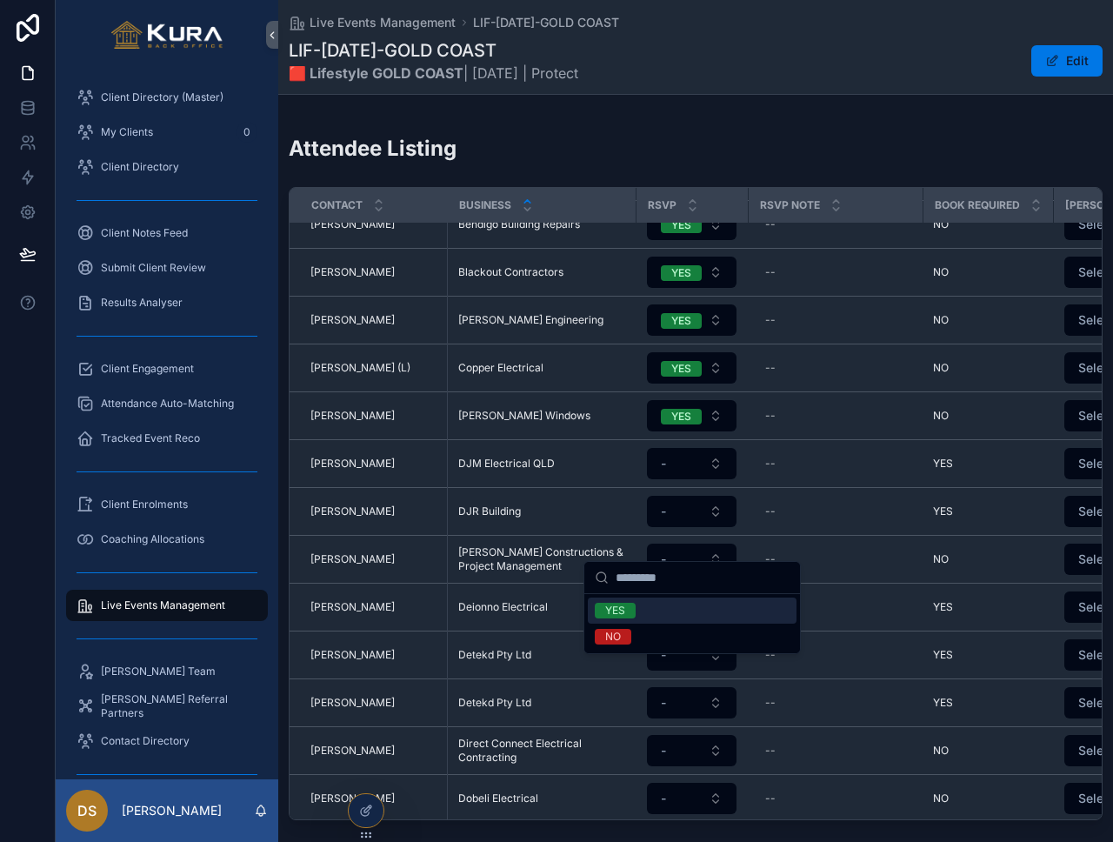
click at [699, 612] on div "YES" at bounding box center [692, 611] width 209 height 26
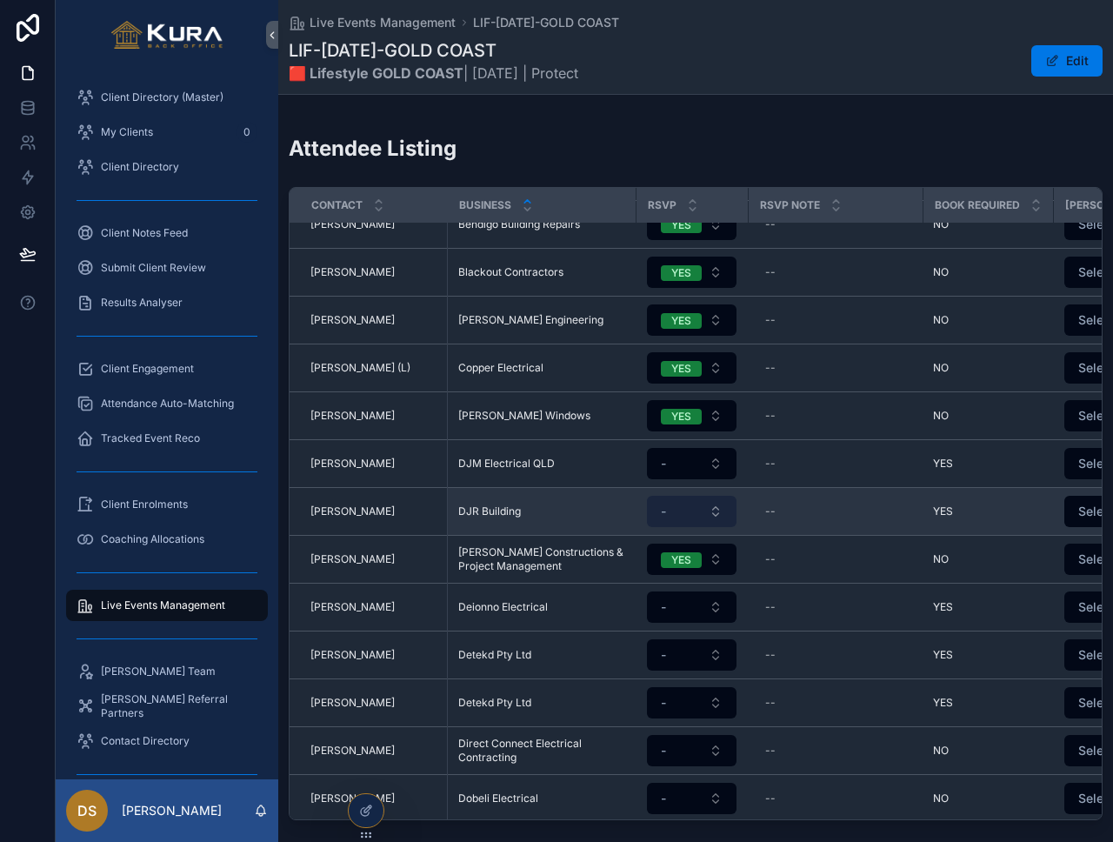
click at [723, 496] on button "-" at bounding box center [692, 511] width 90 height 31
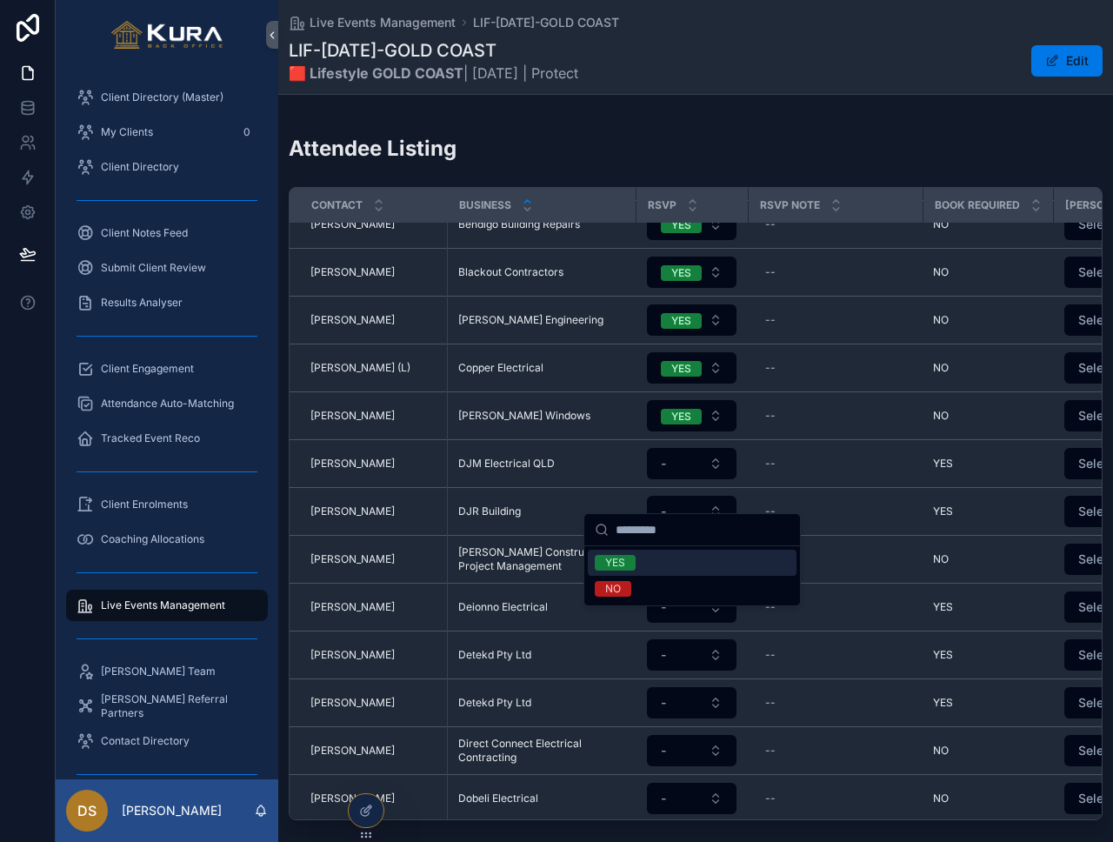
click at [698, 560] on div "YES" at bounding box center [692, 563] width 209 height 26
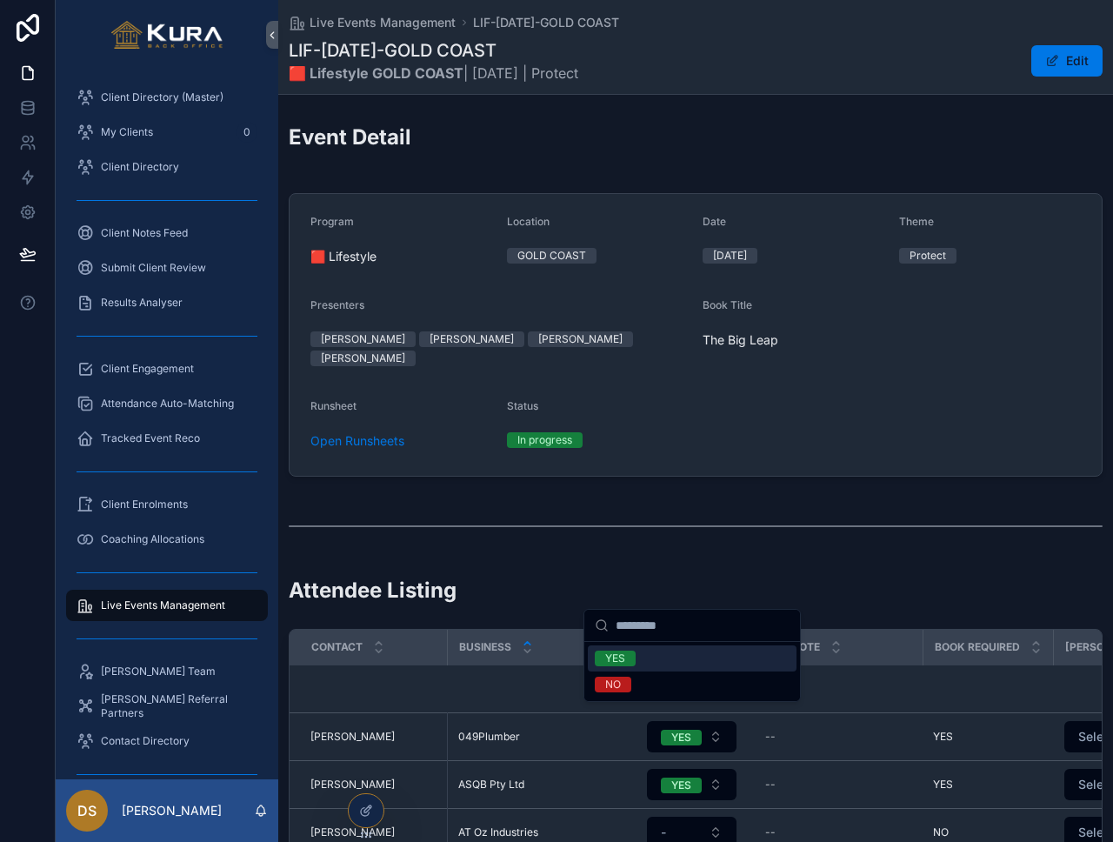
scroll to position [549, 0]
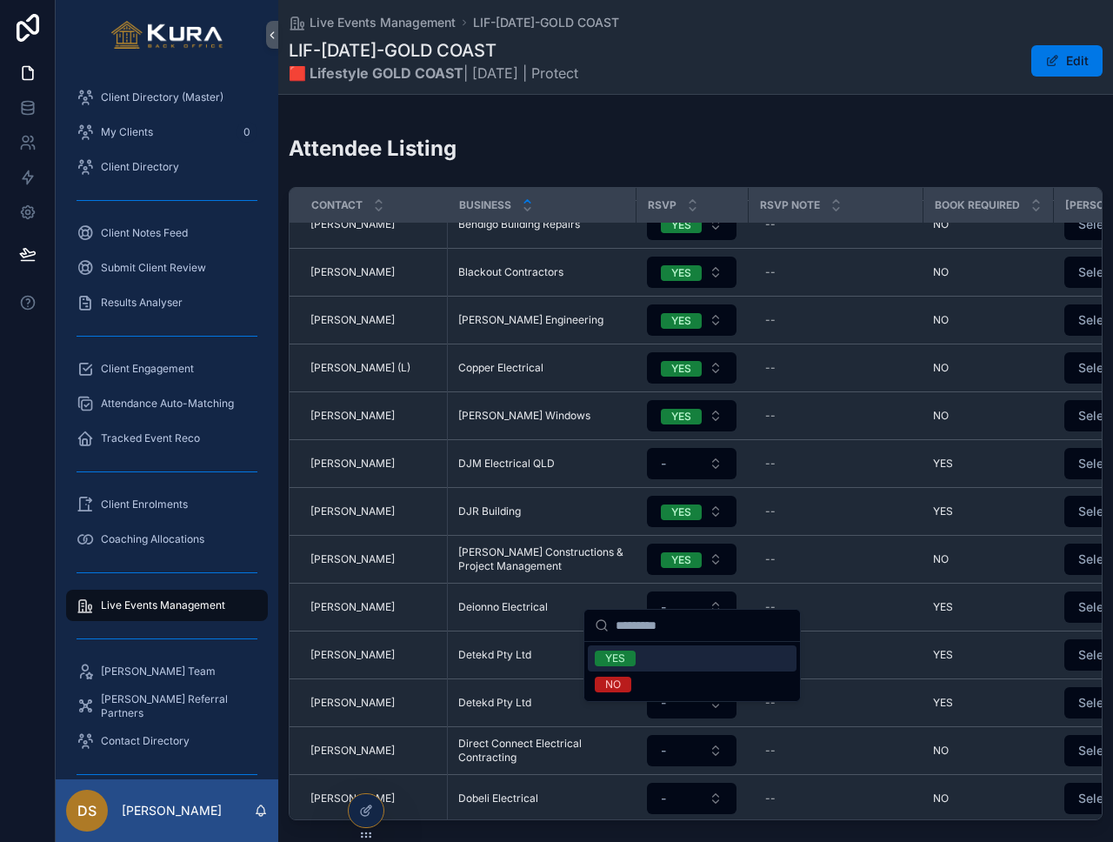
click at [721, 665] on div "YES" at bounding box center [692, 658] width 209 height 26
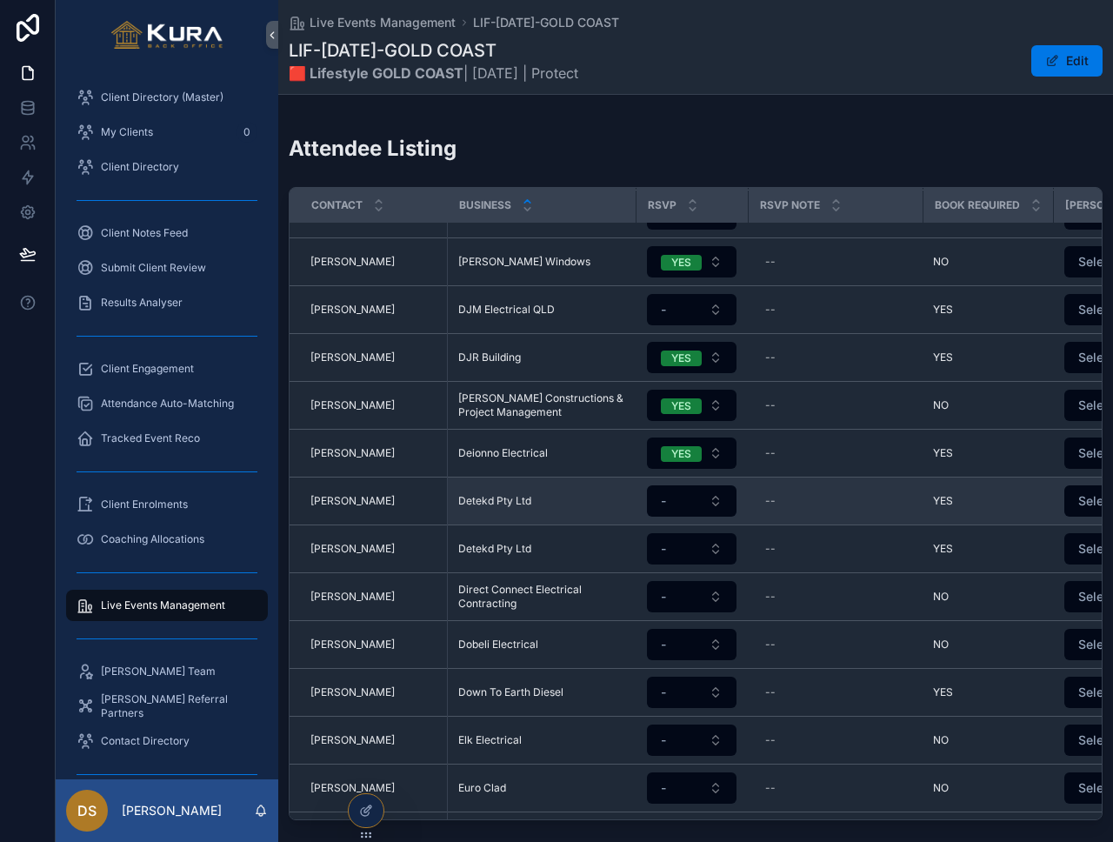
scroll to position [730, 0]
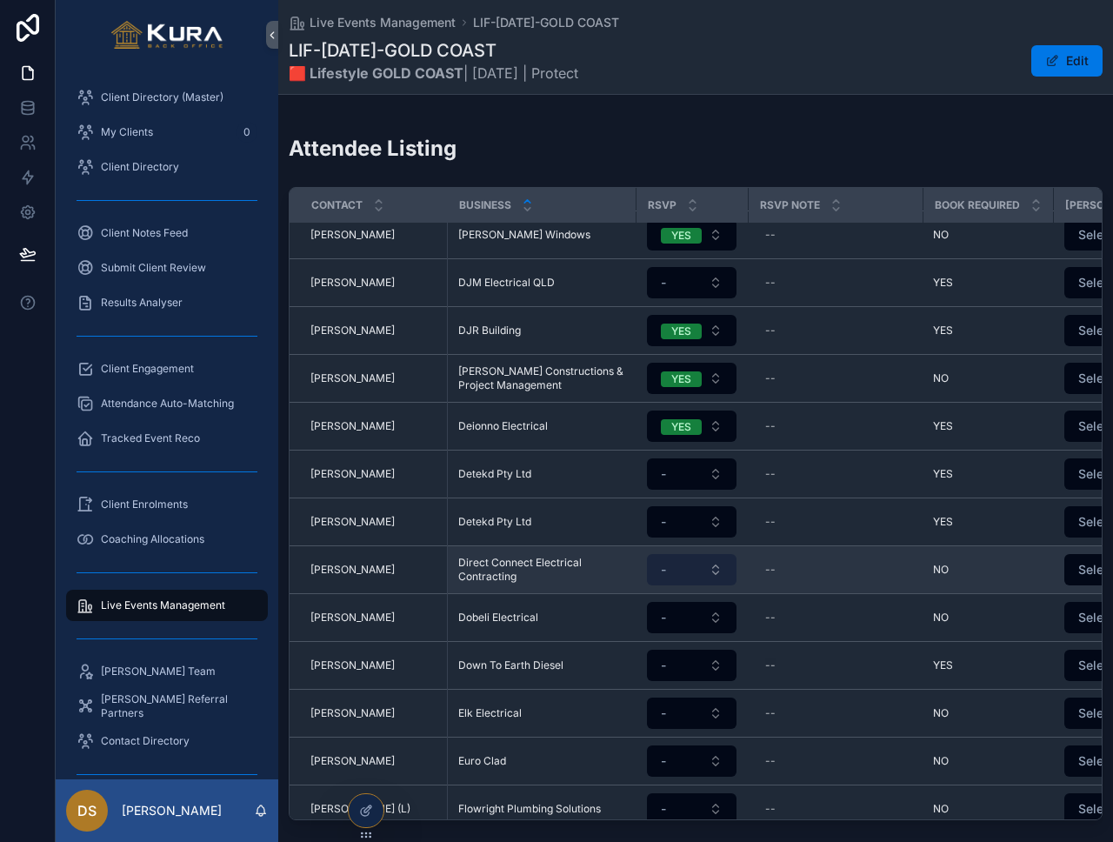
click at [715, 554] on button "-" at bounding box center [692, 569] width 90 height 31
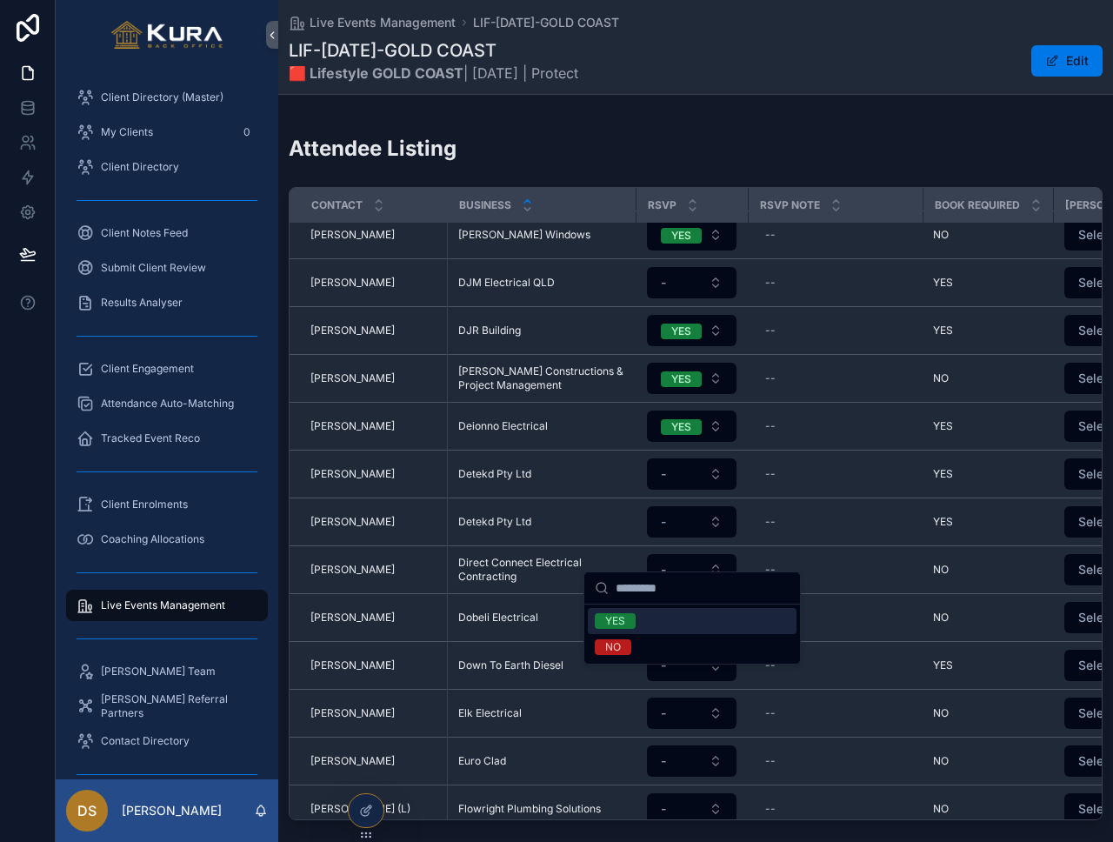
click at [705, 622] on div "YES" at bounding box center [692, 621] width 209 height 26
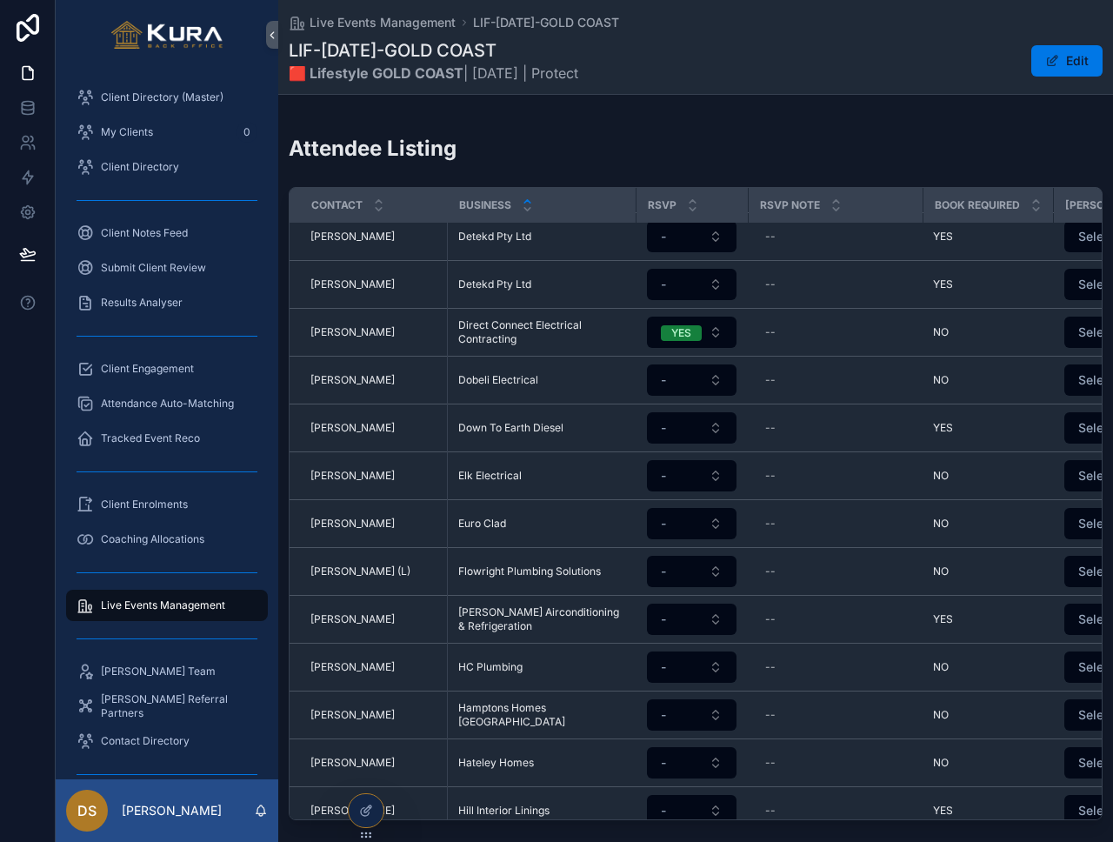
scroll to position [982, 0]
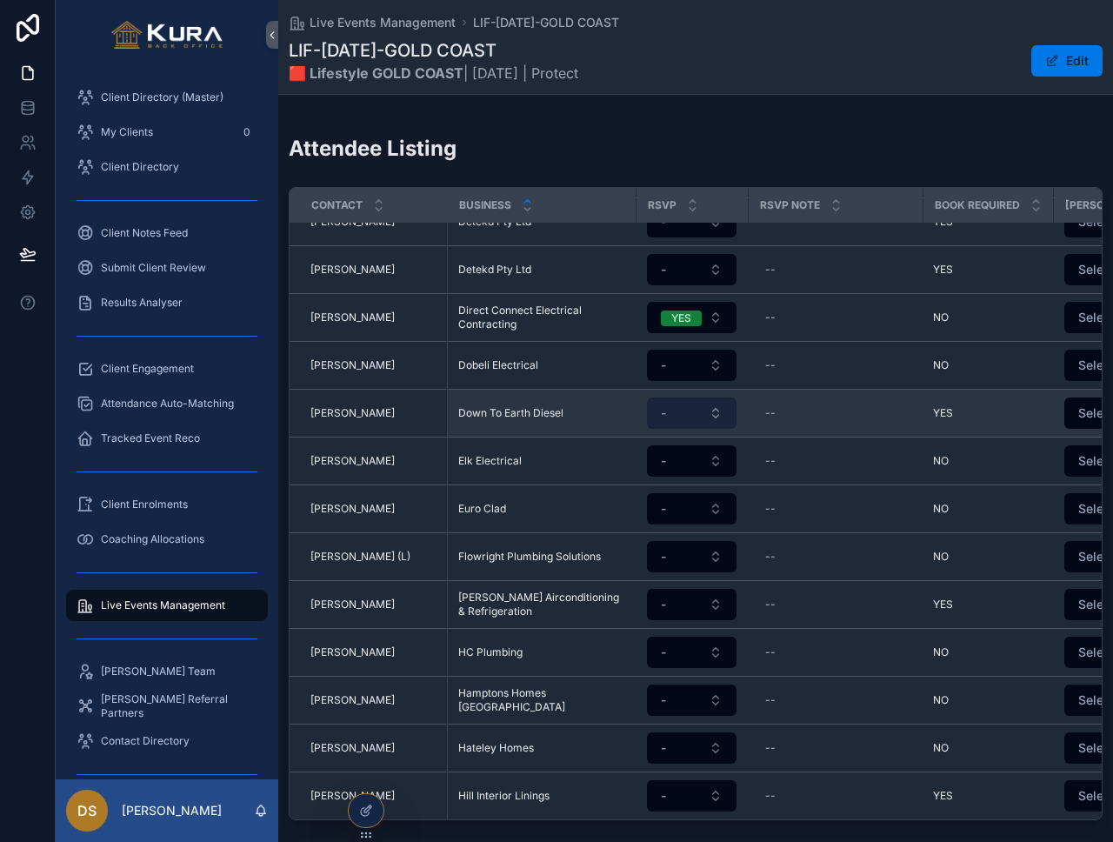
click at [681, 398] on button "-" at bounding box center [692, 413] width 90 height 31
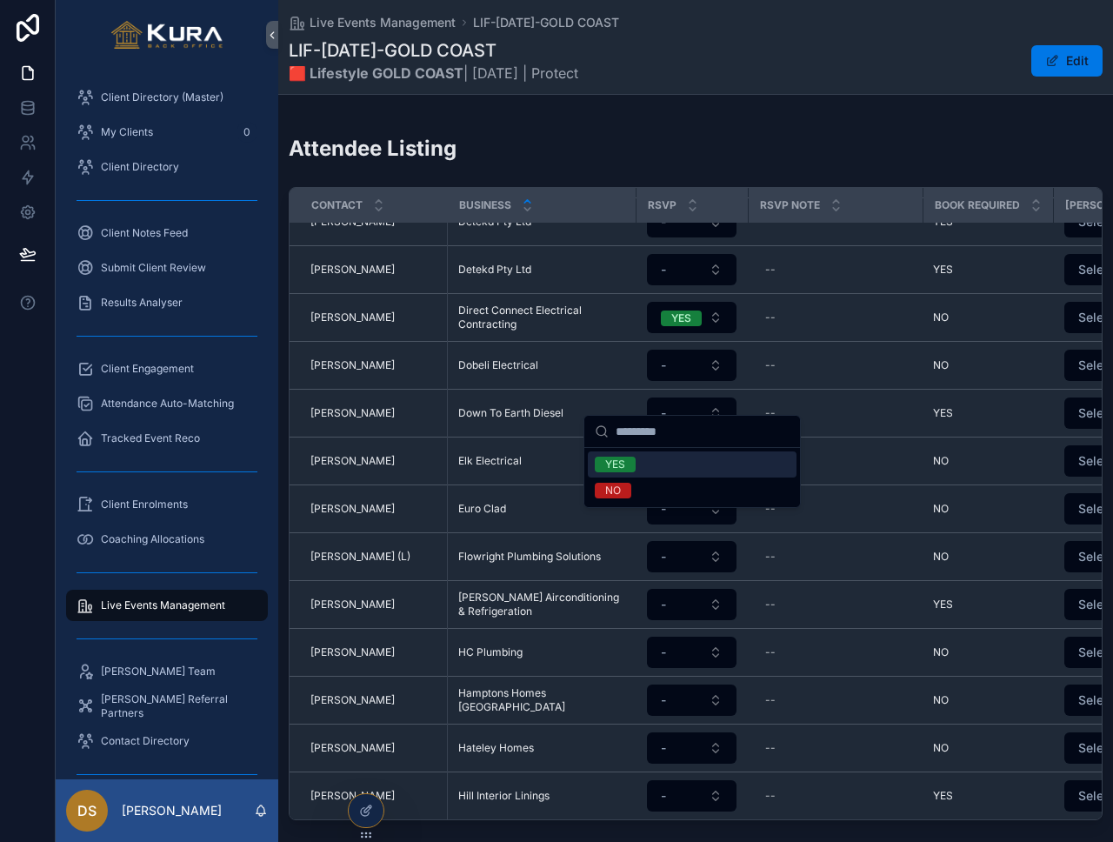
click at [681, 466] on div "YES" at bounding box center [692, 464] width 209 height 26
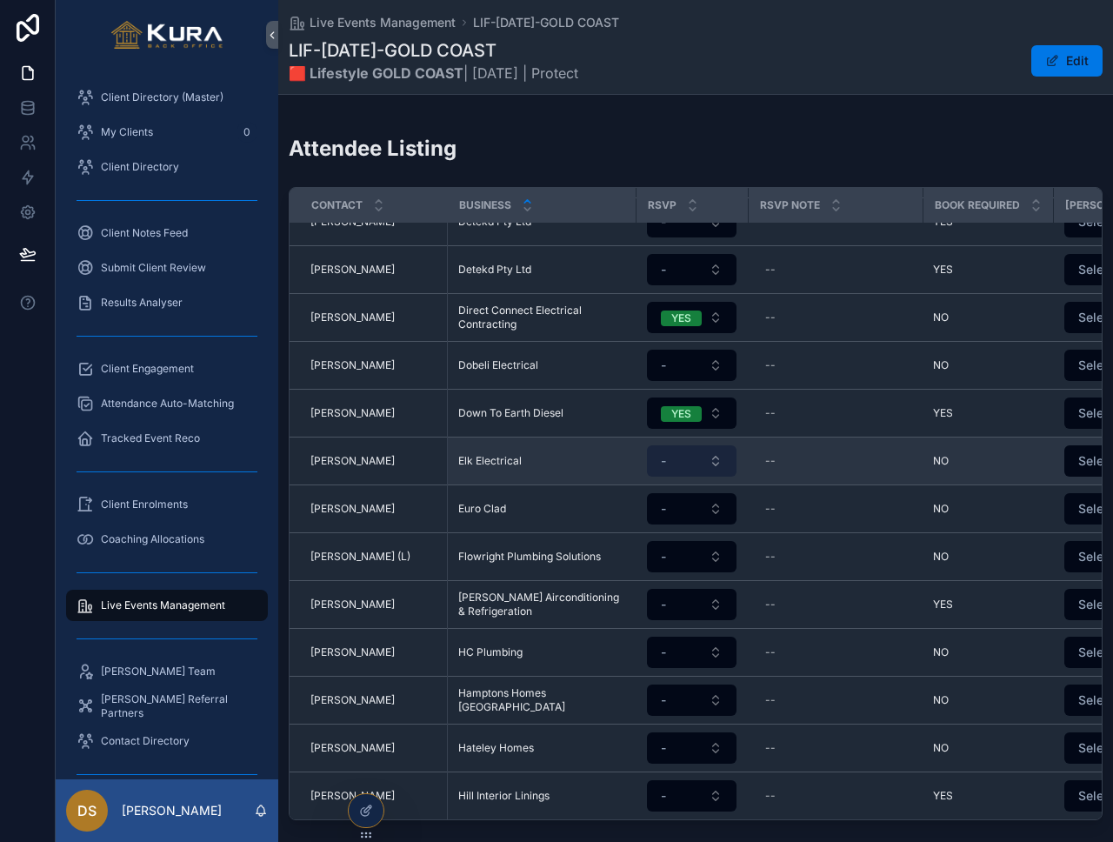
click at [682, 448] on button "-" at bounding box center [692, 460] width 90 height 31
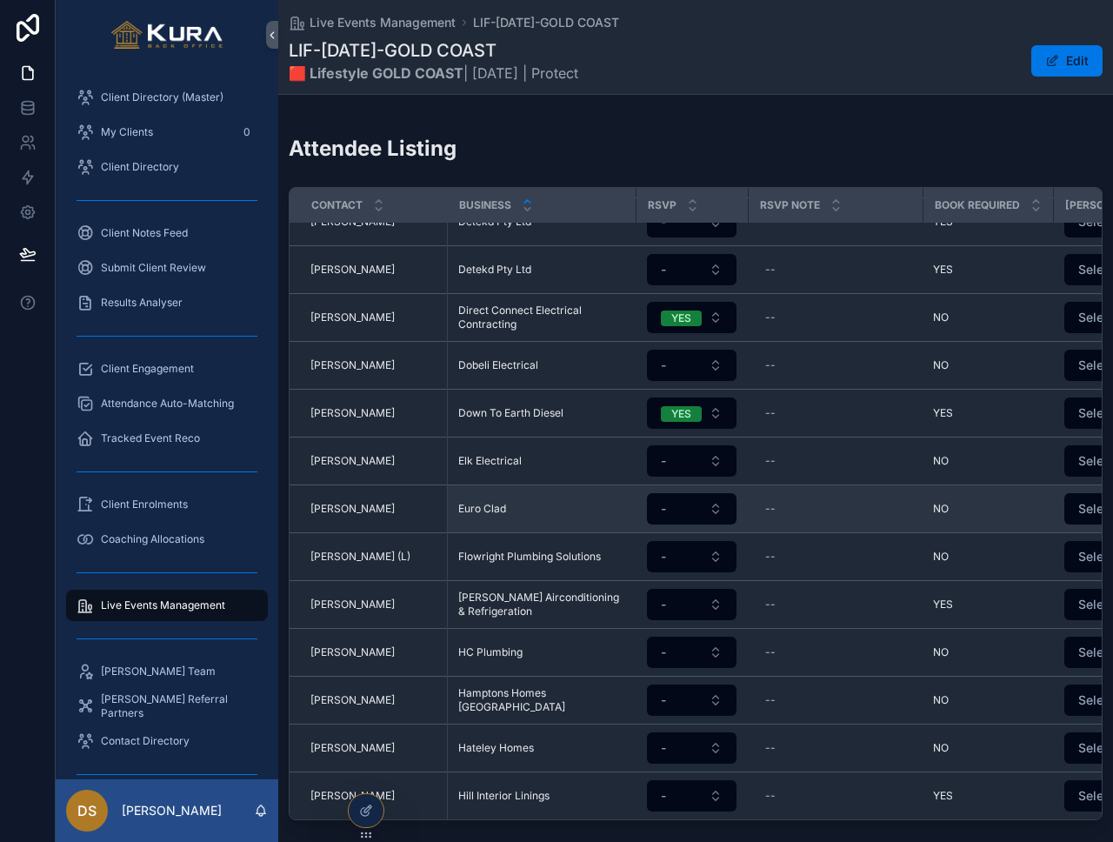
click at [674, 509] on td "-" at bounding box center [692, 509] width 112 height 48
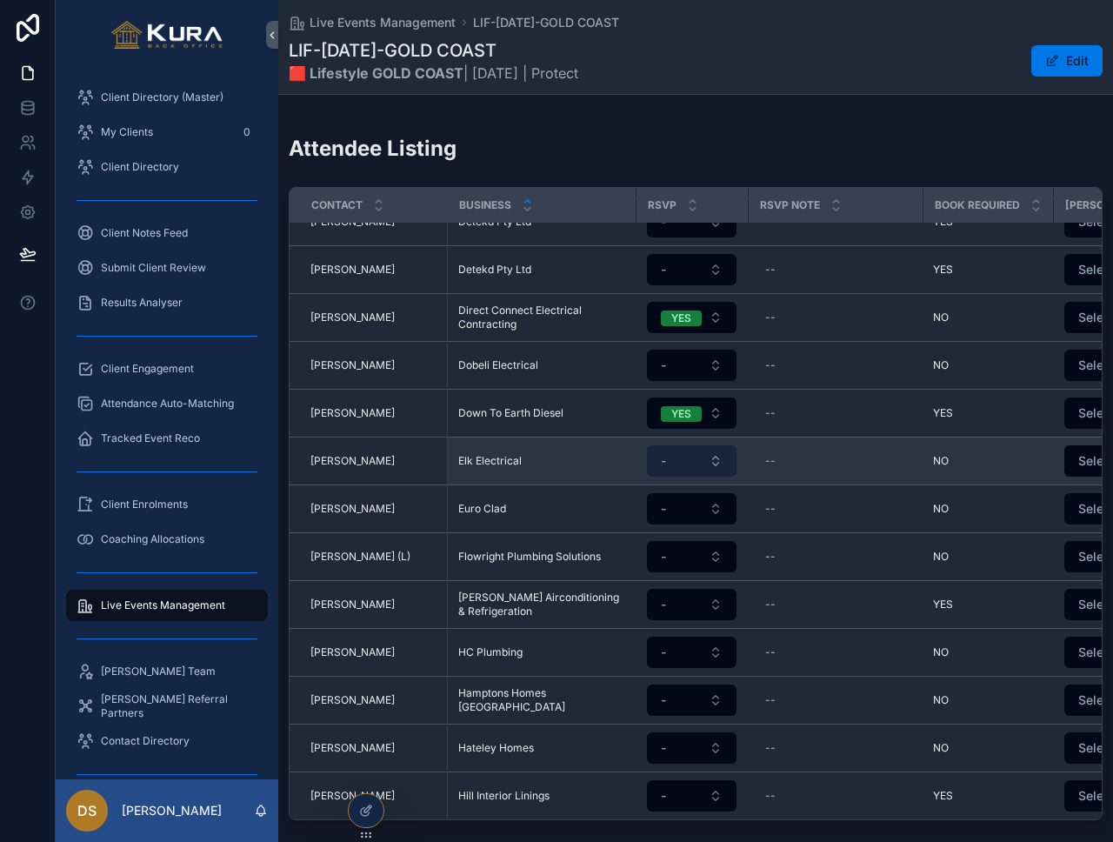
click at [692, 445] on button "-" at bounding box center [692, 460] width 90 height 31
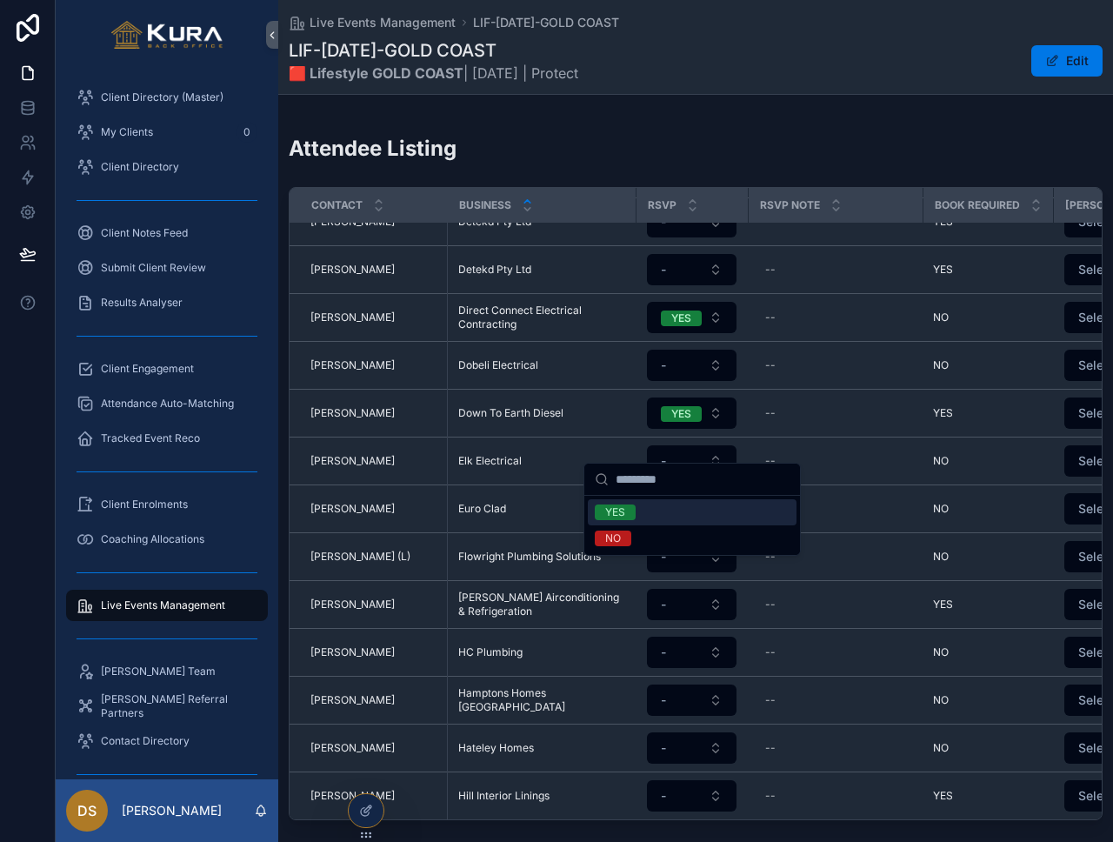
click at [671, 511] on div "YES" at bounding box center [692, 512] width 209 height 26
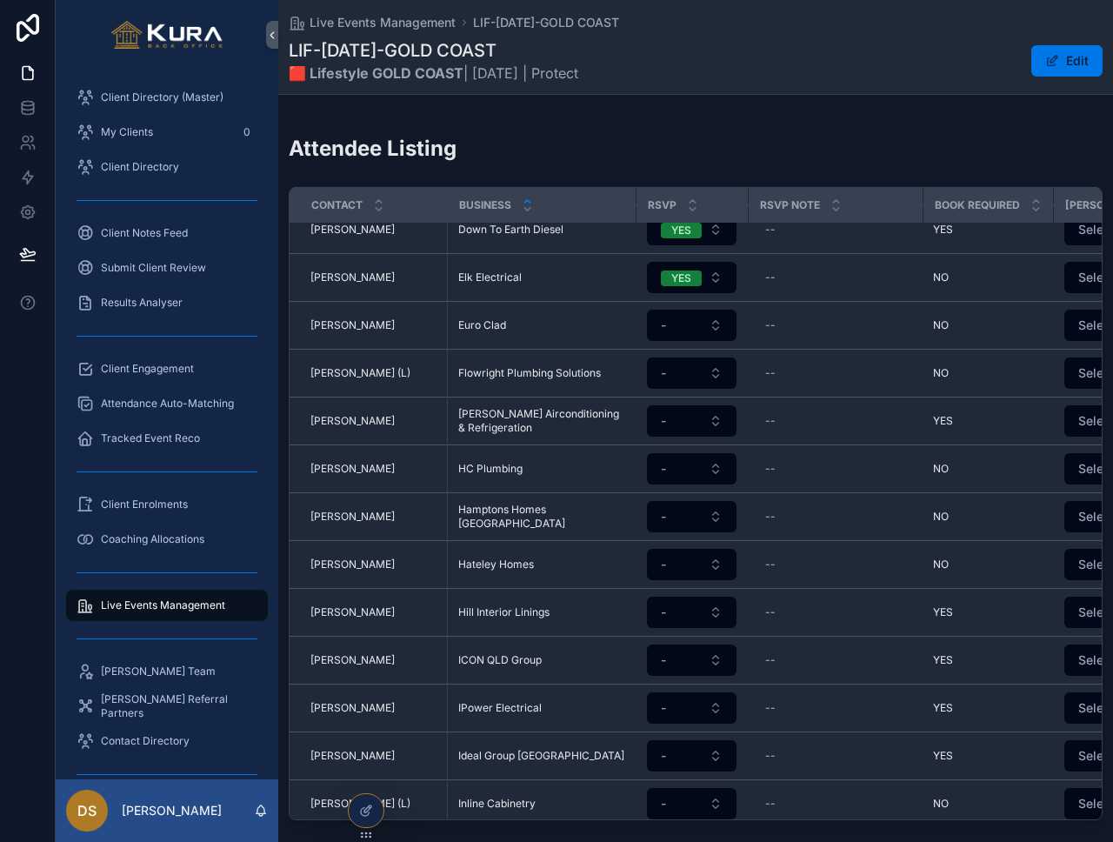
scroll to position [1164, 0]
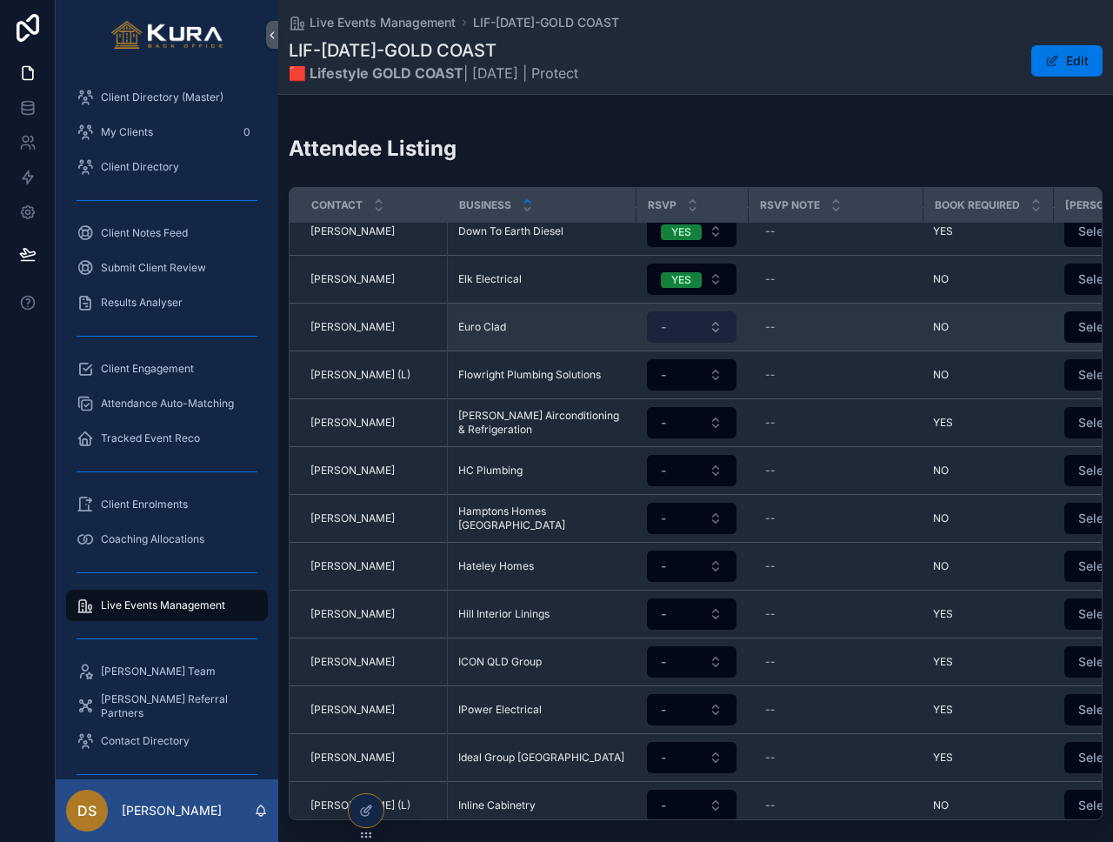
click at [683, 315] on button "-" at bounding box center [692, 326] width 90 height 31
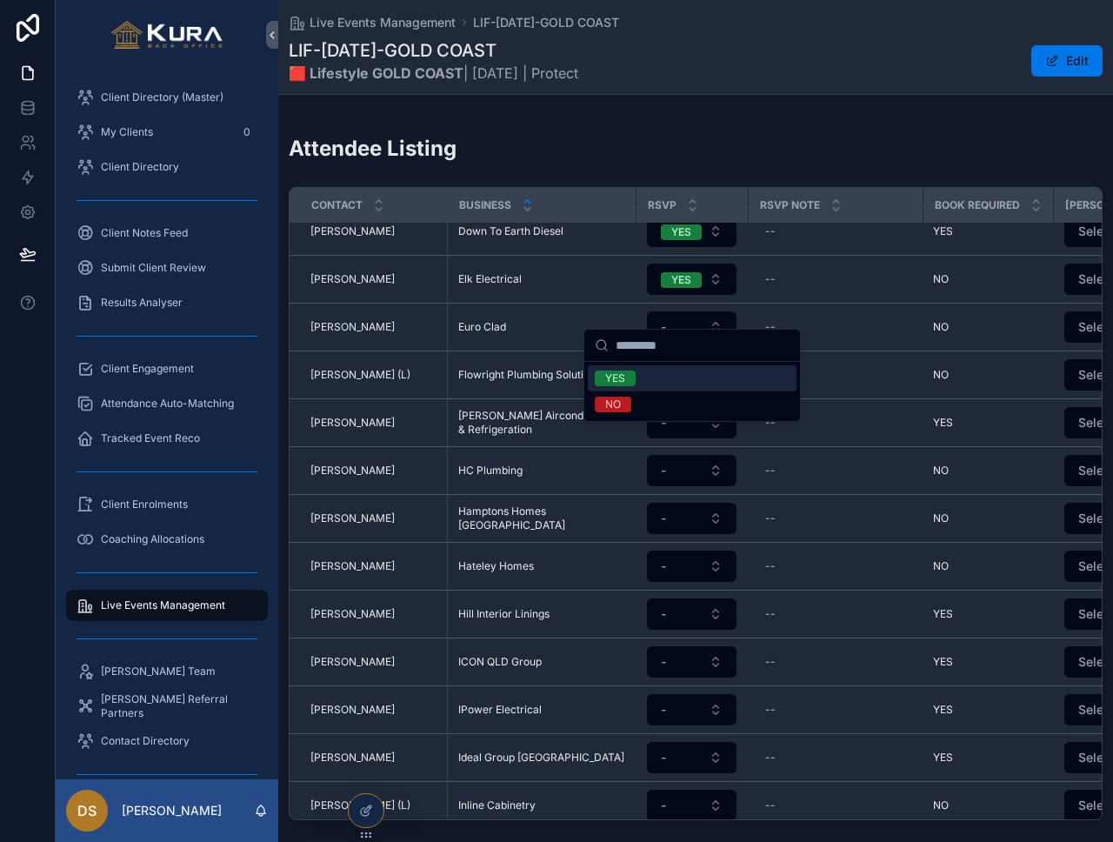
click at [662, 378] on div "YES" at bounding box center [692, 378] width 209 height 26
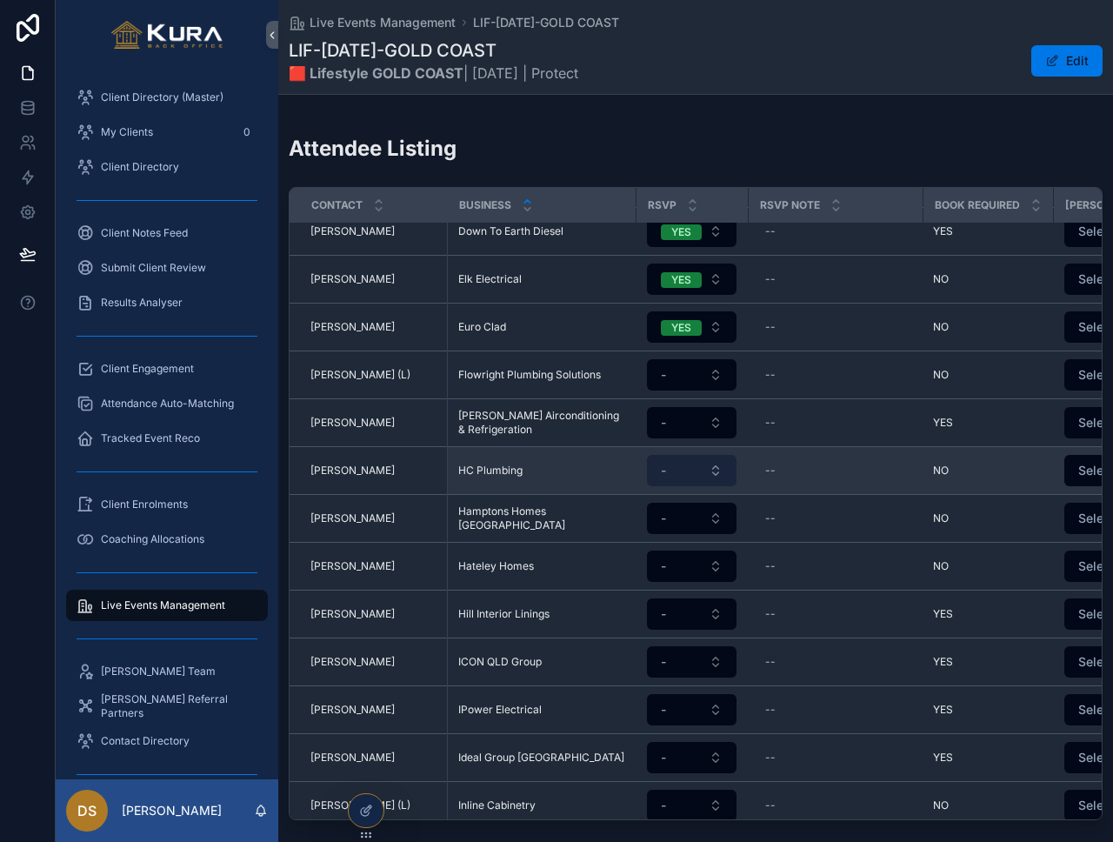
click at [698, 455] on button "-" at bounding box center [692, 470] width 90 height 31
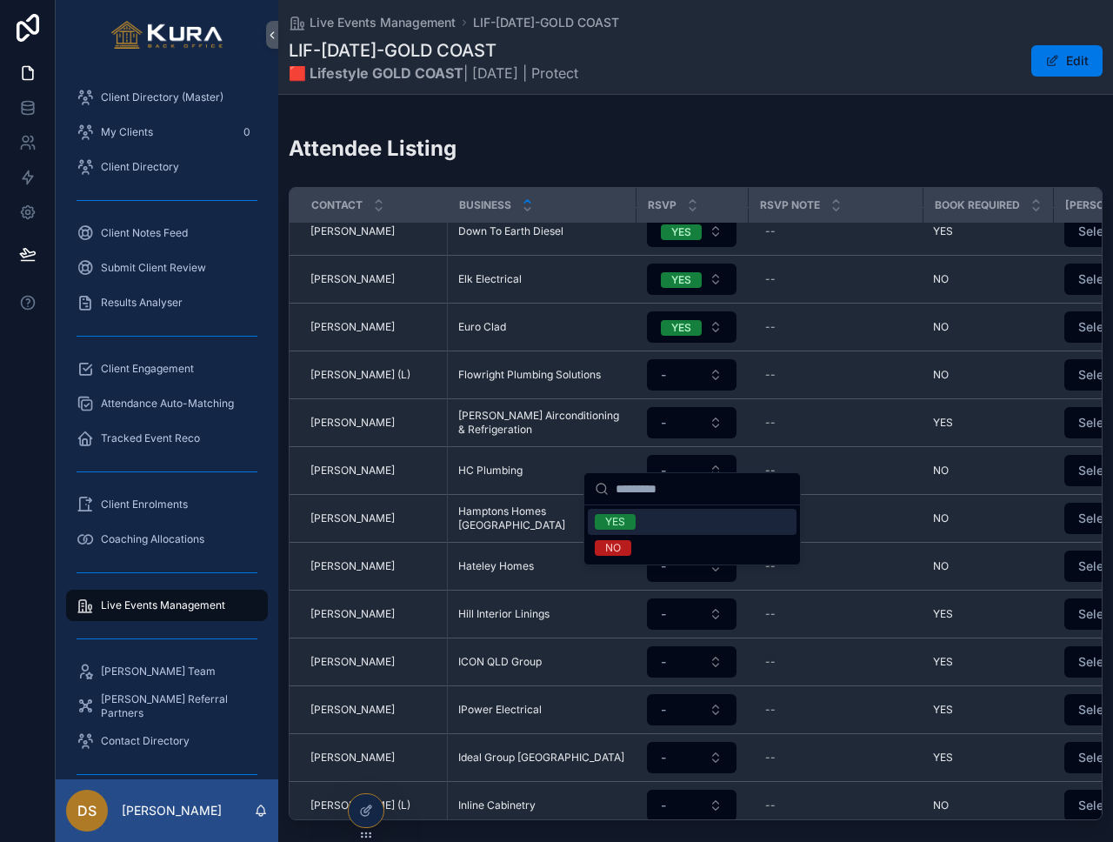
click at [681, 519] on div "YES" at bounding box center [692, 522] width 209 height 26
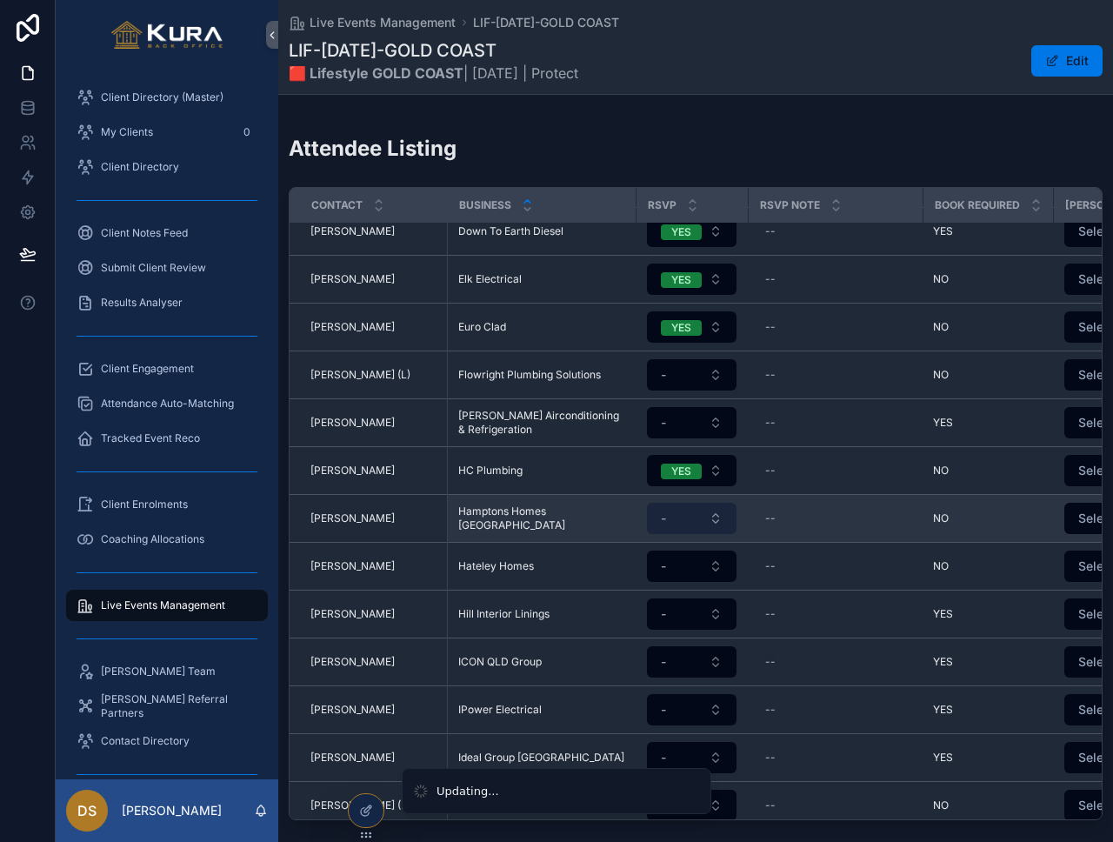
click at [685, 504] on button "-" at bounding box center [692, 518] width 90 height 31
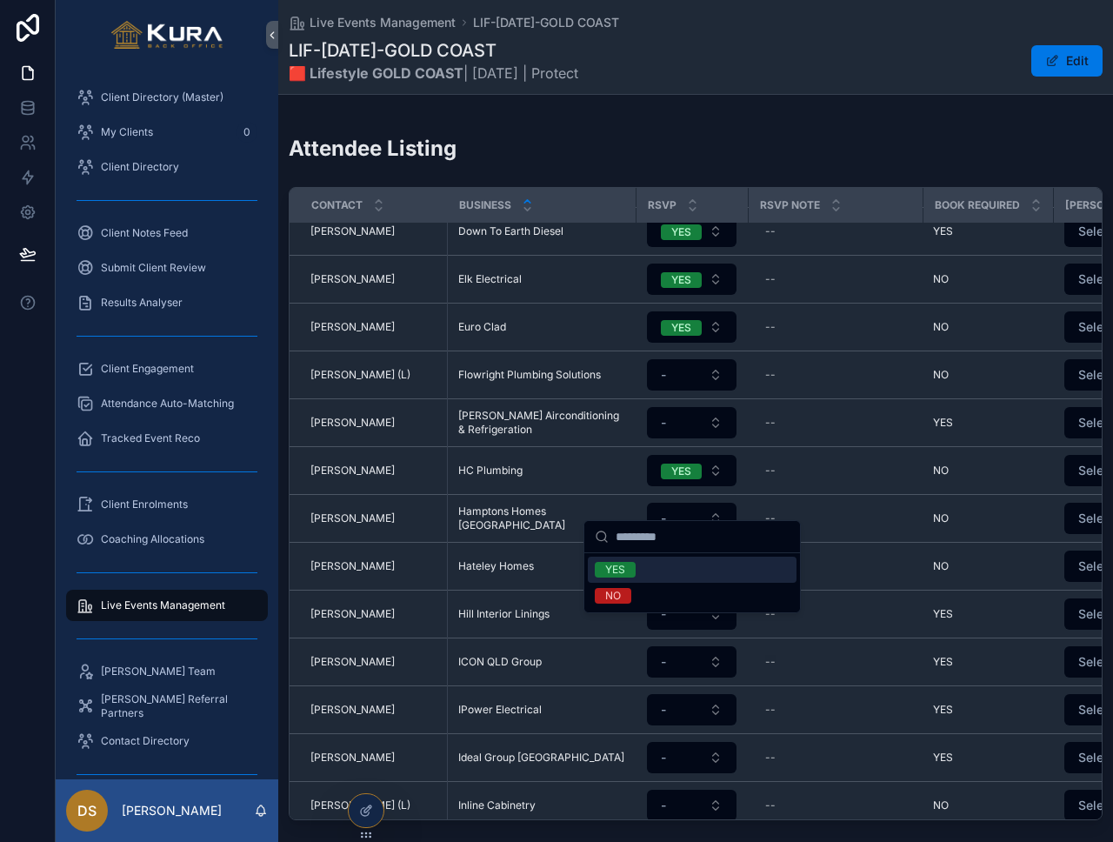
click at [685, 575] on div "YES" at bounding box center [692, 570] width 209 height 26
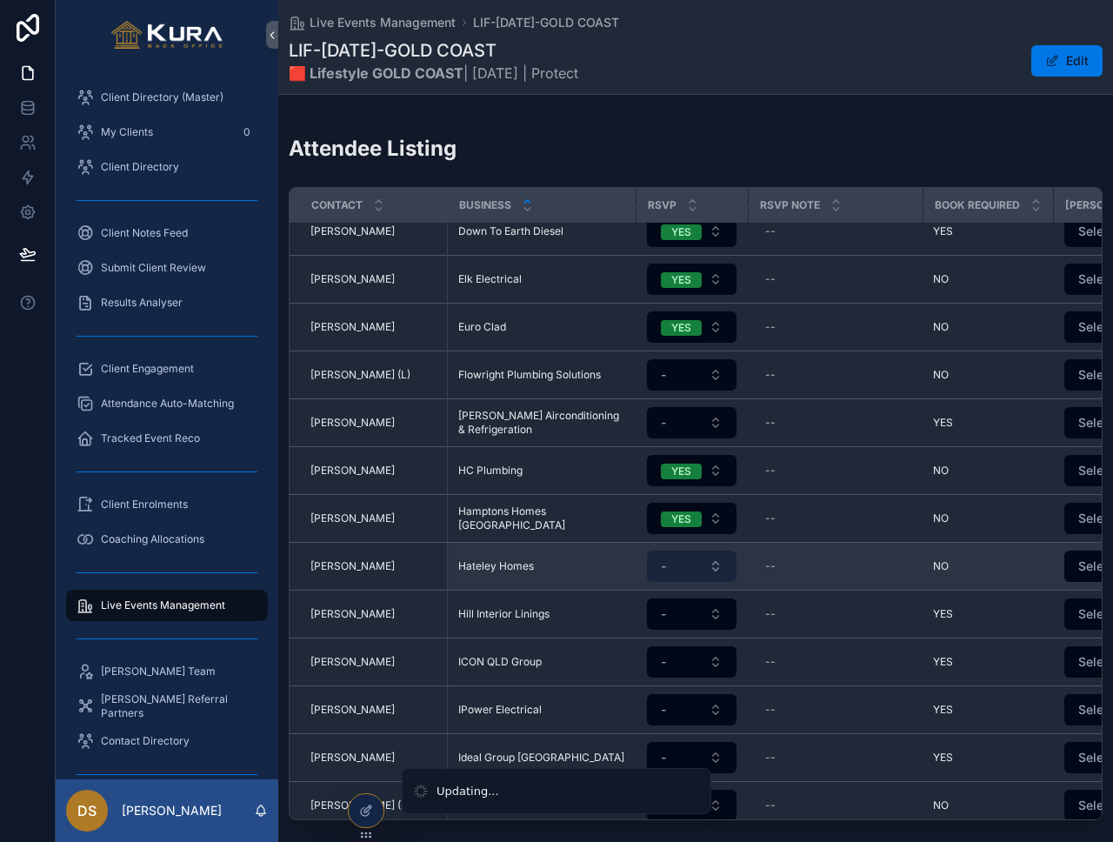
click at [685, 551] on button "-" at bounding box center [692, 566] width 90 height 31
click at [688, 551] on button "-" at bounding box center [692, 566] width 90 height 31
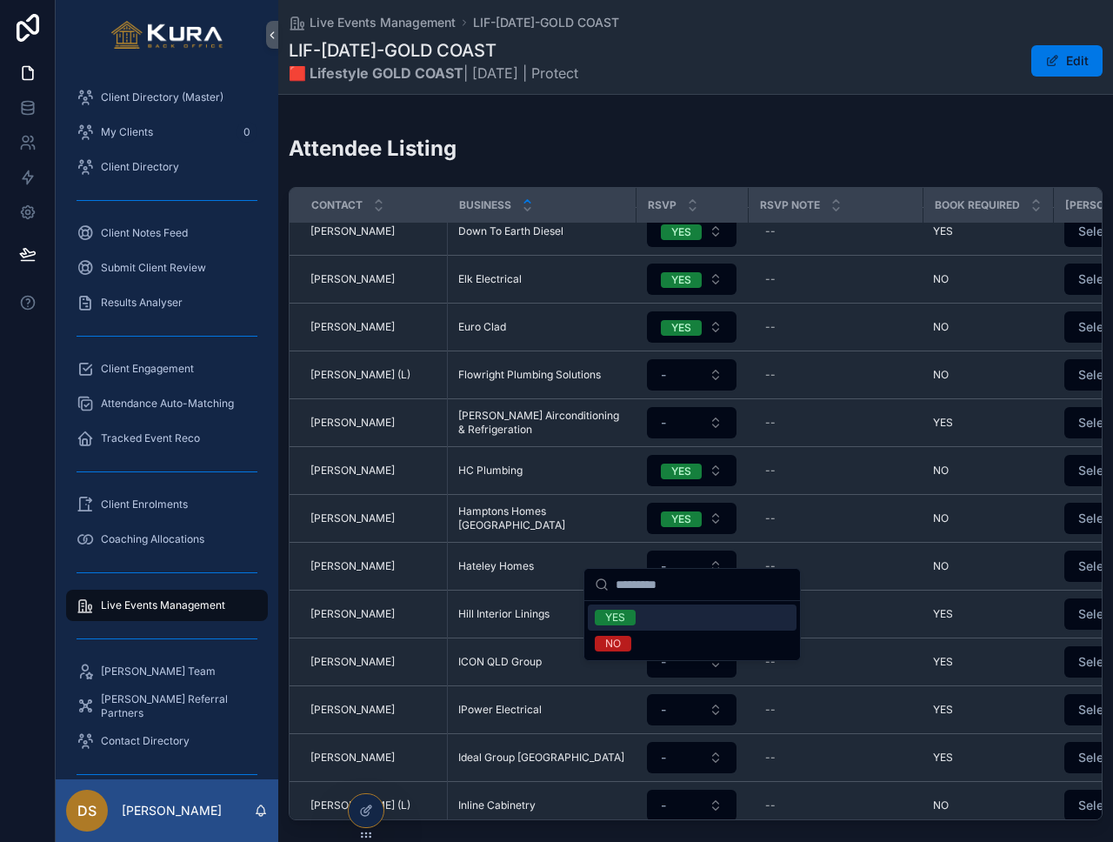
click at [691, 615] on div "YES" at bounding box center [692, 618] width 209 height 26
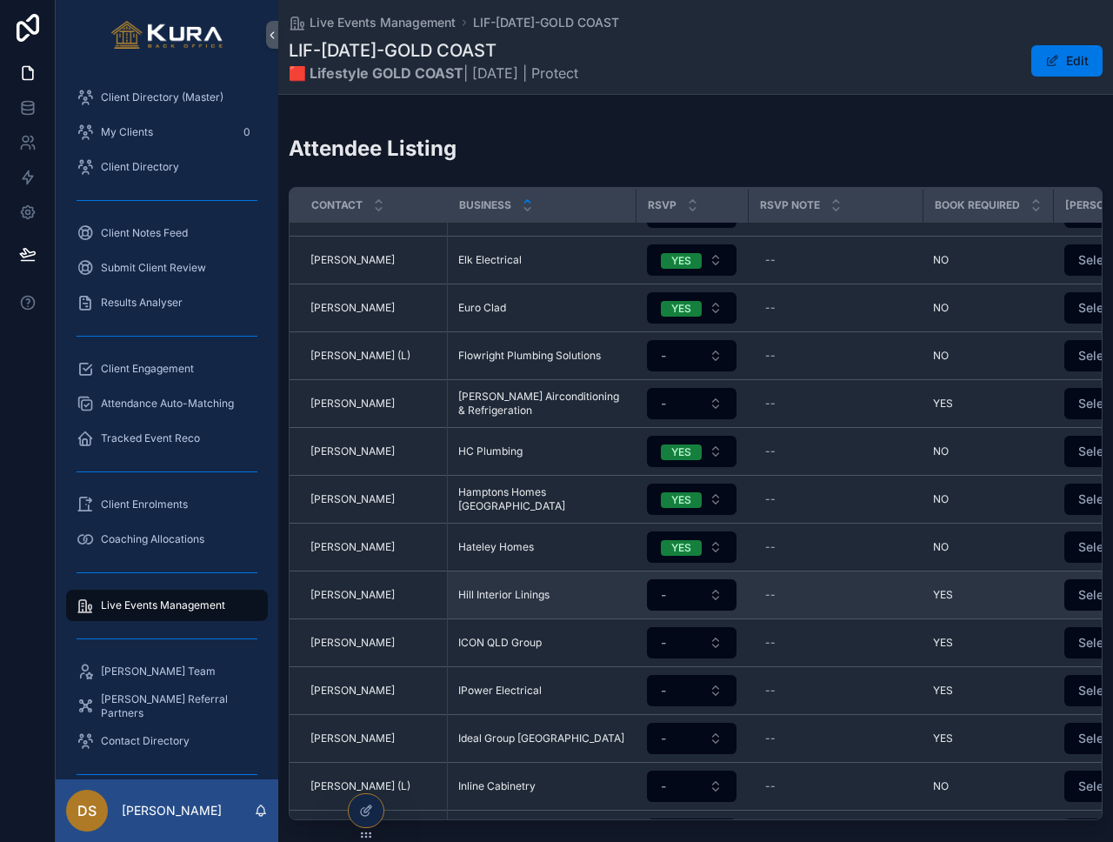
scroll to position [1189, 0]
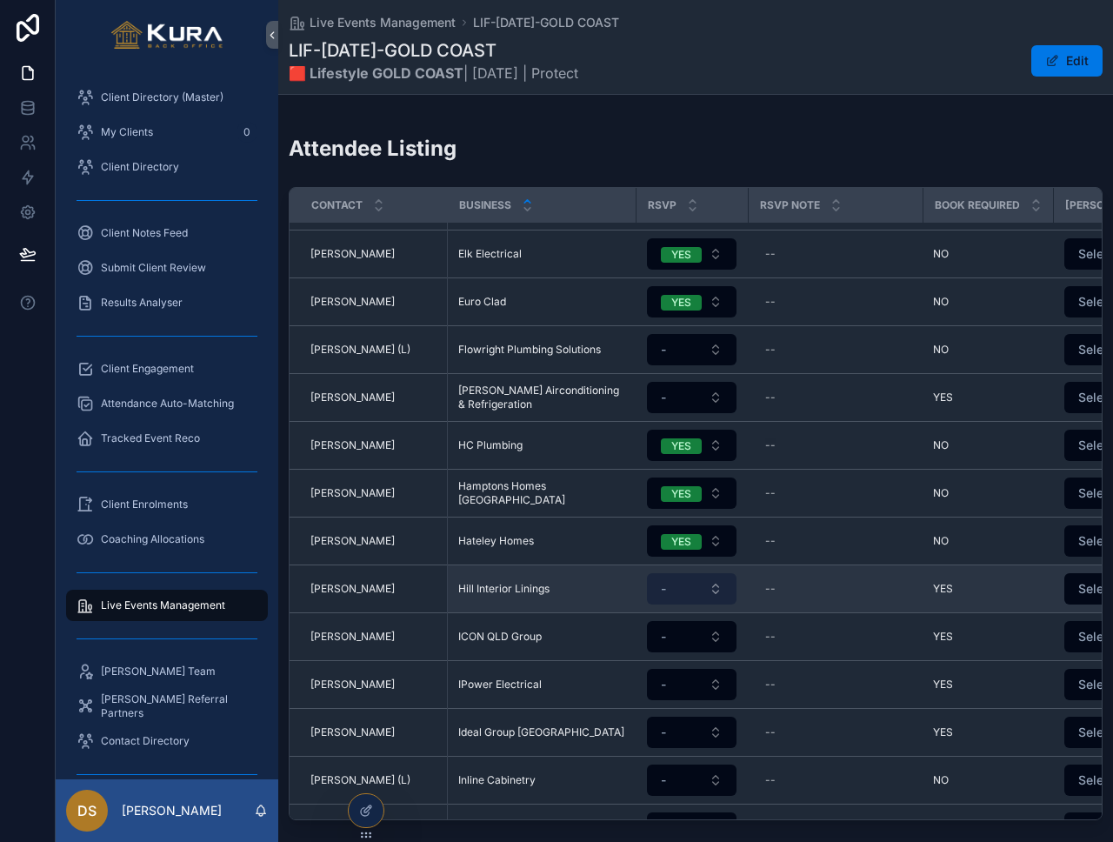
click at [677, 574] on button "-" at bounding box center [692, 588] width 90 height 31
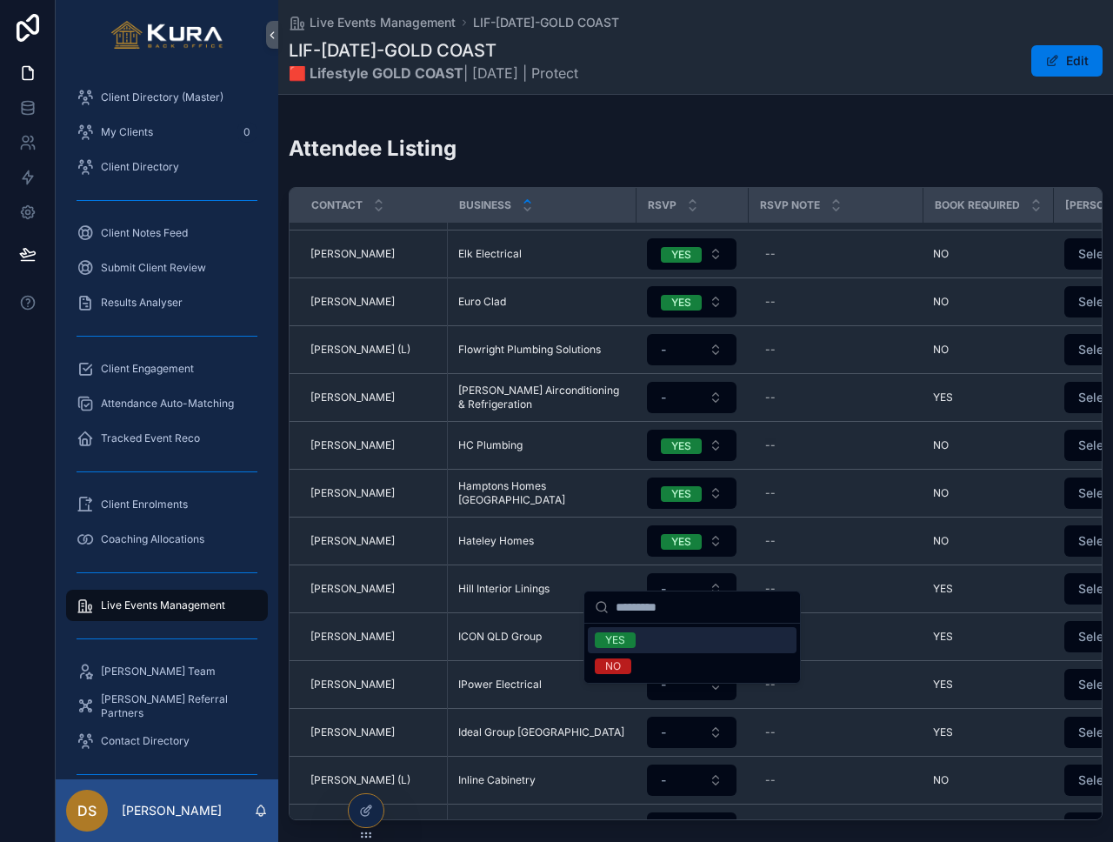
click at [692, 638] on div "YES" at bounding box center [692, 640] width 209 height 26
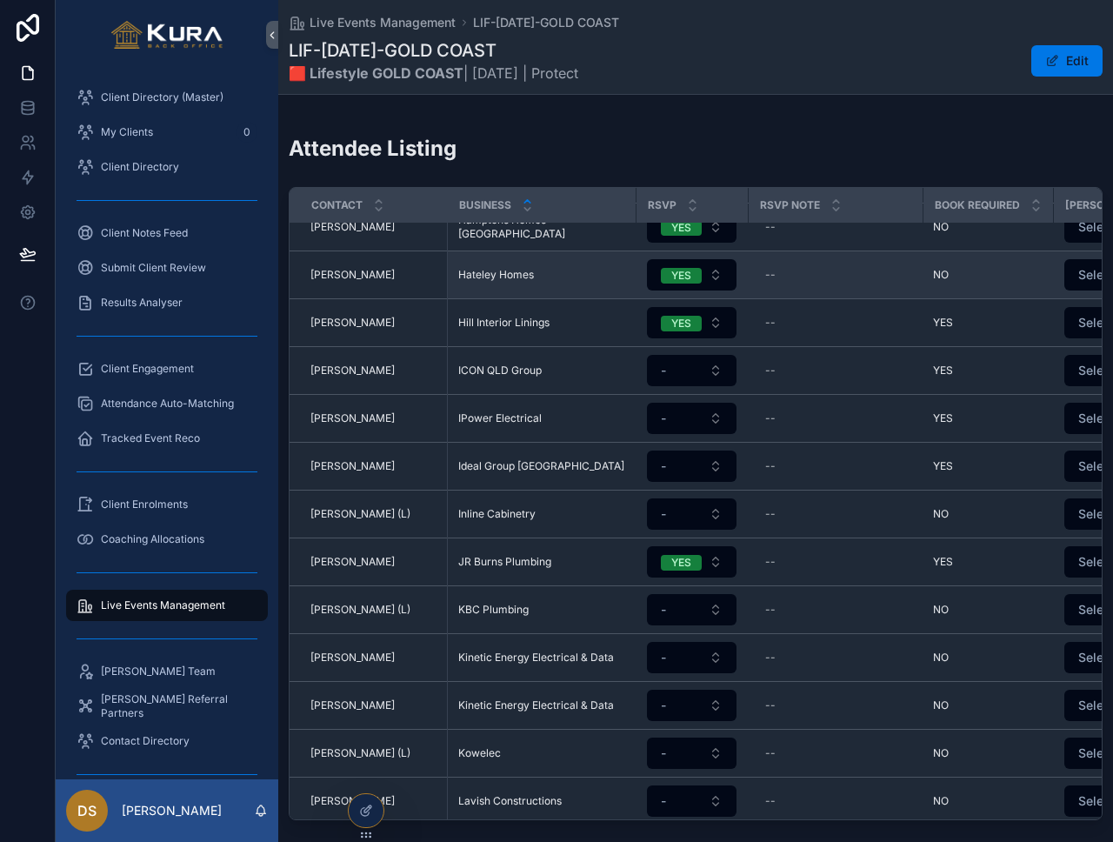
scroll to position [1457, 0]
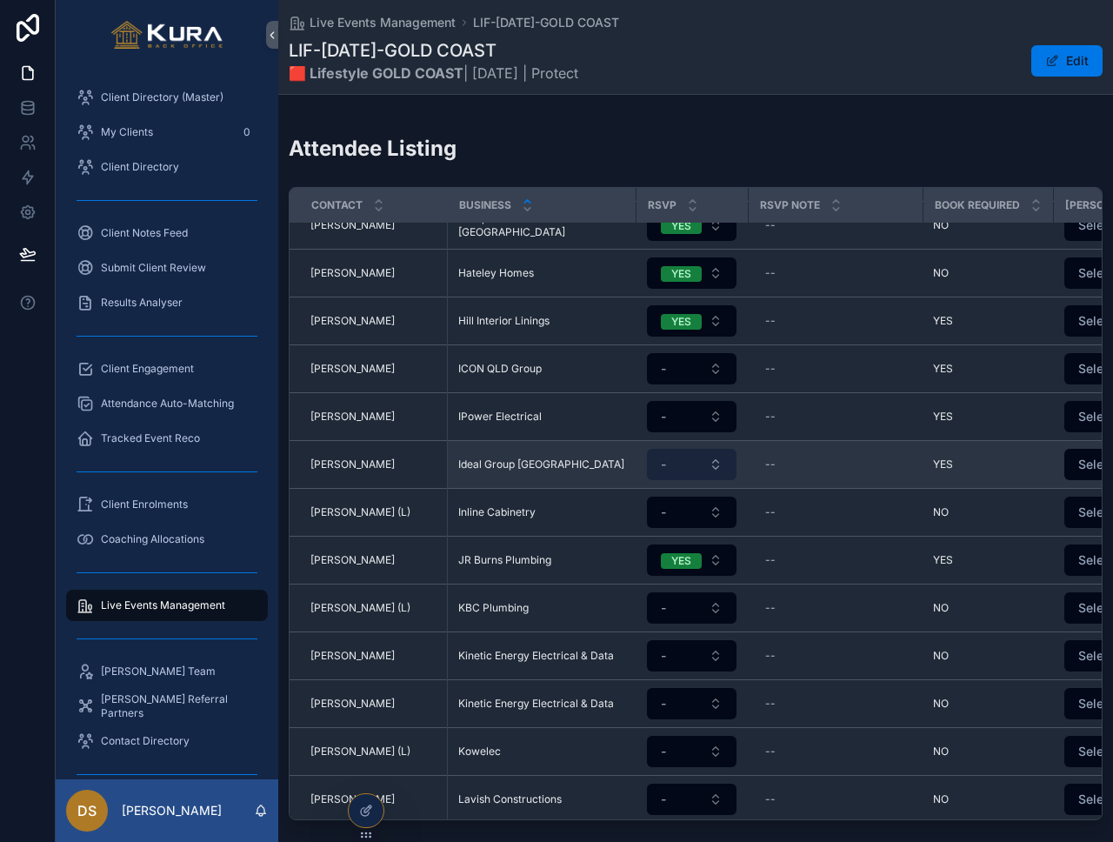
click at [667, 449] on button "-" at bounding box center [692, 464] width 90 height 31
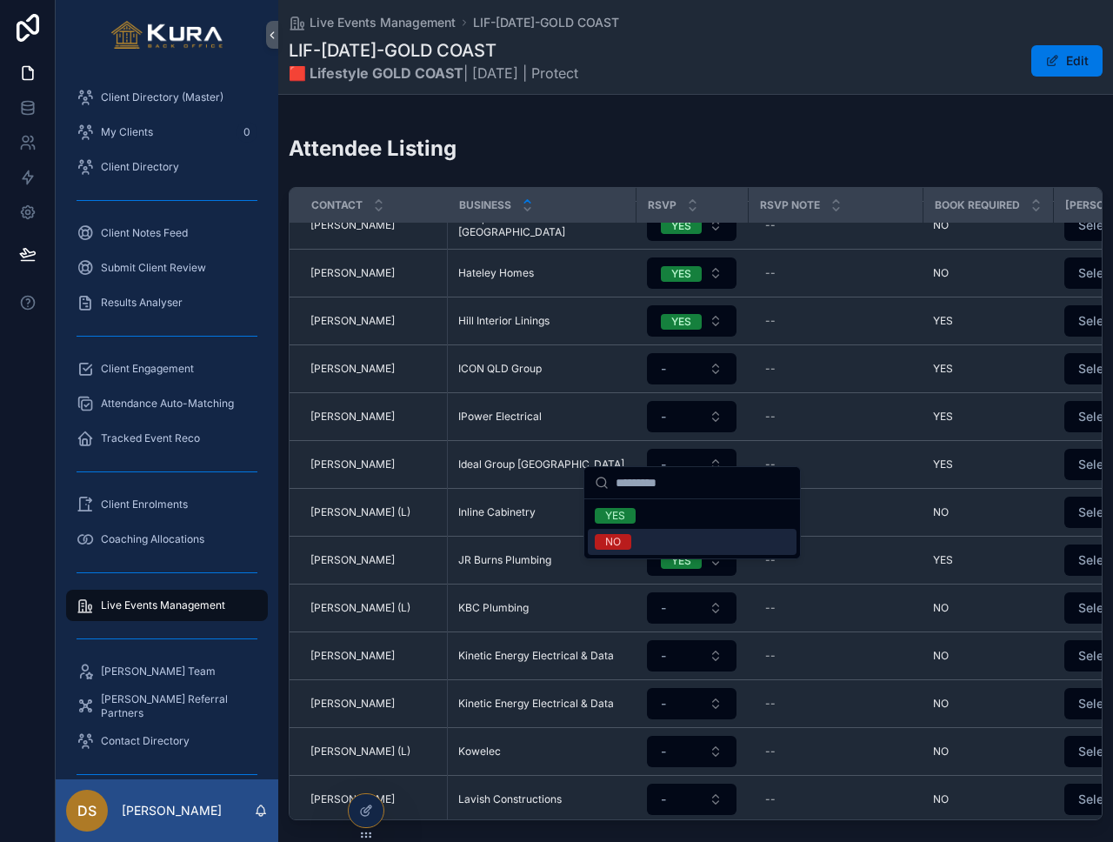
click at [672, 542] on div "NO" at bounding box center [692, 542] width 209 height 26
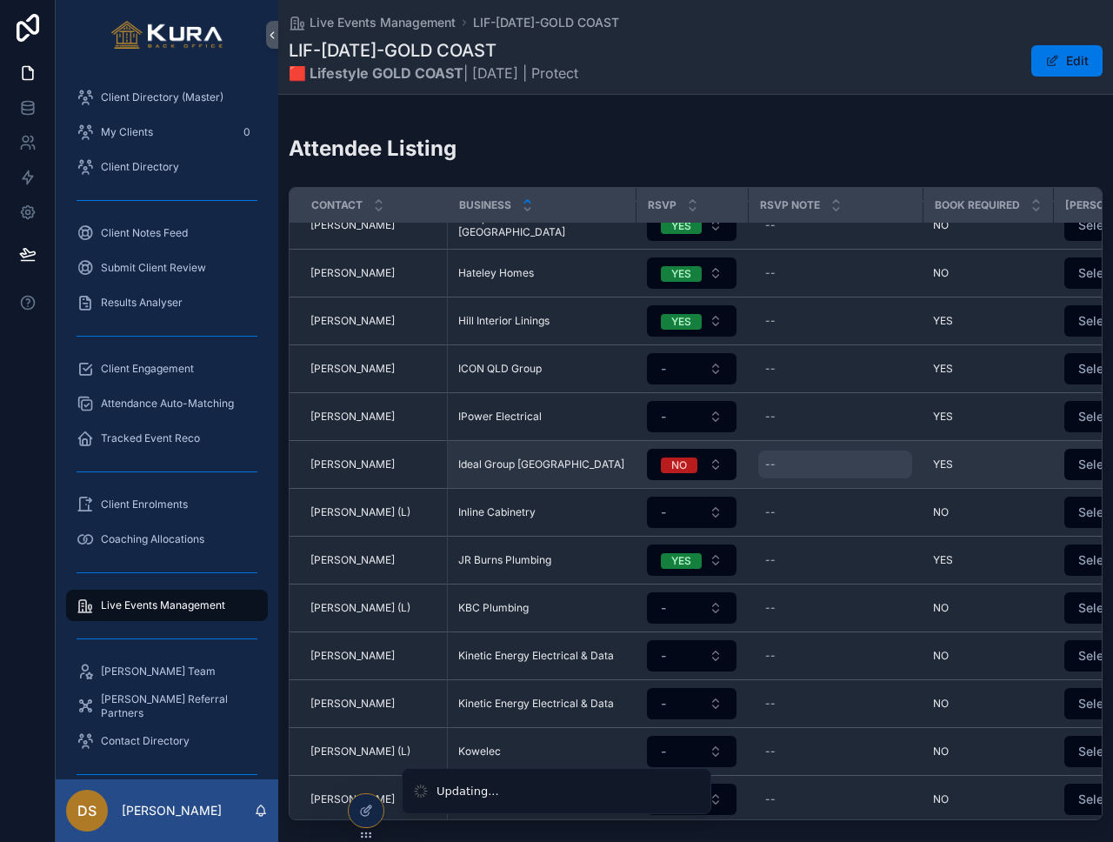
click at [764, 451] on div "--" at bounding box center [835, 465] width 154 height 28
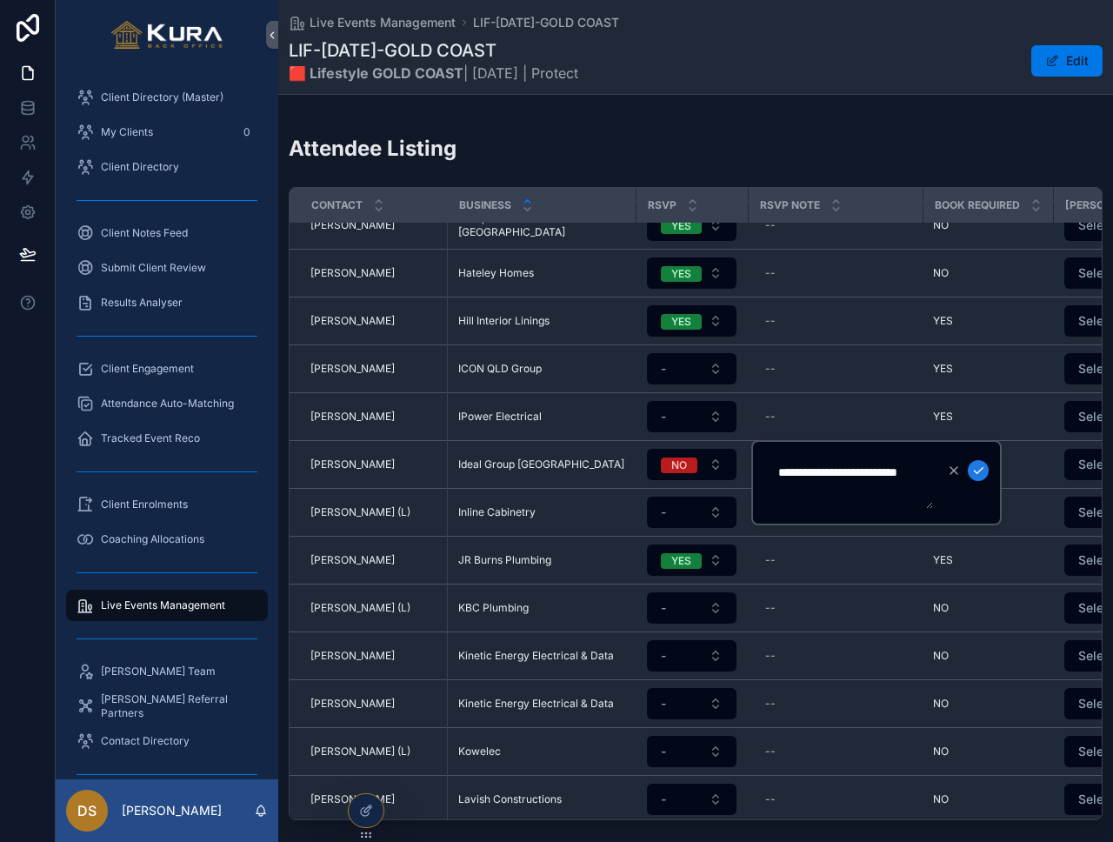
type textarea "**********"
click at [975, 465] on icon "scrollable content" at bounding box center [979, 471] width 14 height 14
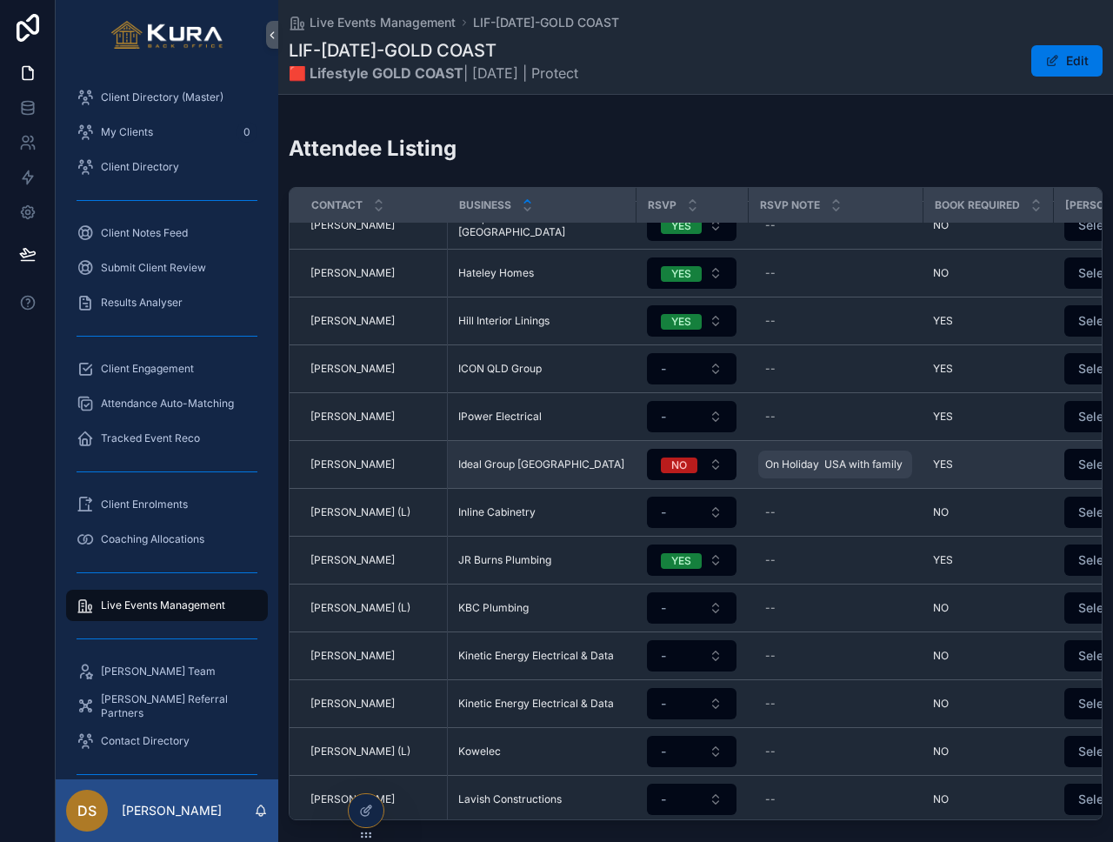
click at [824, 458] on span "On Holiday USA with family" at bounding box center [833, 465] width 137 height 14
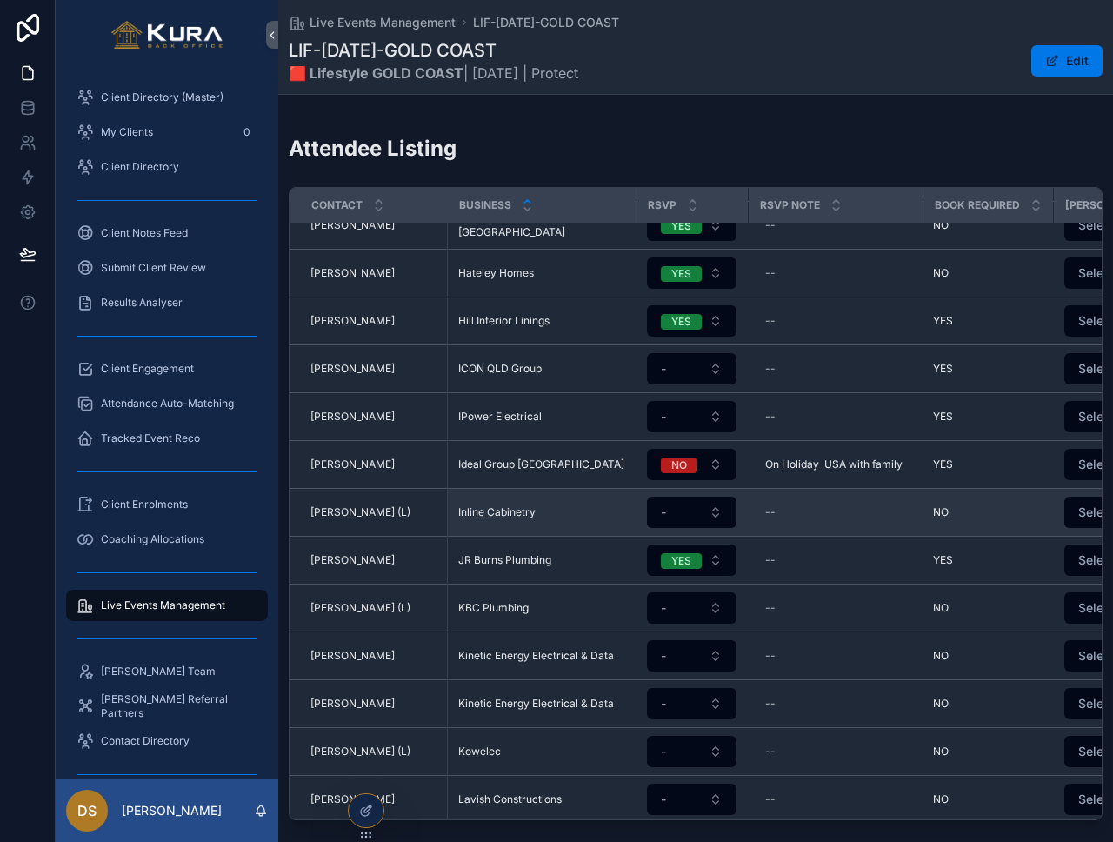
click at [848, 489] on td "--" at bounding box center [835, 513] width 175 height 48
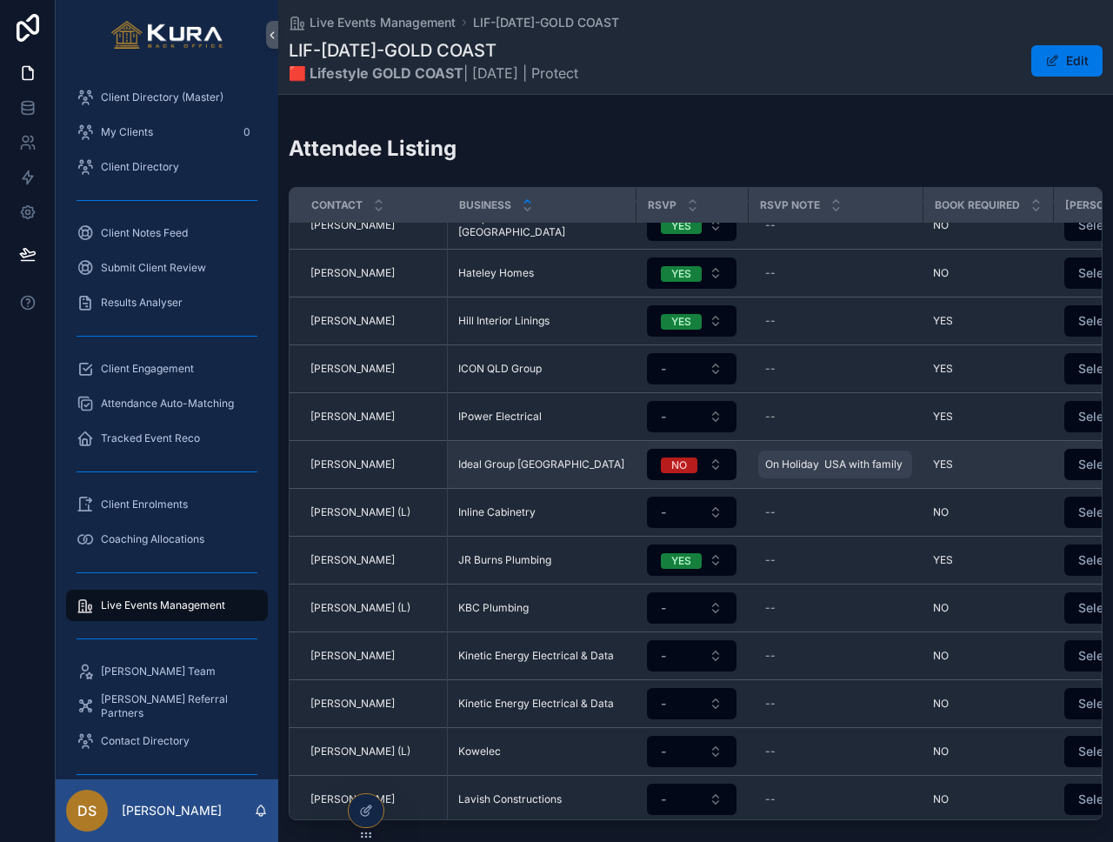
click at [823, 458] on span "On Holiday USA with family" at bounding box center [833, 465] width 137 height 14
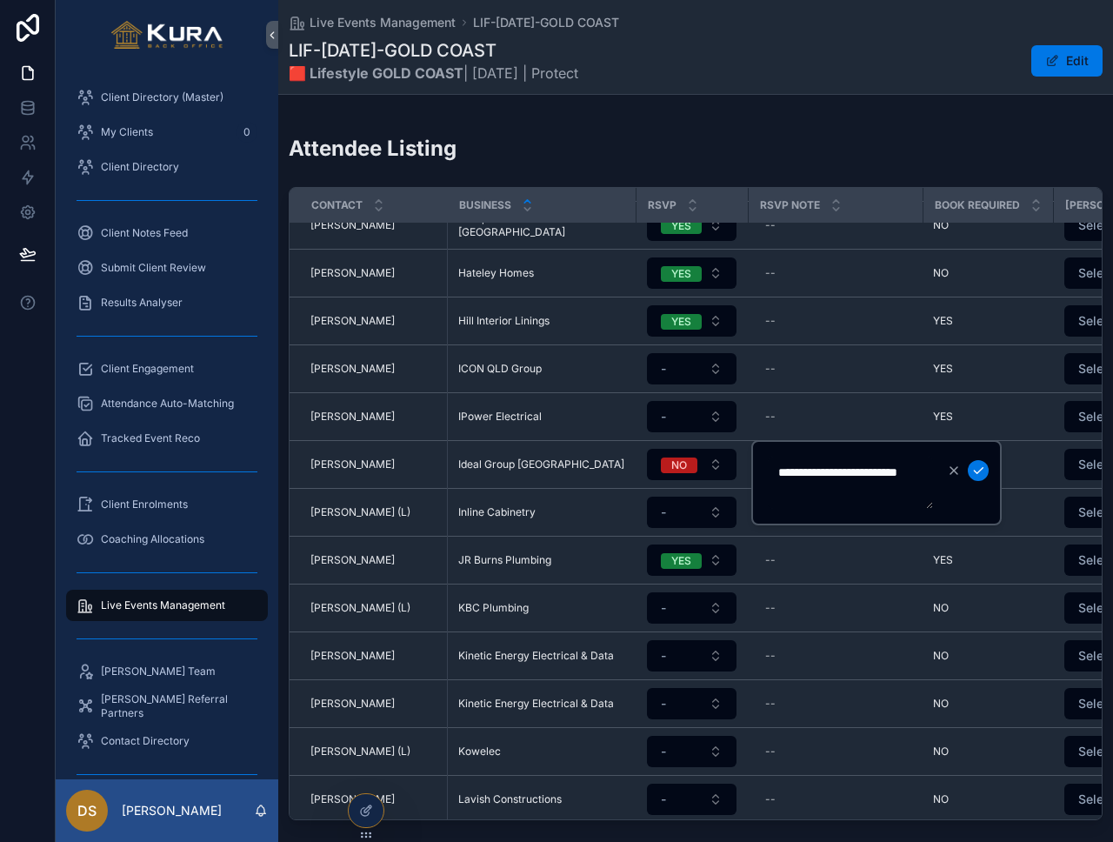
click at [843, 471] on textarea "**********" at bounding box center [850, 483] width 165 height 52
type textarea "**********"
click at [985, 462] on button "scrollable content" at bounding box center [978, 470] width 21 height 21
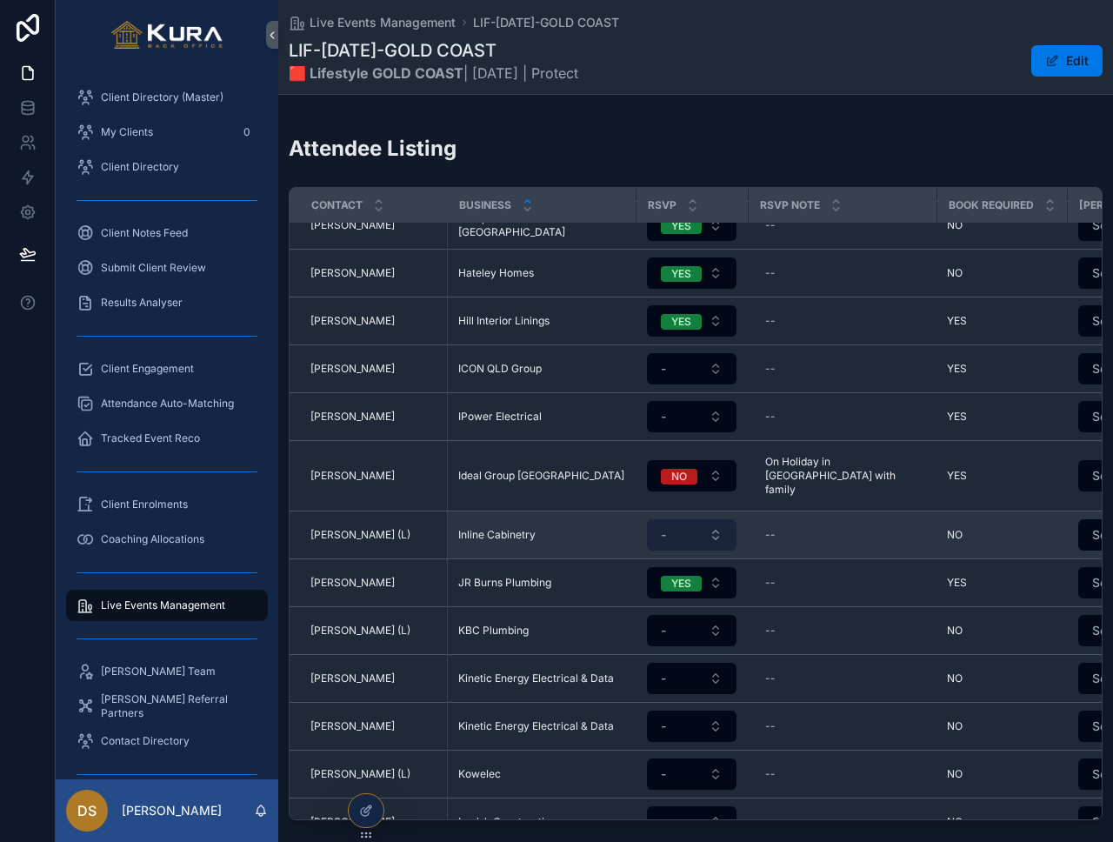
click at [715, 519] on button "-" at bounding box center [692, 534] width 90 height 31
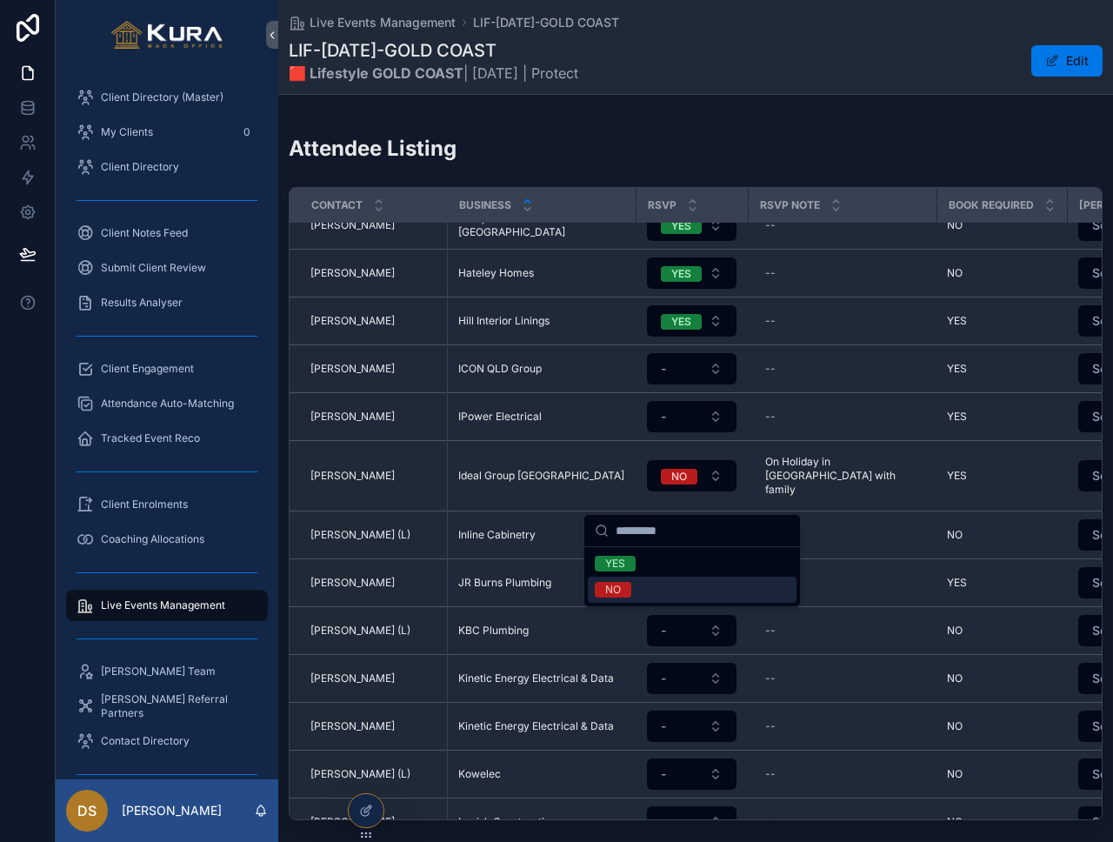
click at [677, 577] on div "NO" at bounding box center [692, 590] width 209 height 26
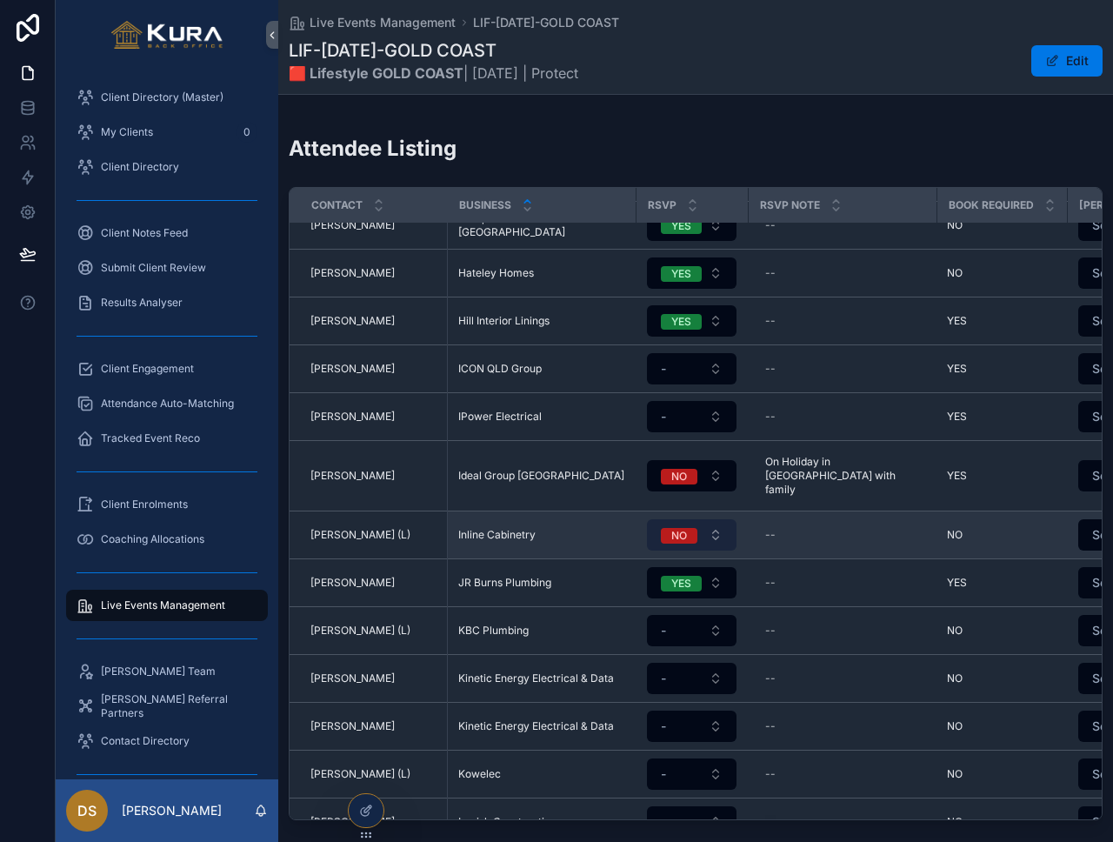
click at [716, 519] on button "NO" at bounding box center [692, 534] width 90 height 31
click at [706, 519] on button "NO" at bounding box center [692, 534] width 90 height 31
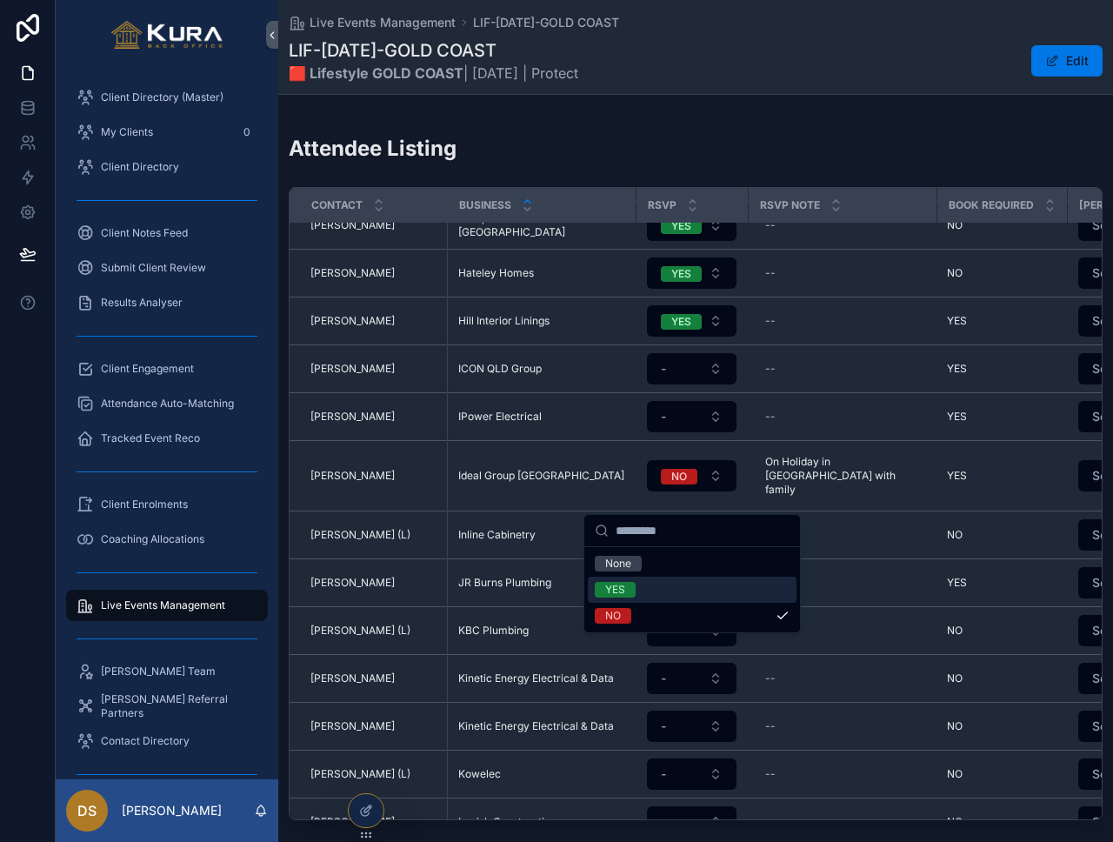
click at [690, 587] on div "YES" at bounding box center [692, 590] width 209 height 26
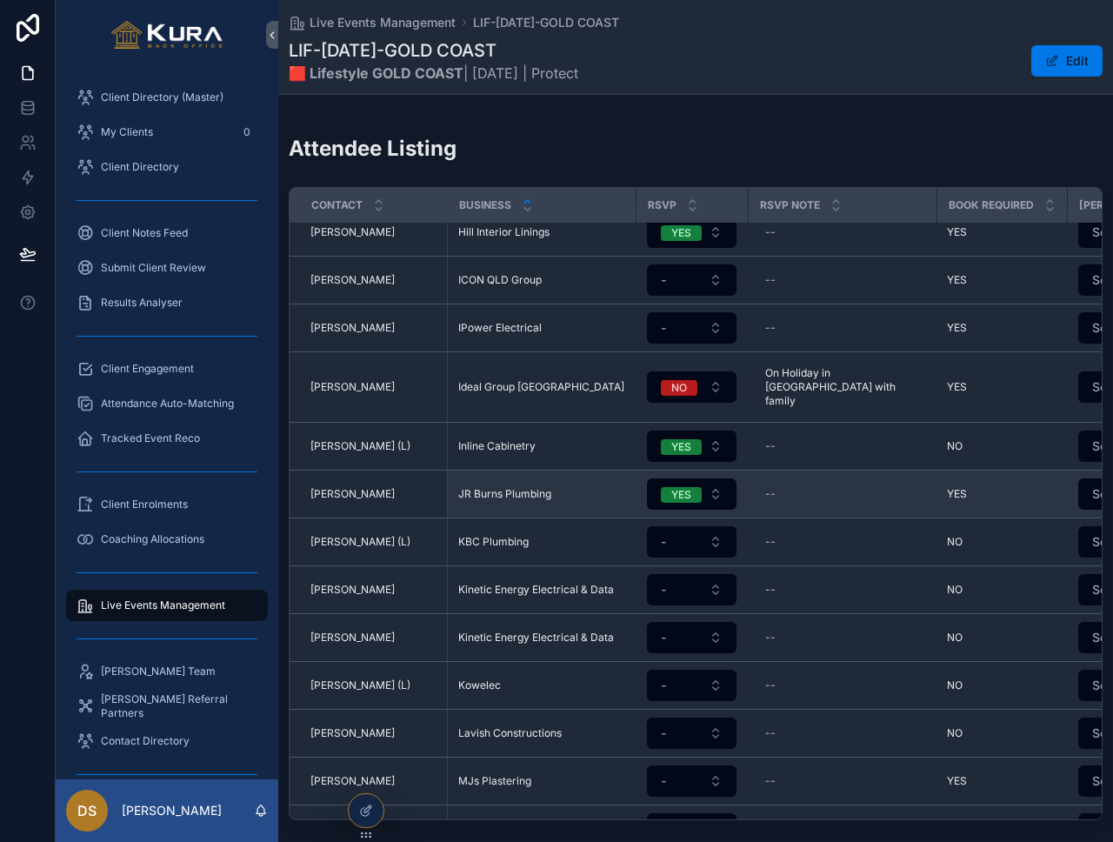
scroll to position [1550, 0]
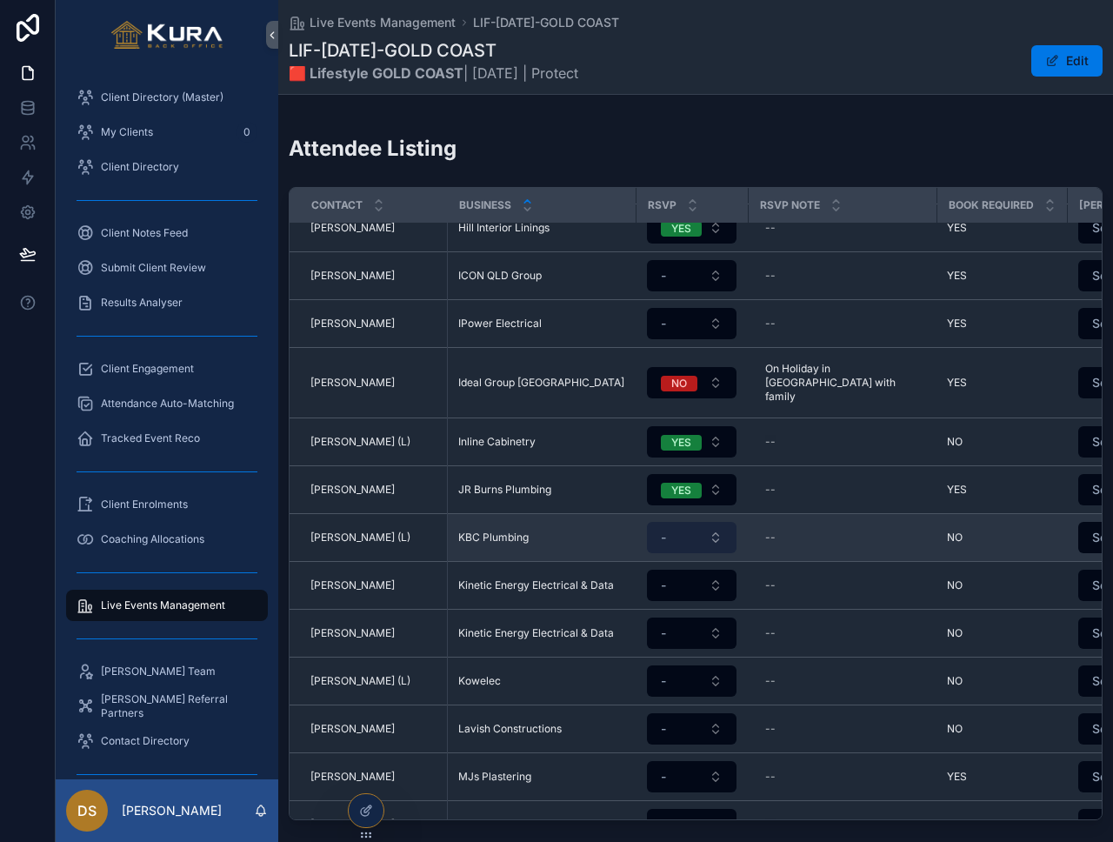
click at [717, 522] on button "-" at bounding box center [692, 537] width 90 height 31
click at [696, 522] on button "-" at bounding box center [692, 537] width 90 height 31
click at [701, 522] on button "-" at bounding box center [692, 537] width 90 height 31
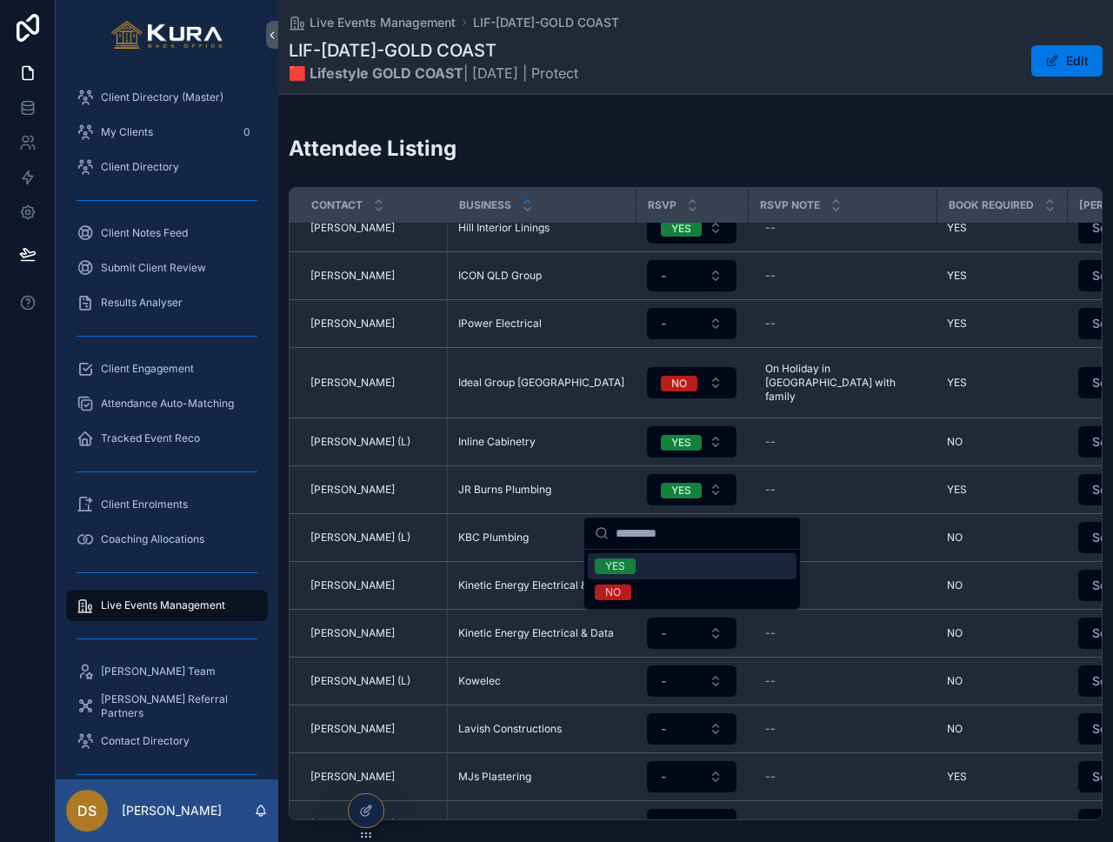
click at [679, 572] on div "YES" at bounding box center [692, 566] width 209 height 26
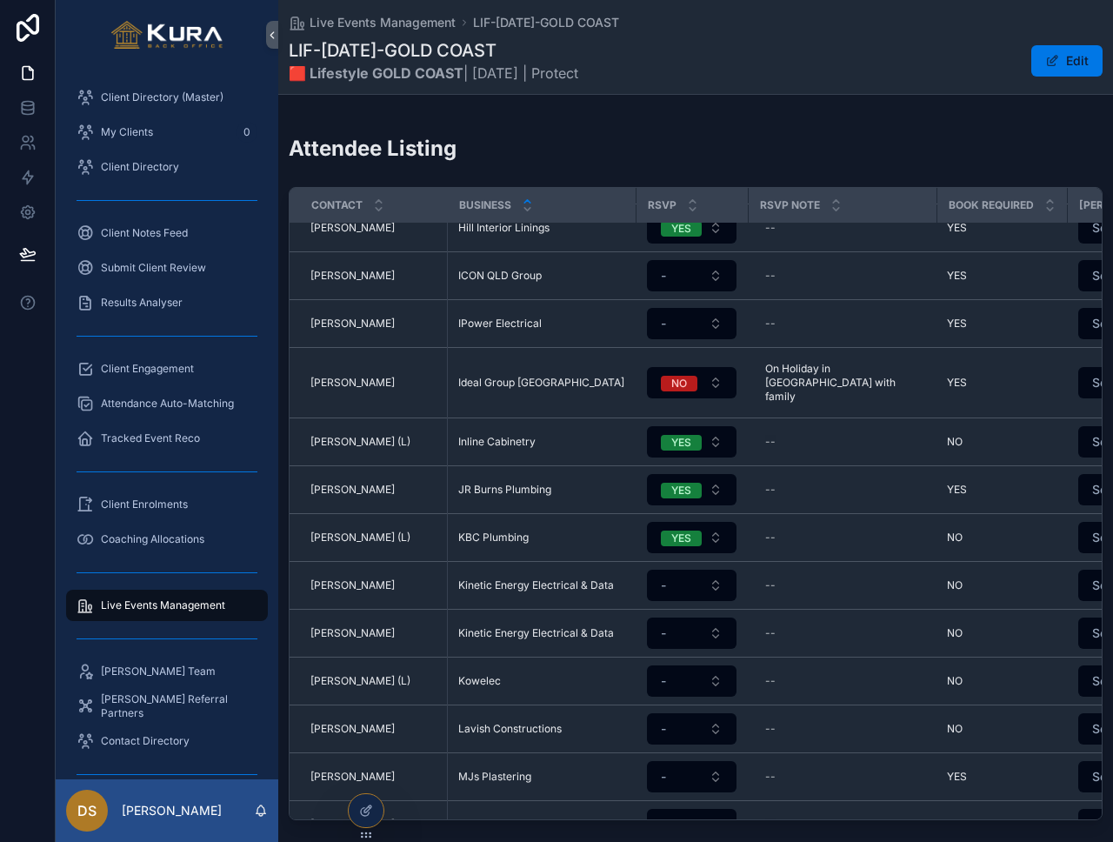
click at [698, 570] on button "-" at bounding box center [692, 585] width 90 height 31
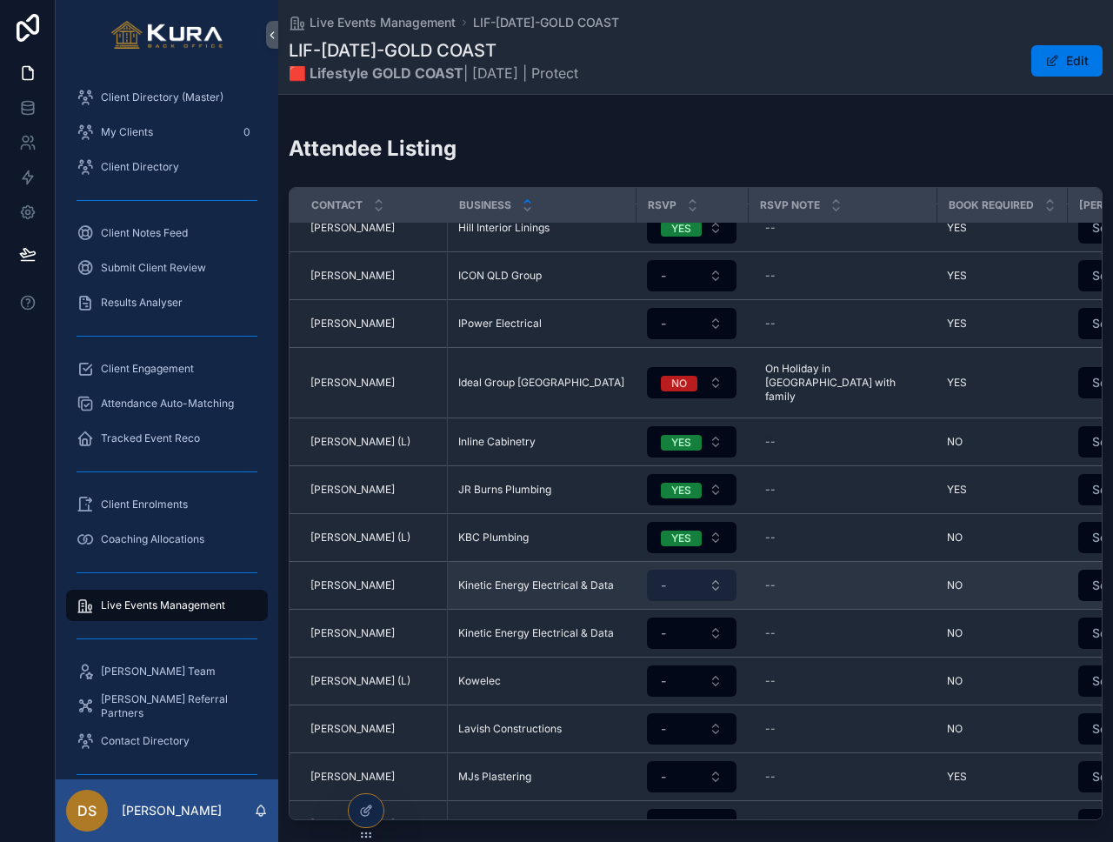
click at [705, 570] on button "-" at bounding box center [692, 585] width 90 height 31
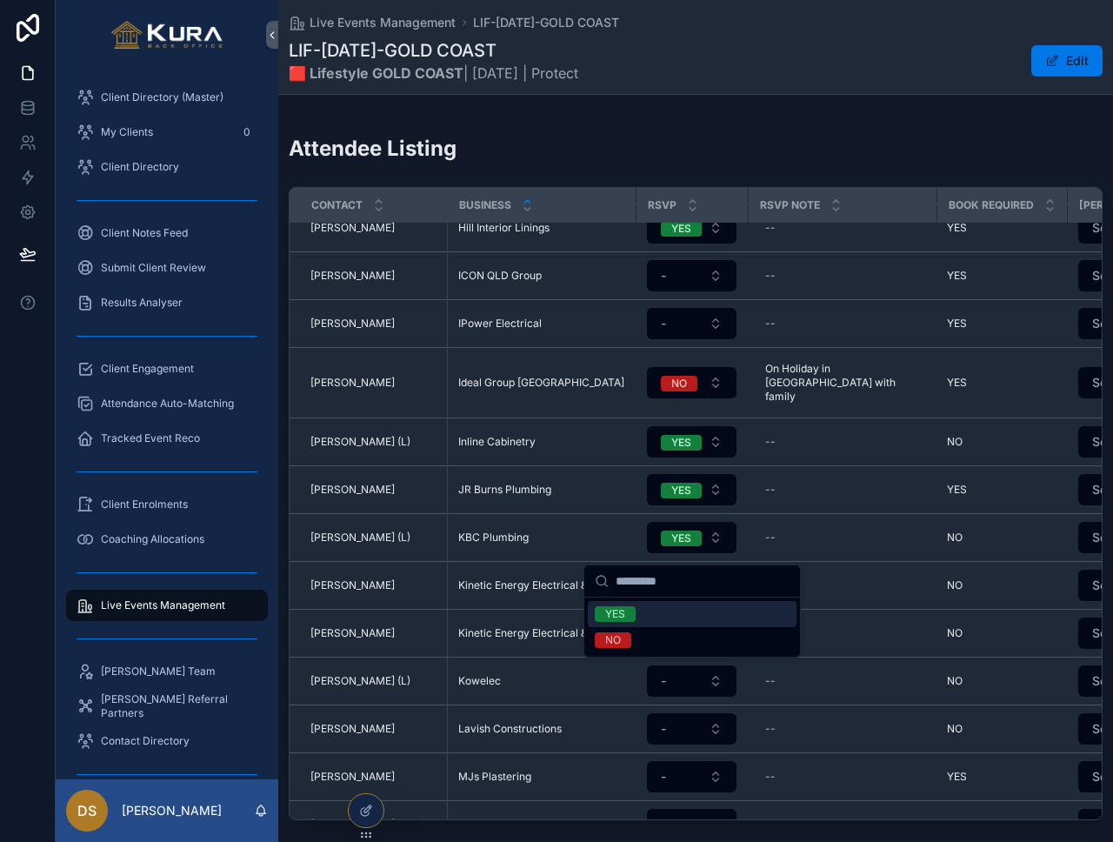
click at [700, 613] on div "YES" at bounding box center [692, 614] width 209 height 26
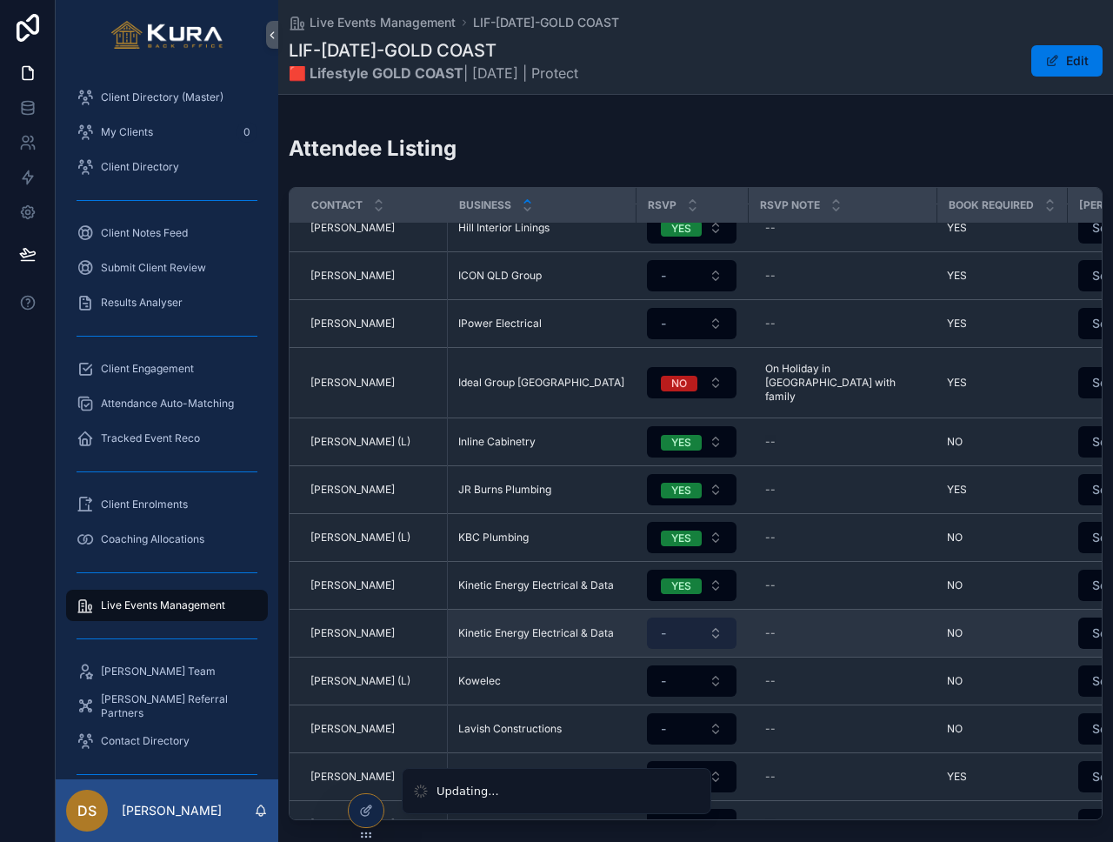
click at [700, 618] on button "-" at bounding box center [692, 633] width 90 height 31
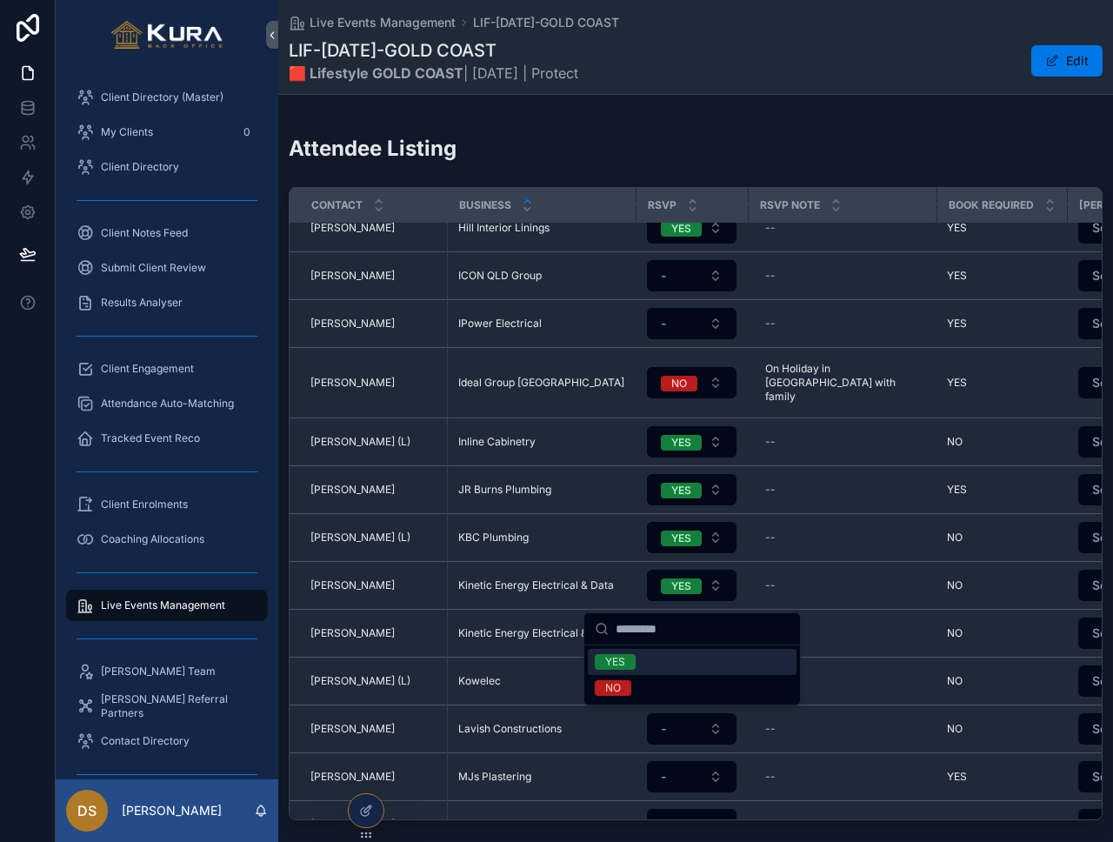
click at [702, 663] on div "YES" at bounding box center [692, 662] width 209 height 26
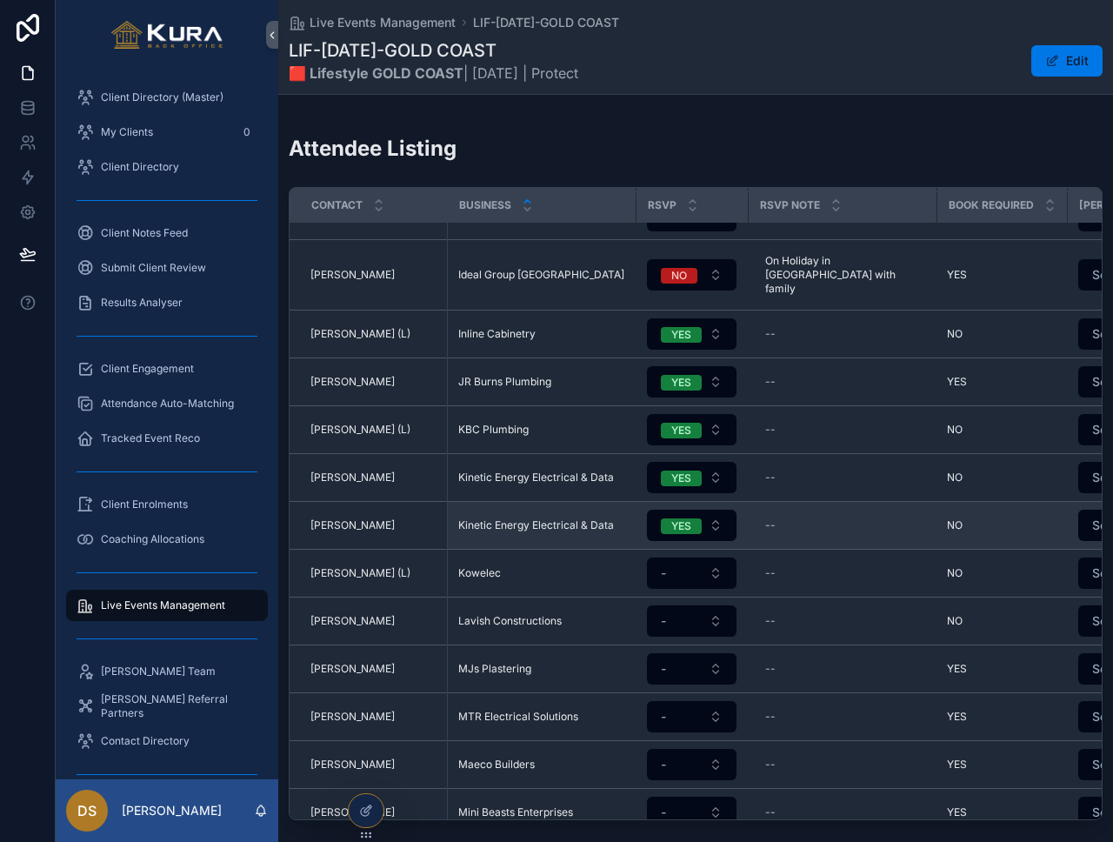
scroll to position [1660, 0]
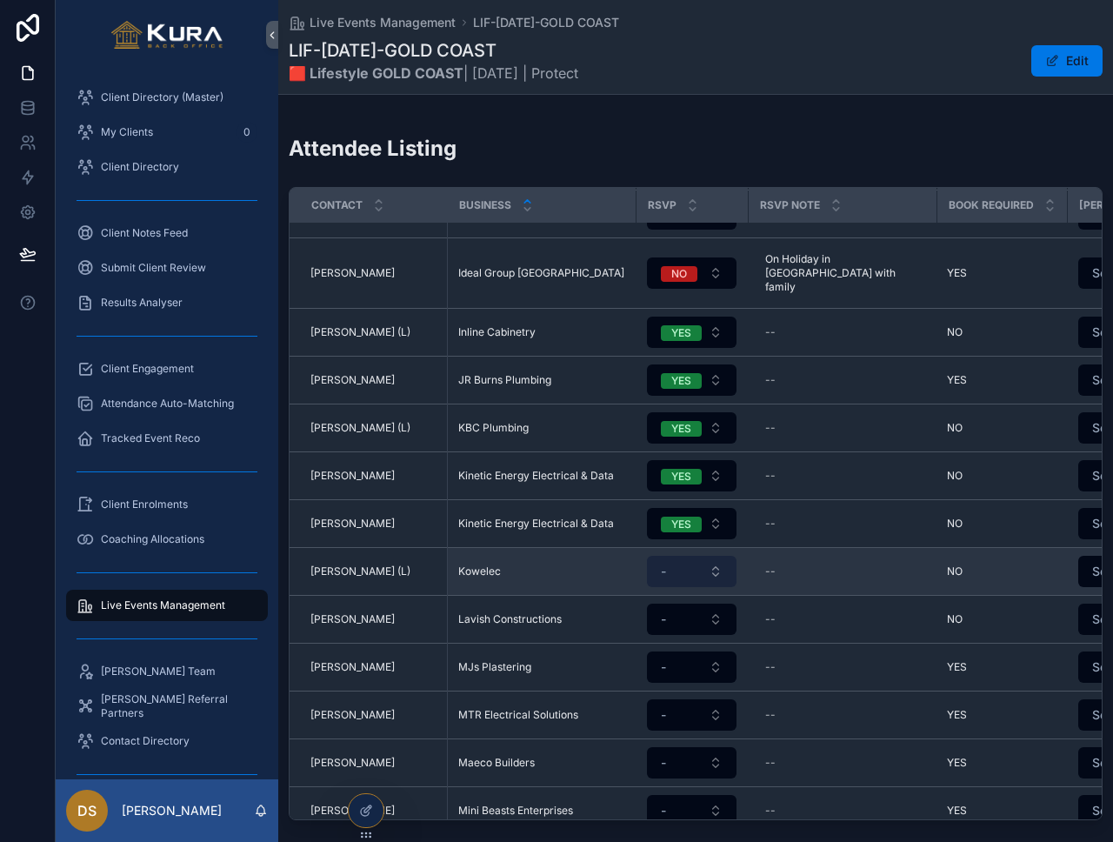
click at [696, 556] on button "-" at bounding box center [692, 571] width 90 height 31
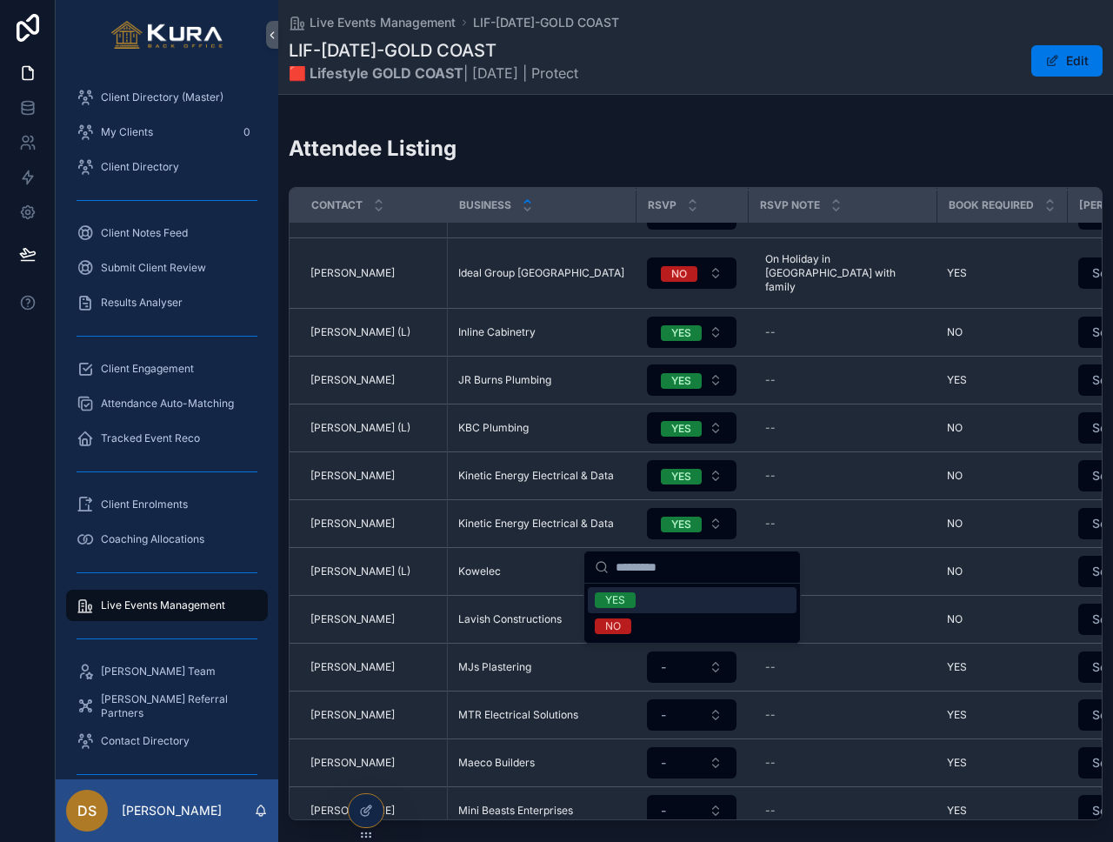
click at [685, 602] on div "YES" at bounding box center [692, 600] width 209 height 26
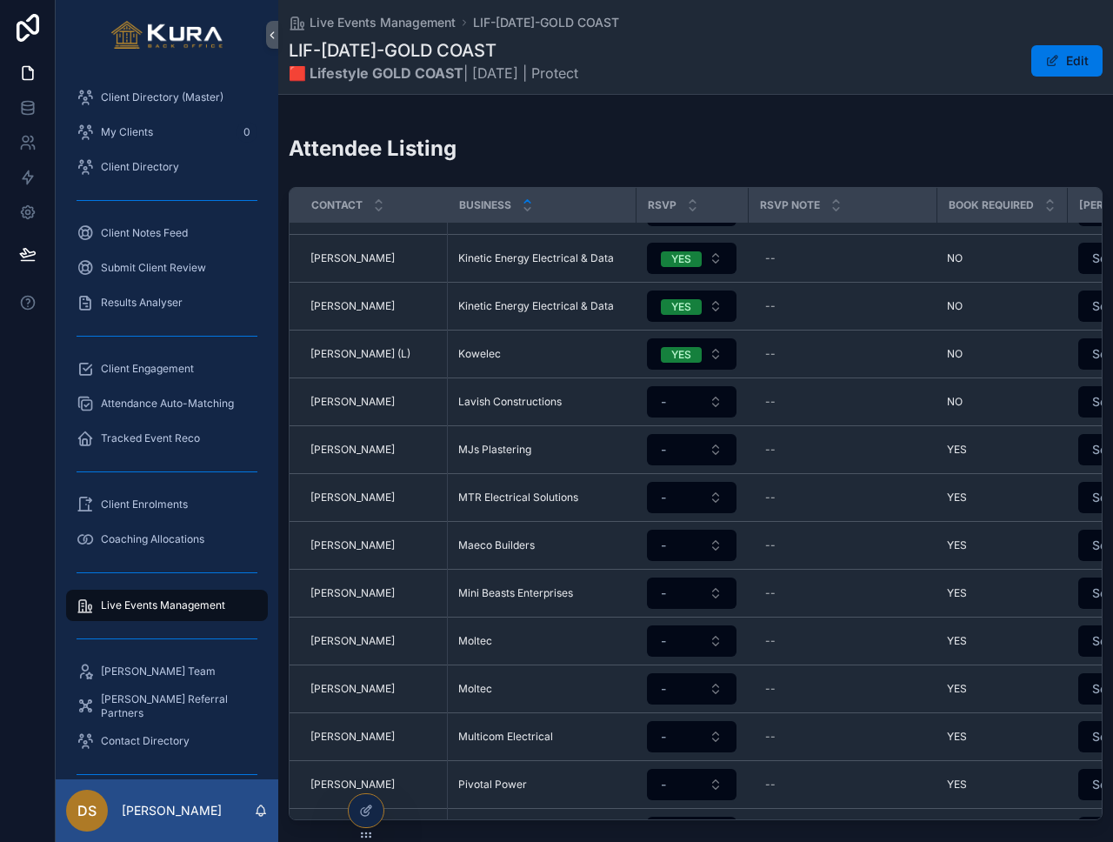
scroll to position [1896, 0]
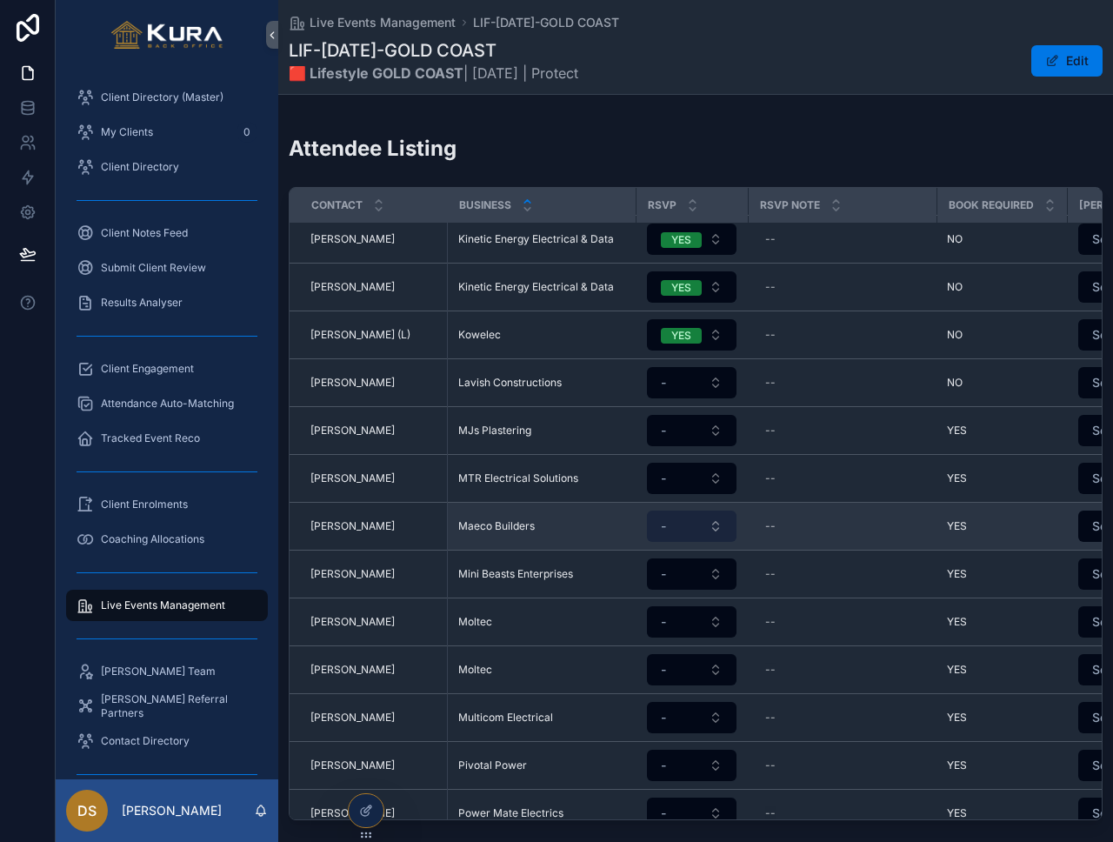
click at [676, 511] on button "-" at bounding box center [692, 526] width 90 height 31
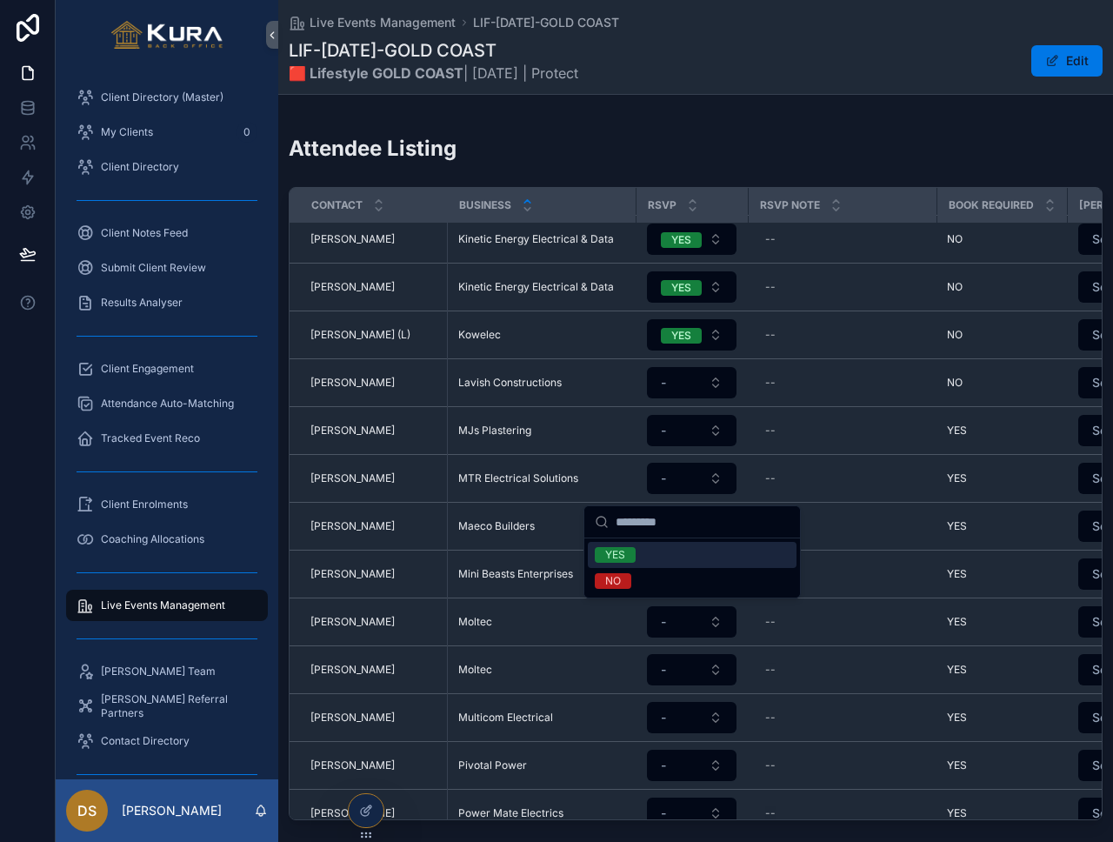
click at [662, 558] on div "YES" at bounding box center [692, 555] width 209 height 26
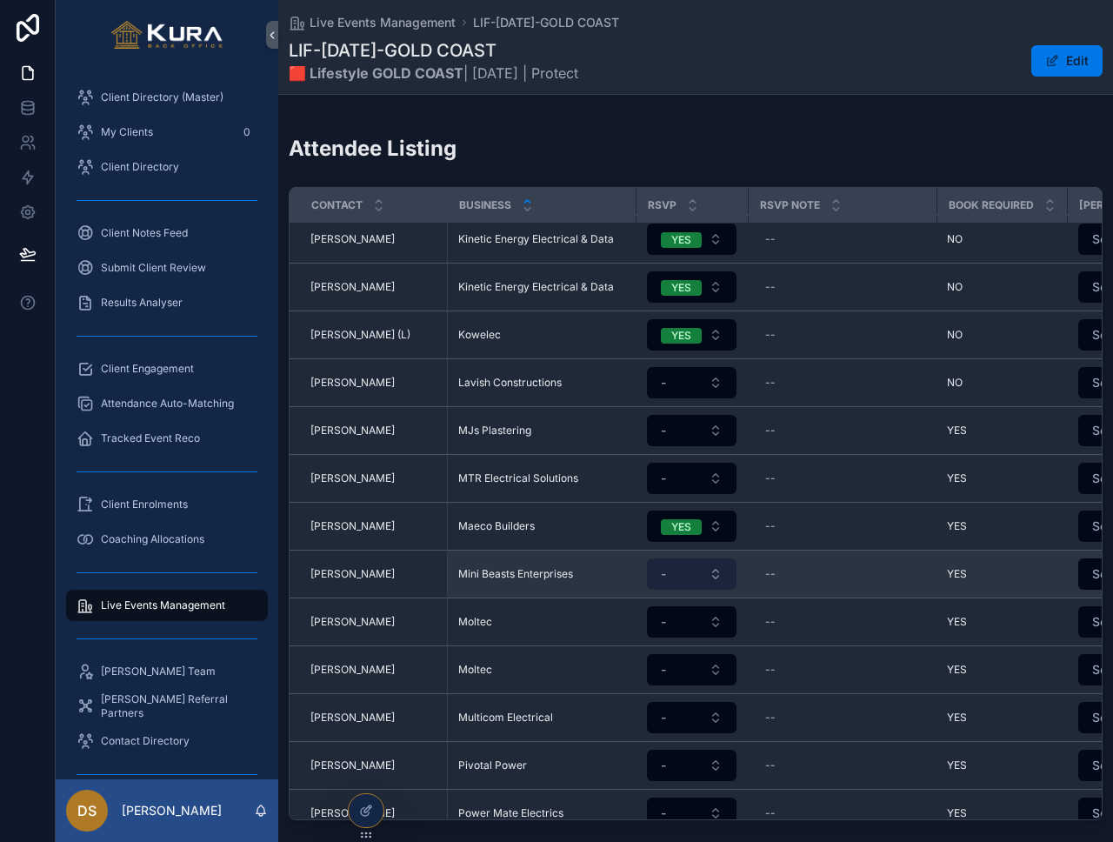
click at [696, 558] on button "-" at bounding box center [692, 573] width 90 height 31
click at [681, 558] on button "-" at bounding box center [692, 573] width 90 height 31
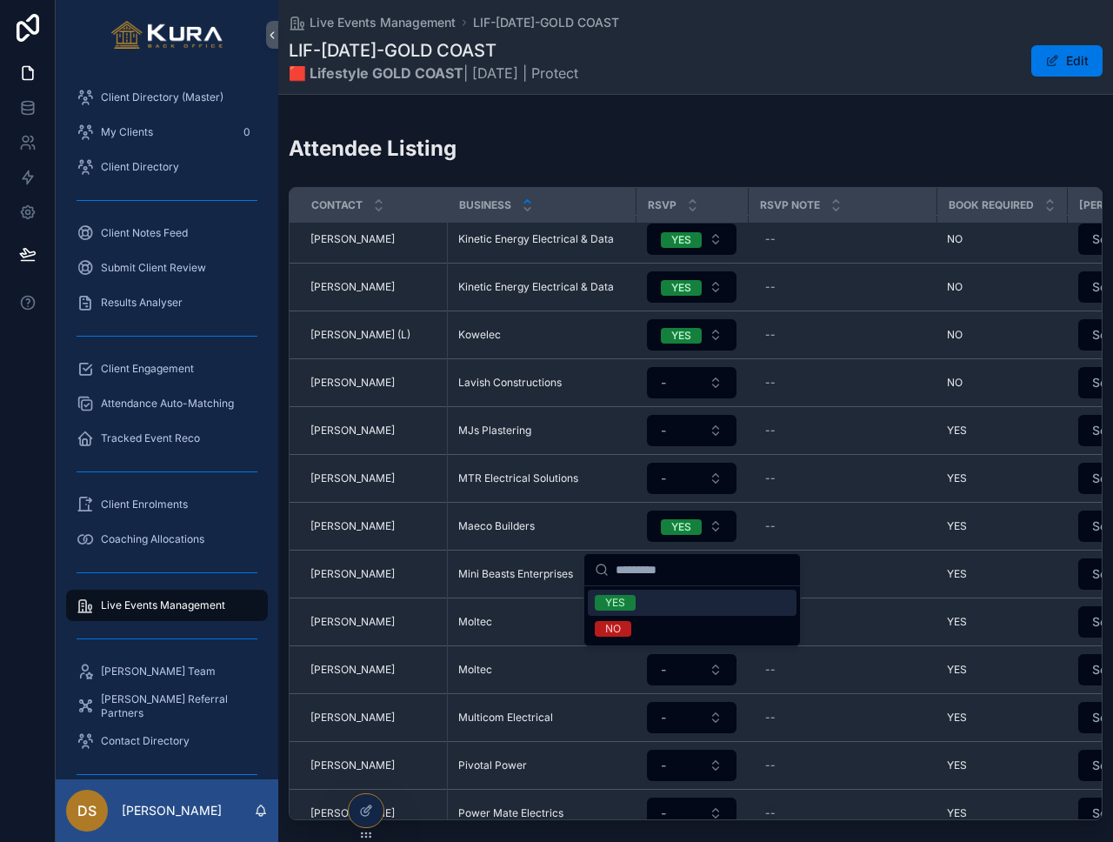
click at [678, 595] on div "YES" at bounding box center [692, 603] width 209 height 26
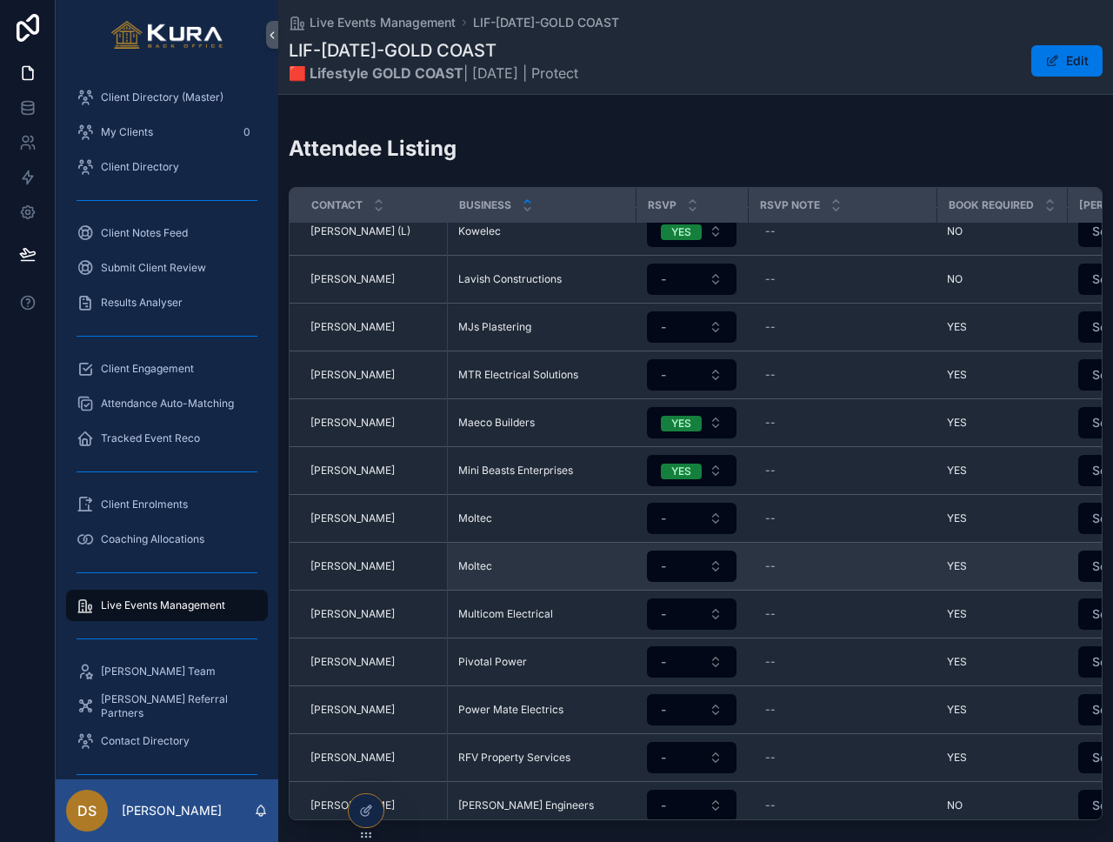
scroll to position [2008, 0]
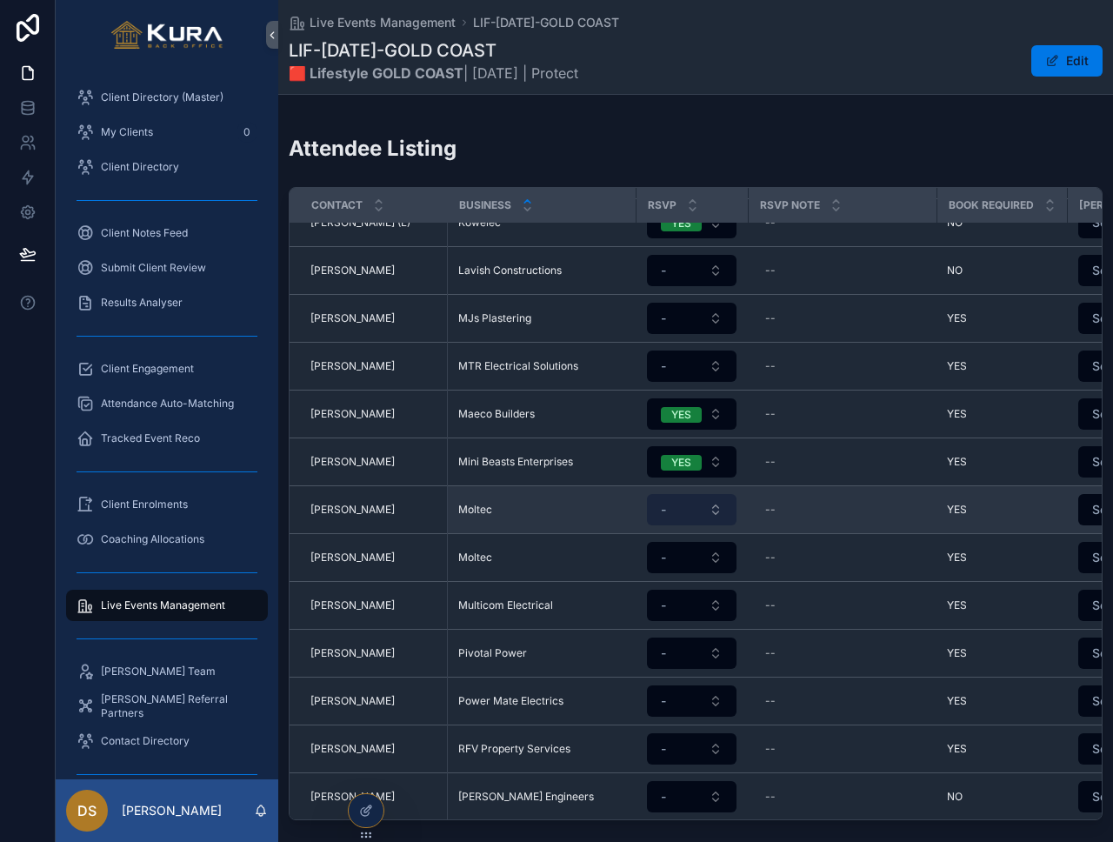
click at [688, 494] on button "-" at bounding box center [692, 509] width 90 height 31
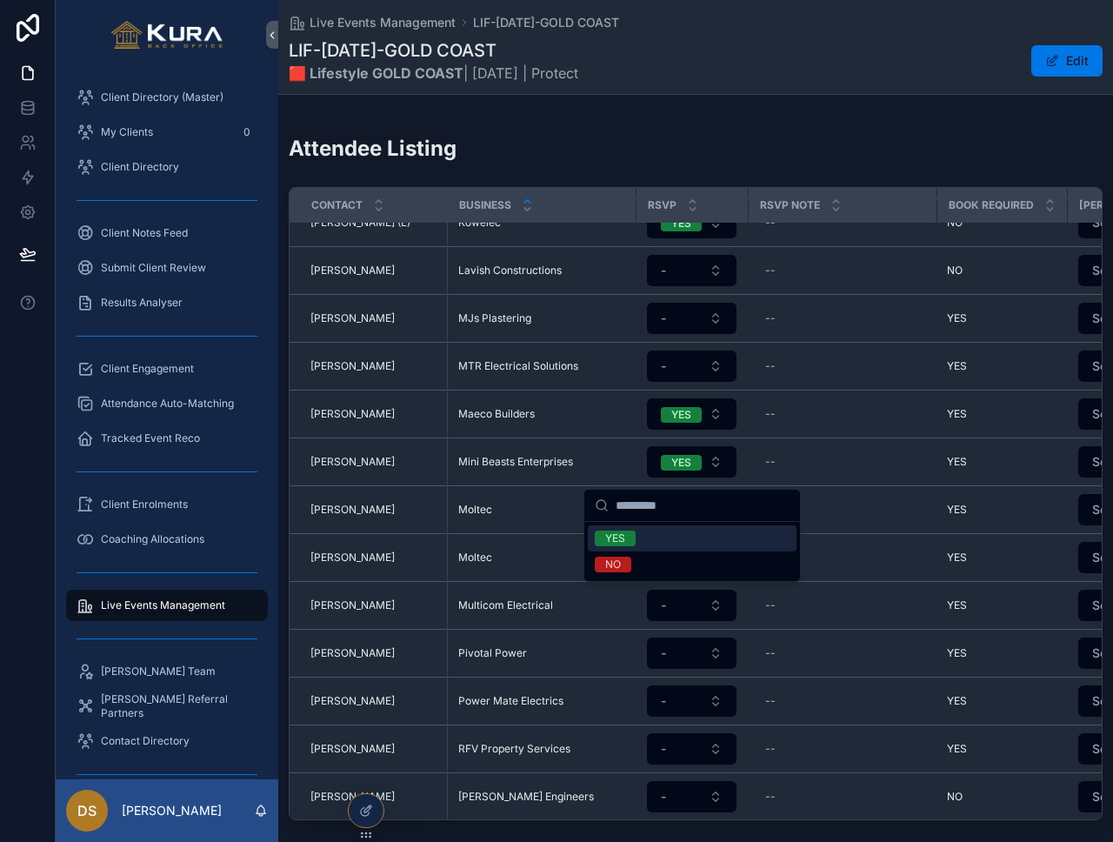
click at [678, 543] on div "YES" at bounding box center [692, 538] width 209 height 26
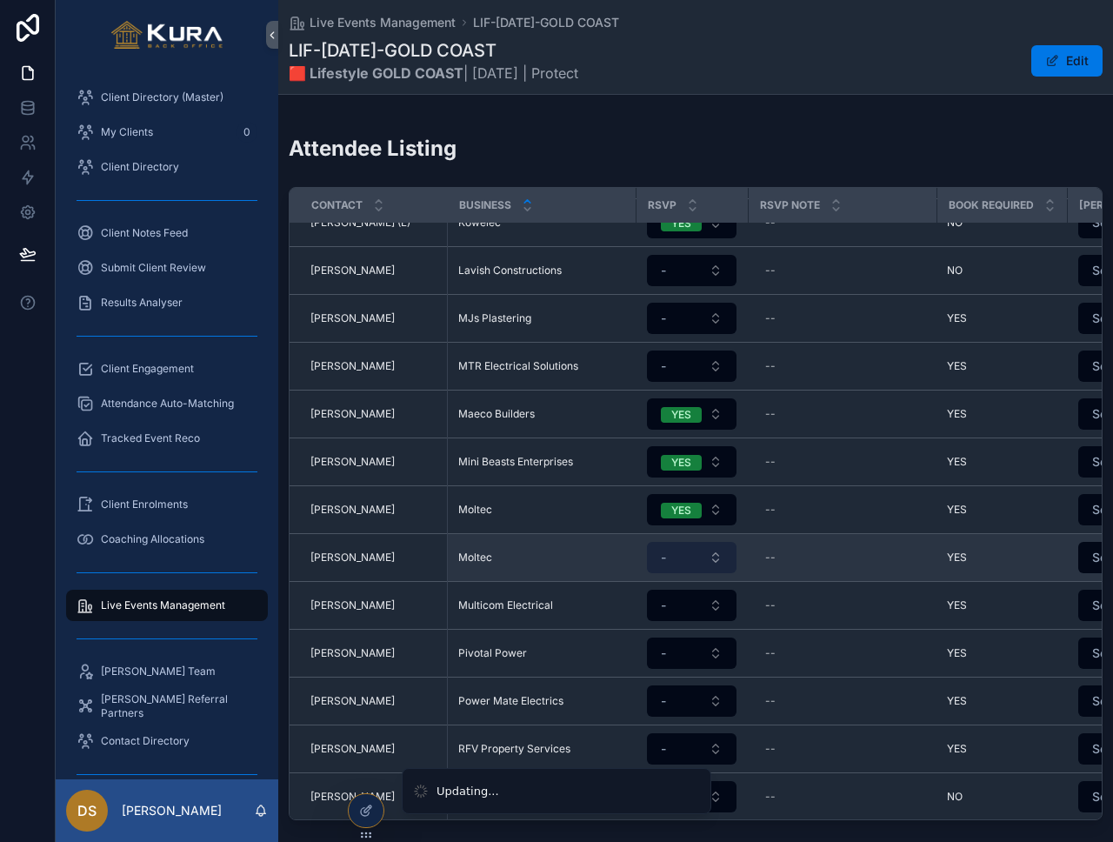
click at [678, 542] on button "-" at bounding box center [692, 557] width 90 height 31
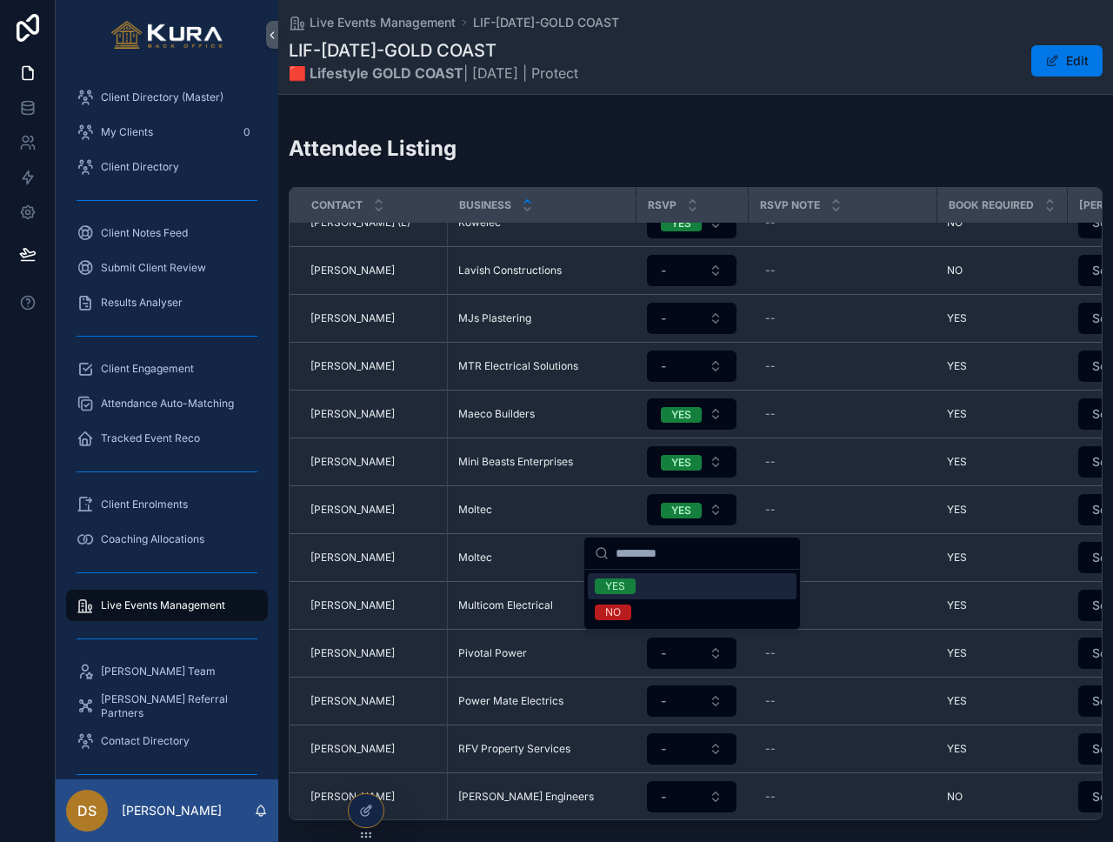
click at [677, 586] on div "YES" at bounding box center [692, 586] width 209 height 26
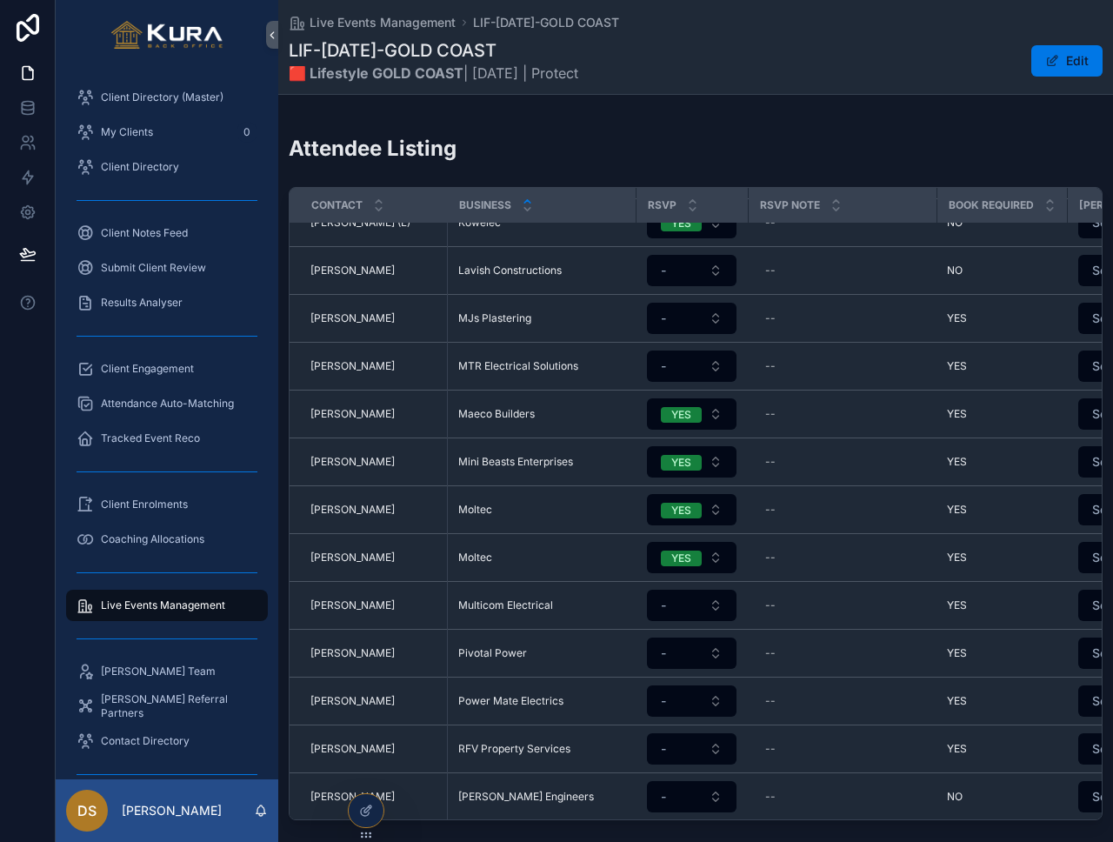
click at [681, 590] on button "-" at bounding box center [692, 605] width 90 height 31
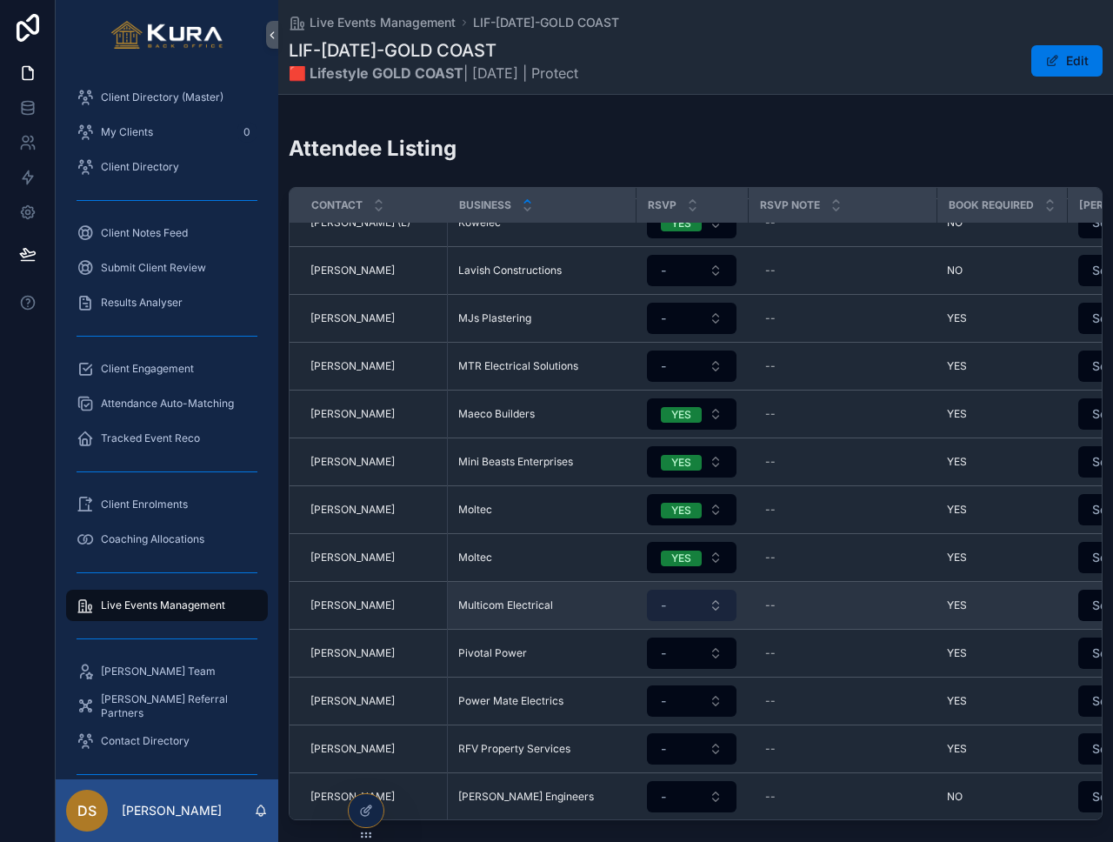
click at [680, 590] on button "-" at bounding box center [692, 605] width 90 height 31
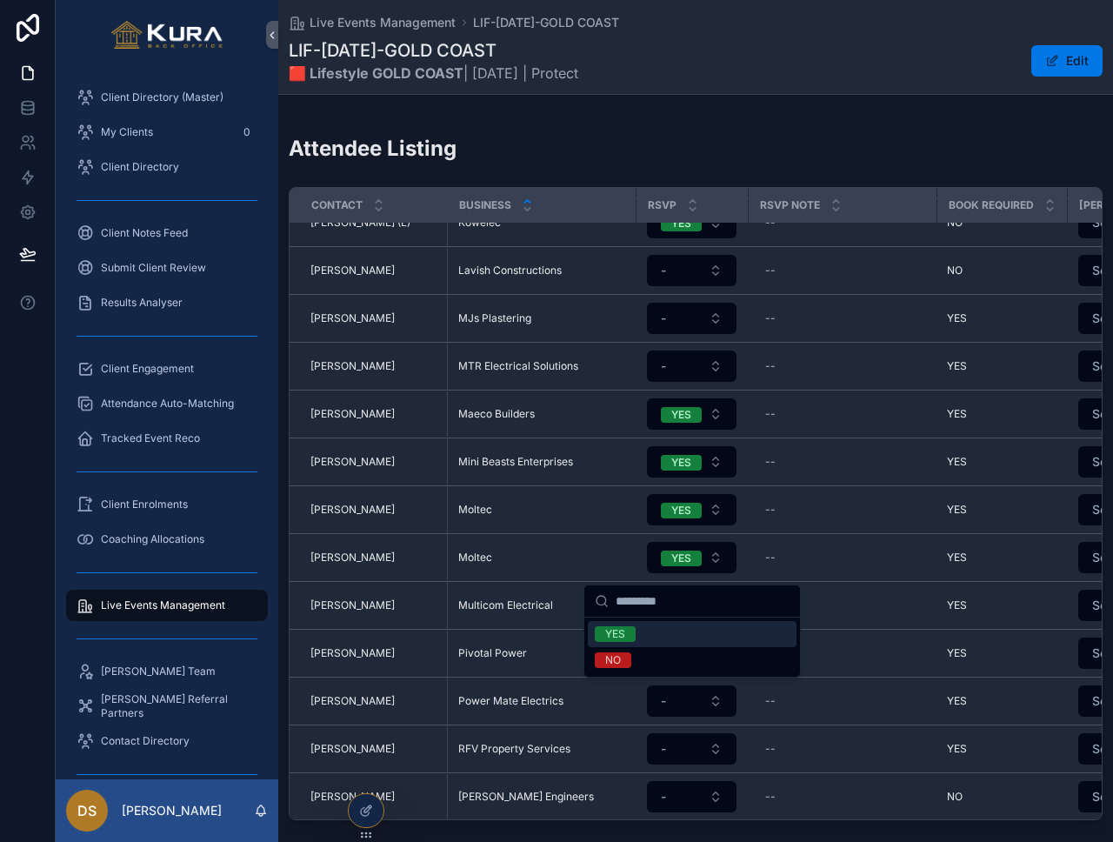
click at [697, 633] on div "YES" at bounding box center [692, 634] width 209 height 26
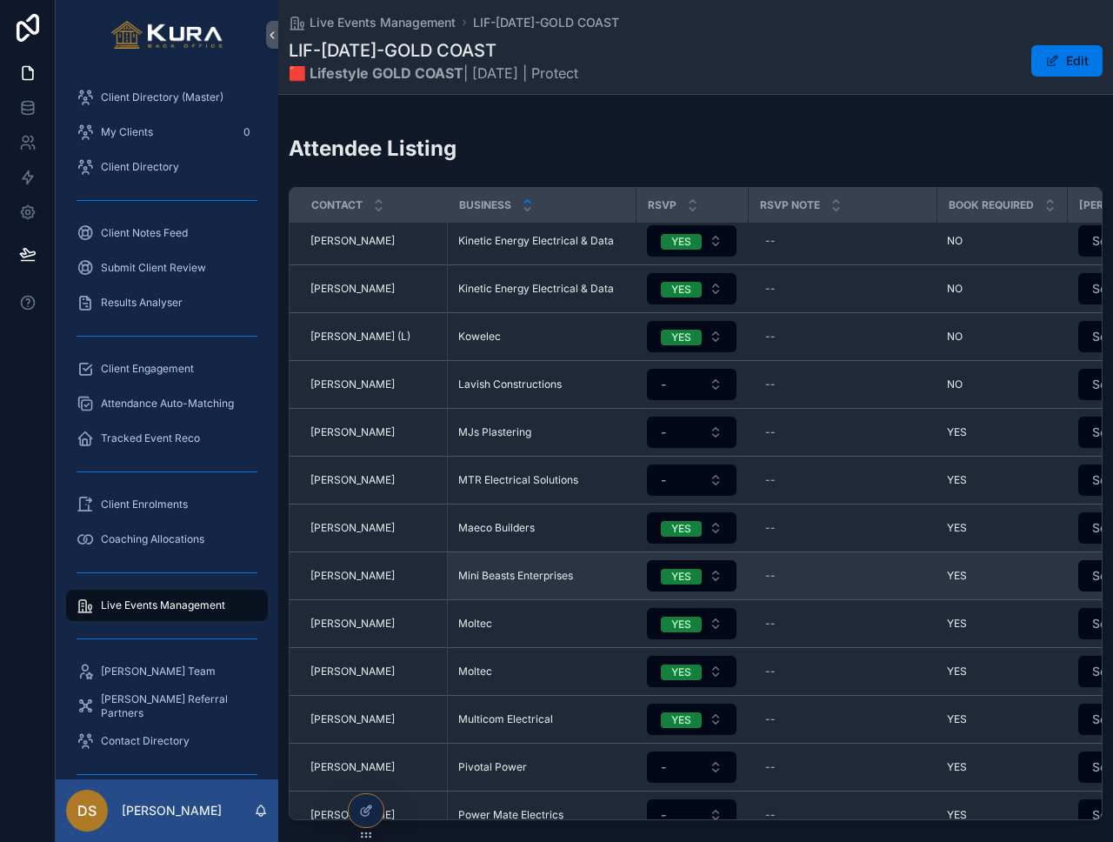
scroll to position [1893, 0]
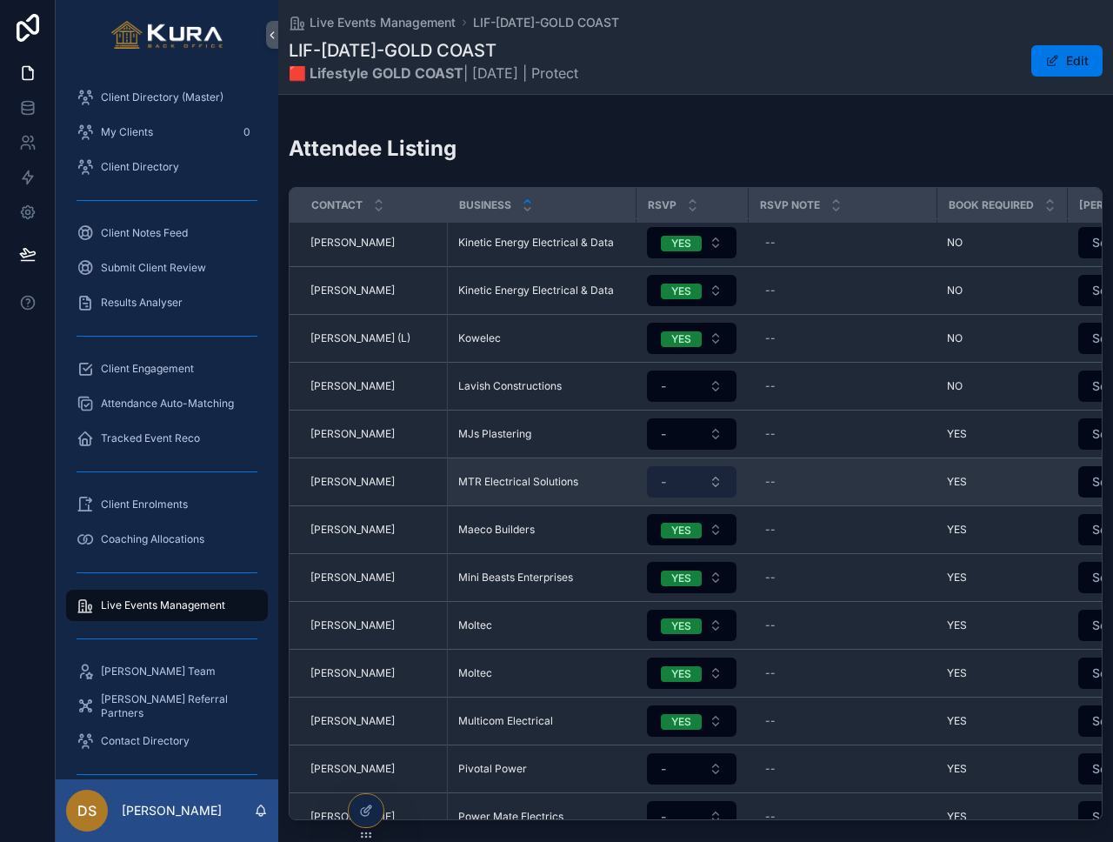
click at [709, 466] on button "-" at bounding box center [692, 481] width 90 height 31
click at [712, 466] on button "-" at bounding box center [692, 481] width 90 height 31
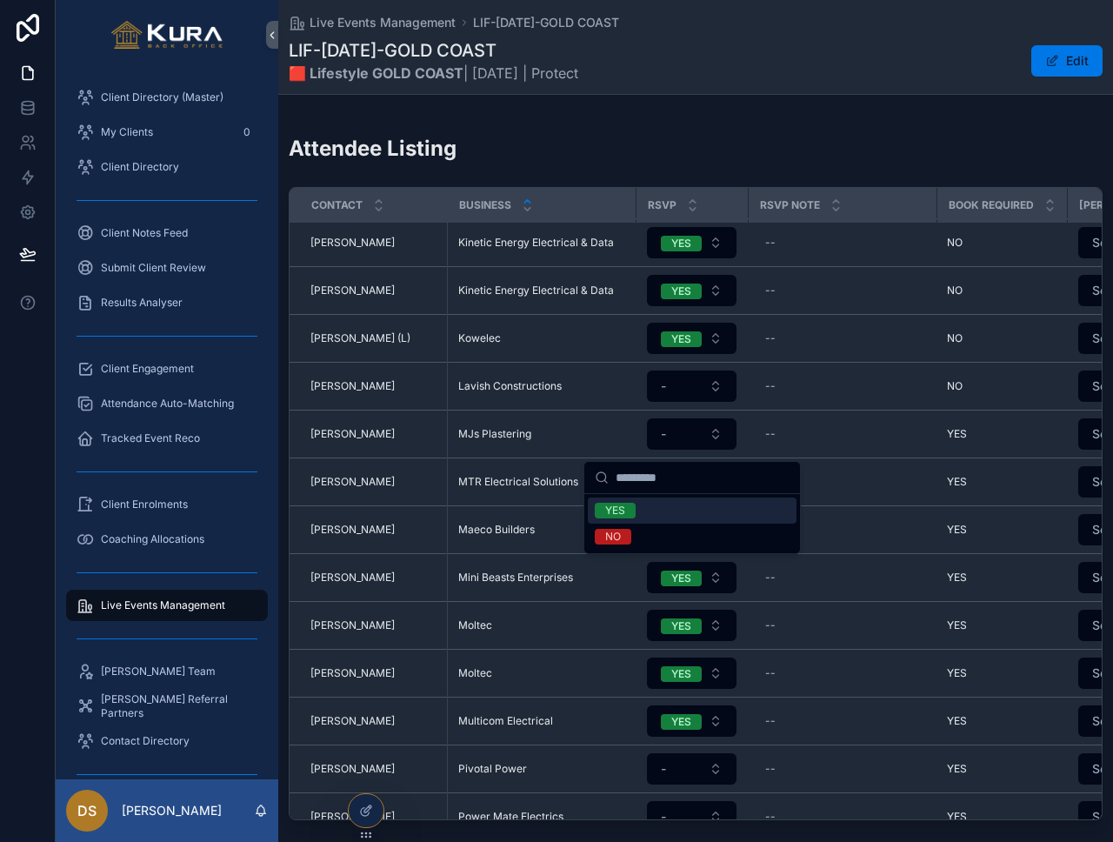
click at [698, 511] on div "YES" at bounding box center [692, 511] width 209 height 26
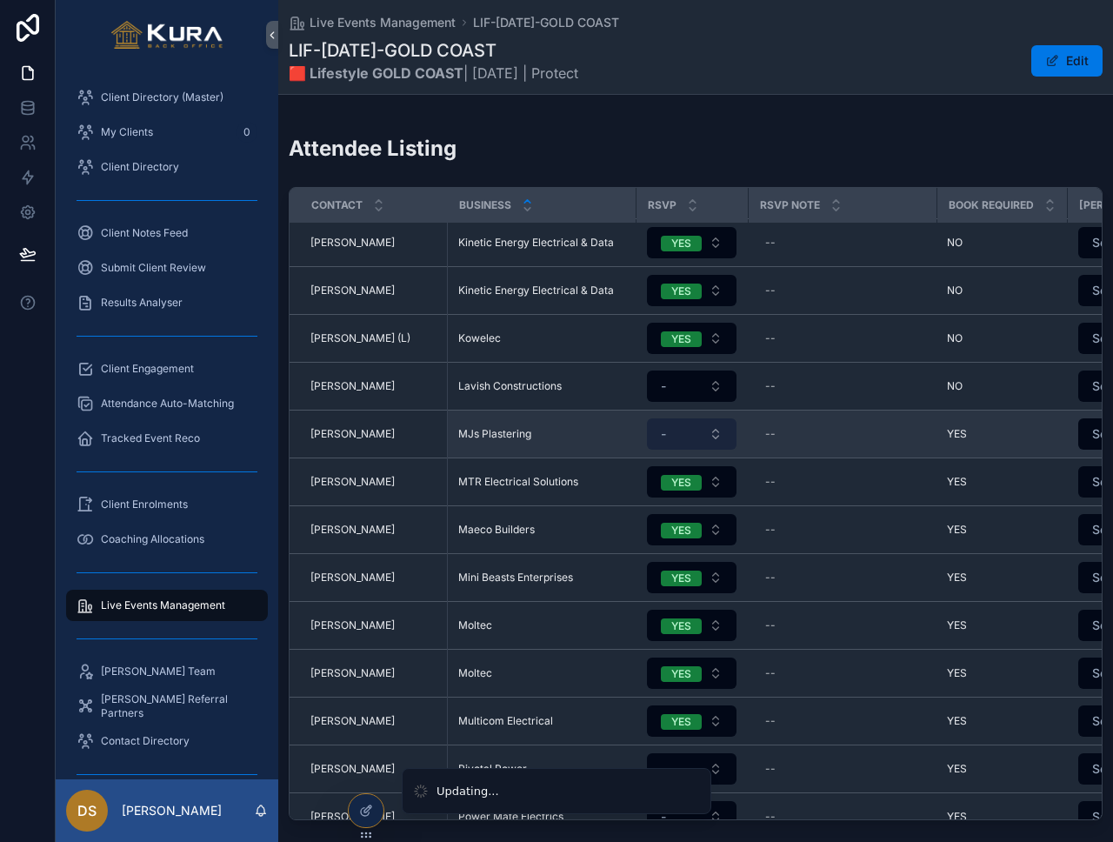
click at [695, 418] on button "-" at bounding box center [692, 433] width 90 height 31
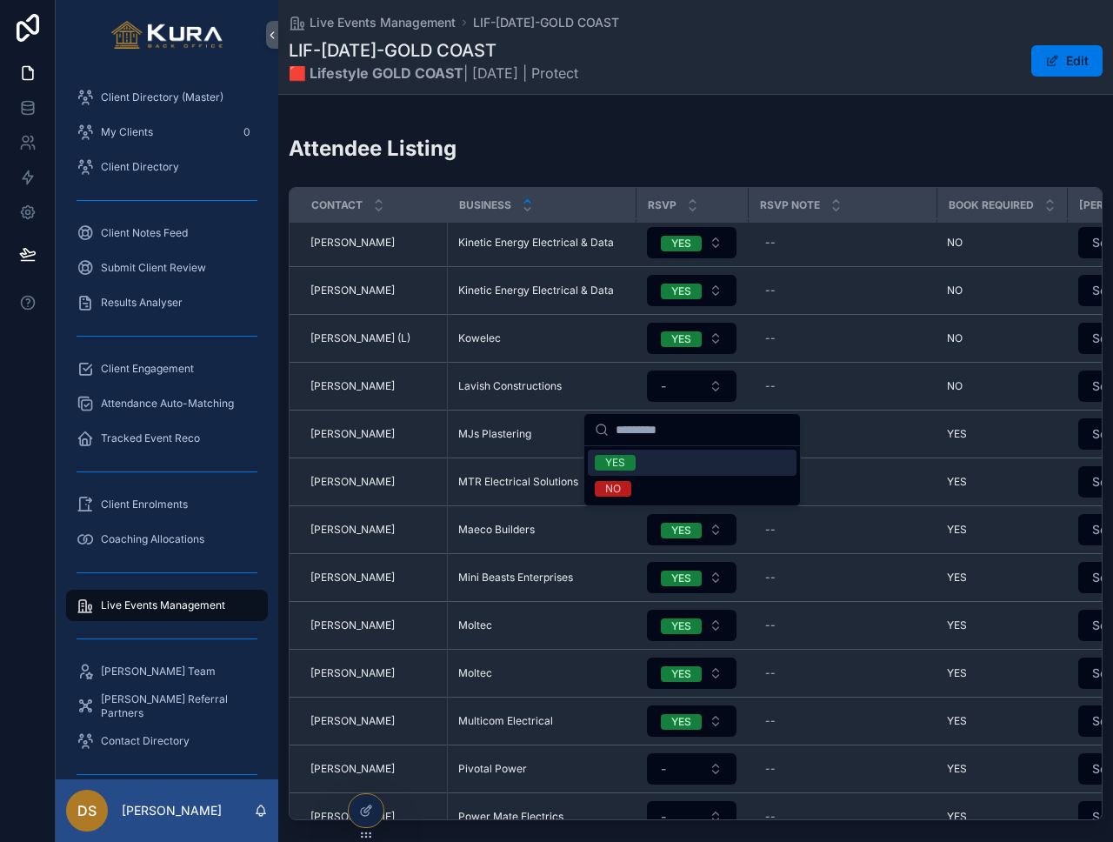
click at [701, 463] on div "YES" at bounding box center [692, 463] width 209 height 26
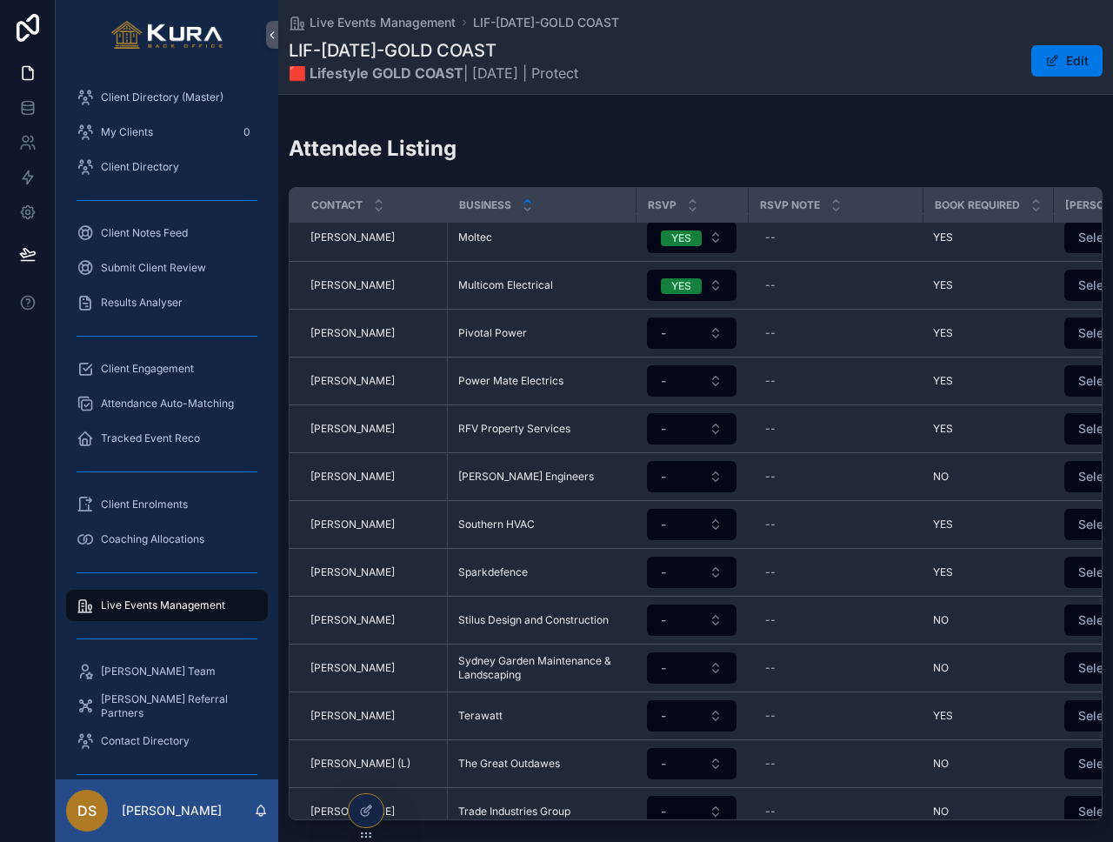
scroll to position [2309, 0]
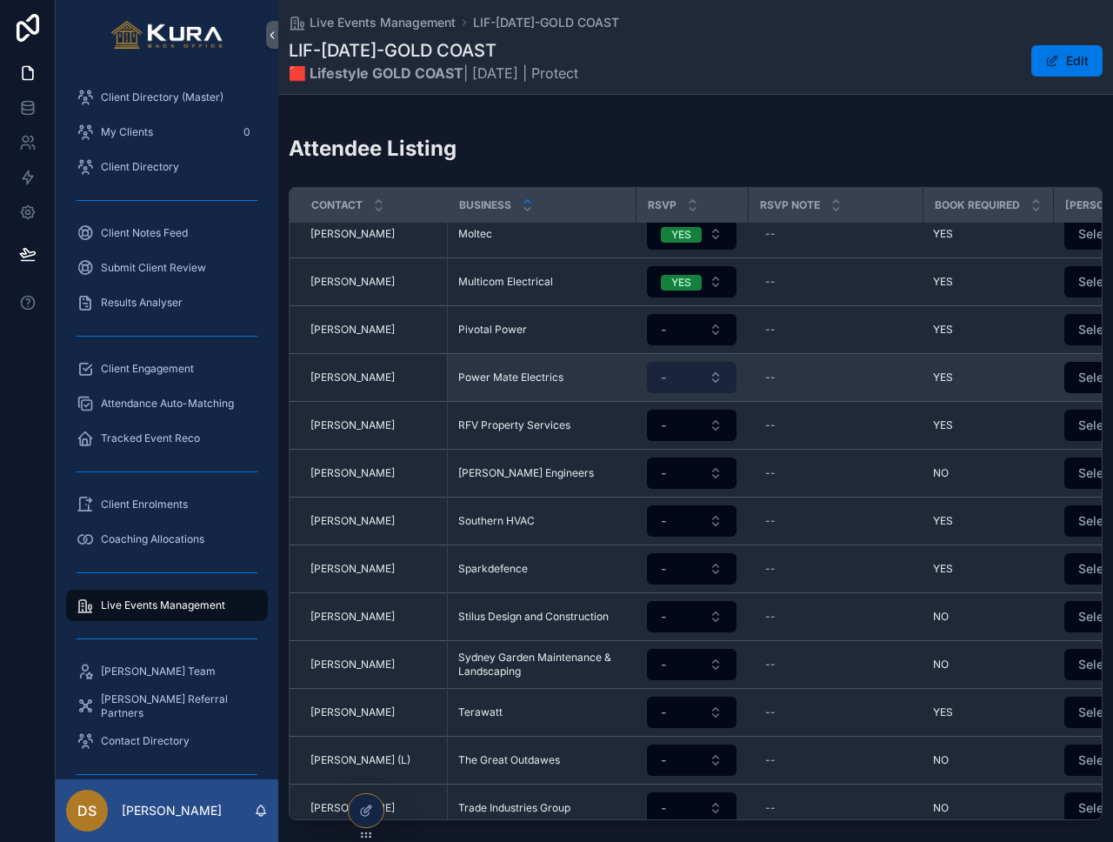
click at [696, 363] on button "-" at bounding box center [692, 377] width 90 height 31
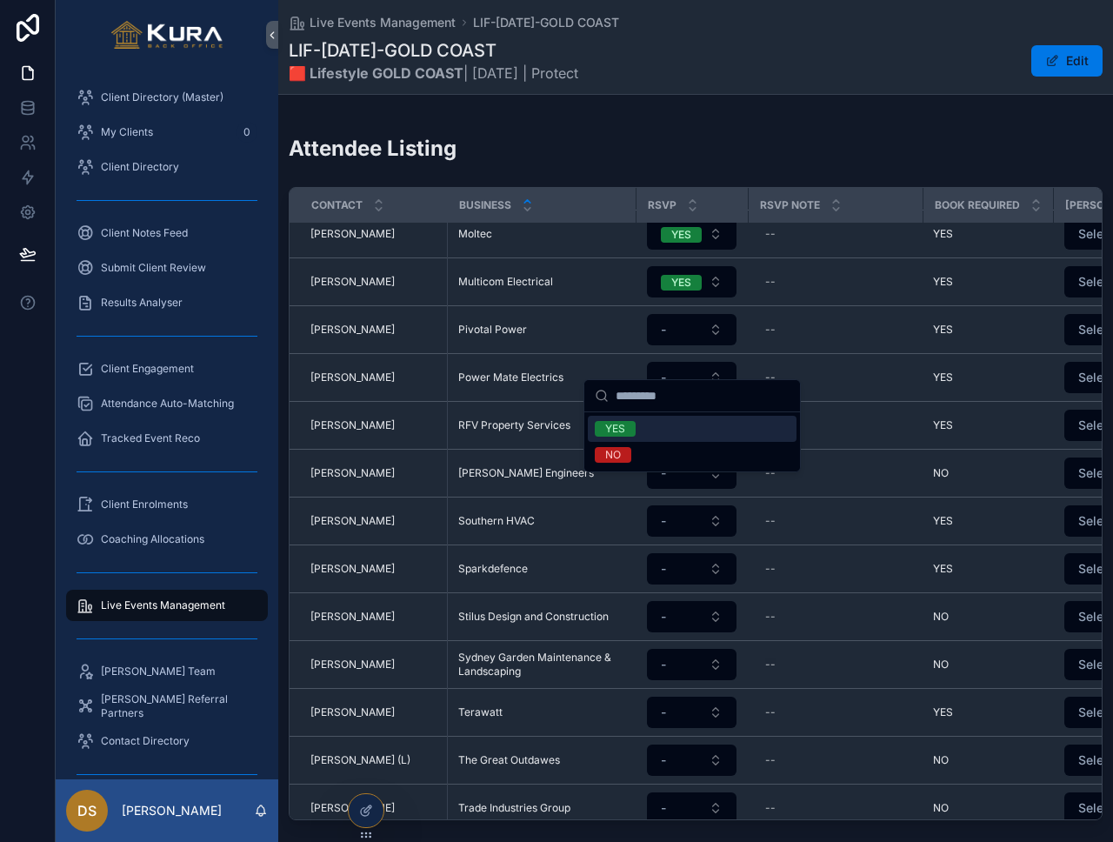
click at [669, 421] on div "YES" at bounding box center [692, 429] width 209 height 26
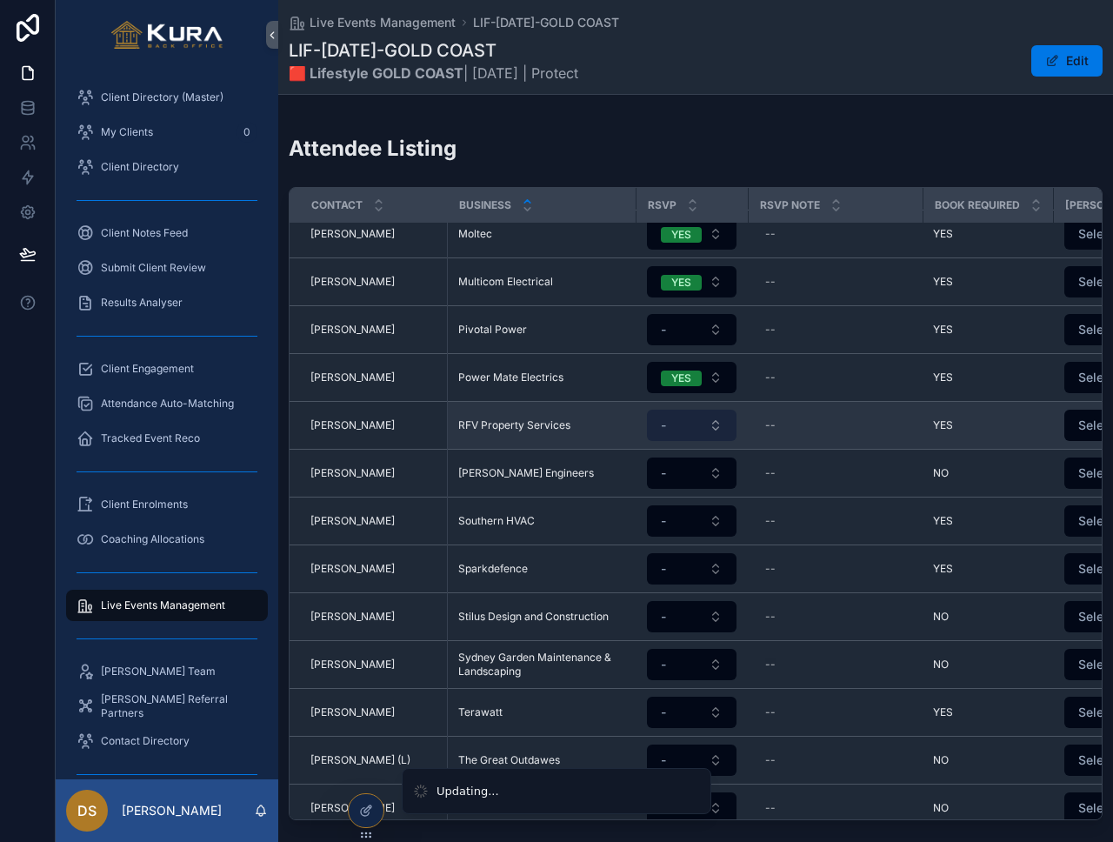
click at [686, 410] on button "-" at bounding box center [692, 425] width 90 height 31
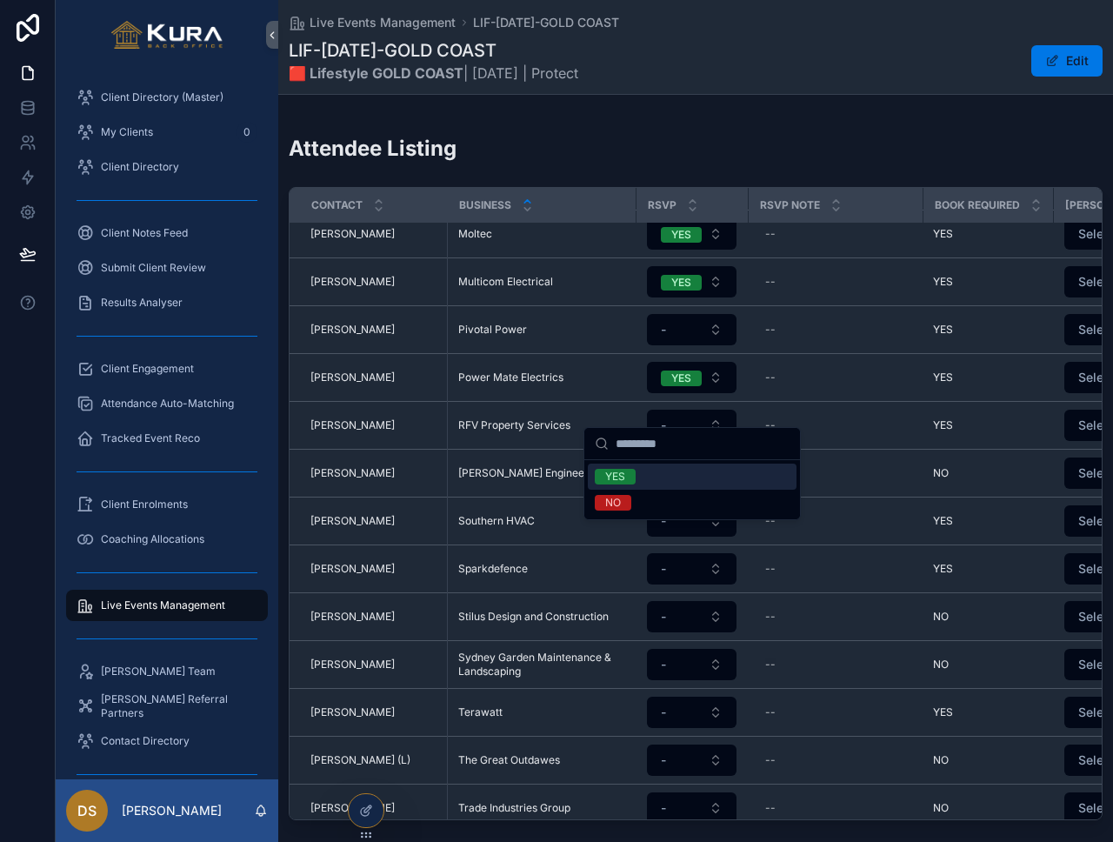
click at [697, 475] on div "YES" at bounding box center [692, 477] width 209 height 26
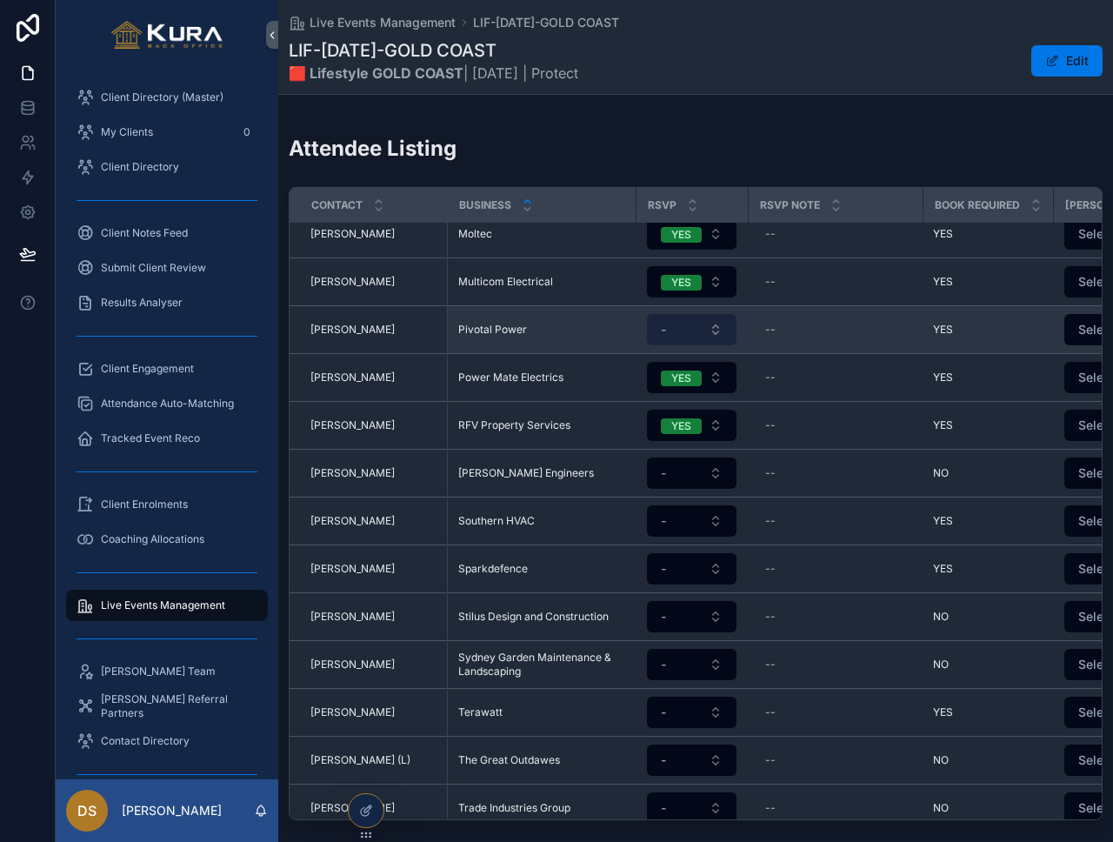
click at [681, 314] on button "-" at bounding box center [692, 329] width 90 height 31
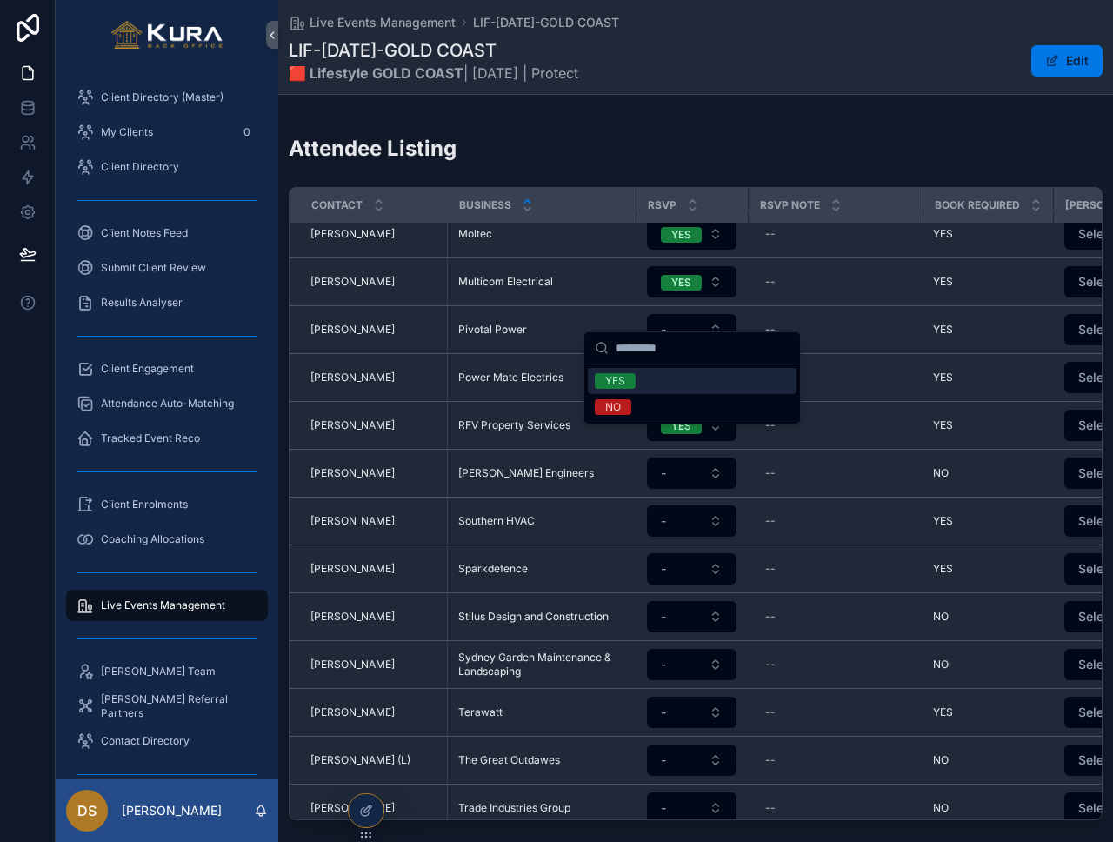
click at [685, 378] on div "YES" at bounding box center [692, 381] width 209 height 26
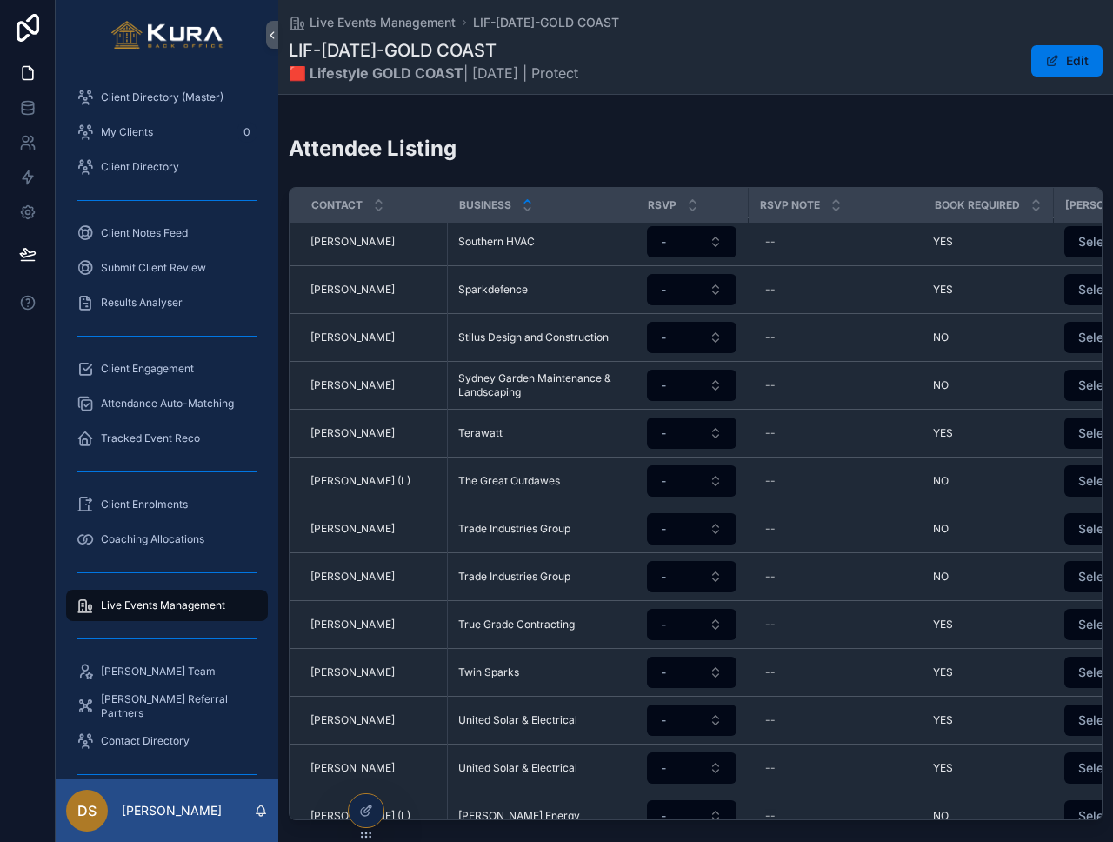
scroll to position [2596, 0]
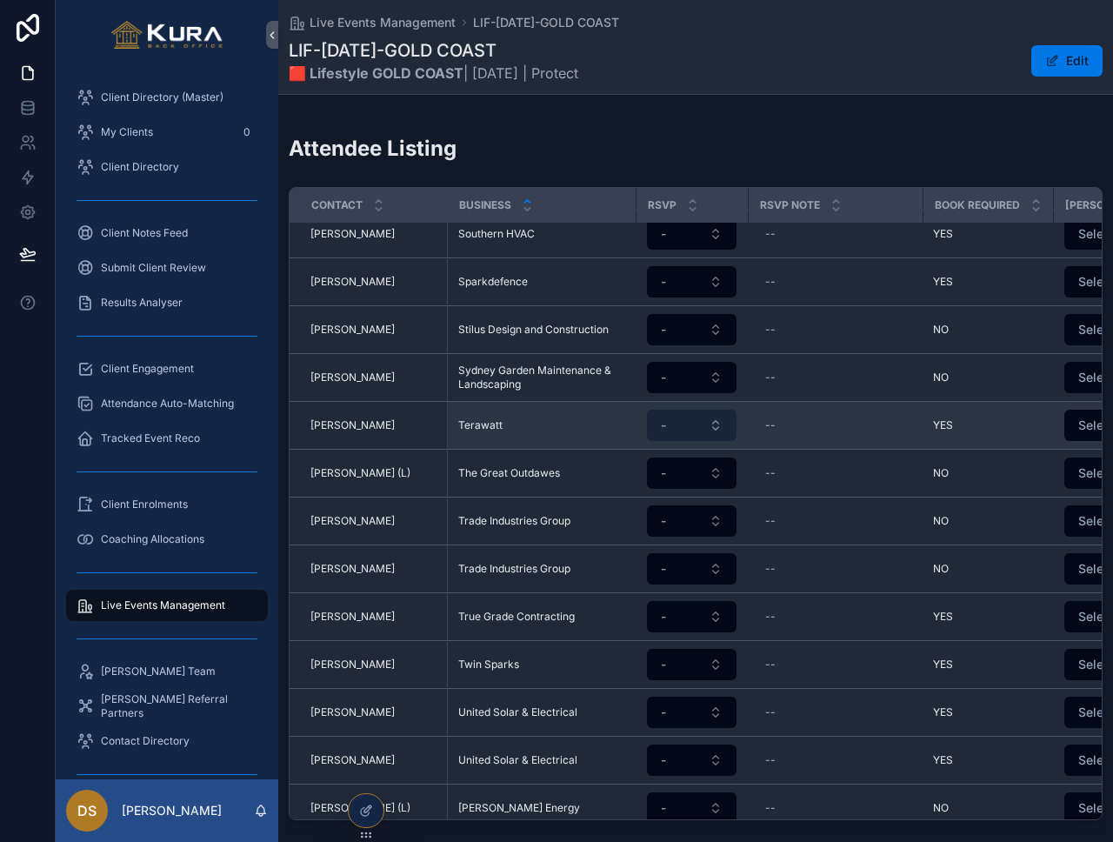
click at [679, 410] on button "-" at bounding box center [692, 425] width 90 height 31
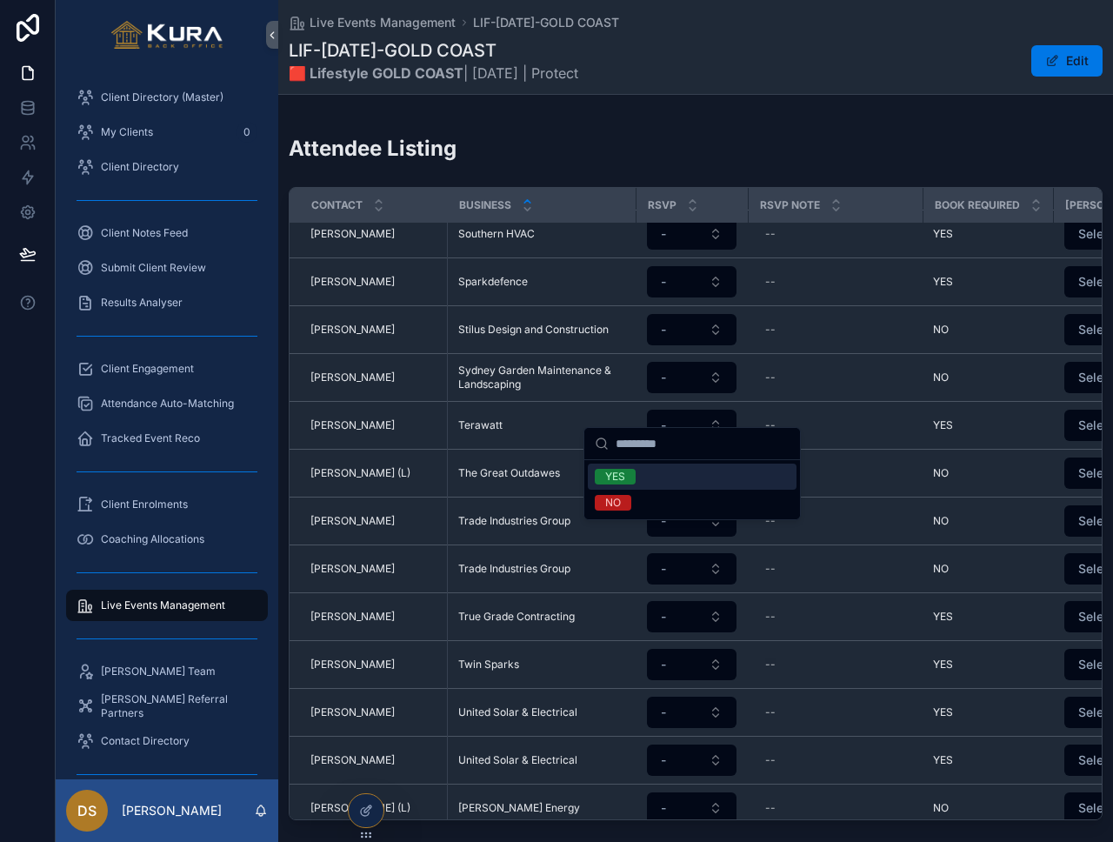
click at [657, 477] on div "YES" at bounding box center [692, 477] width 209 height 26
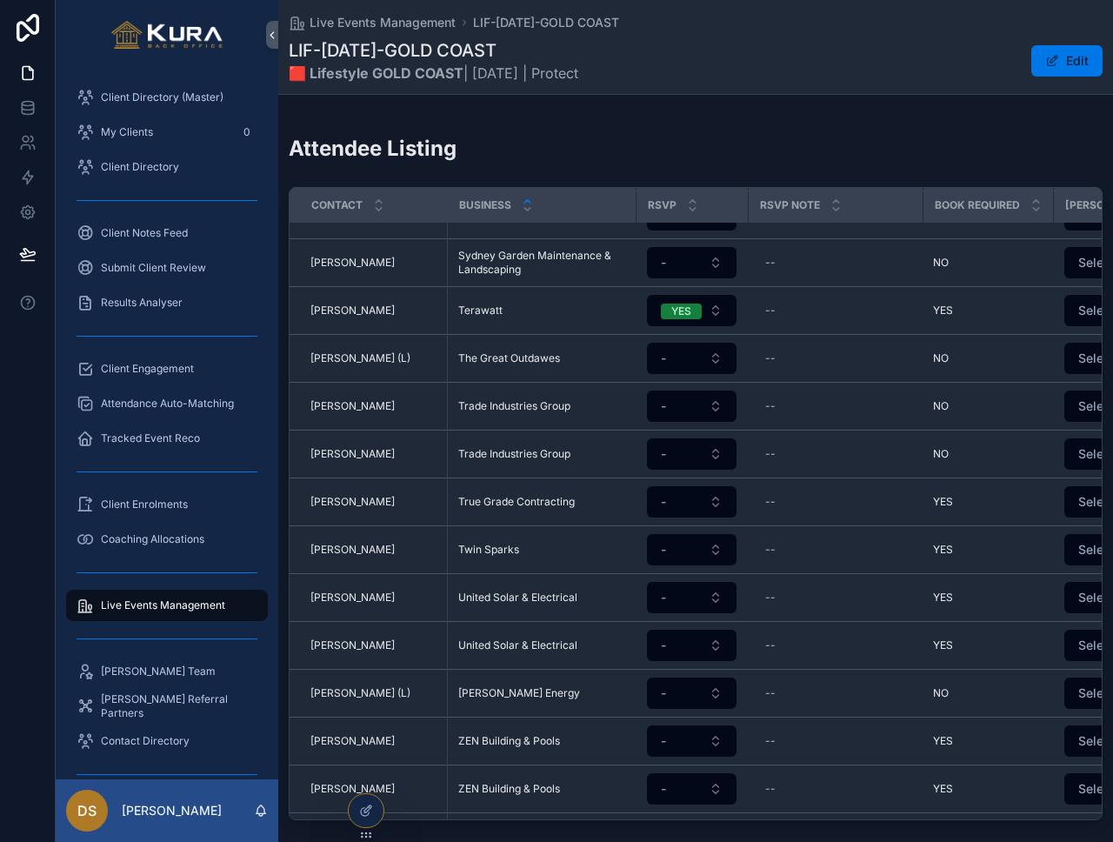
scroll to position [2715, 0]
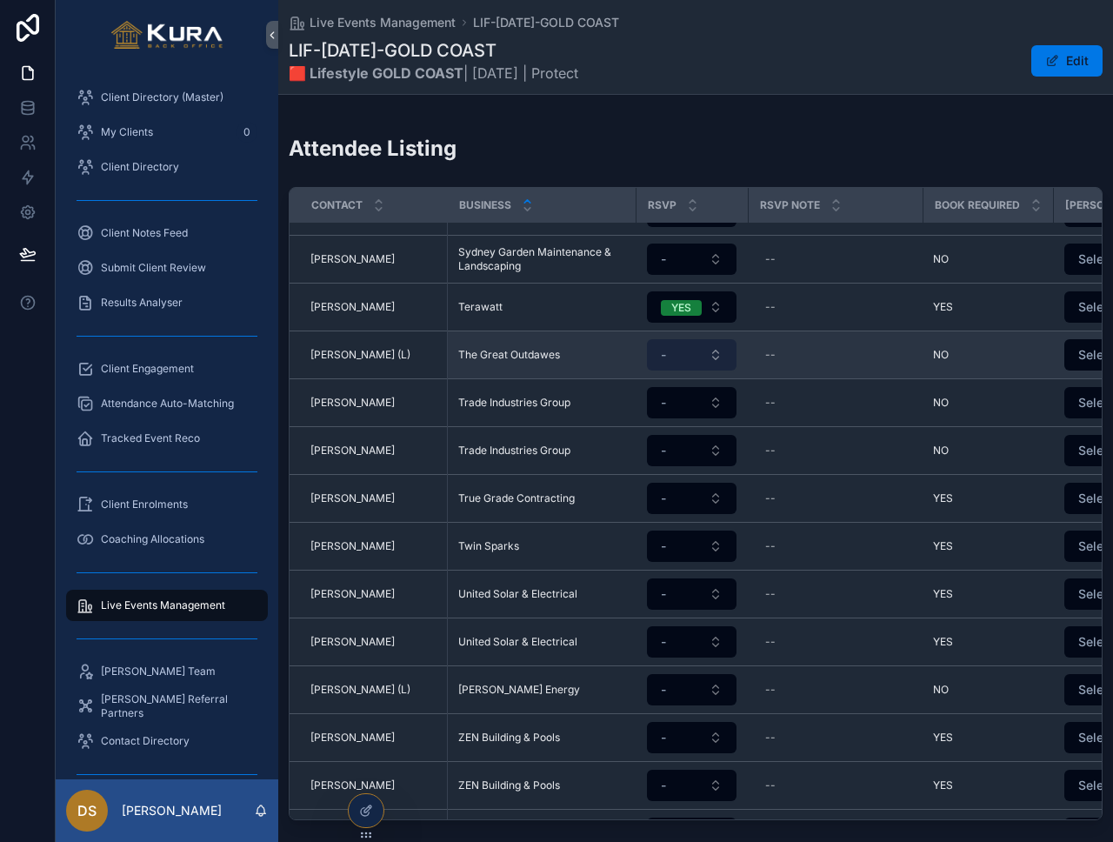
click at [679, 339] on button "-" at bounding box center [692, 354] width 90 height 31
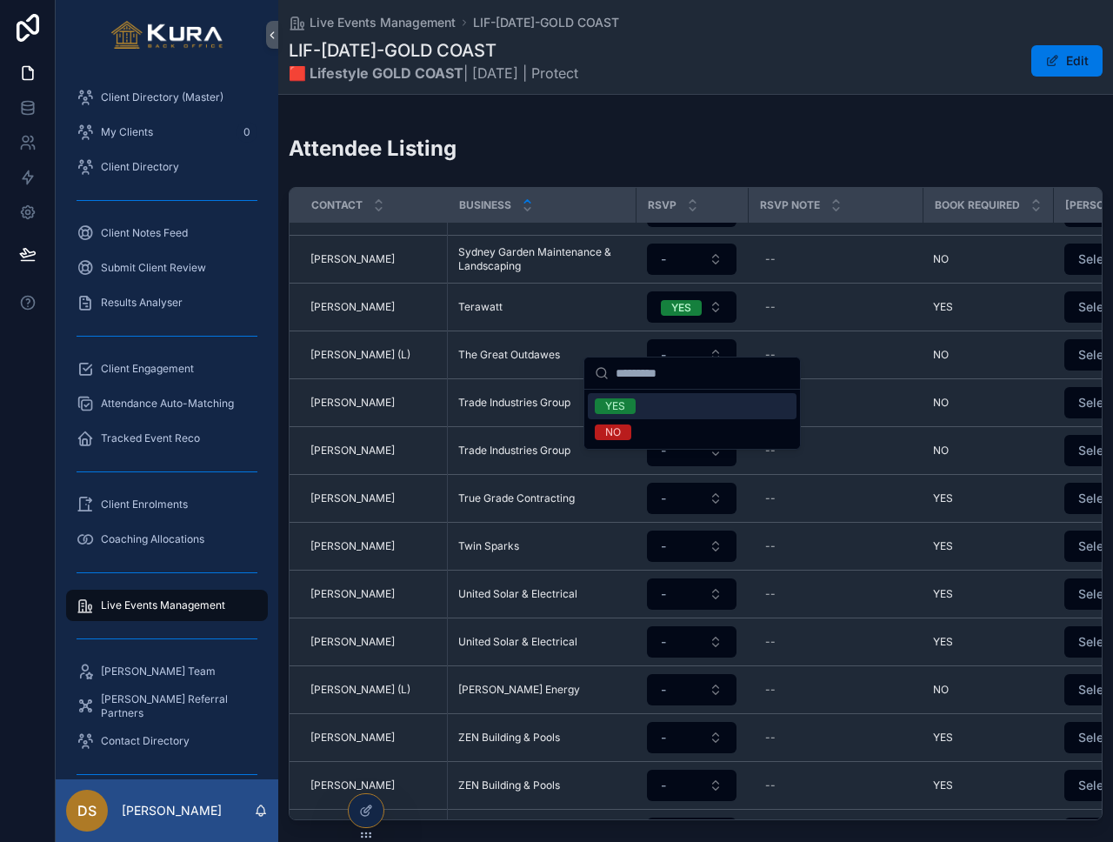
click at [683, 405] on div "YES" at bounding box center [692, 406] width 209 height 26
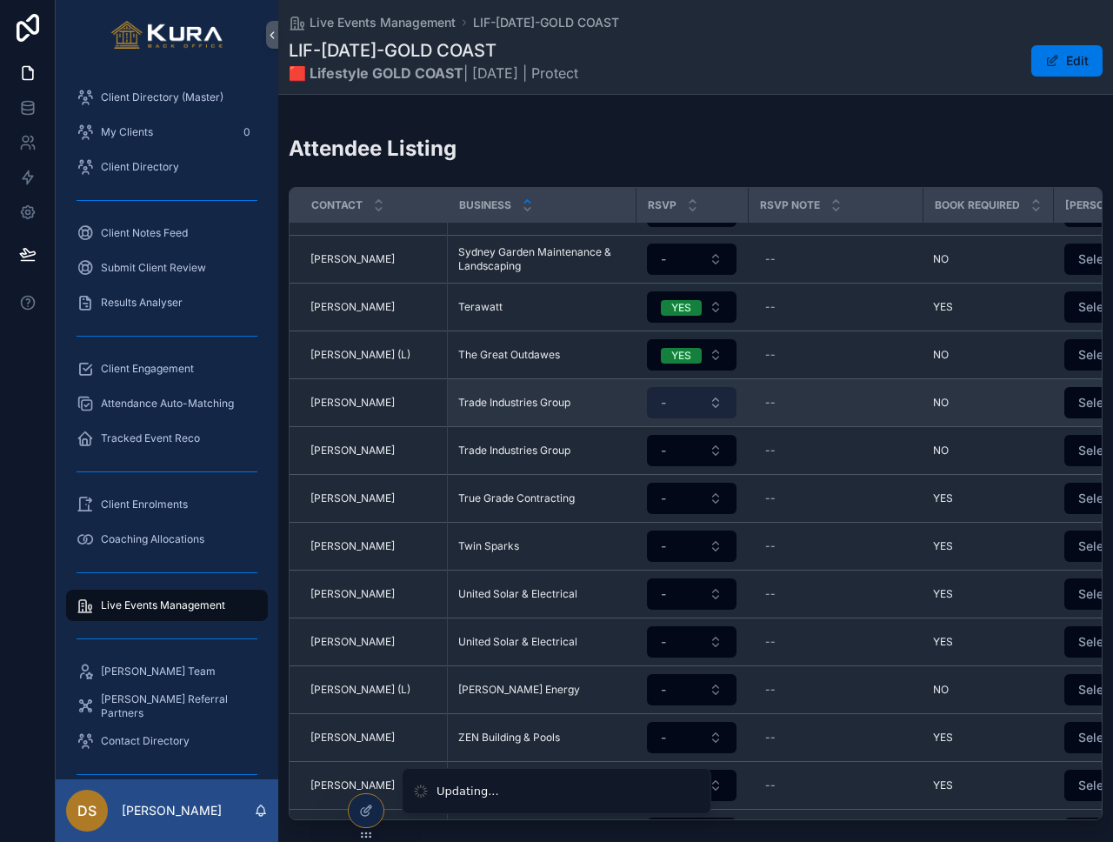
click at [691, 390] on button "-" at bounding box center [692, 402] width 90 height 31
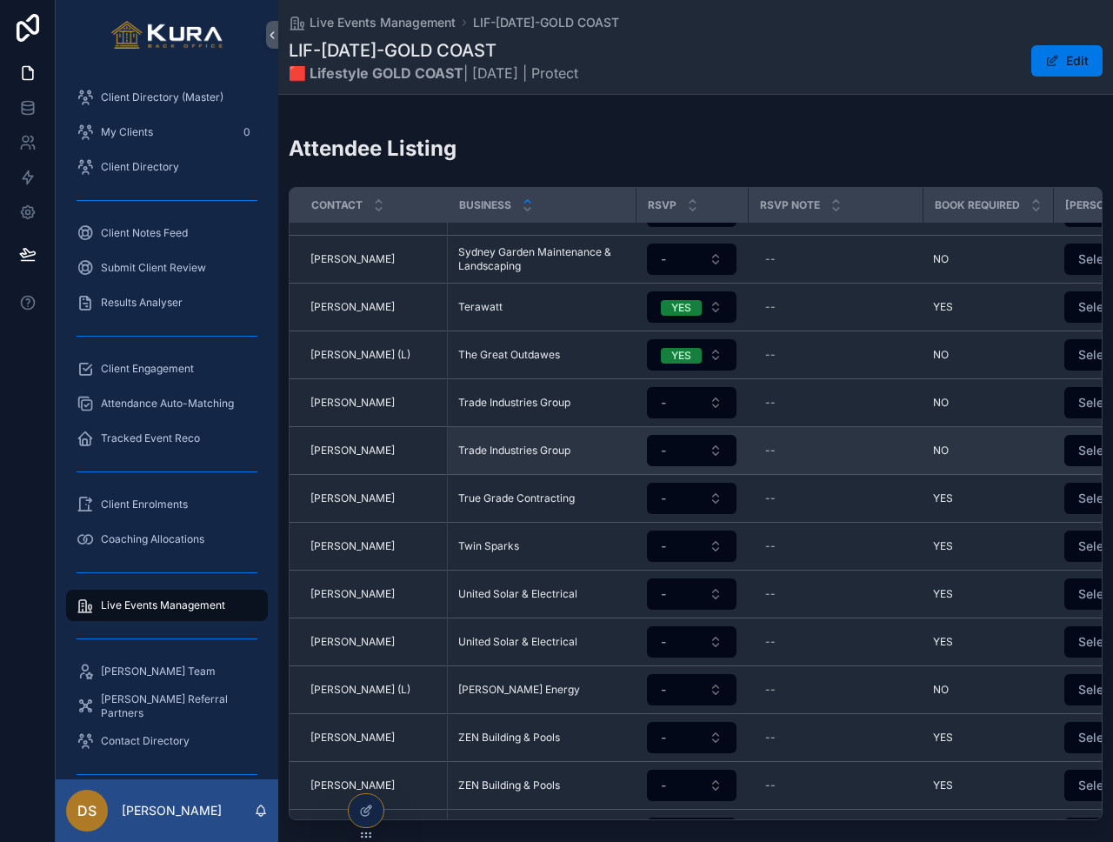
click at [688, 450] on td "-" at bounding box center [692, 451] width 112 height 48
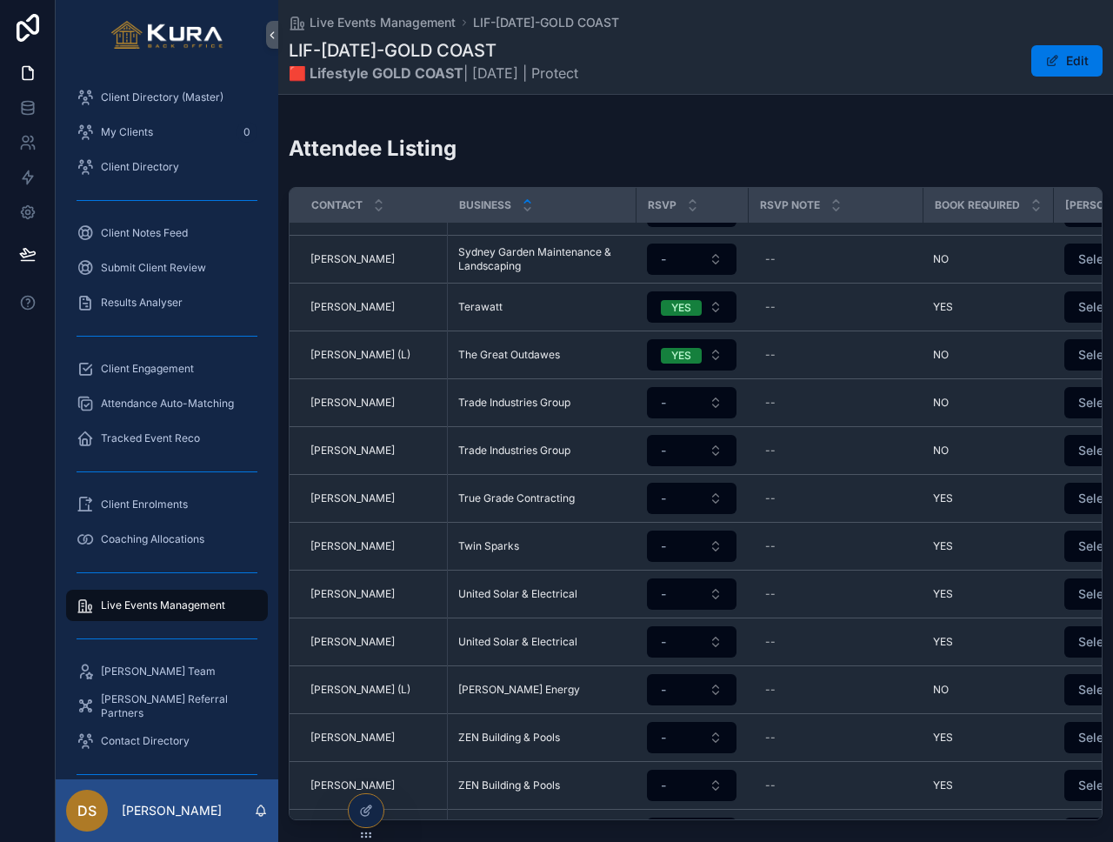
drag, startPoint x: 687, startPoint y: 438, endPoint x: 691, endPoint y: 455, distance: 17.7
click at [692, 435] on button "-" at bounding box center [692, 450] width 90 height 31
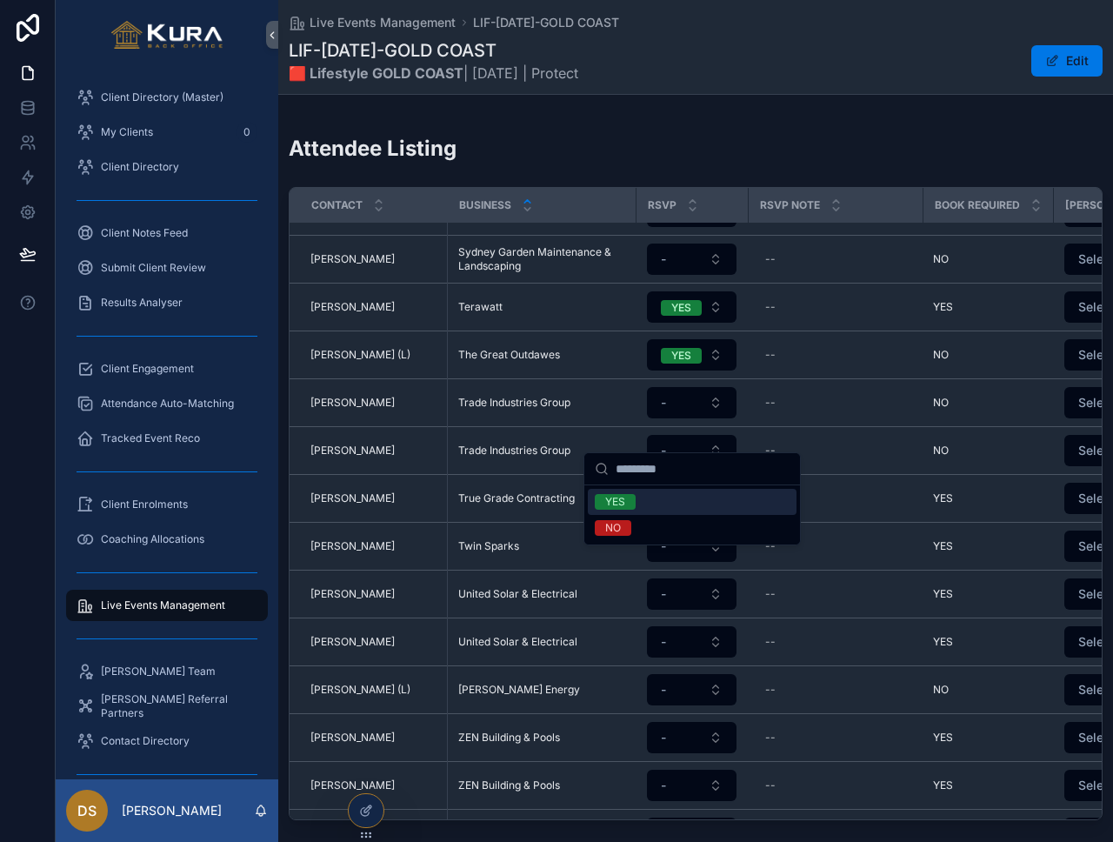
click at [698, 501] on div "YES" at bounding box center [692, 502] width 209 height 26
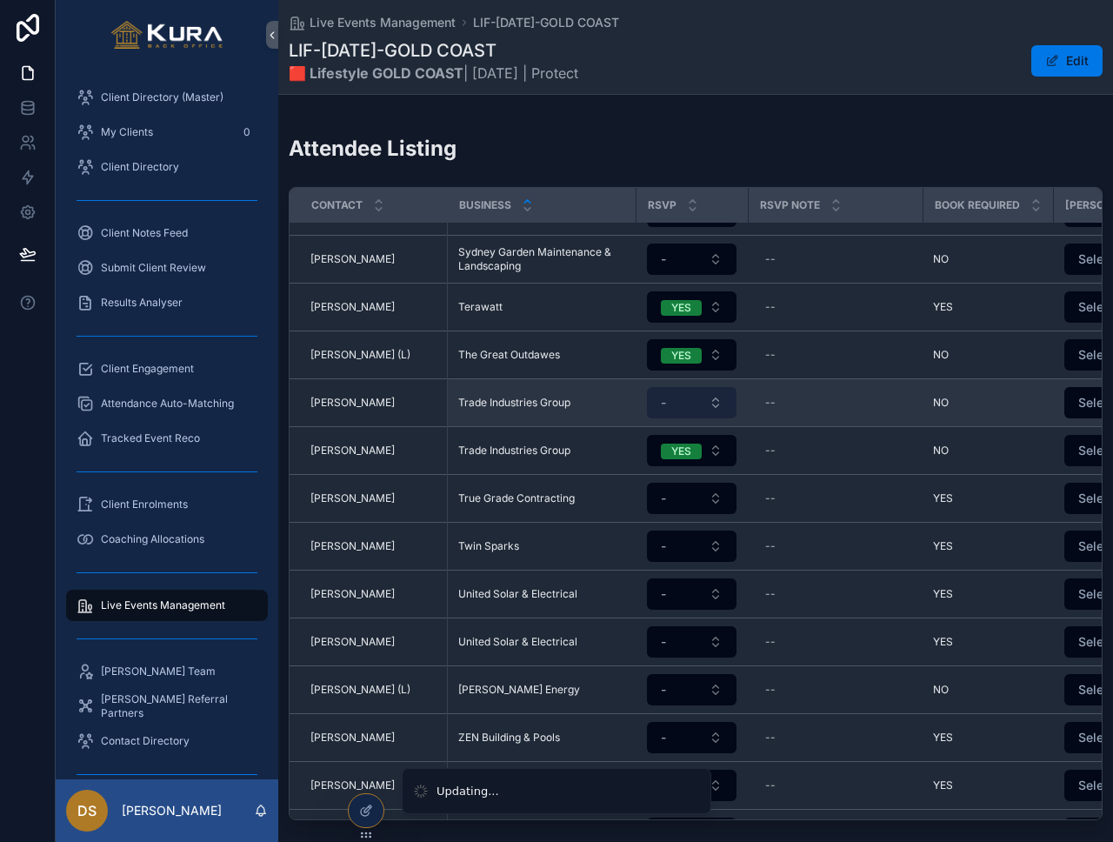
click at [692, 388] on button "-" at bounding box center [692, 402] width 90 height 31
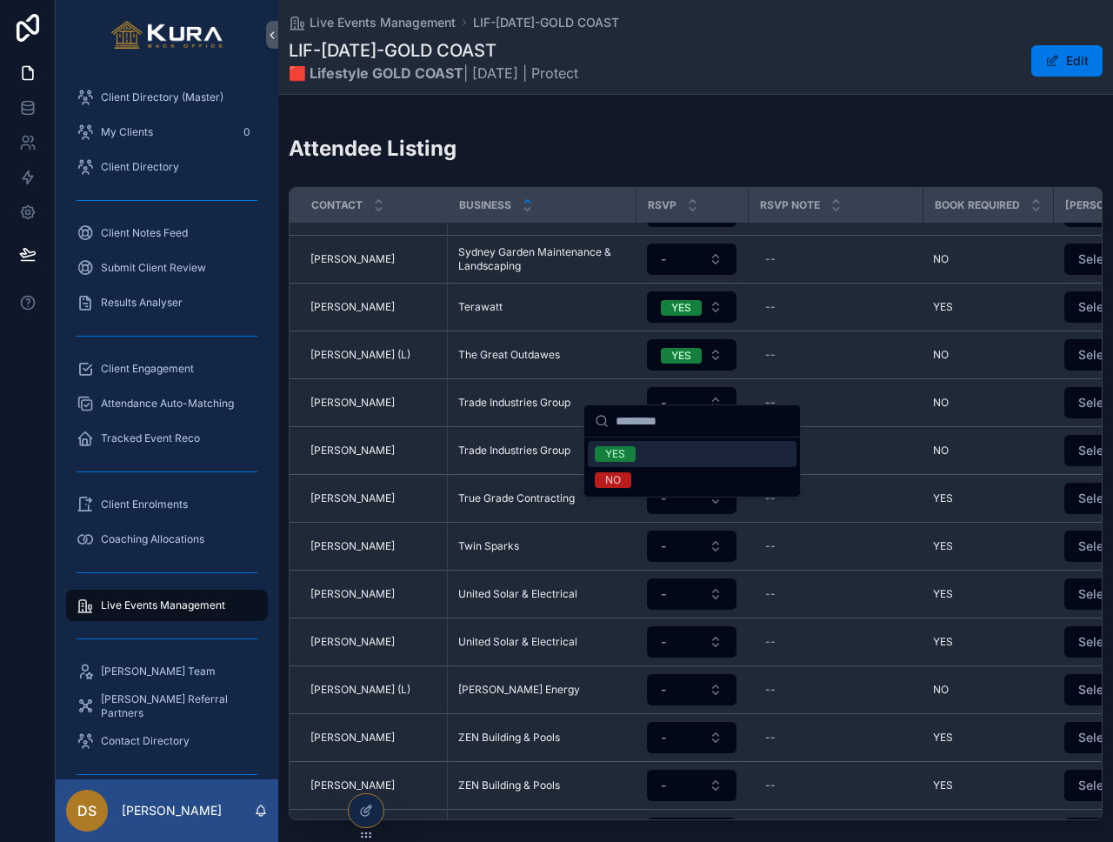
click at [687, 461] on div "YES" at bounding box center [692, 454] width 209 height 26
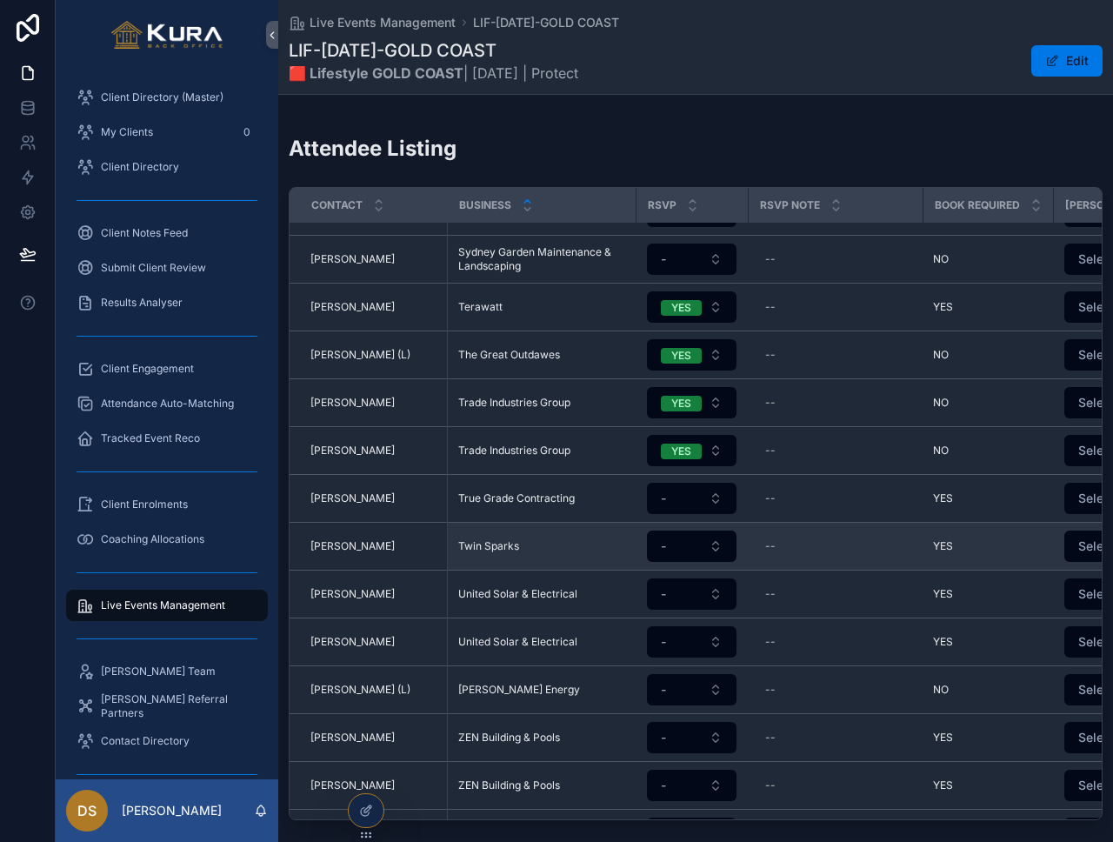
scroll to position [2752, 0]
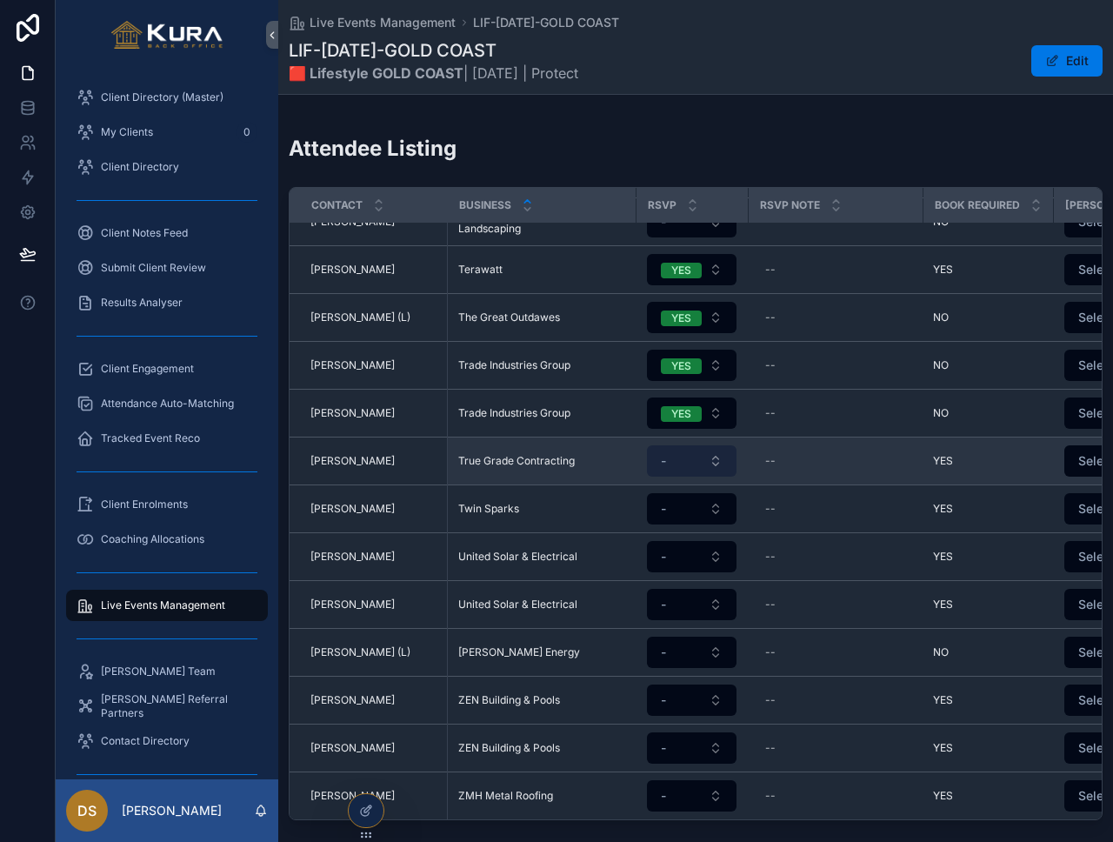
click at [706, 445] on button "-" at bounding box center [692, 460] width 90 height 31
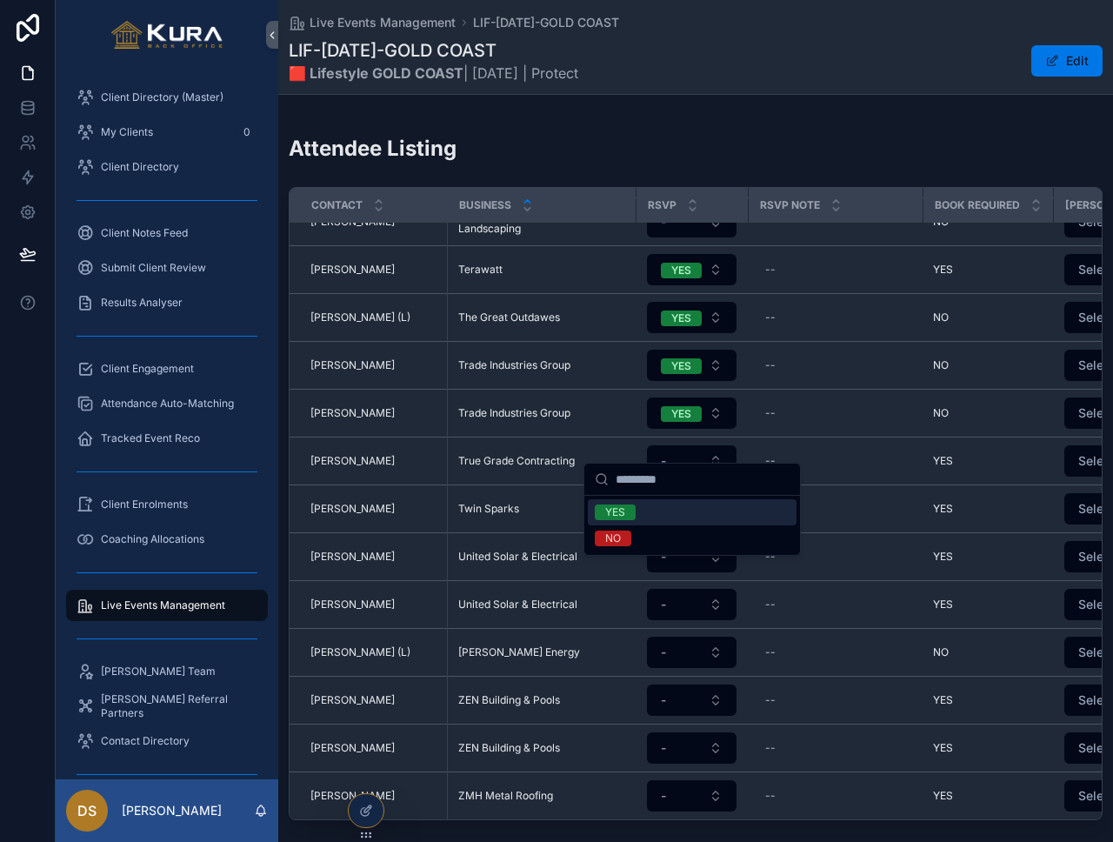
click at [686, 511] on div "YES" at bounding box center [692, 512] width 209 height 26
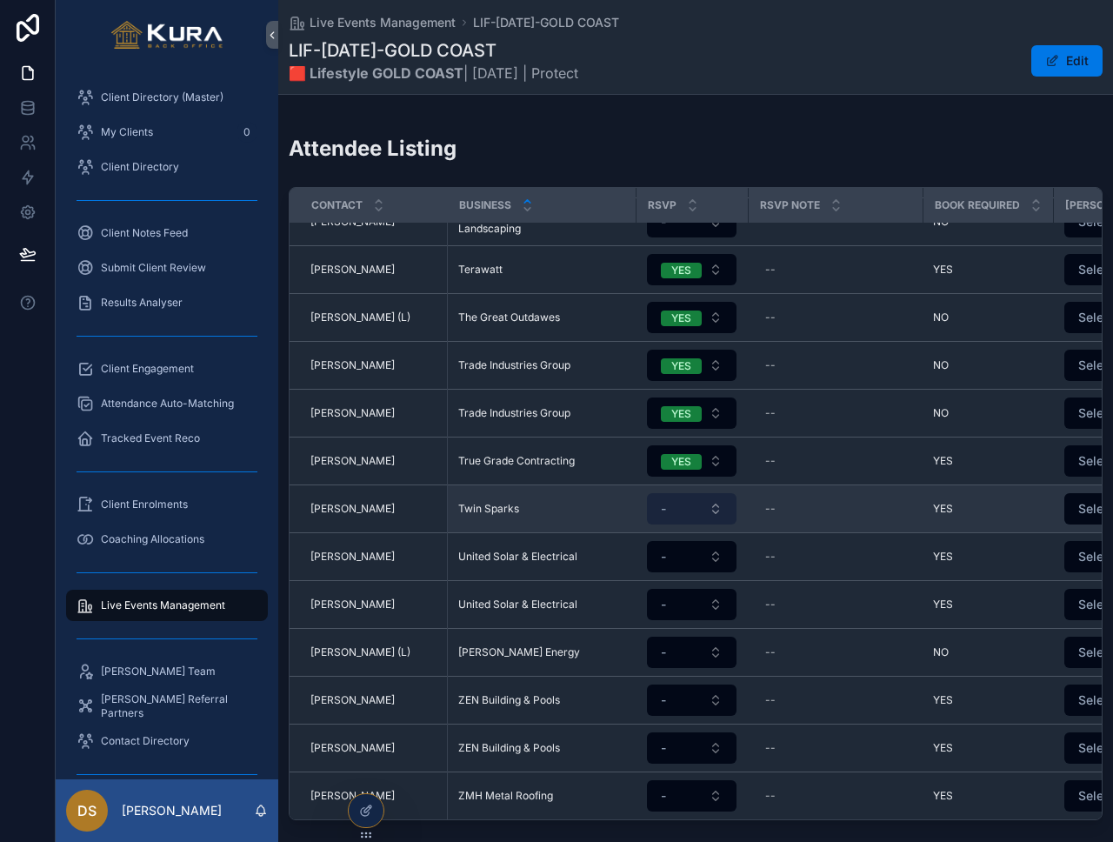
click at [696, 493] on button "-" at bounding box center [692, 508] width 90 height 31
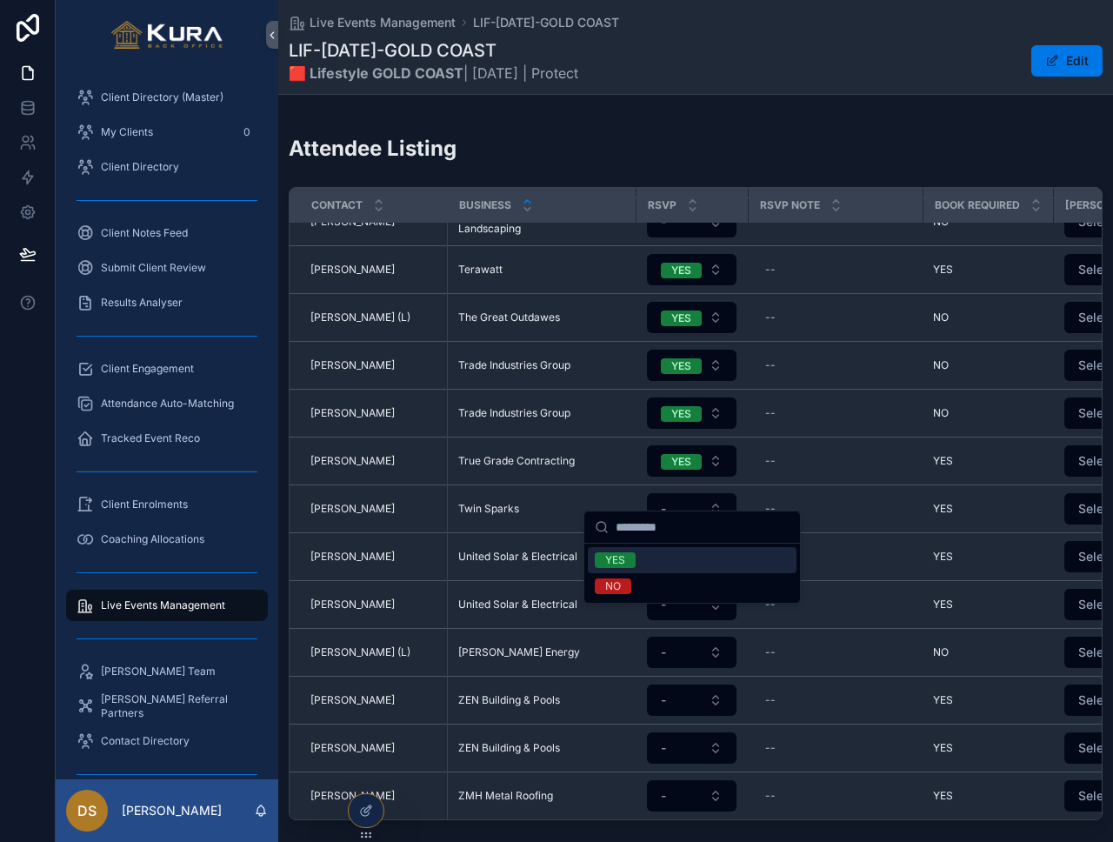
click at [705, 564] on div "YES" at bounding box center [692, 560] width 209 height 26
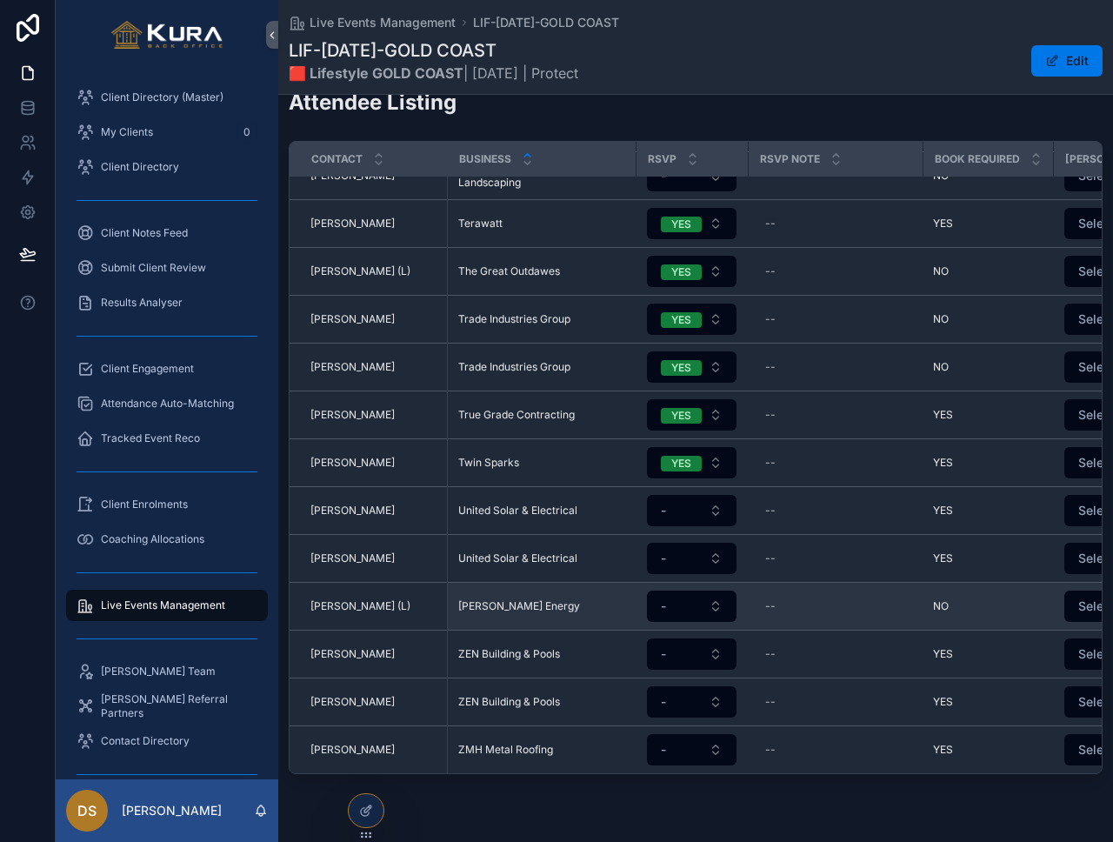
scroll to position [491, 0]
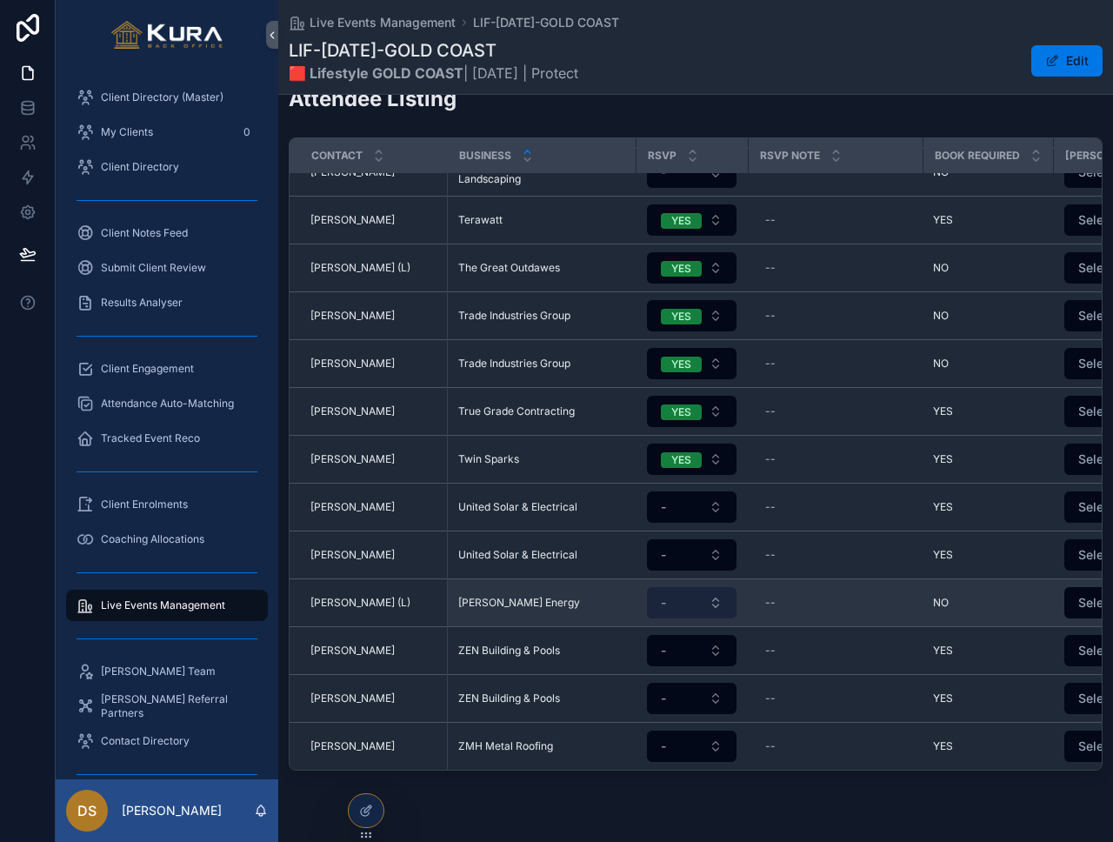
click at [665, 594] on span "-" at bounding box center [663, 602] width 5 height 17
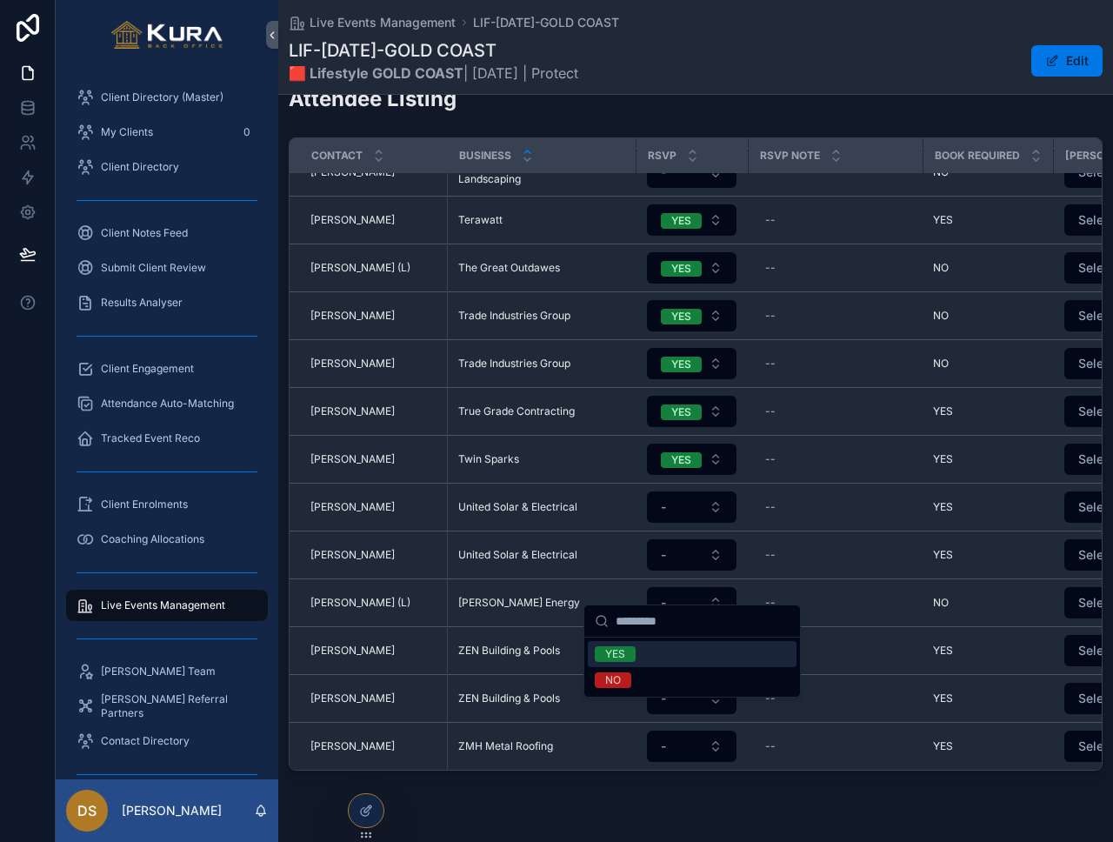
click at [682, 651] on div "YES" at bounding box center [692, 654] width 209 height 26
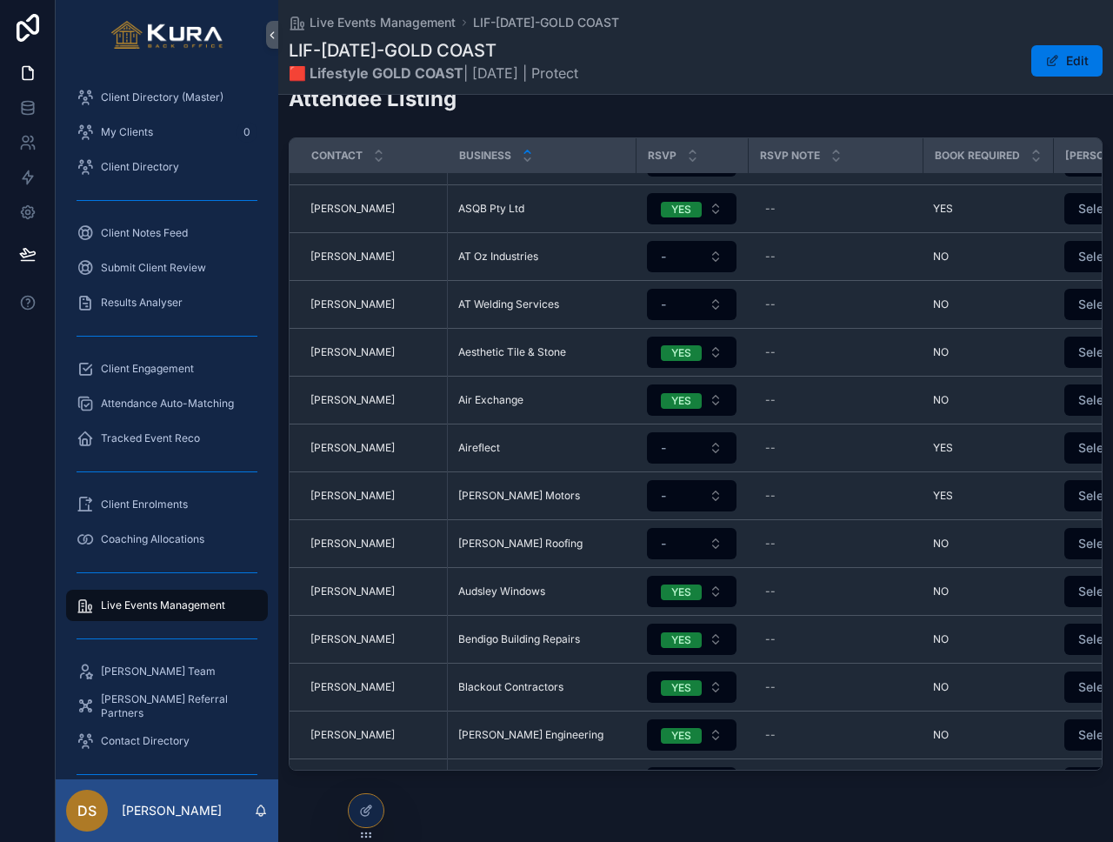
scroll to position [0, 0]
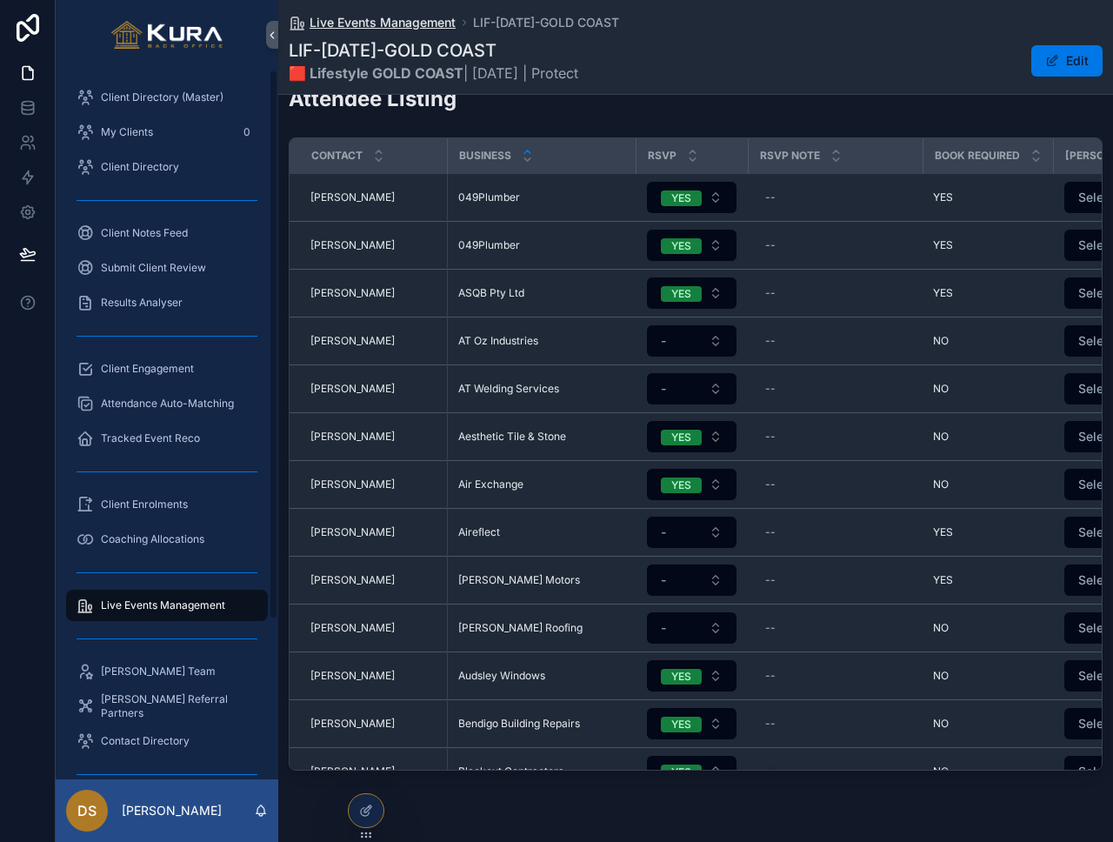
click at [364, 22] on span "Live Events Management" at bounding box center [383, 22] width 146 height 17
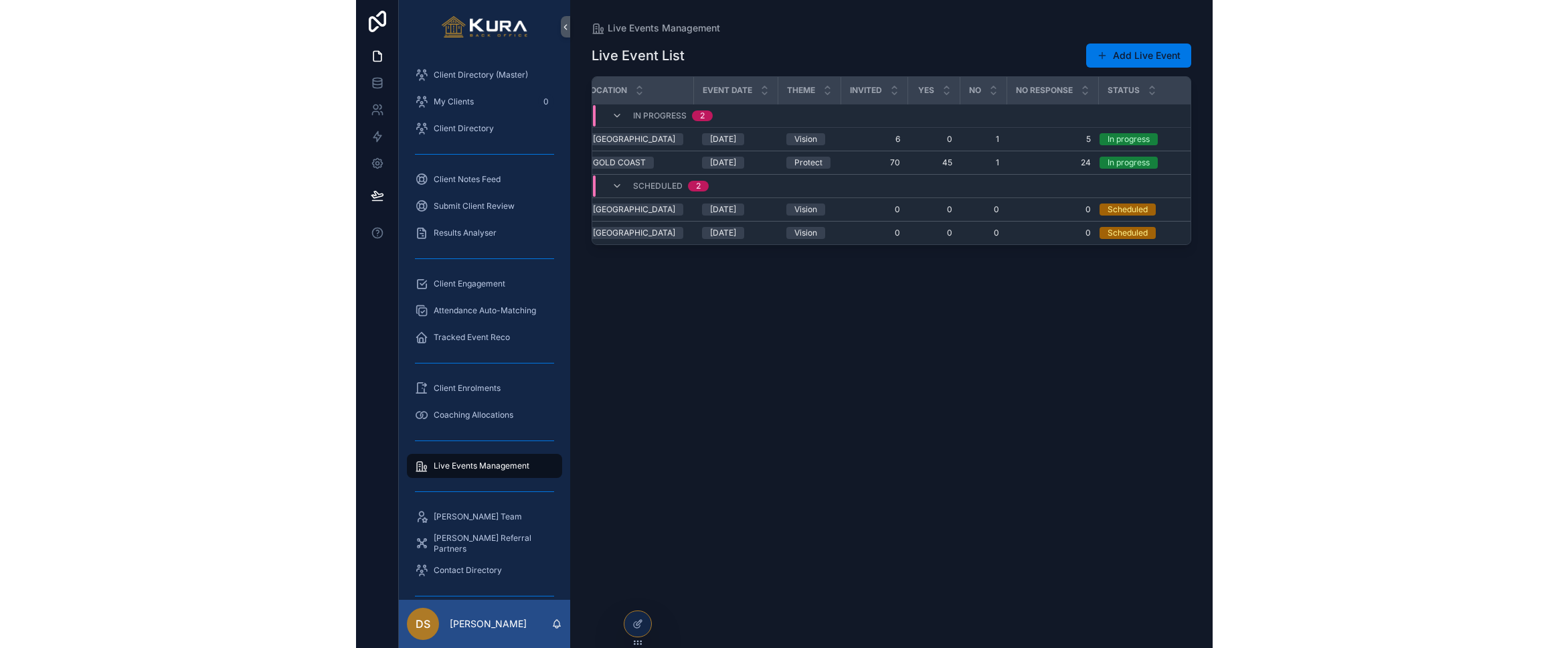
scroll to position [0, 213]
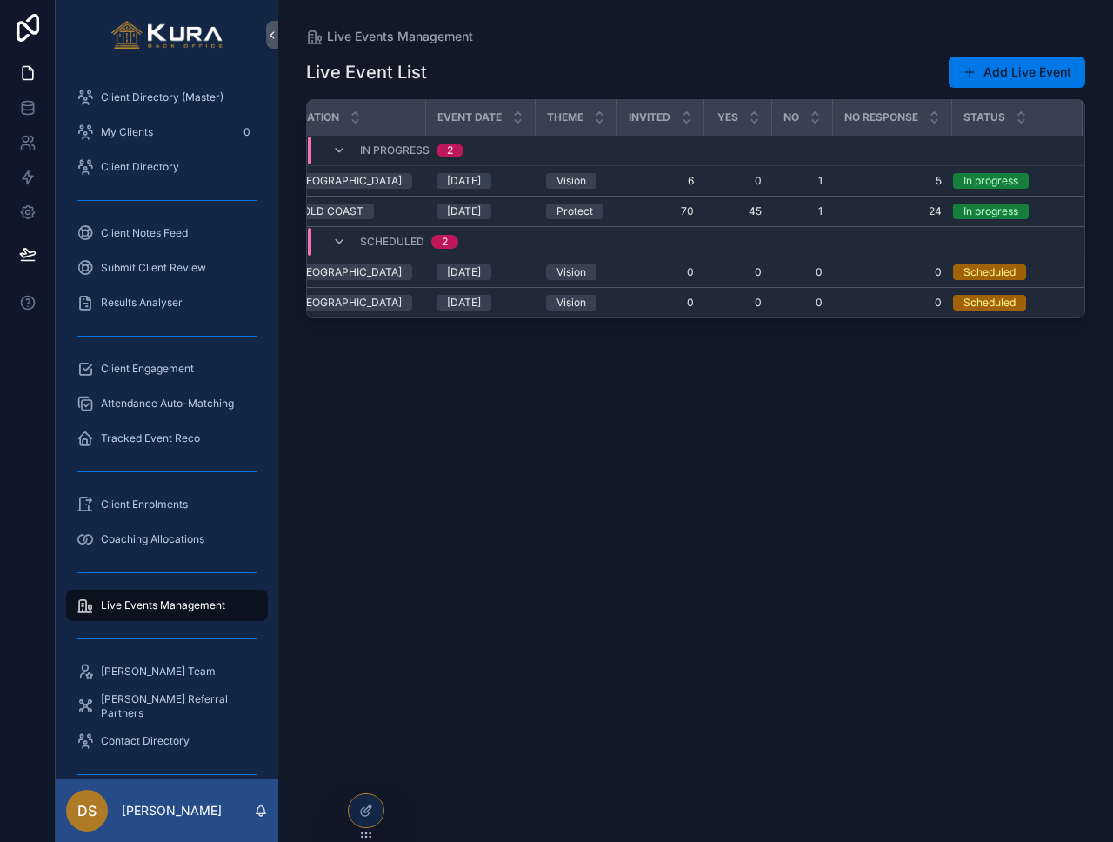
click at [897, 489] on div "Live Event List Add Live Event Program Name (from Program) Location Event Date …" at bounding box center [695, 433] width 779 height 776
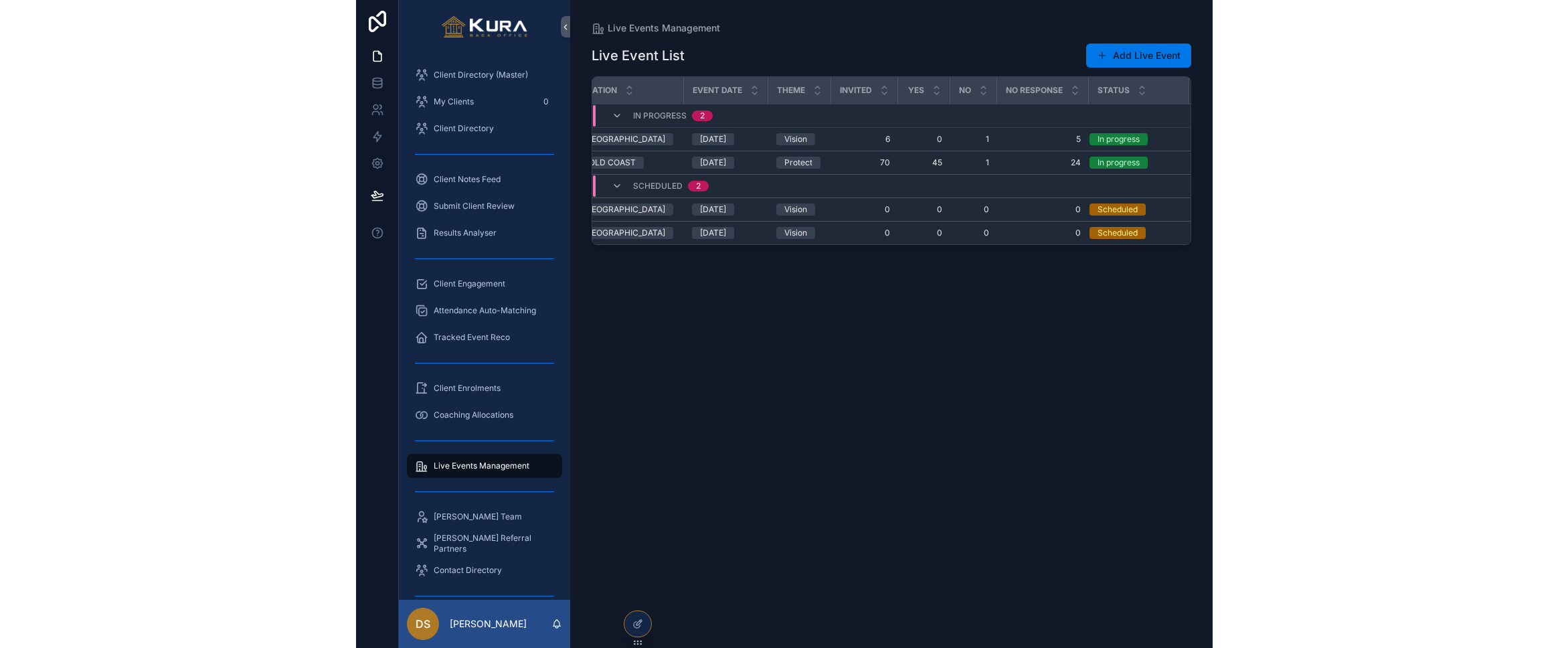
scroll to position [0, 0]
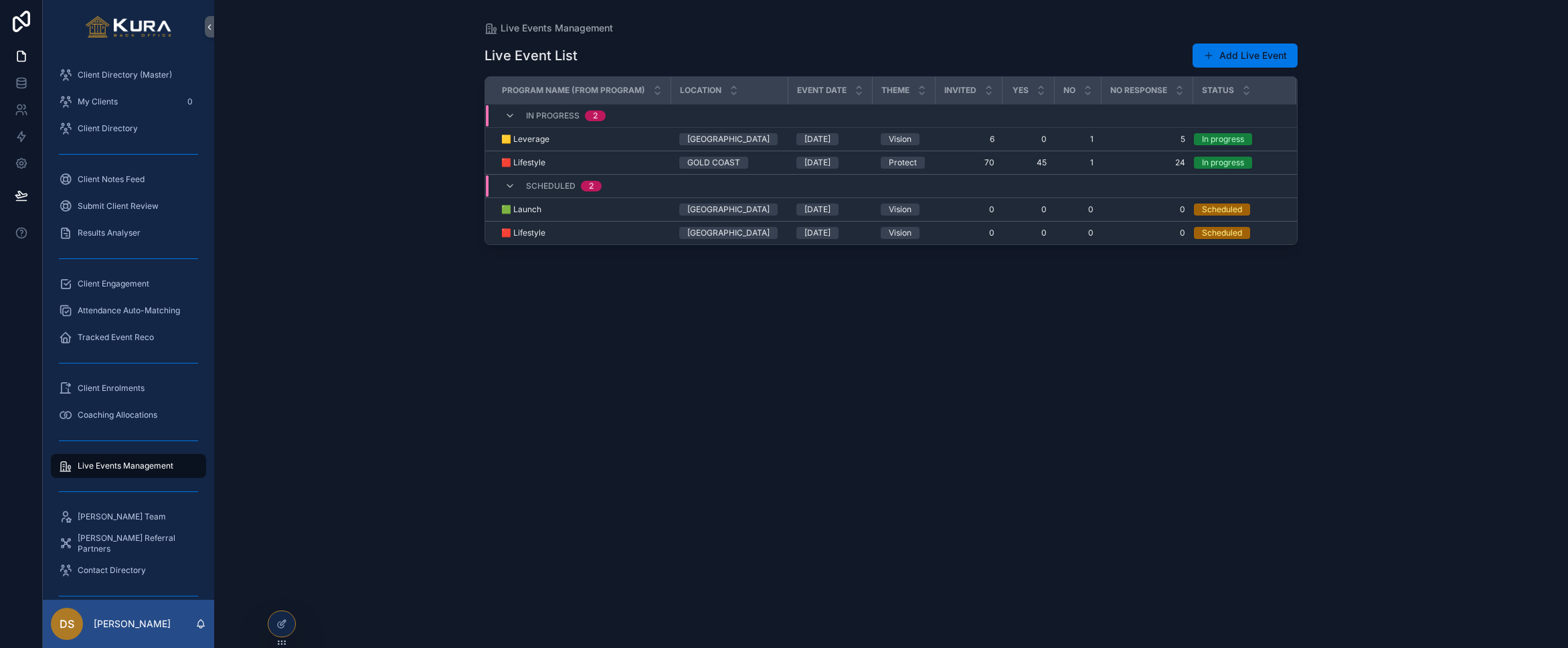
click at [719, 444] on div "Live Event List Add Live Event Program Name (from Program) Location Event Date …" at bounding box center [891, 333] width 813 height 597
